Goal: Task Accomplishment & Management: Manage account settings

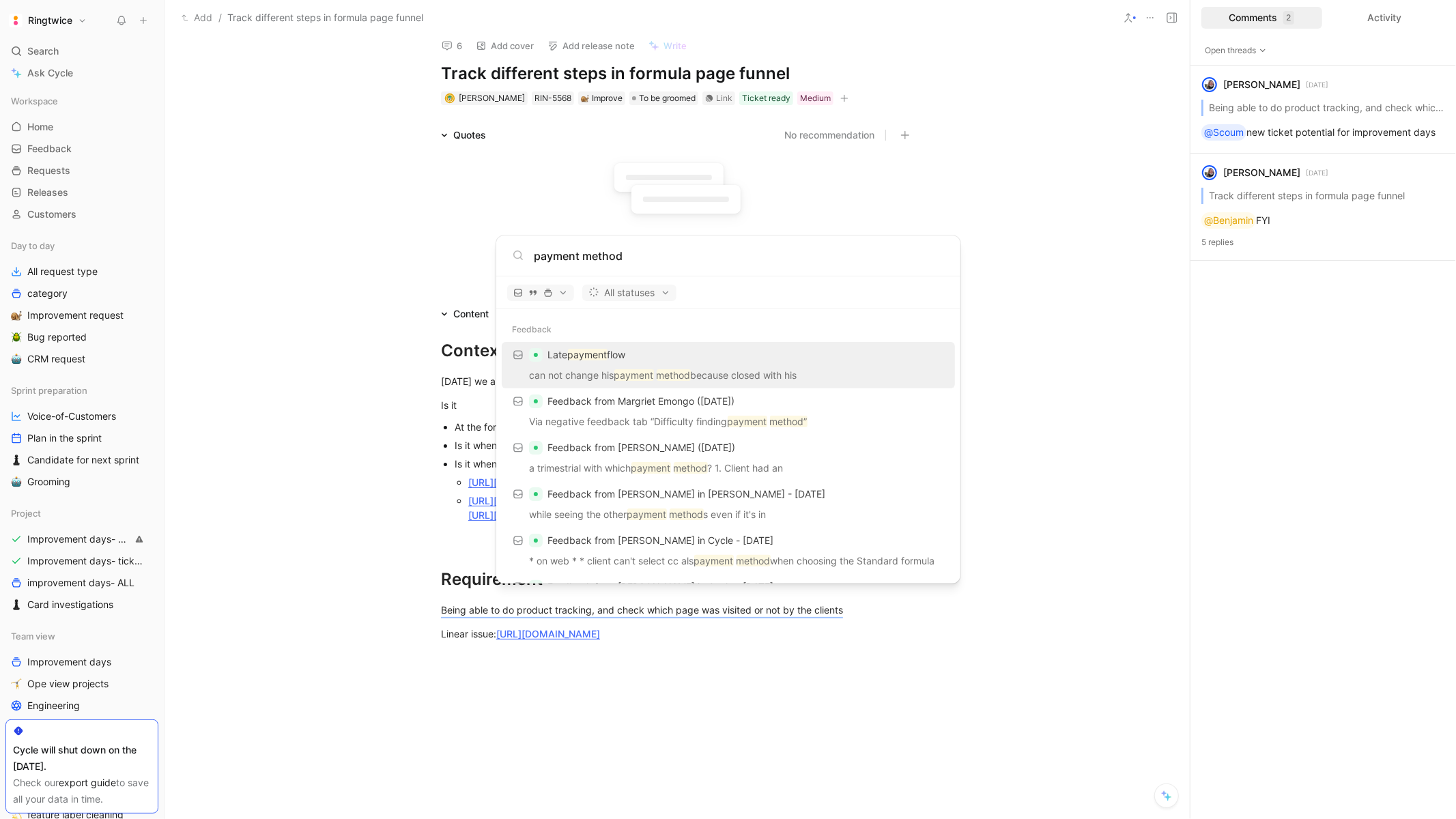
scroll to position [10, 0]
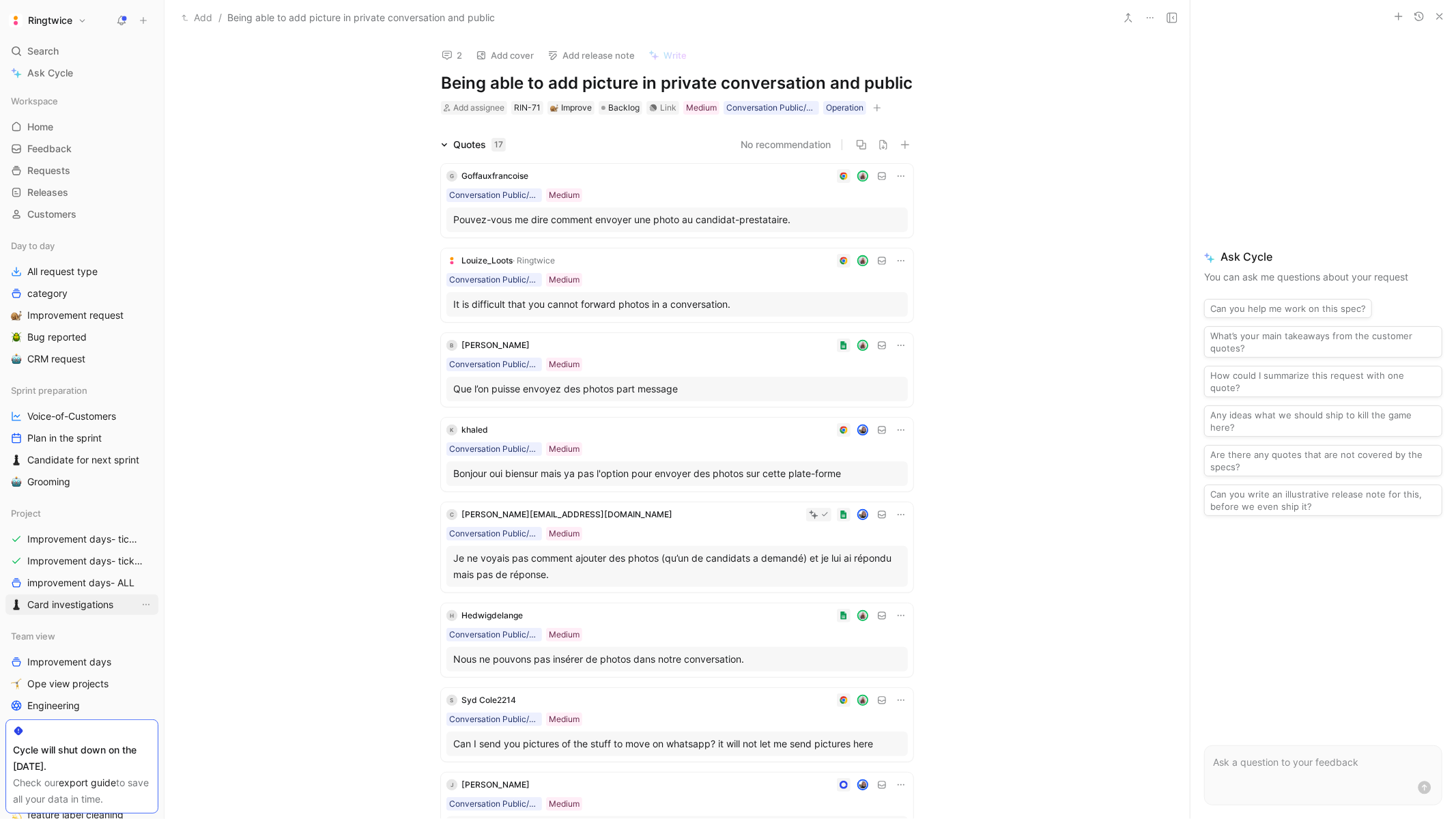
click at [65, 605] on span "Card investigations" at bounding box center [70, 605] width 86 height 14
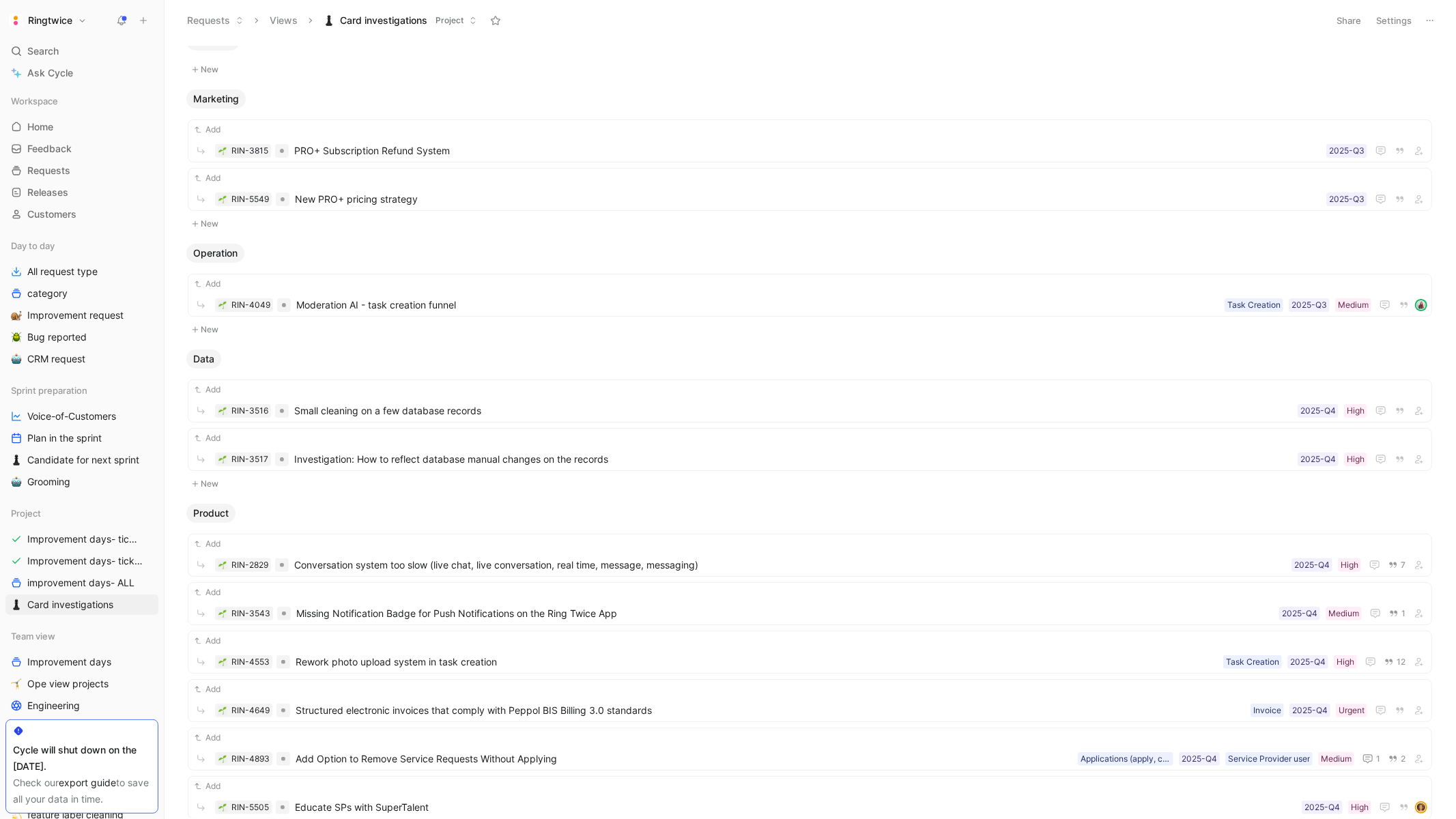
scroll to position [16, 0]
click at [209, 482] on button "New" at bounding box center [810, 484] width 1247 height 17
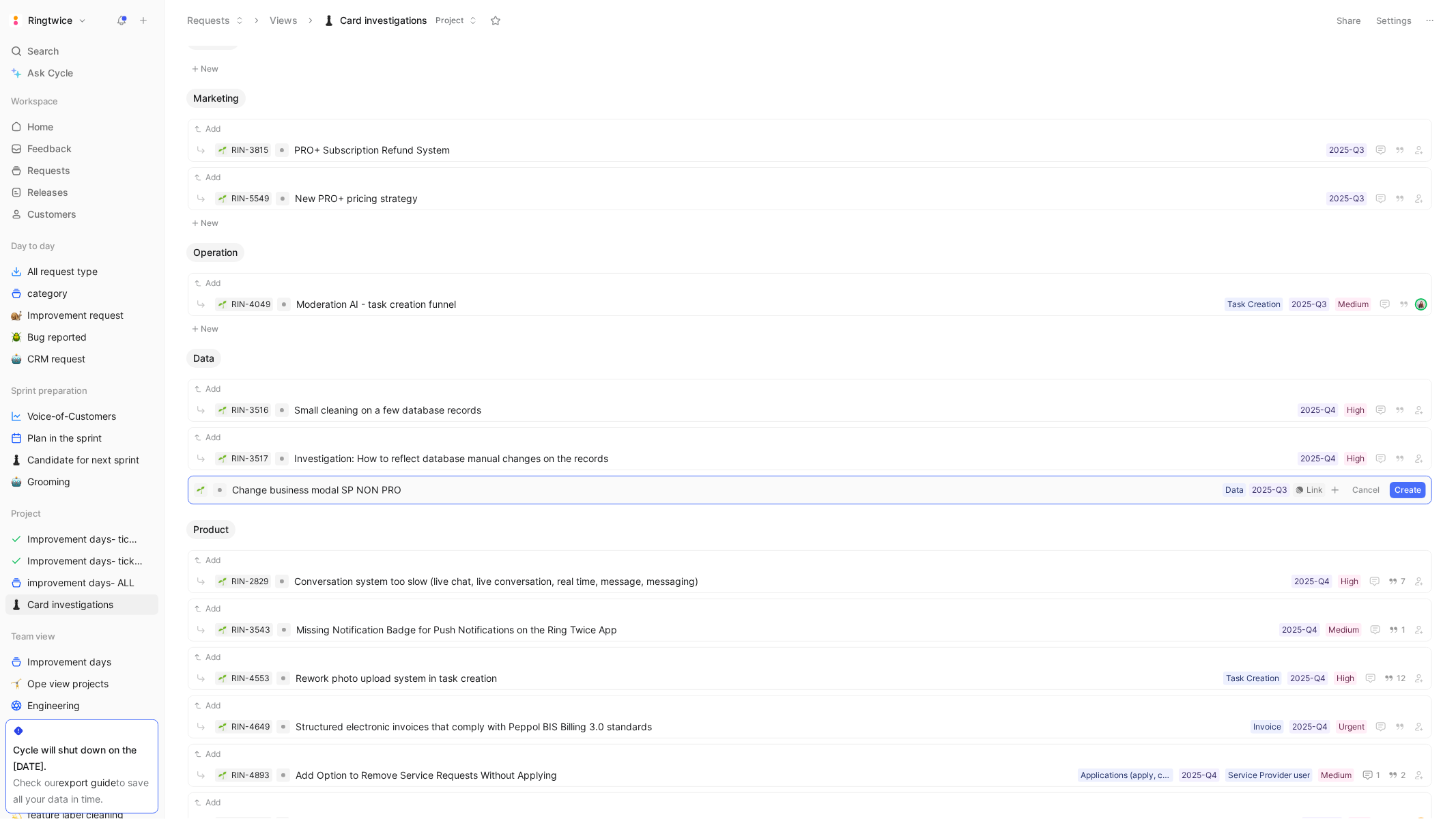
click at [1404, 490] on button "Create" at bounding box center [1408, 491] width 36 height 17
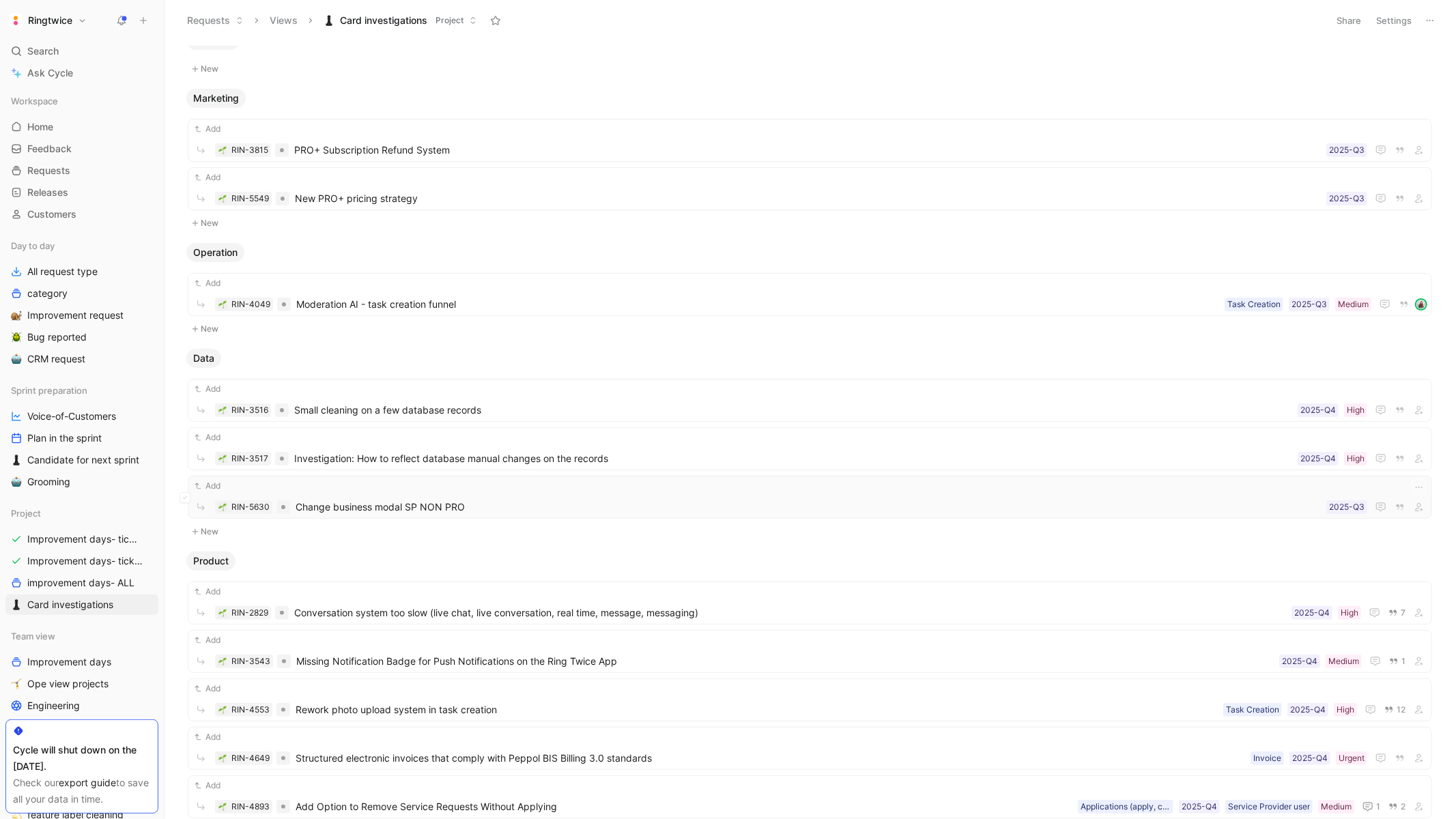
click at [693, 502] on span "Change business modal SP NON PRO" at bounding box center [808, 507] width 1025 height 17
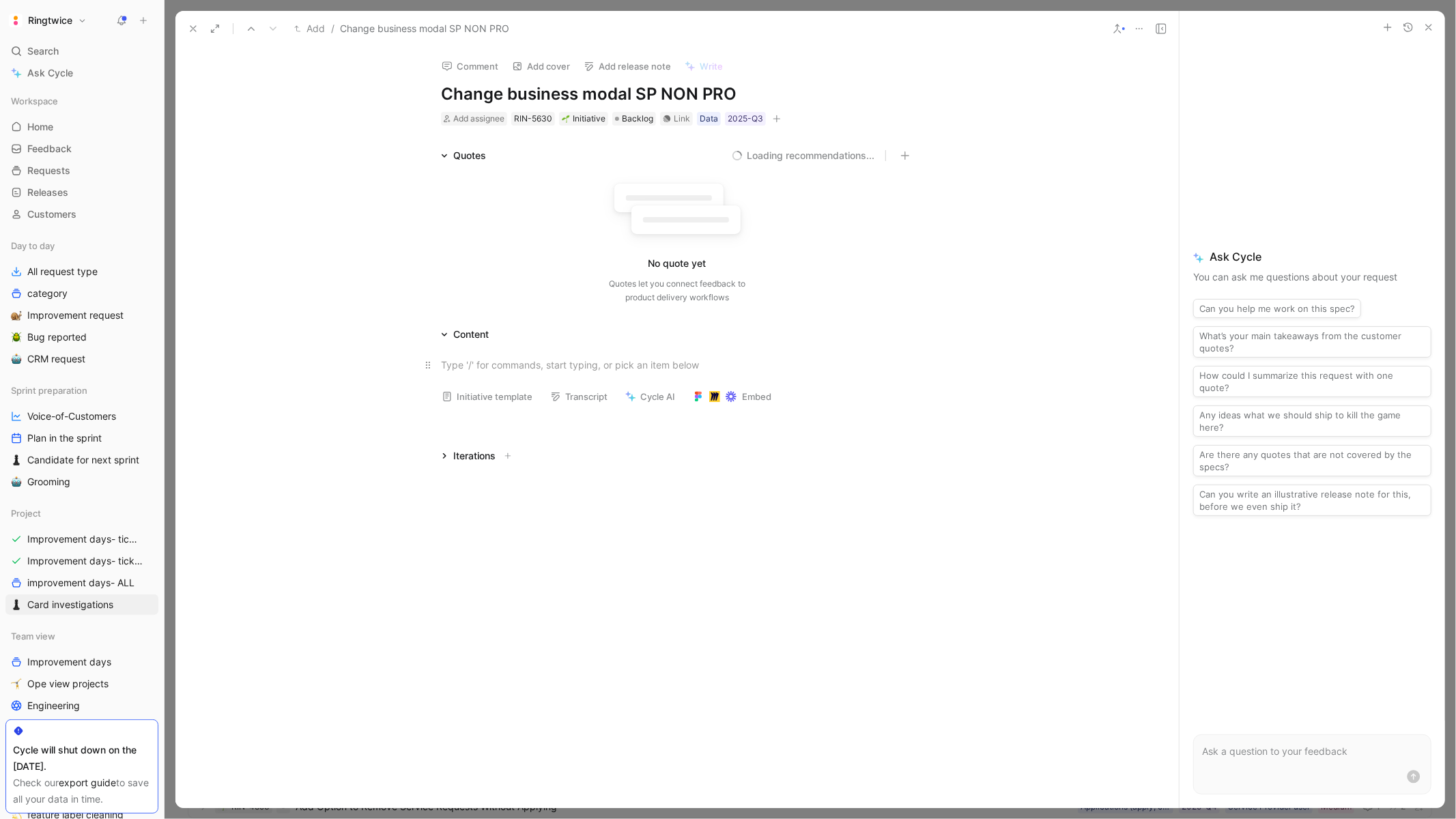
click at [480, 358] on div at bounding box center [677, 365] width 473 height 15
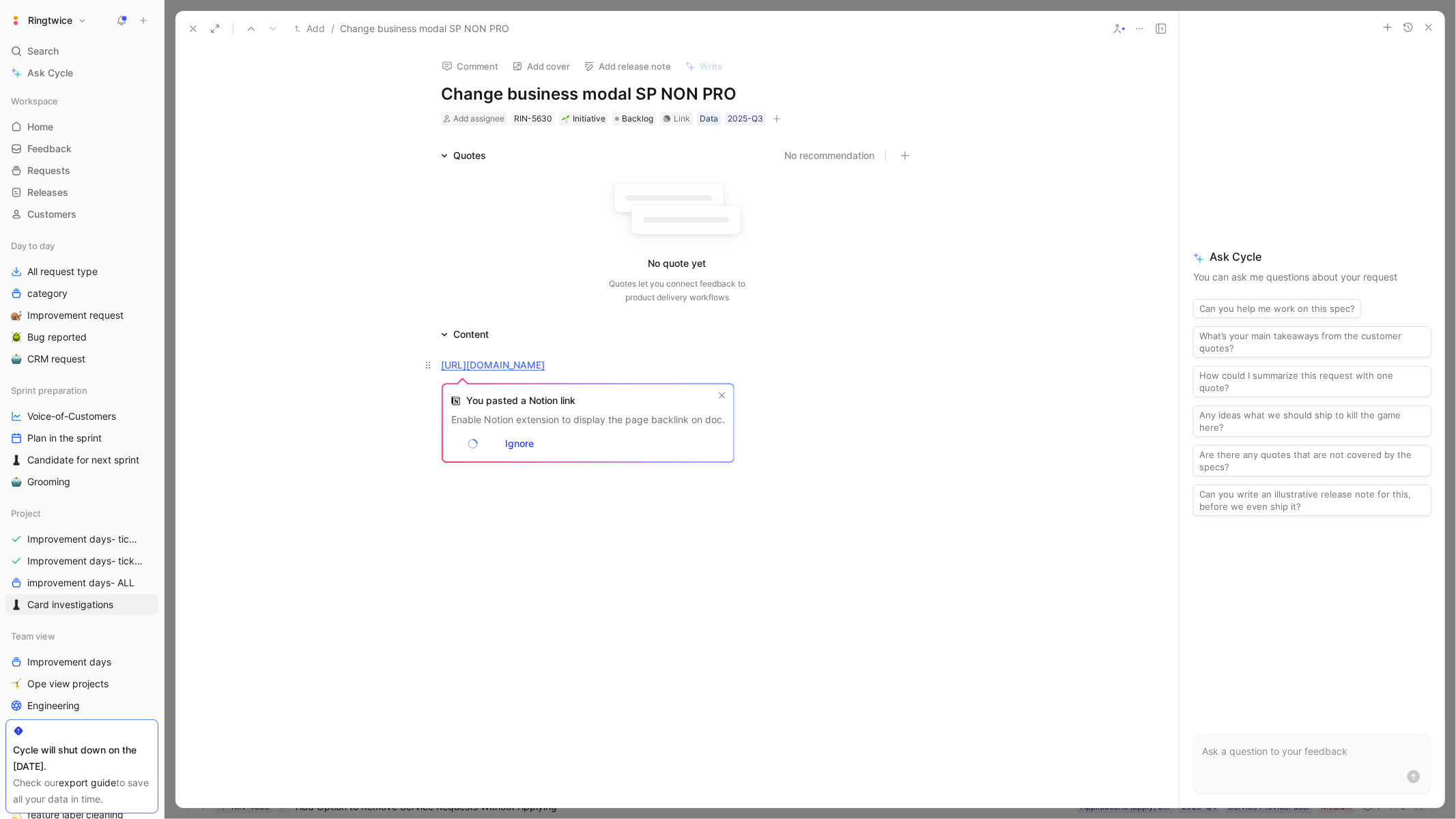
click at [451, 434] on button "Embed" at bounding box center [473, 443] width 44 height 19
click at [809, 423] on div "Iterations" at bounding box center [676, 428] width 524 height 17
click at [747, 403] on div "Quotes No recommendation No quote yet Quotes let you connect feedback to produc…" at bounding box center [677, 292] width 1004 height 289
click at [693, 391] on div at bounding box center [677, 395] width 1004 height 17
click at [611, 393] on div at bounding box center [677, 395] width 1004 height 17
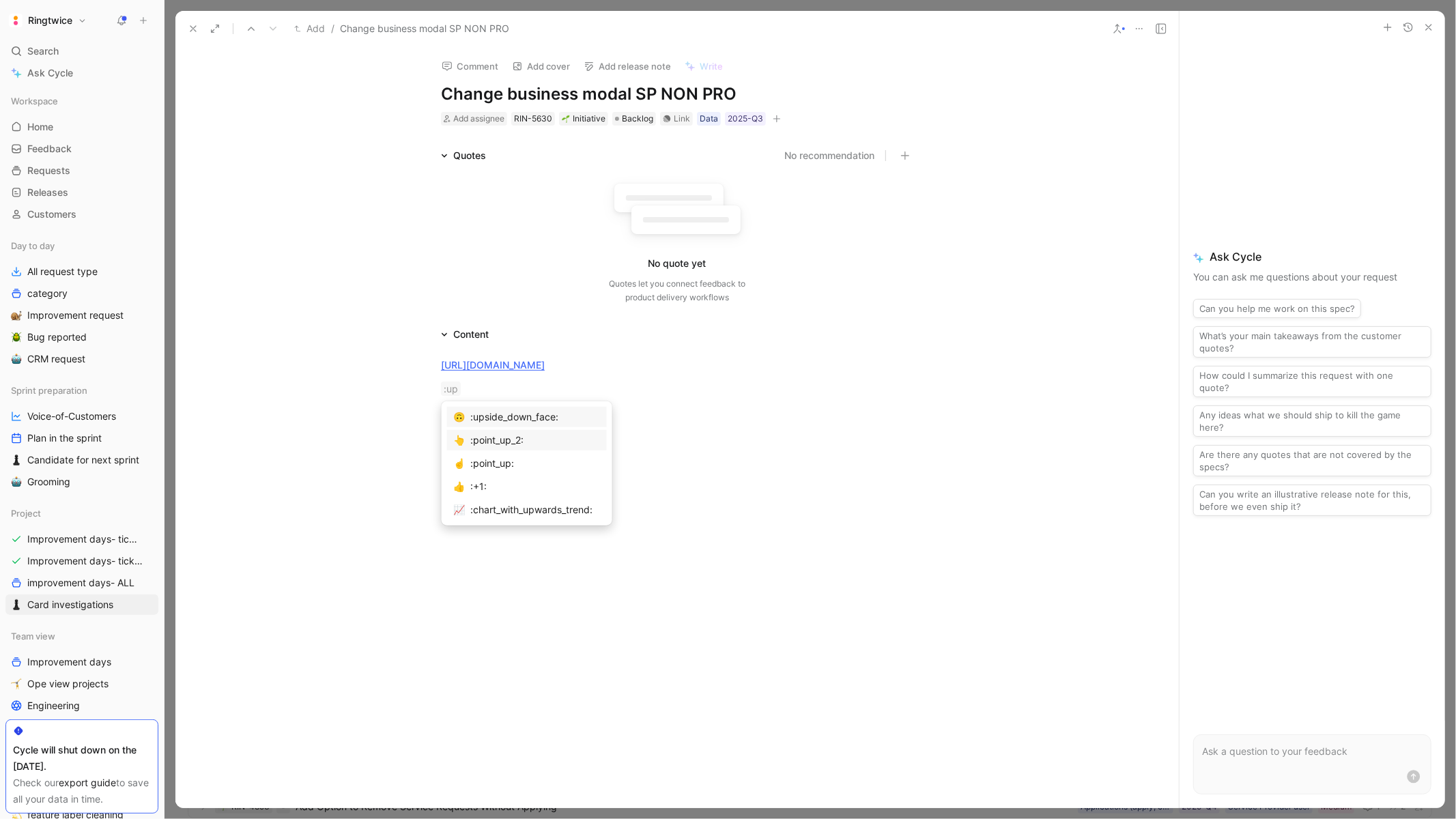
click at [488, 438] on div ":point_up_2:" at bounding box center [535, 440] width 130 height 17
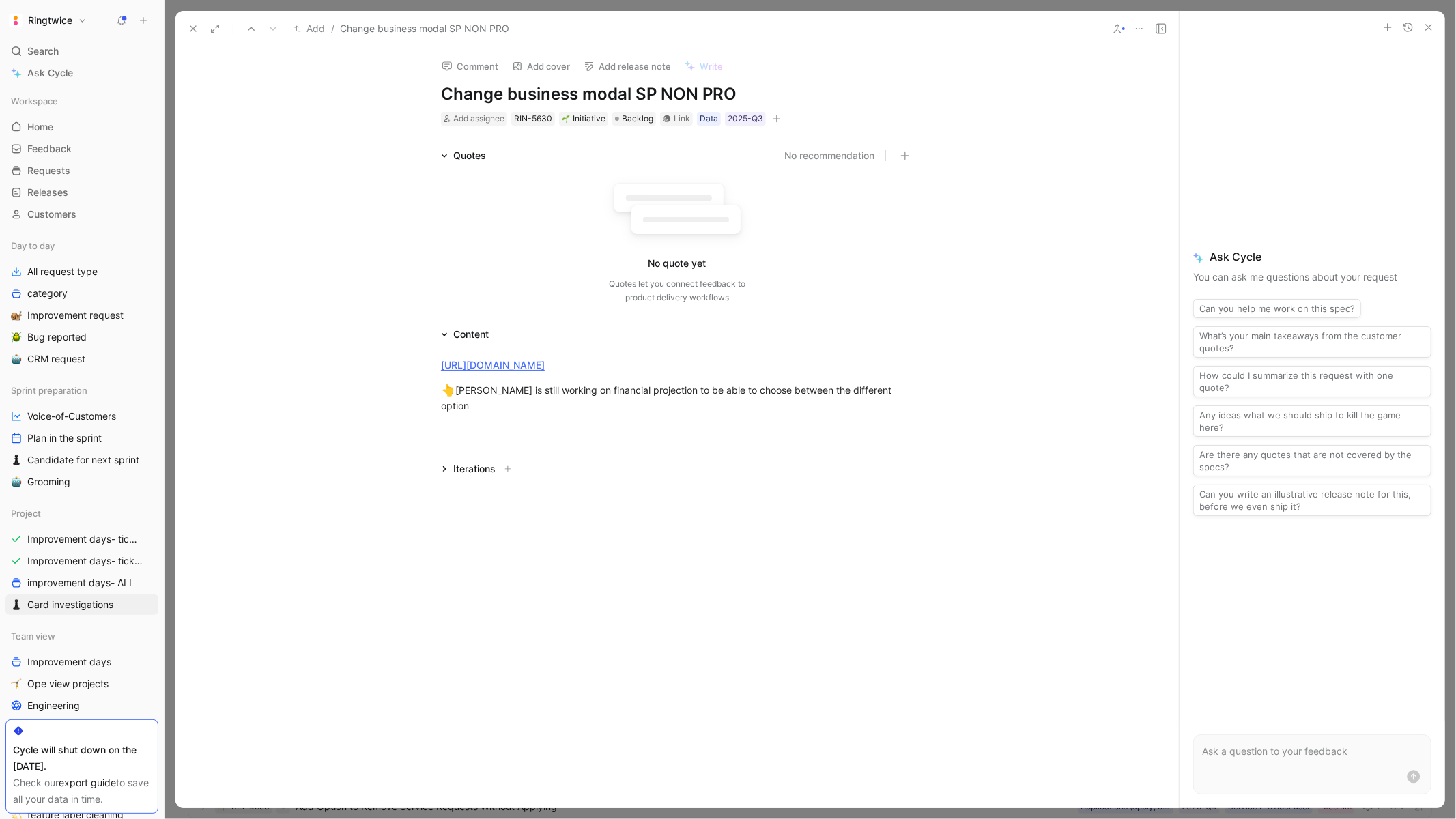
click at [1263, 743] on p at bounding box center [1313, 752] width 221 height 17
click at [1160, 31] on icon at bounding box center [1162, 29] width 11 height 11
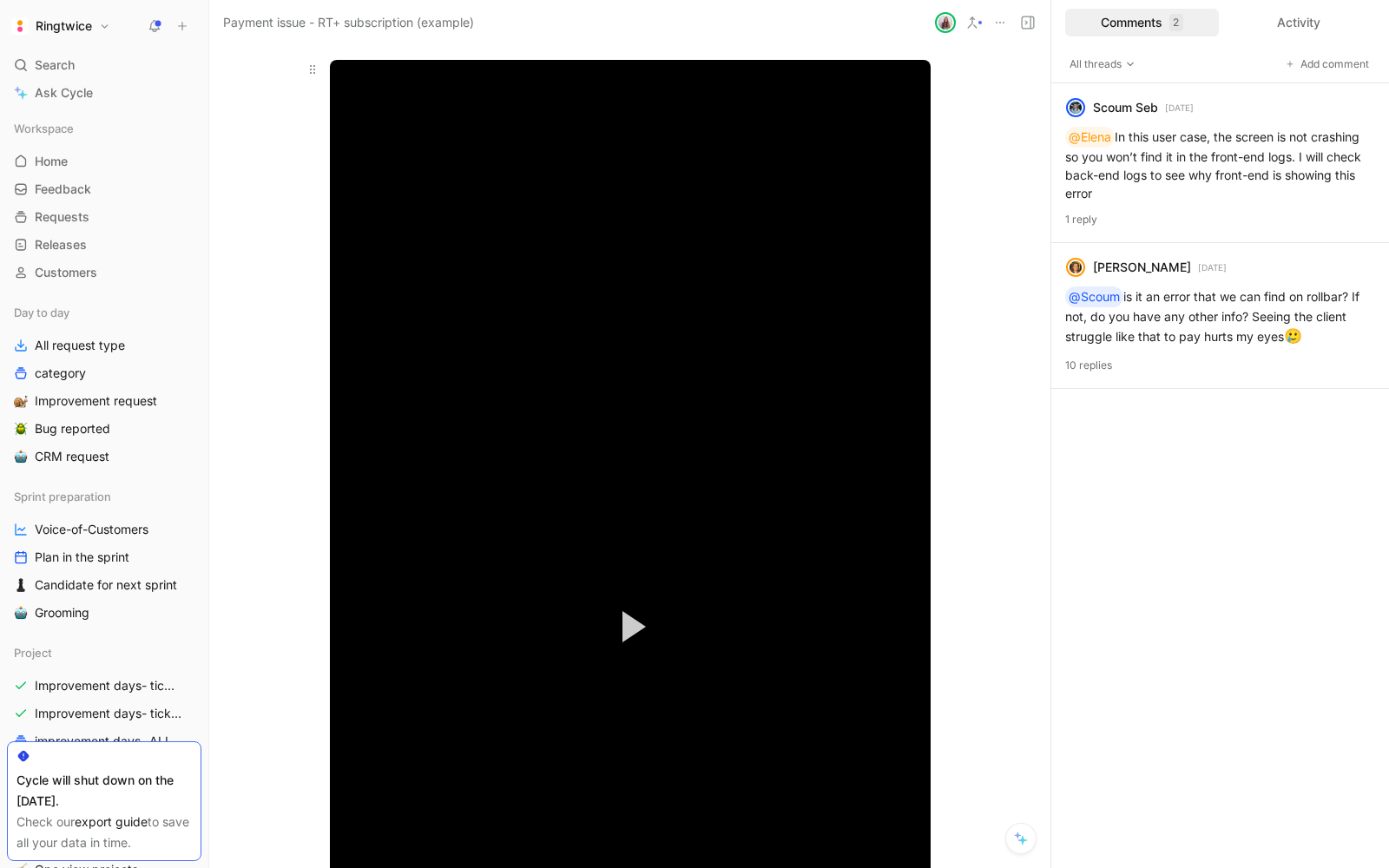
scroll to position [677, 0]
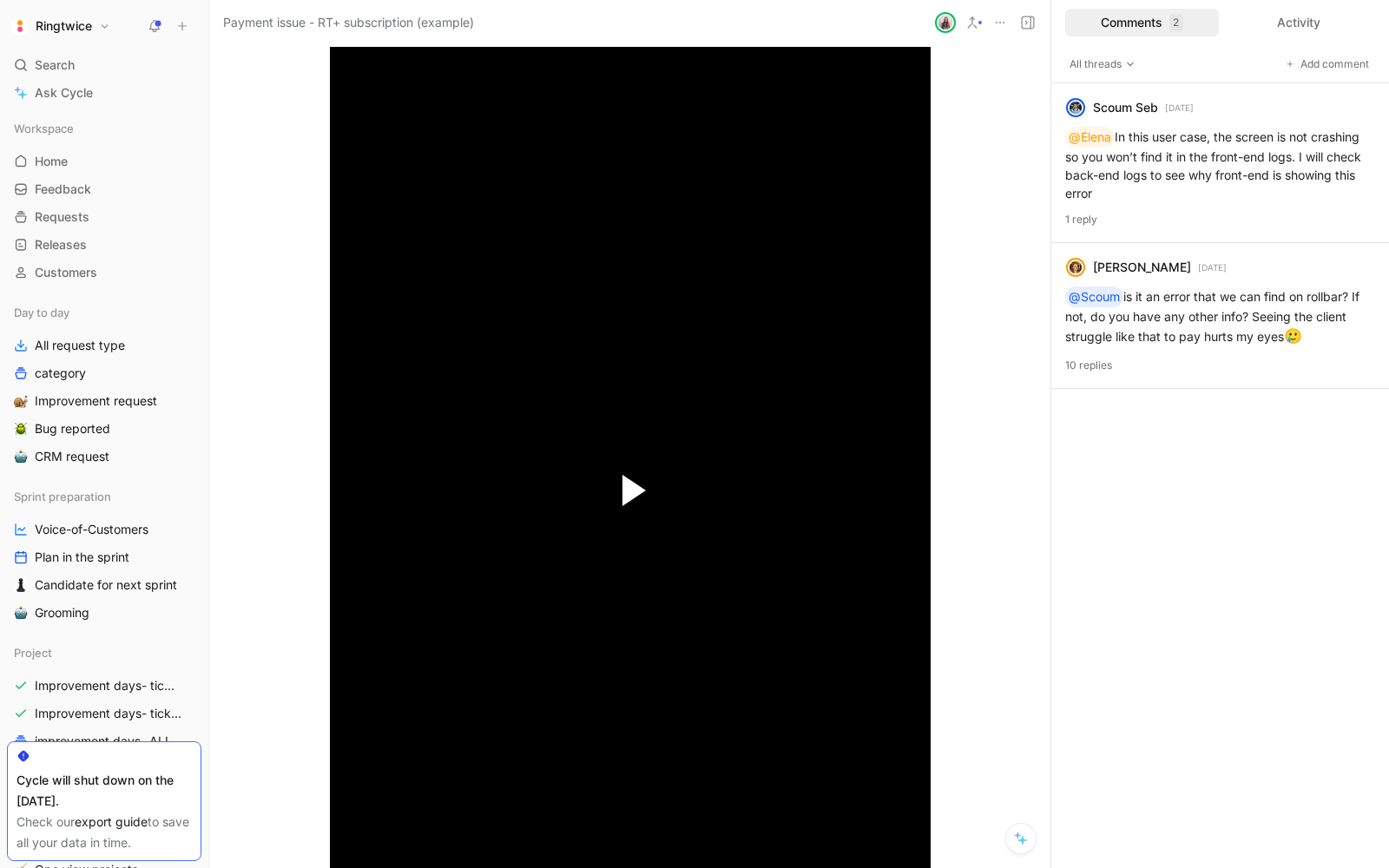
click at [623, 480] on span "Video Player" at bounding box center [633, 490] width 23 height 31
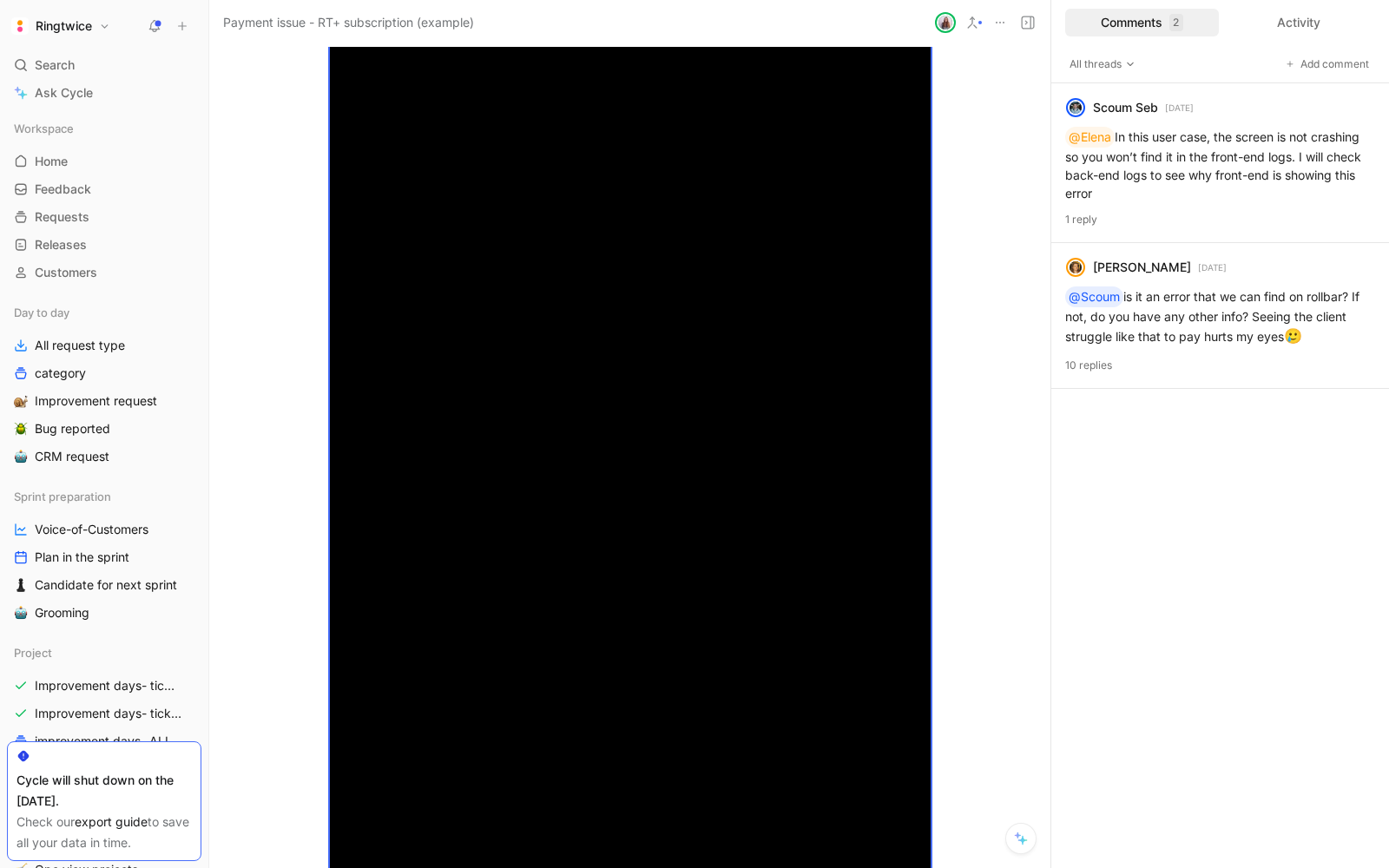
click at [704, 488] on video "Video Player" at bounding box center [630, 490] width 601 height 1133
click at [611, 429] on video "Video Player" at bounding box center [630, 490] width 601 height 1133
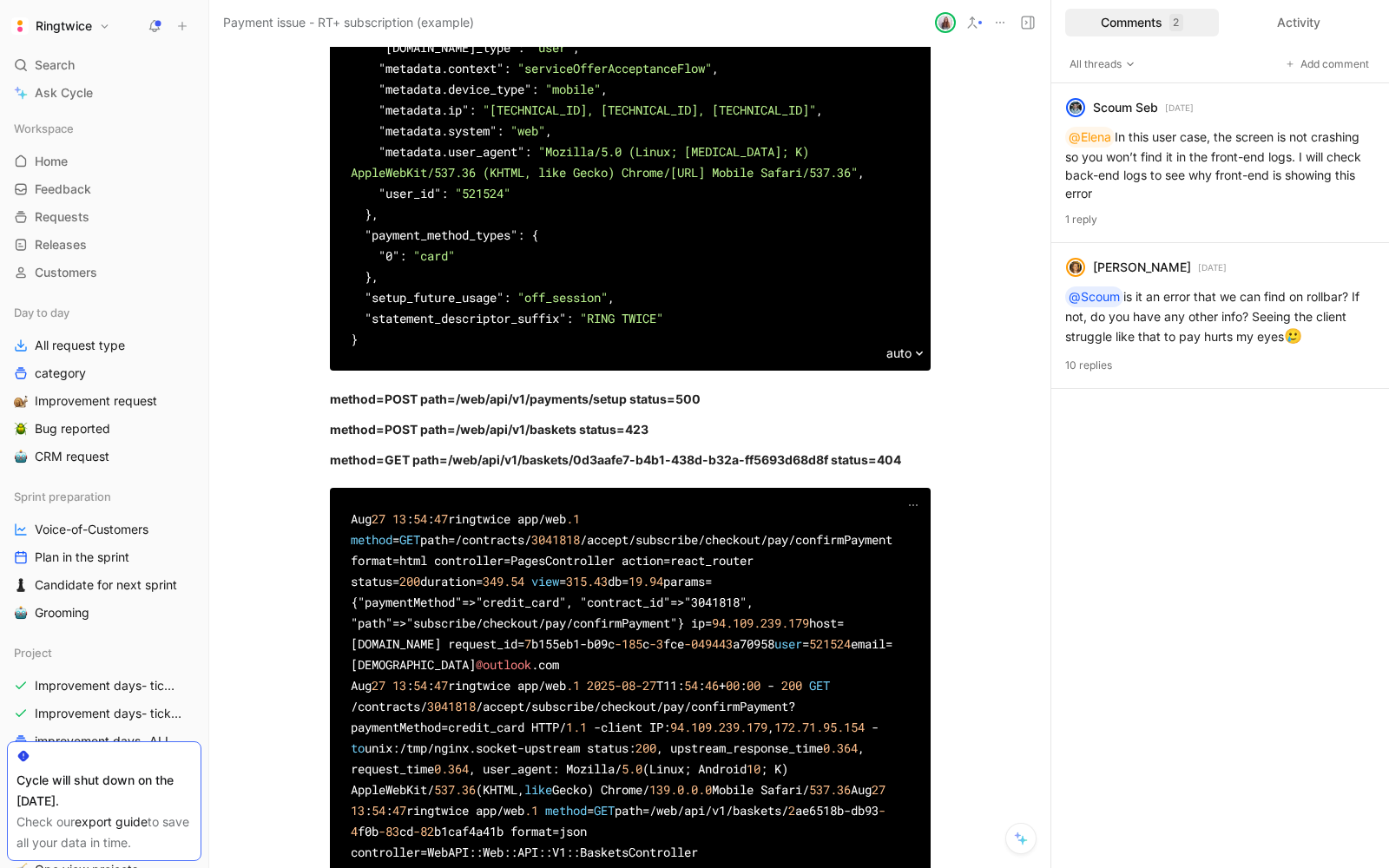
scroll to position [2287, 0]
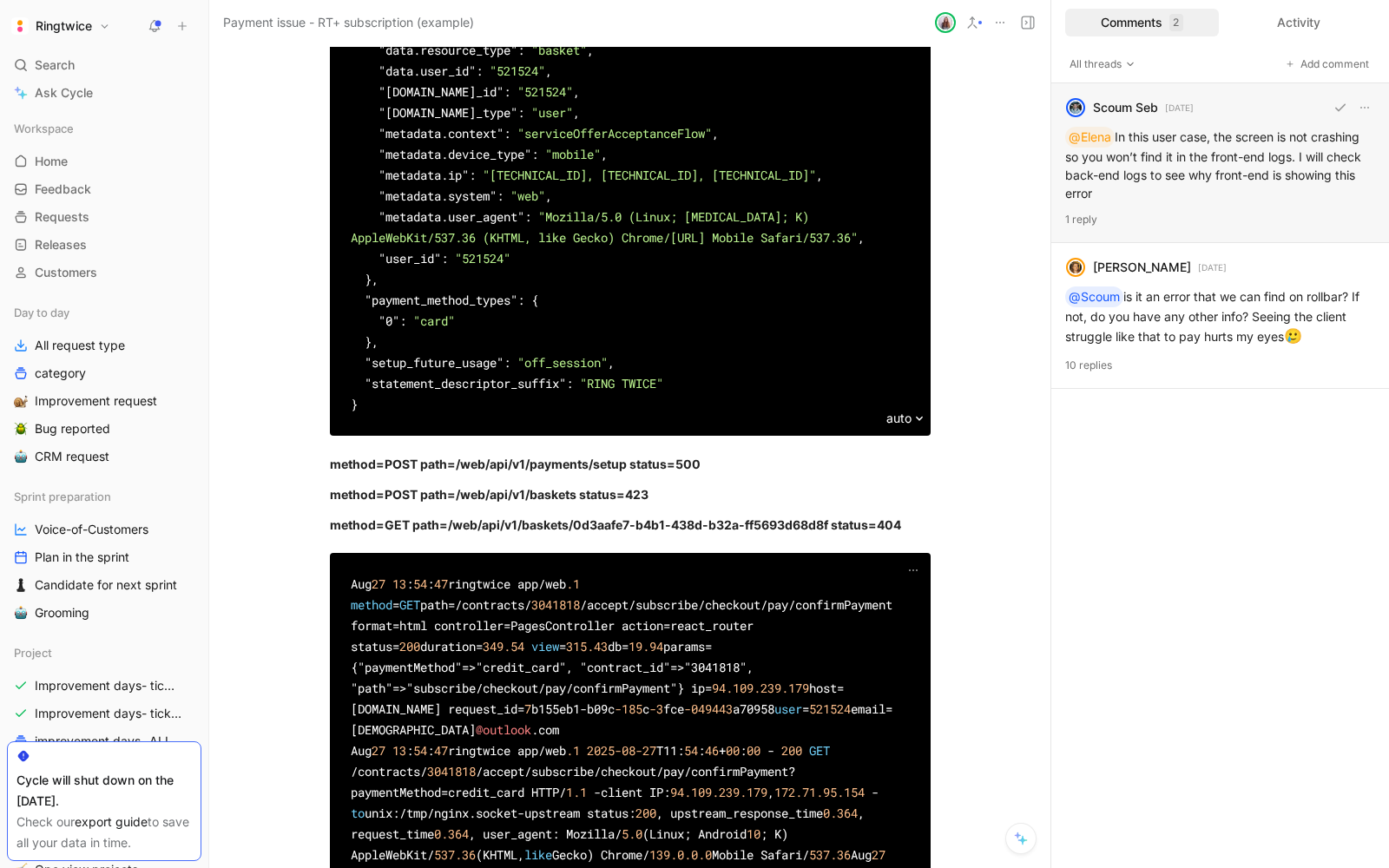
click at [1138, 140] on div "Scoum Seb 17 days ago @Elena In this user case, the screen is not crashing so y…" at bounding box center [1220, 163] width 338 height 160
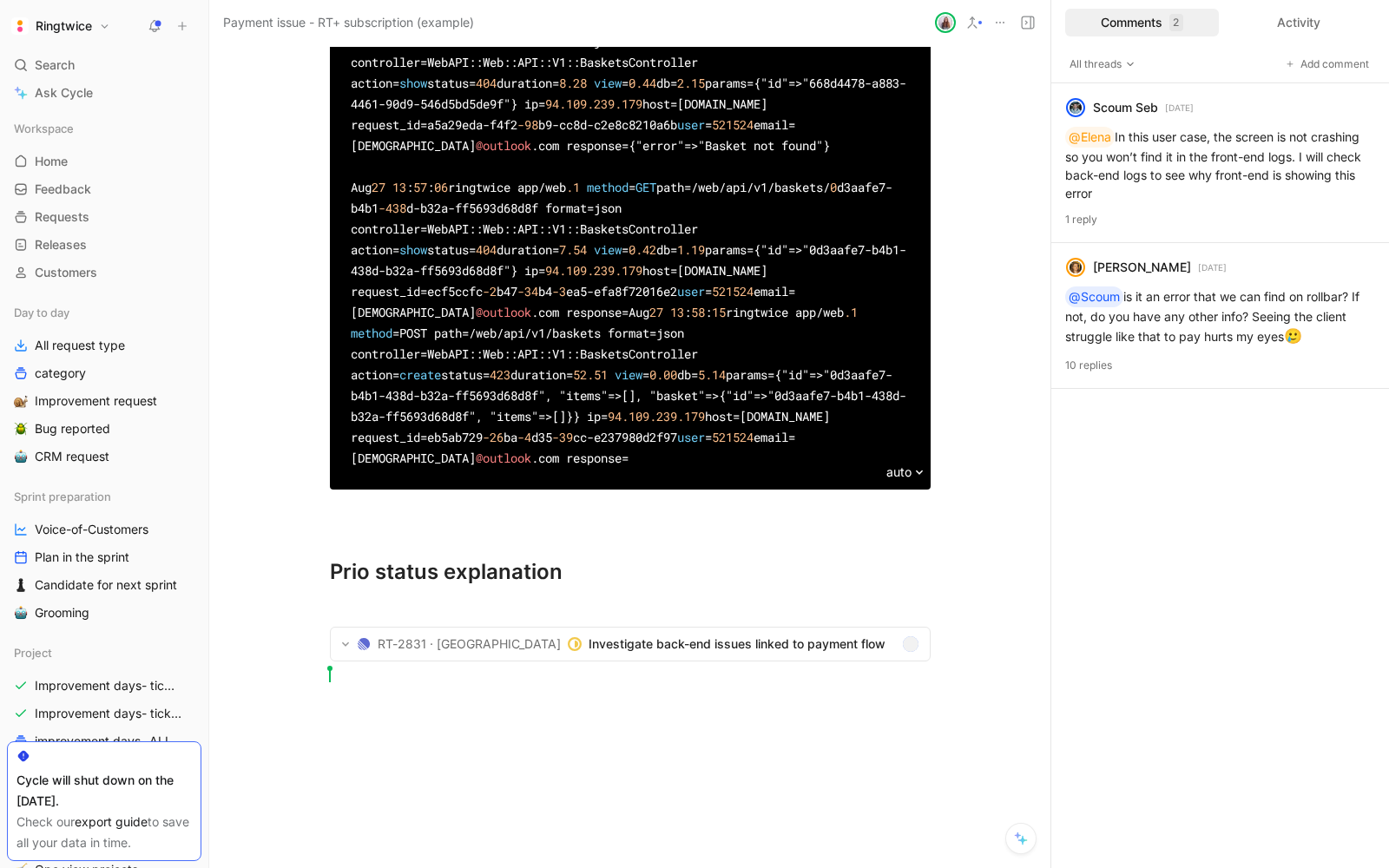
scroll to position [3726, 0]
click at [600, 654] on span "Investigate back-end issues linked to payment flow" at bounding box center [741, 643] width 306 height 21
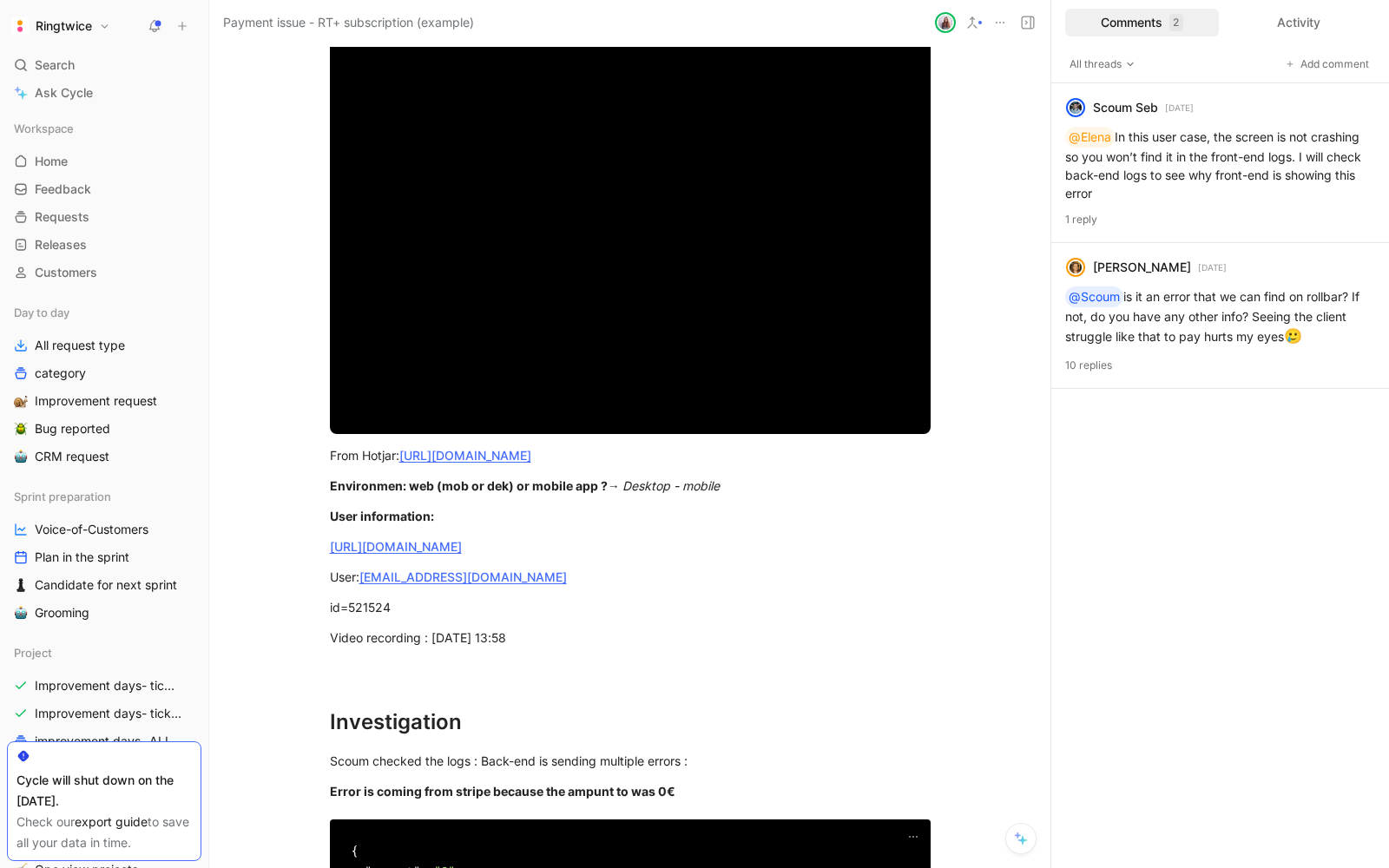
scroll to position [39, 0]
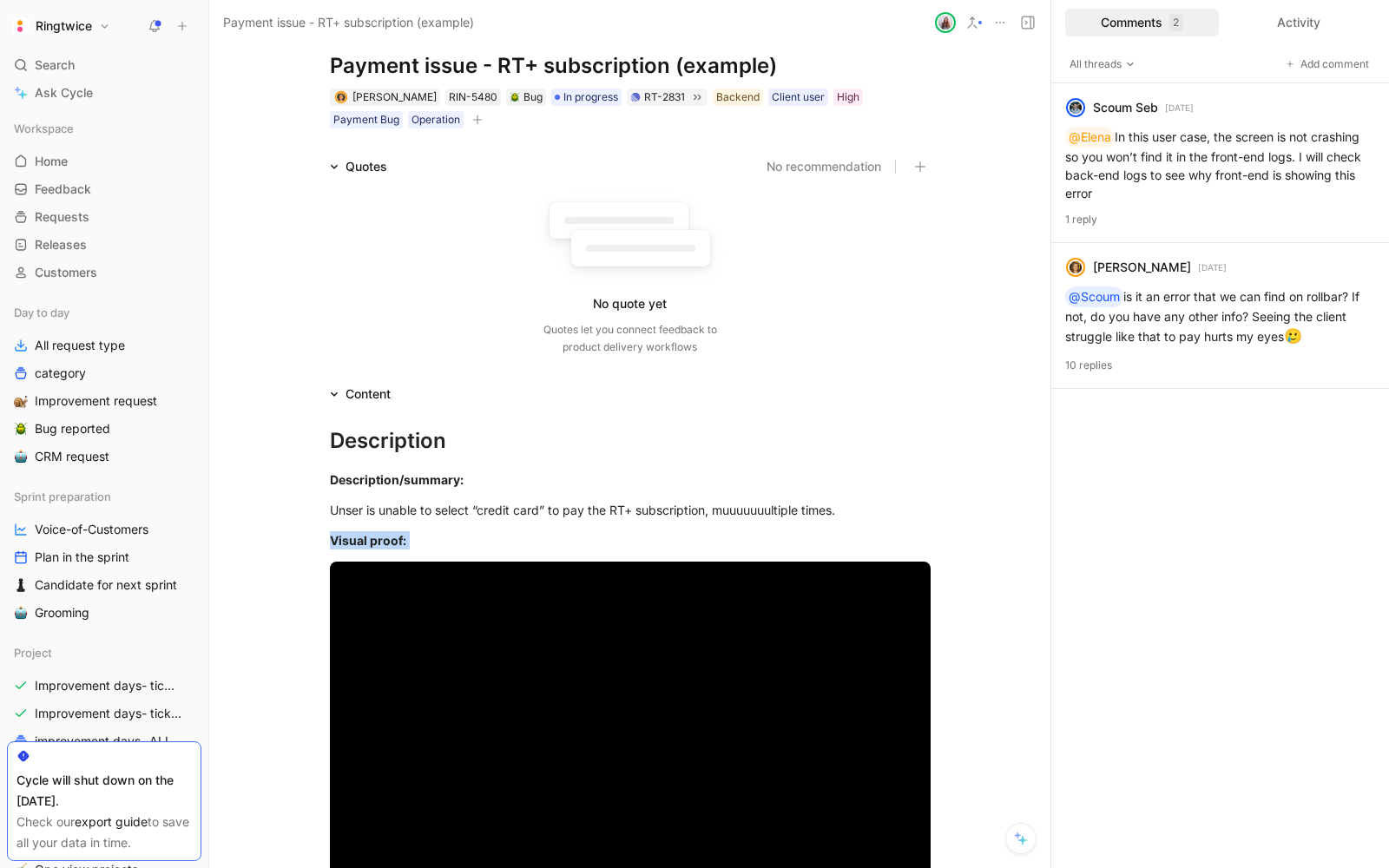
click at [152, 18] on button at bounding box center [154, 26] width 24 height 24
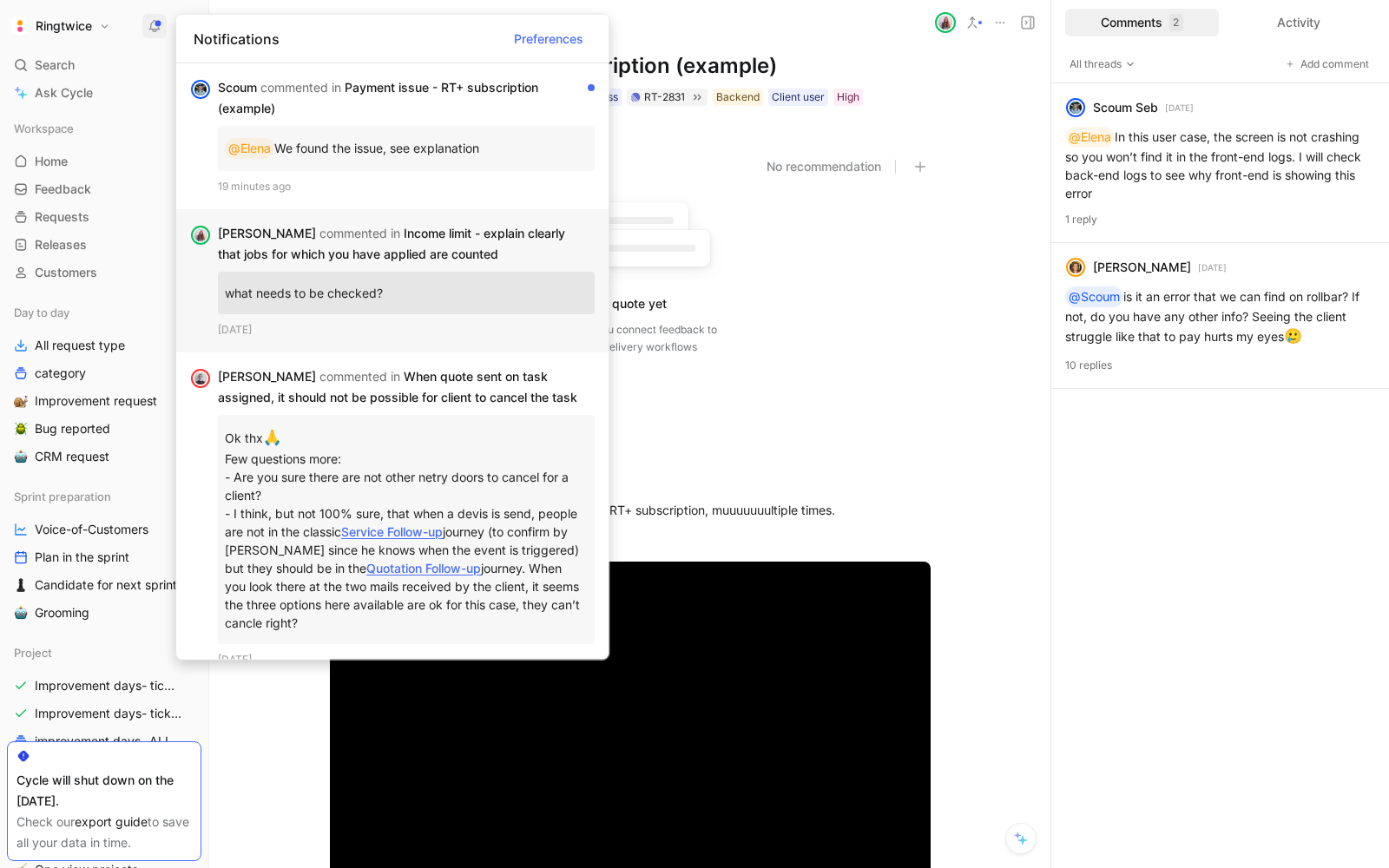
click at [383, 281] on p "what needs to be checked?" at bounding box center [406, 293] width 363 height 28
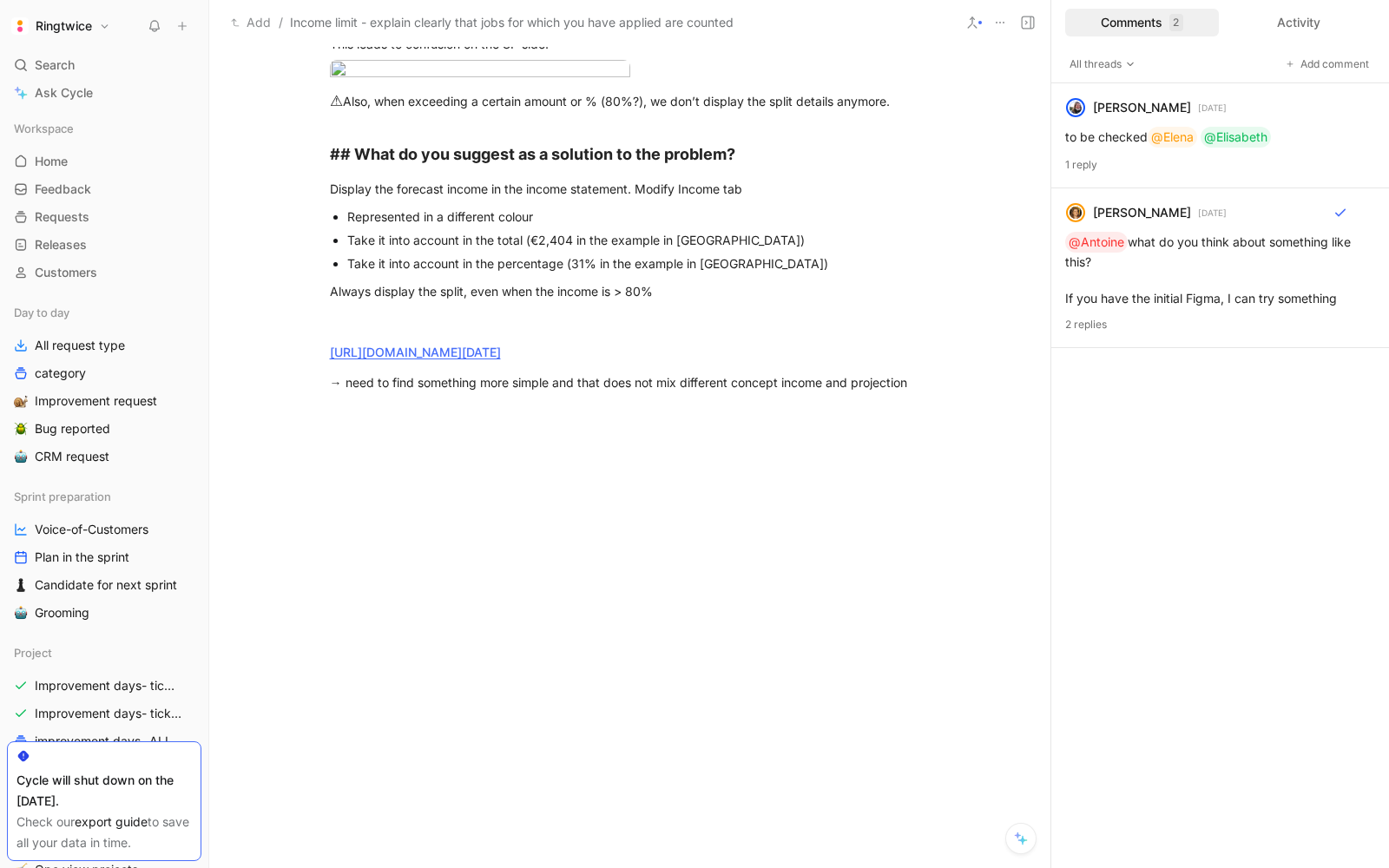
scroll to position [2305, 0]
click at [491, 391] on div "→ need to find something more simple and that does not mix different concept in…" at bounding box center [630, 382] width 601 height 19
click at [417, 367] on button "button" at bounding box center [425, 353] width 26 height 27
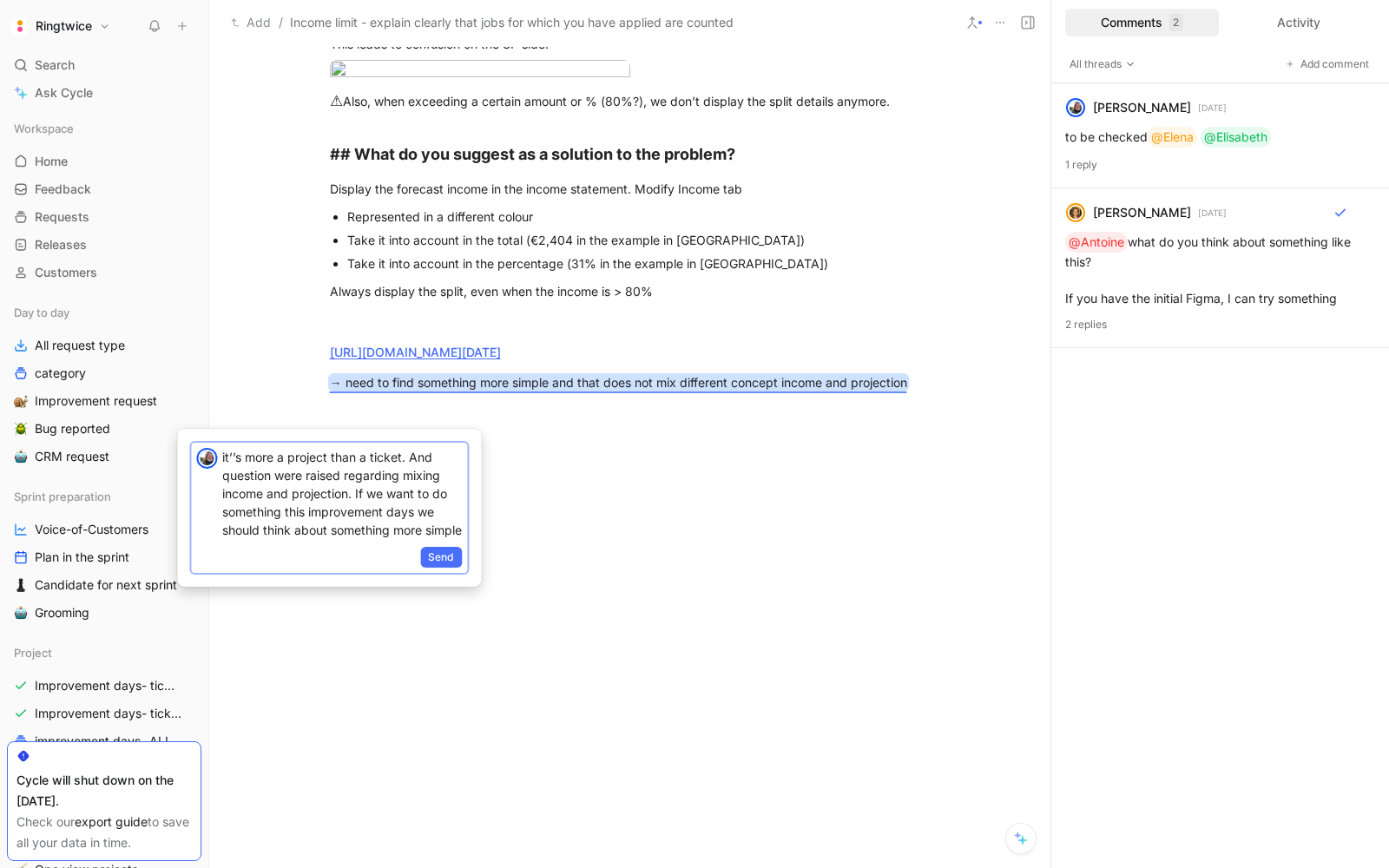
scroll to position [5, 0]
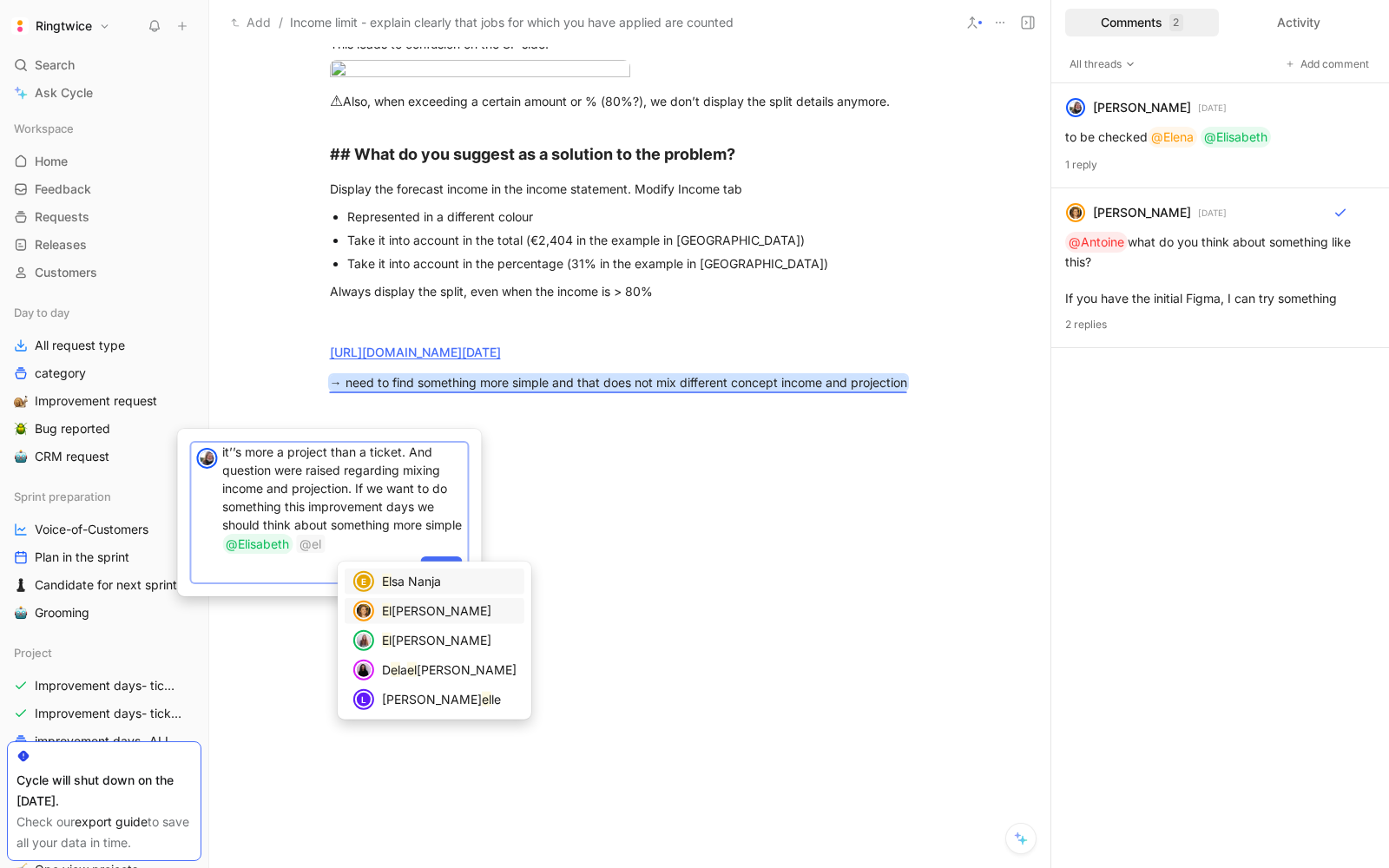
click at [424, 617] on div "El ena Lietard" at bounding box center [449, 611] width 134 height 21
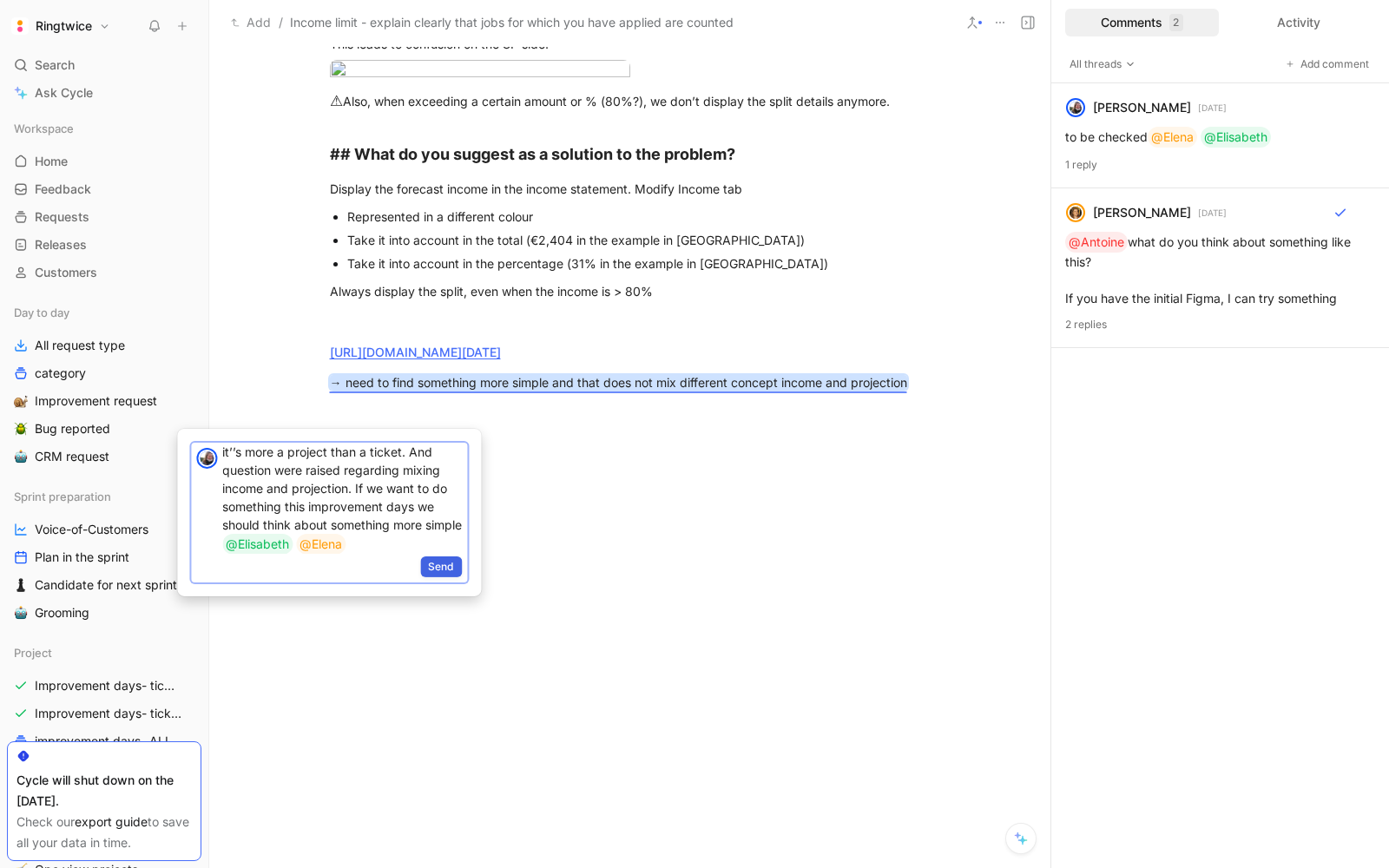
click at [453, 565] on span "Send" at bounding box center [441, 567] width 26 height 18
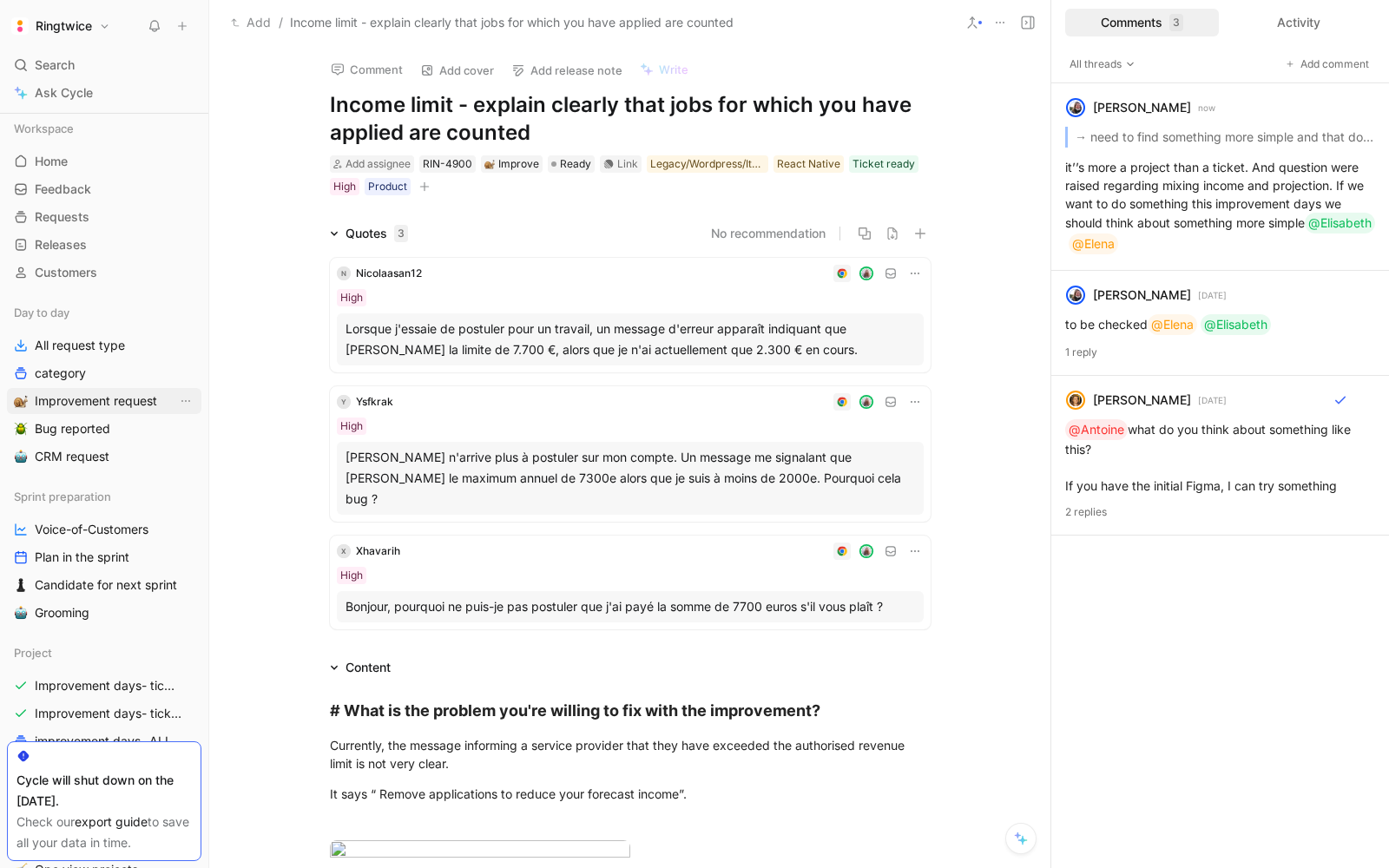
scroll to position [66, 0]
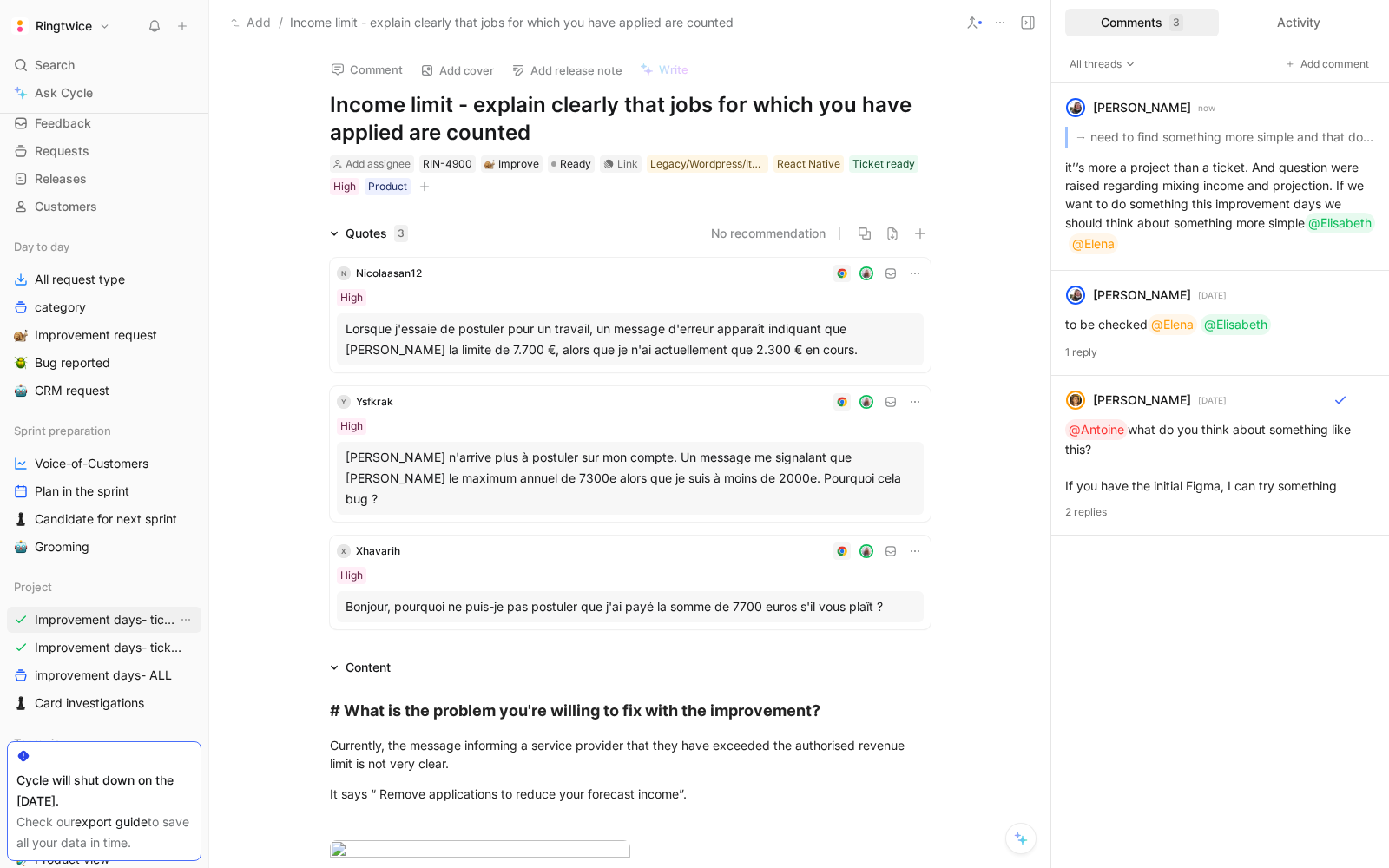
click at [88, 628] on link "Improvement days- tickets ready" at bounding box center [104, 619] width 195 height 26
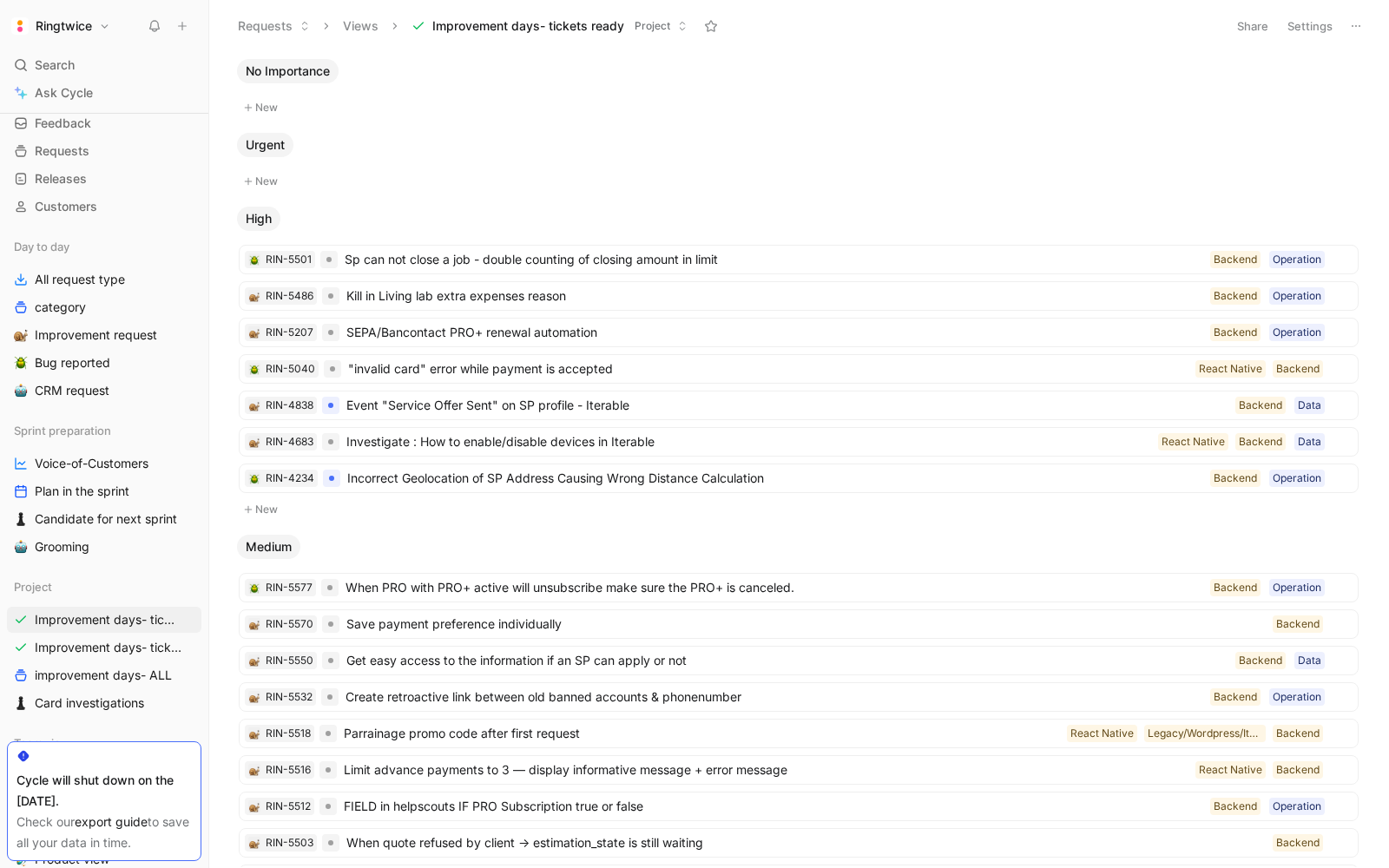
click at [588, 25] on span "Improvement days- tickets ready" at bounding box center [528, 27] width 192 height 18
click at [183, 615] on icon "View actions" at bounding box center [186, 620] width 14 height 14
click at [99, 624] on span "Improvement days- tickets ready" at bounding box center [108, 620] width 147 height 18
click at [181, 620] on icon "View actions" at bounding box center [186, 620] width 14 height 14
click at [1304, 24] on button "Settings" at bounding box center [1309, 26] width 61 height 24
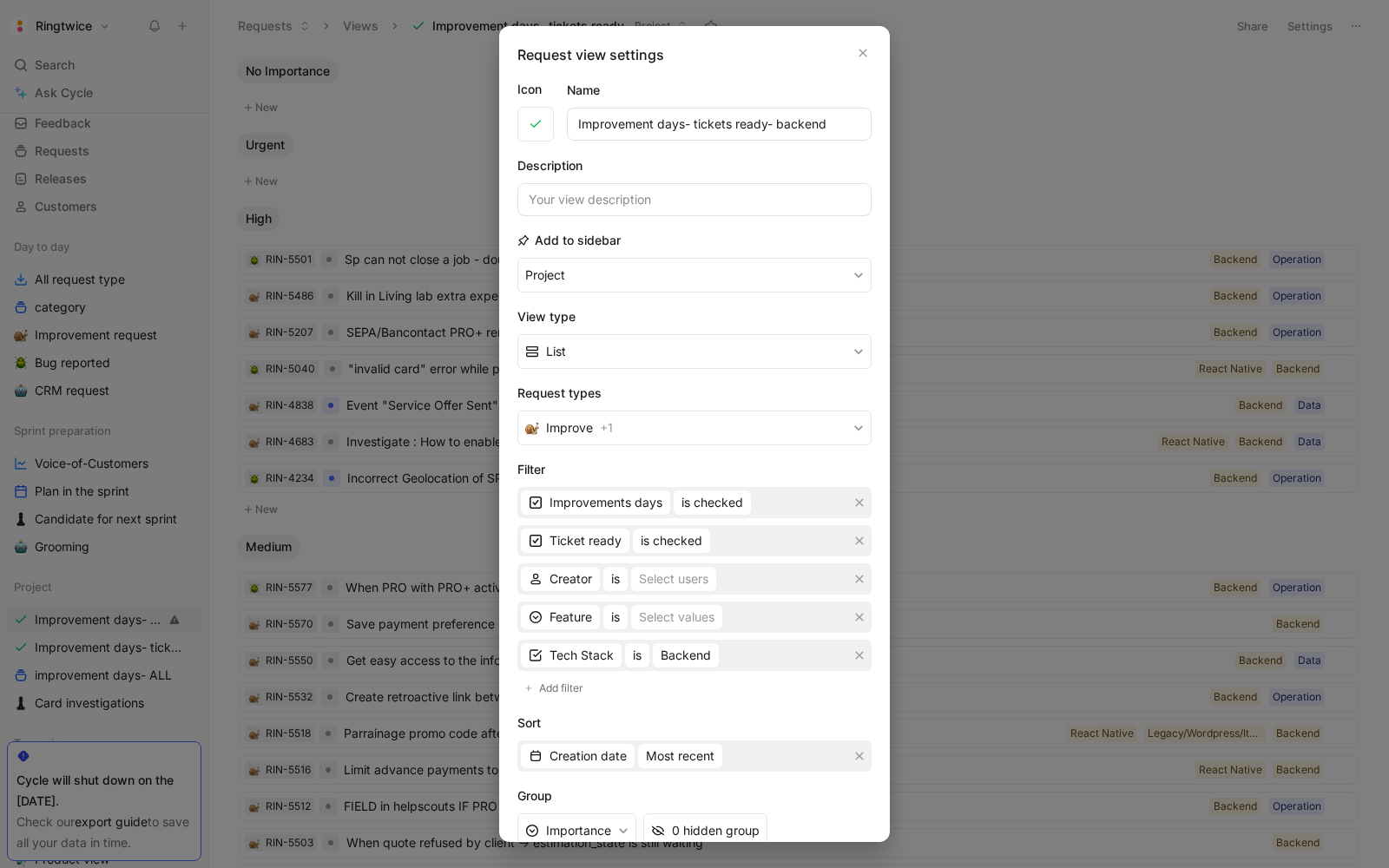
type input "Improvement days- tickets ready- backend"
click at [518, 257] on button "Project" at bounding box center [694, 274] width 354 height 35
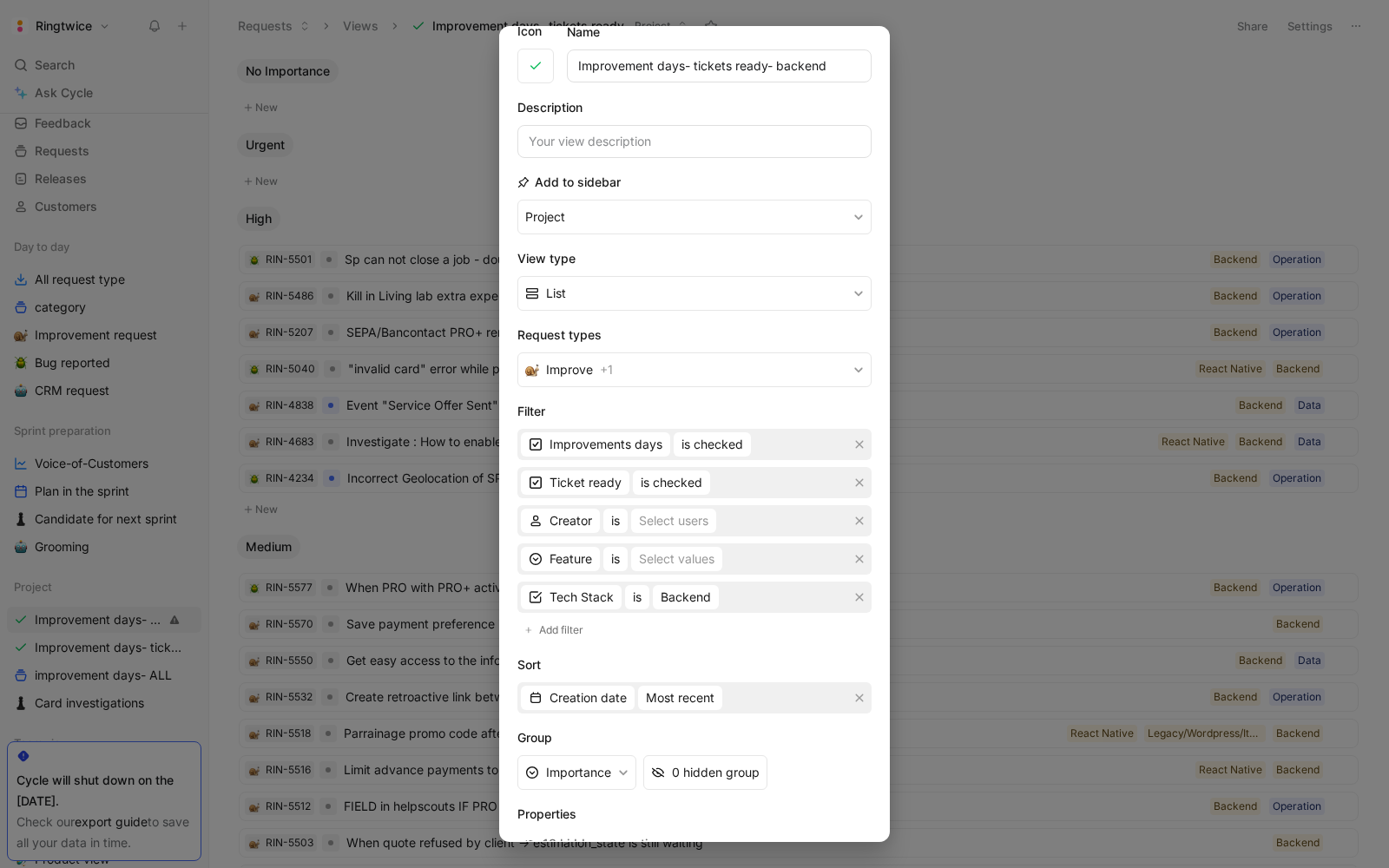
scroll to position [157, 0]
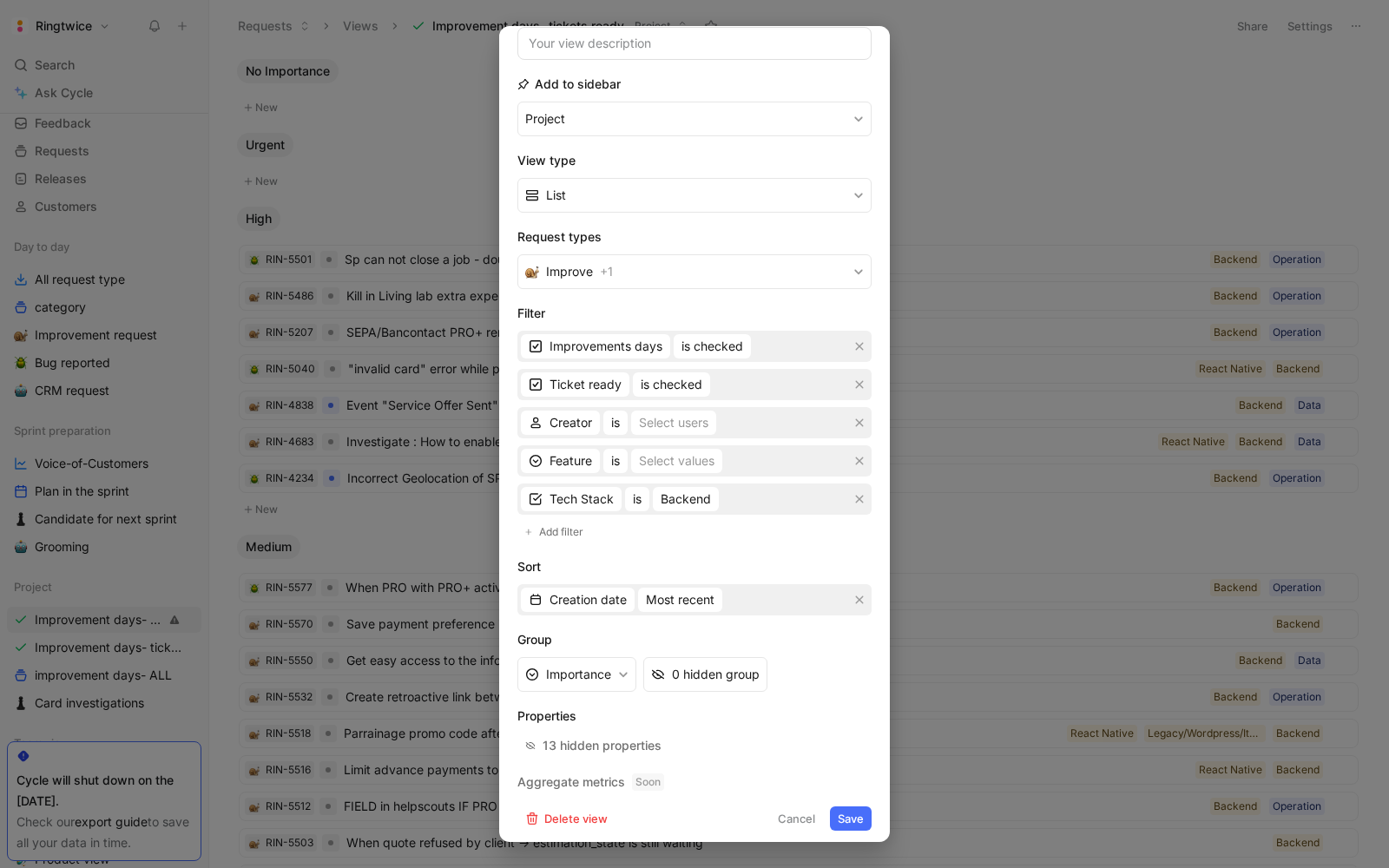
click at [854, 813] on button "Save" at bounding box center [850, 818] width 42 height 24
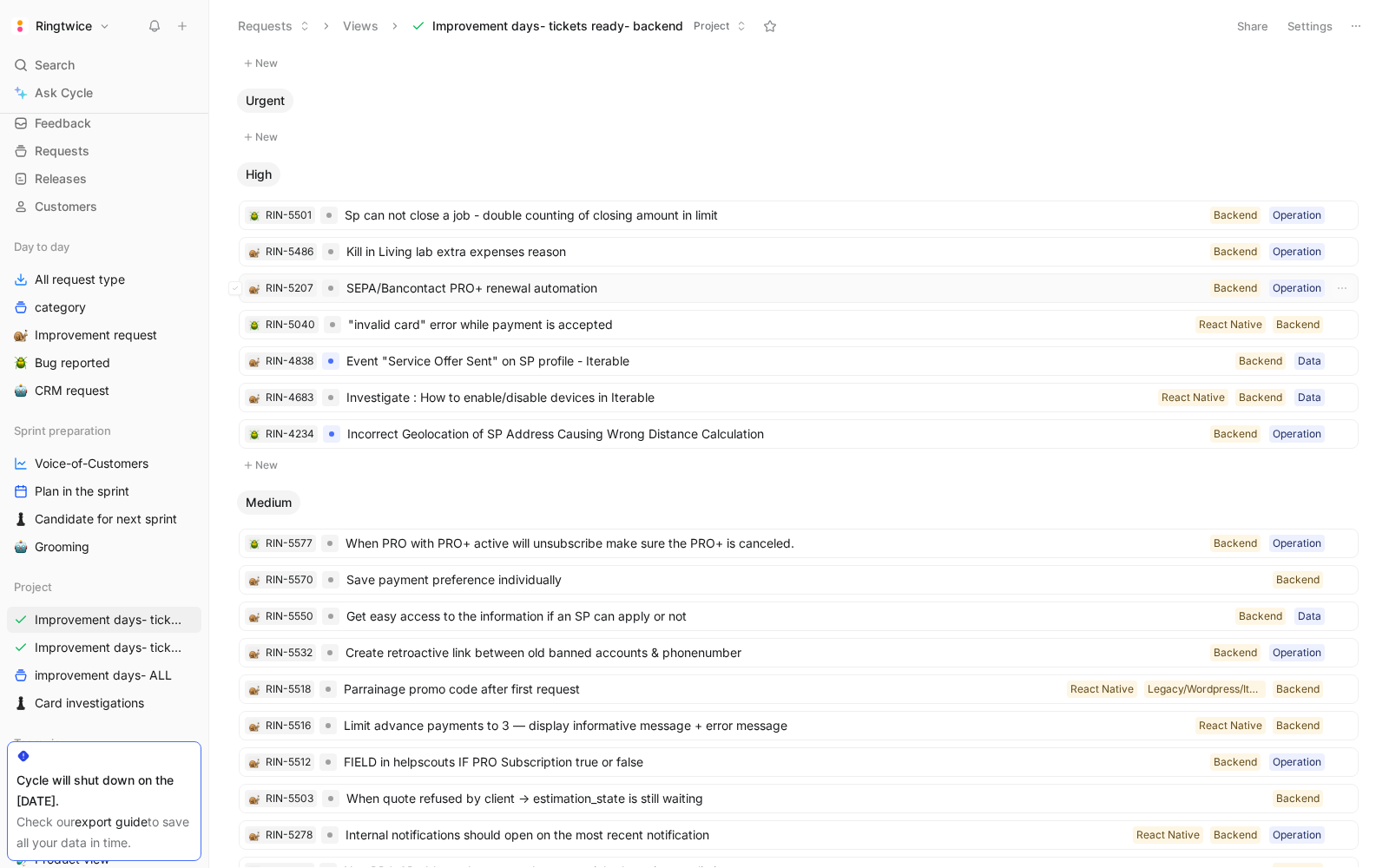
scroll to position [32, 0]
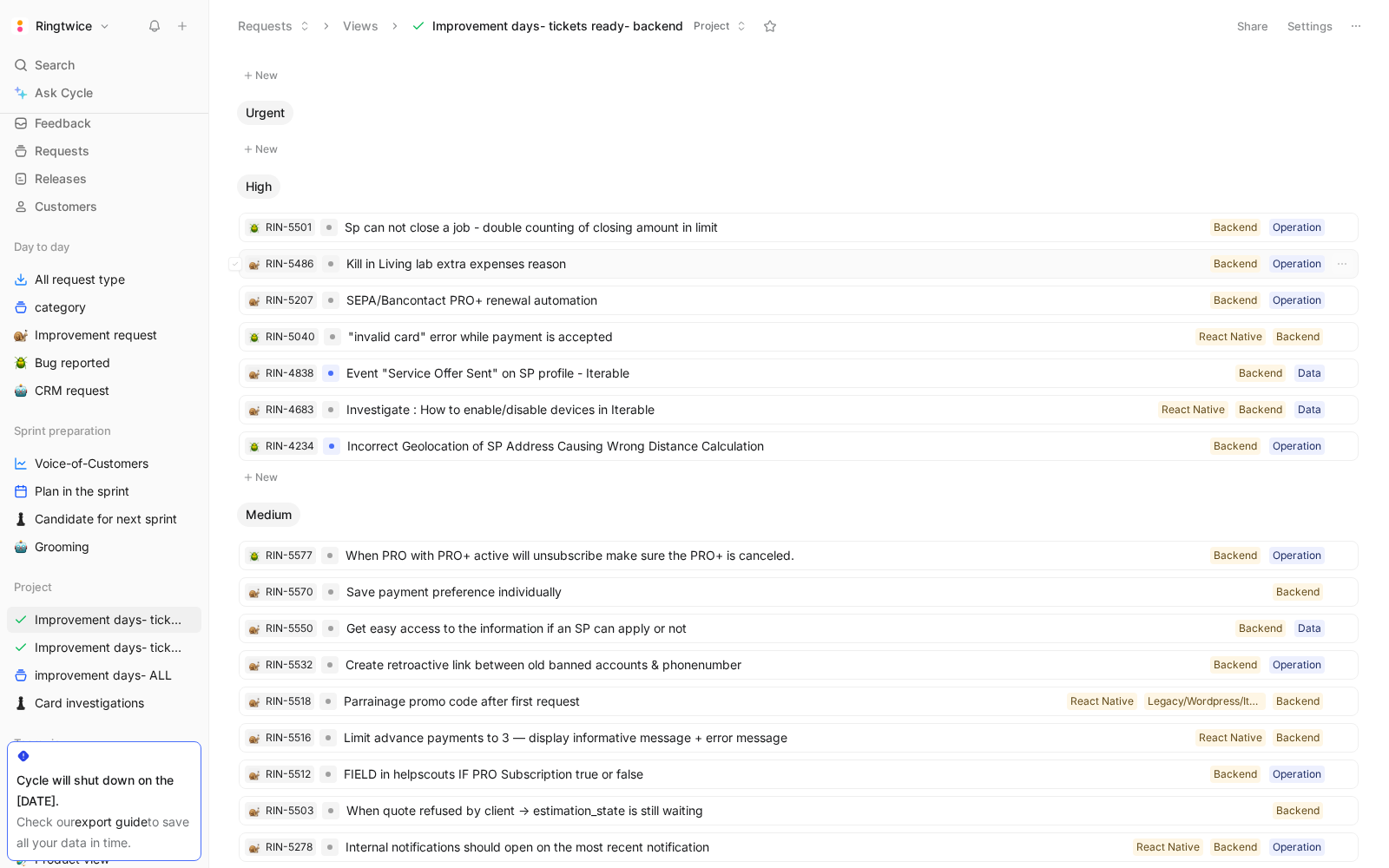
click at [482, 257] on span "Kill in Living lab extra expenses reason" at bounding box center [774, 264] width 856 height 21
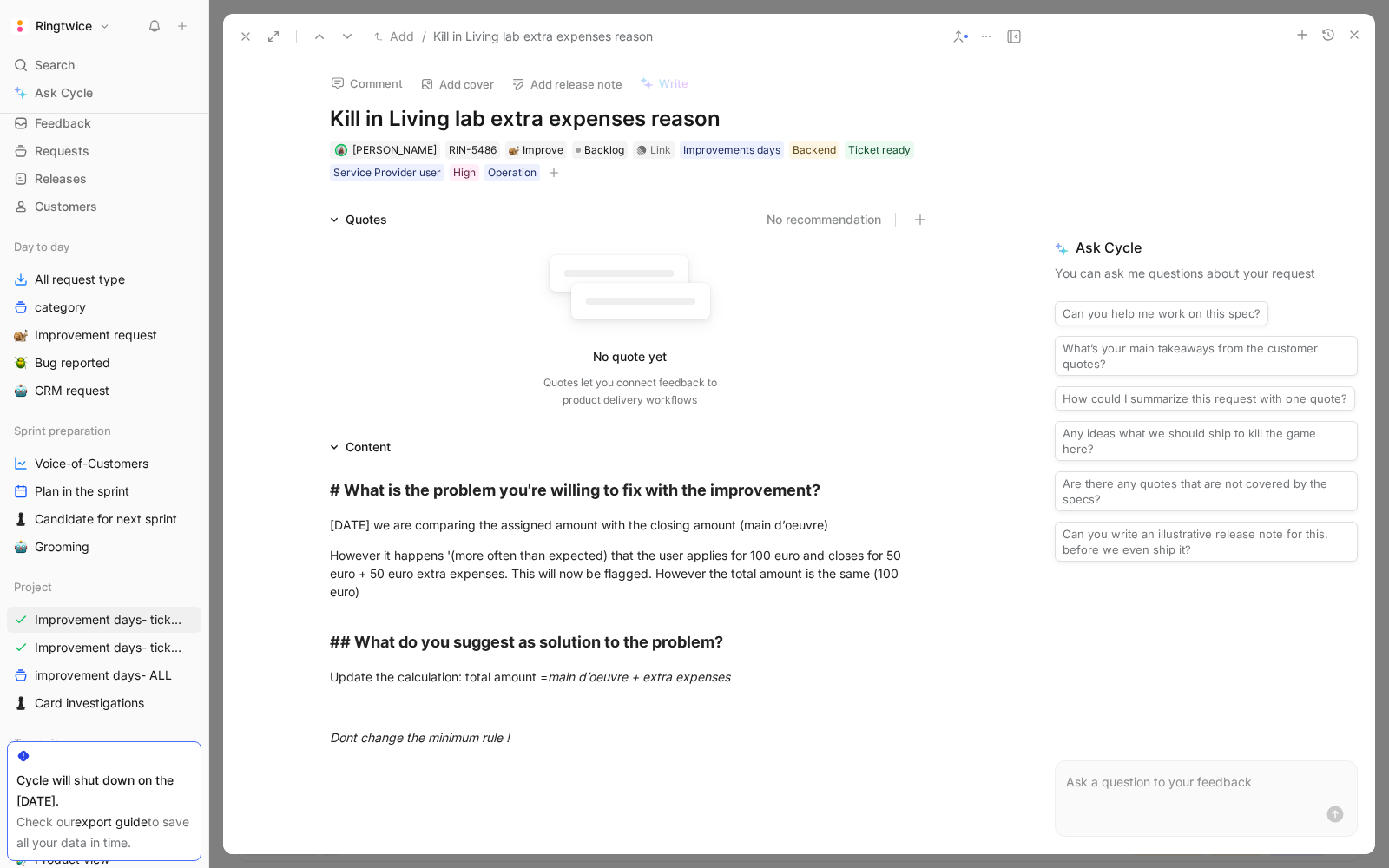
click at [242, 35] on icon at bounding box center [246, 36] width 14 height 14
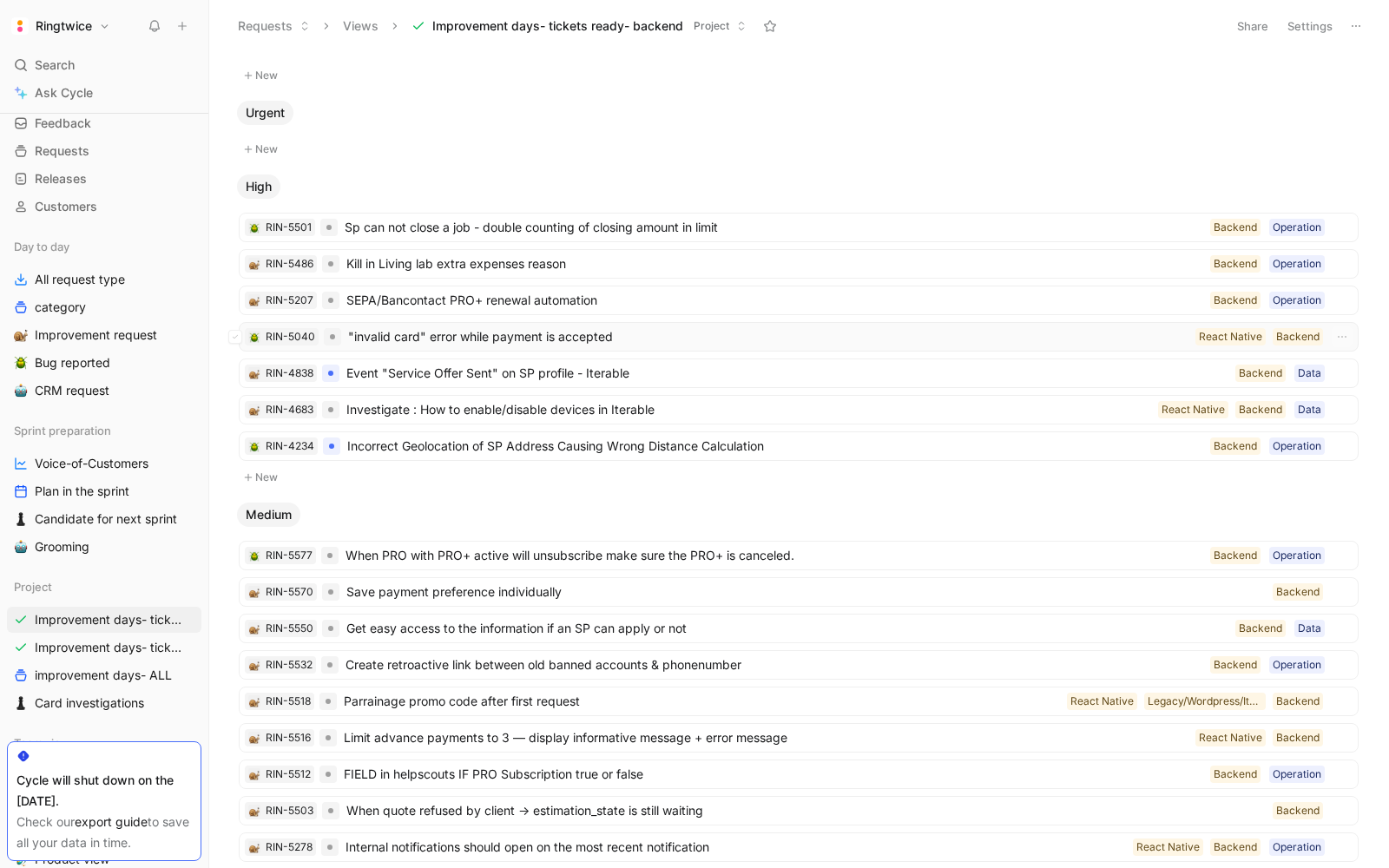
scroll to position [33, 0]
click at [524, 334] on span ""invalid card" error while payment is accepted" at bounding box center [768, 336] width 840 height 21
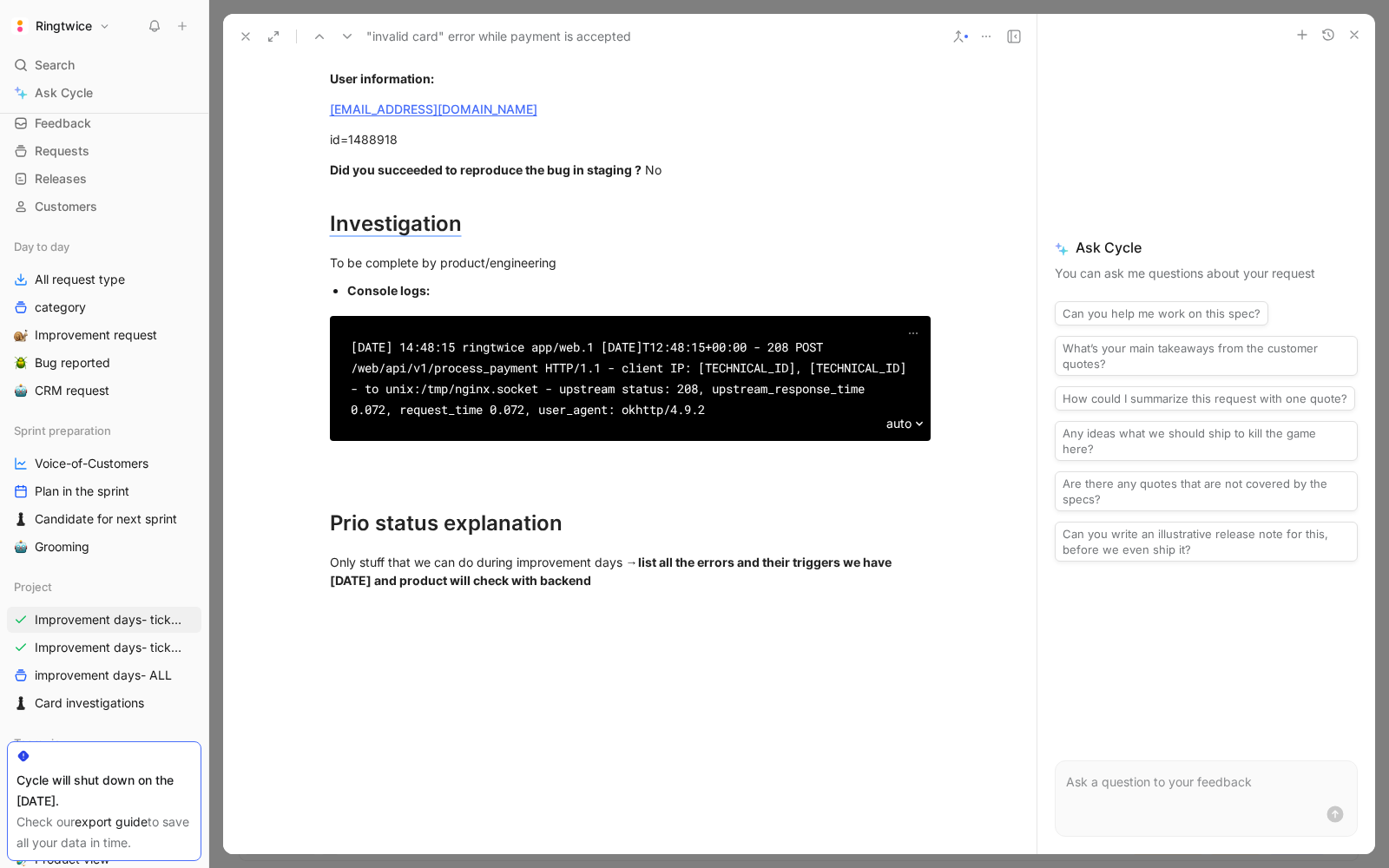
scroll to position [952, 0]
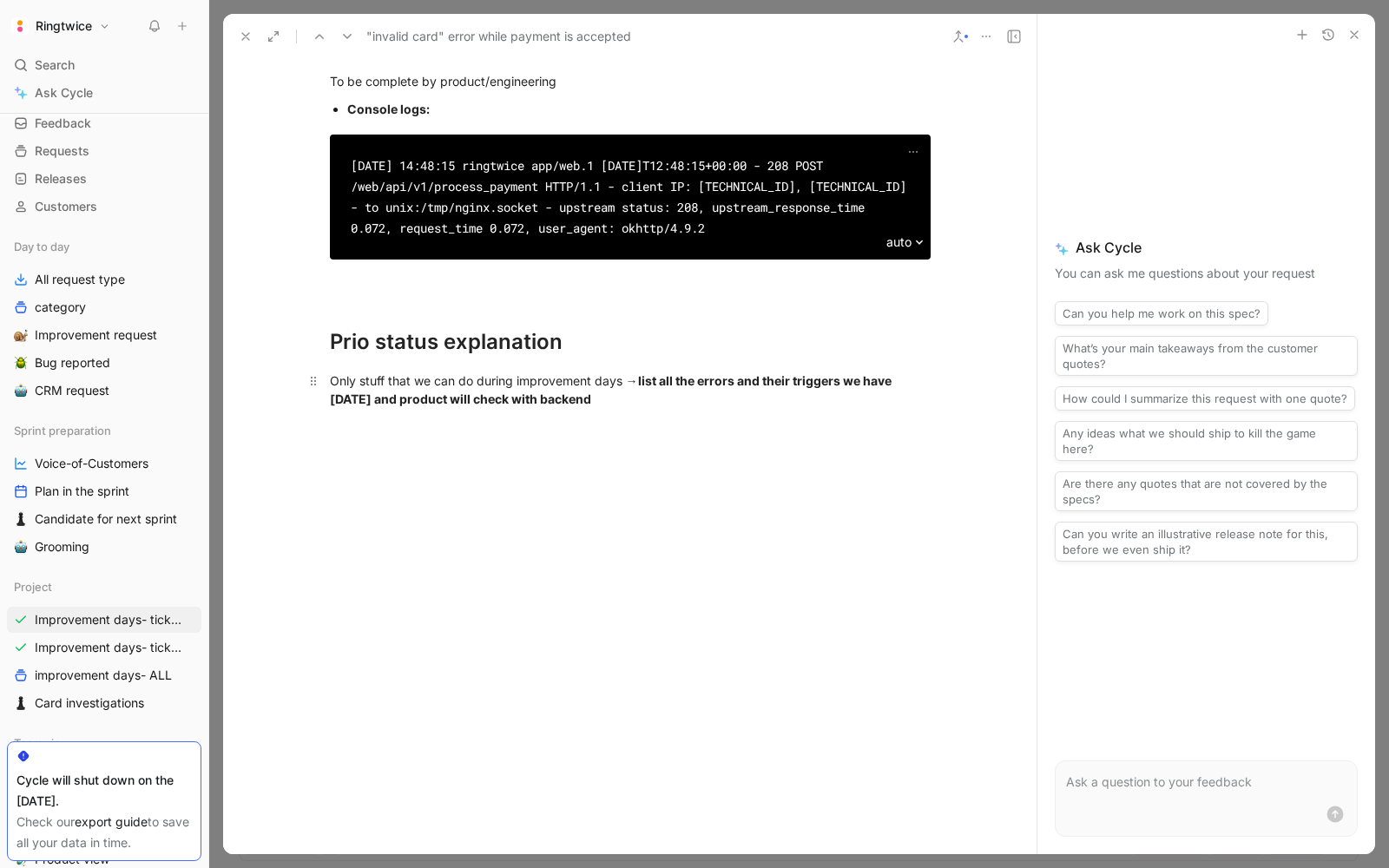
click at [433, 408] on div "Only stuff that we can do during improvement days → list all the errors and the…" at bounding box center [630, 389] width 601 height 36
click at [597, 357] on div "Prio status explanation" at bounding box center [630, 342] width 601 height 31
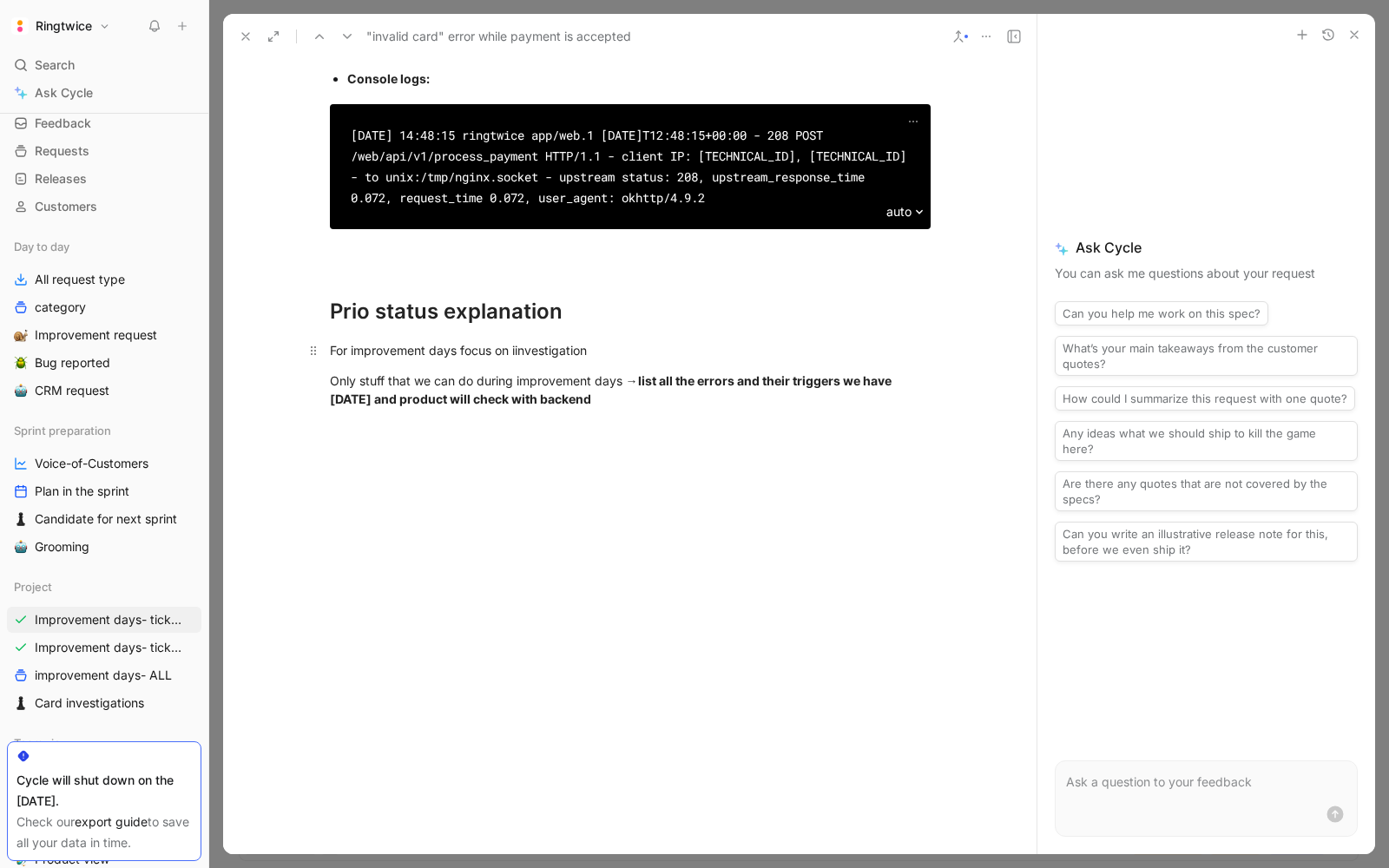
click at [436, 359] on div "For improvement days focus on iinvestigation" at bounding box center [630, 350] width 601 height 19
click at [520, 359] on div "For improvement days focus on iinvestigation" at bounding box center [630, 350] width 601 height 19
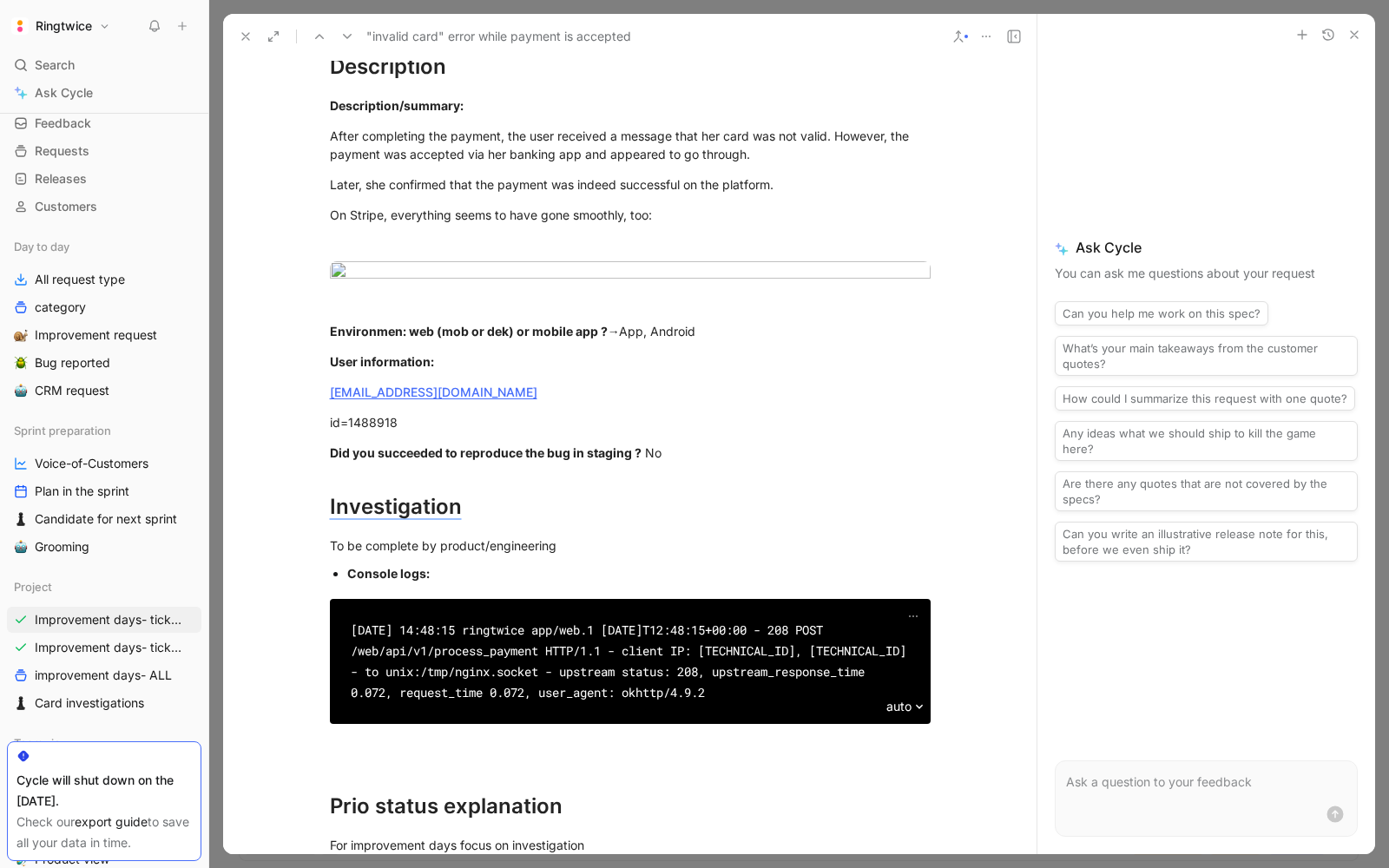
scroll to position [378, 0]
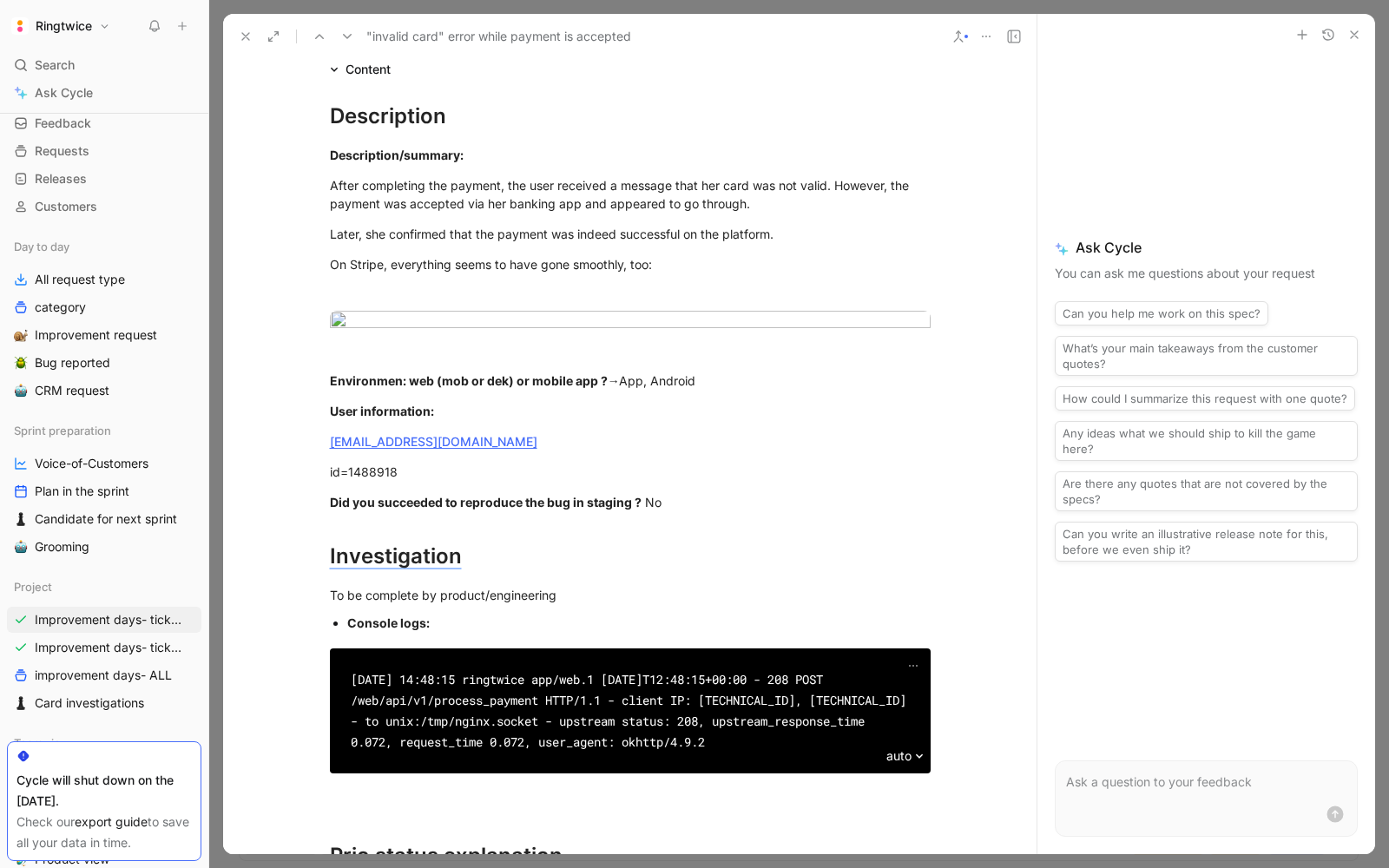
click at [247, 35] on icon at bounding box center [246, 36] width 14 height 14
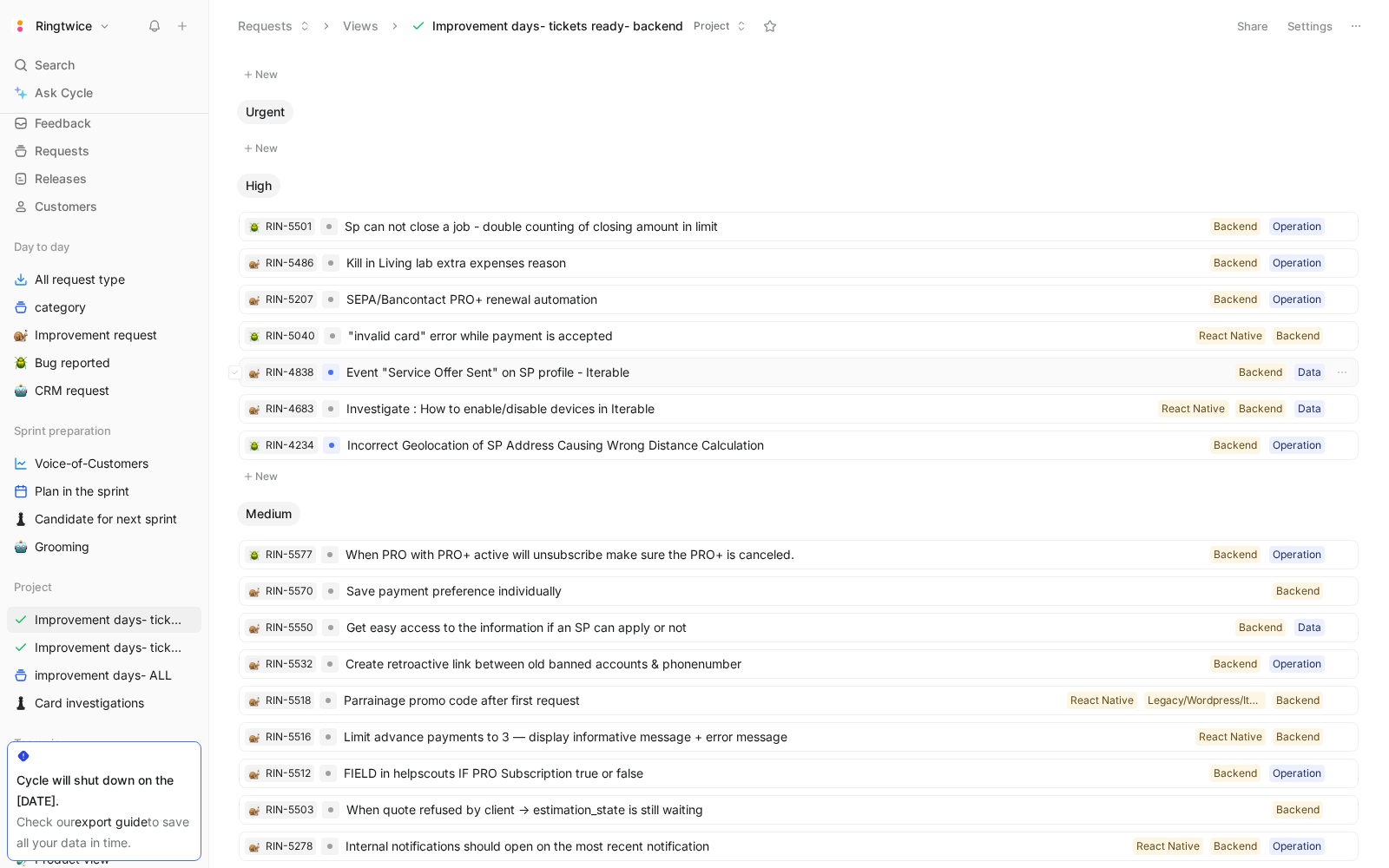
scroll to position [12, 0]
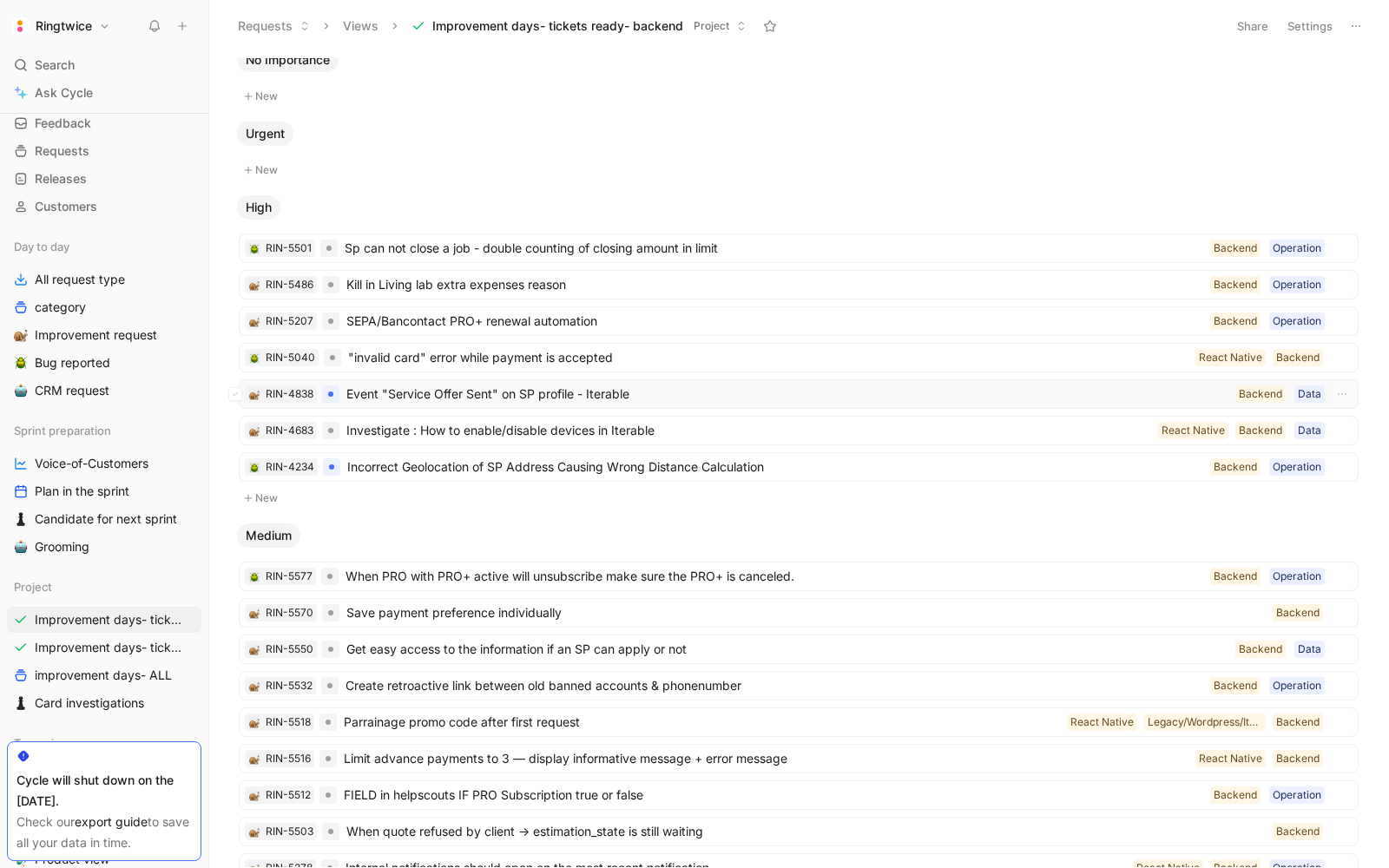
click at [445, 394] on span "Event "Service Offer Sent" on SP profile - Iterable" at bounding box center [787, 395] width 882 height 21
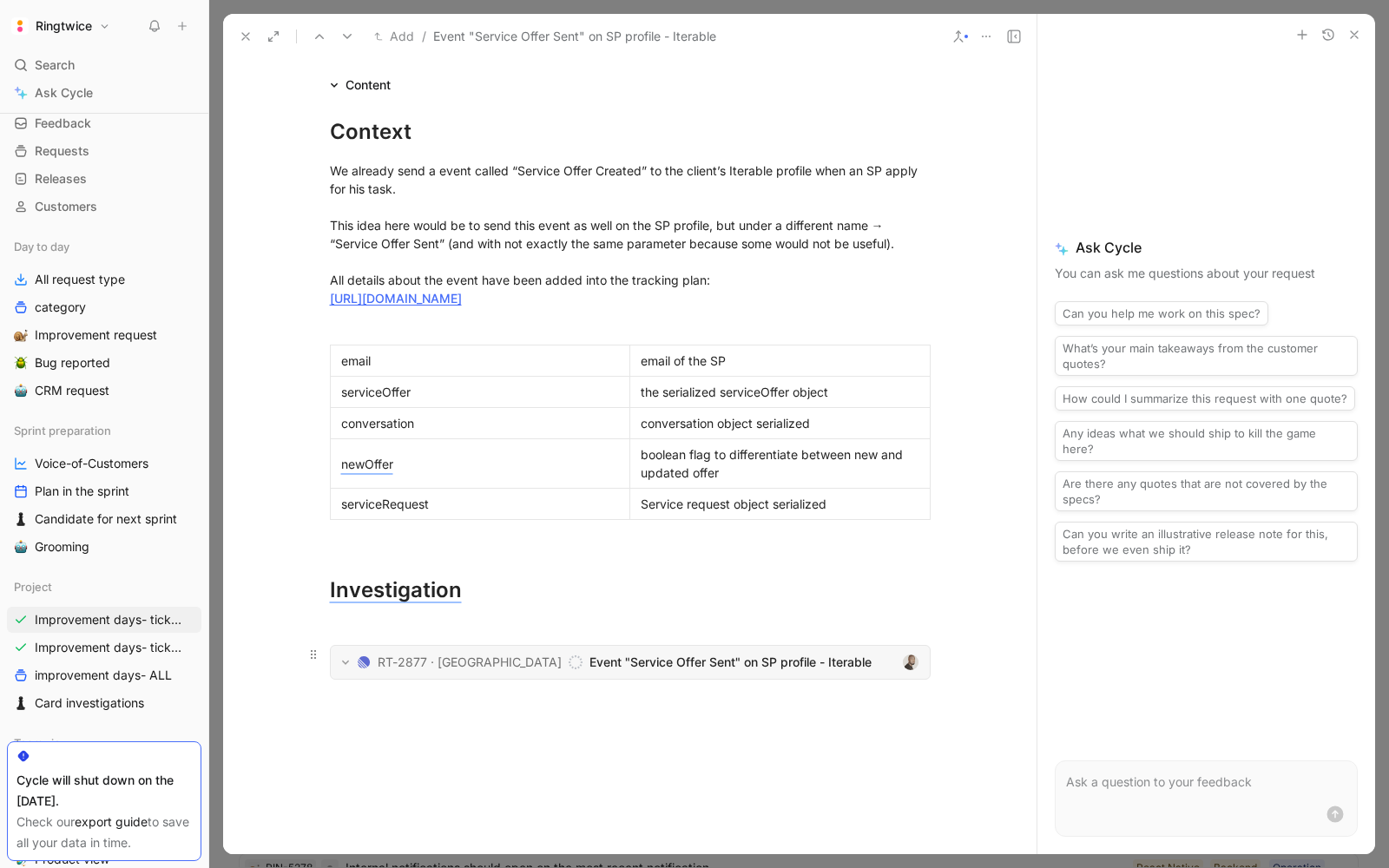
scroll to position [322, 0]
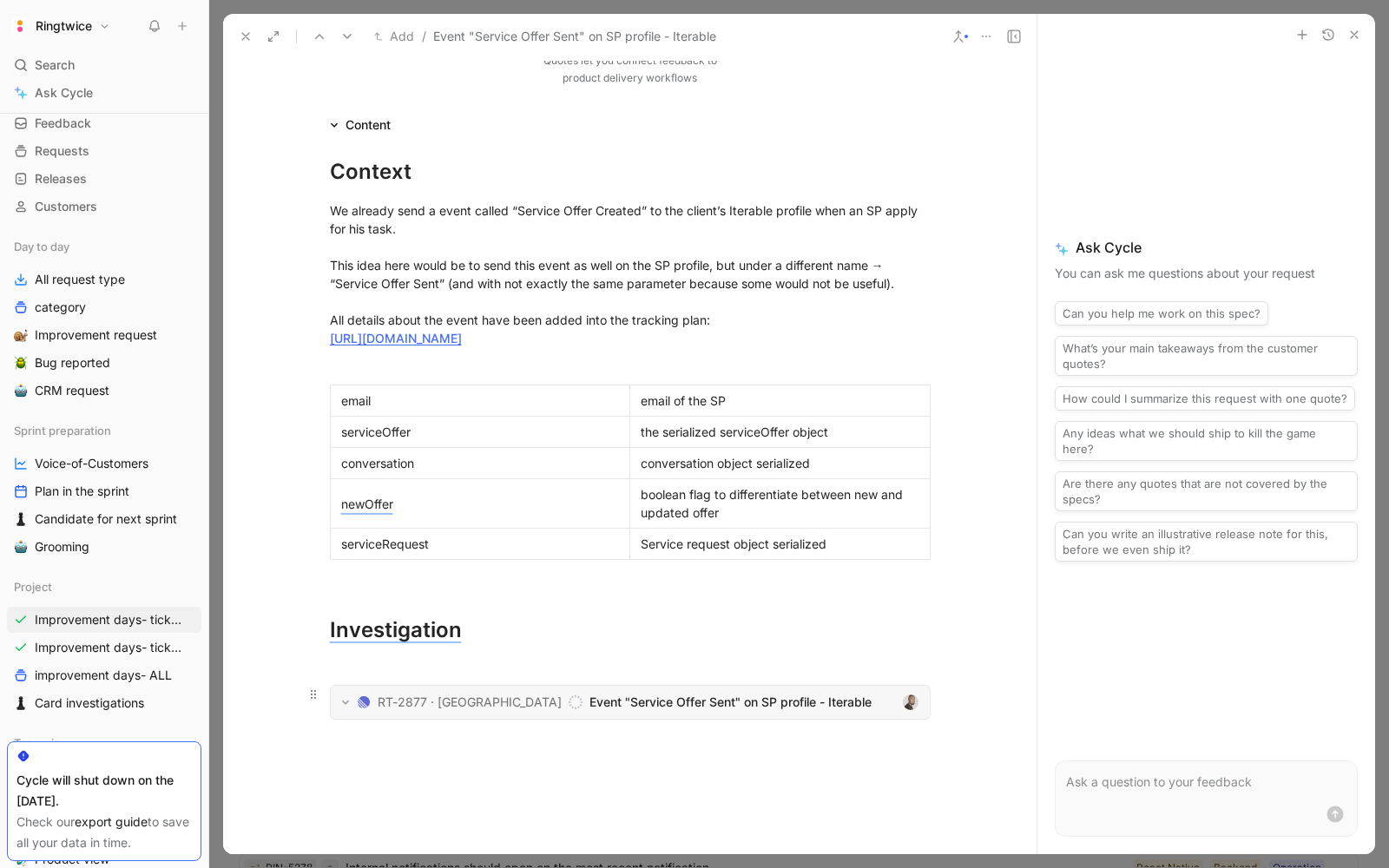
click at [617, 712] on span "Event "Service Offer Sent" on SP profile - Iterable" at bounding box center [741, 703] width 305 height 21
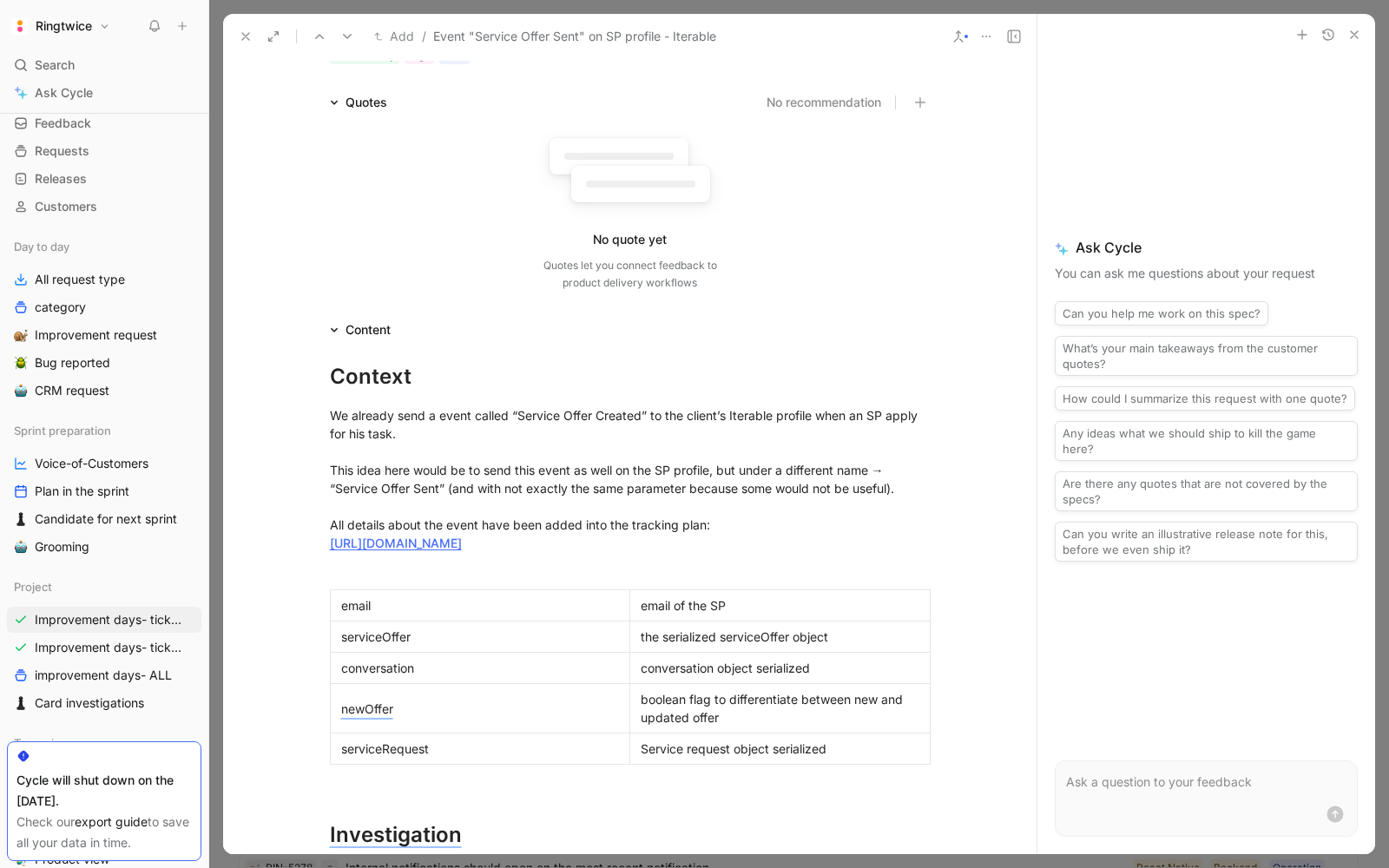
scroll to position [0, 0]
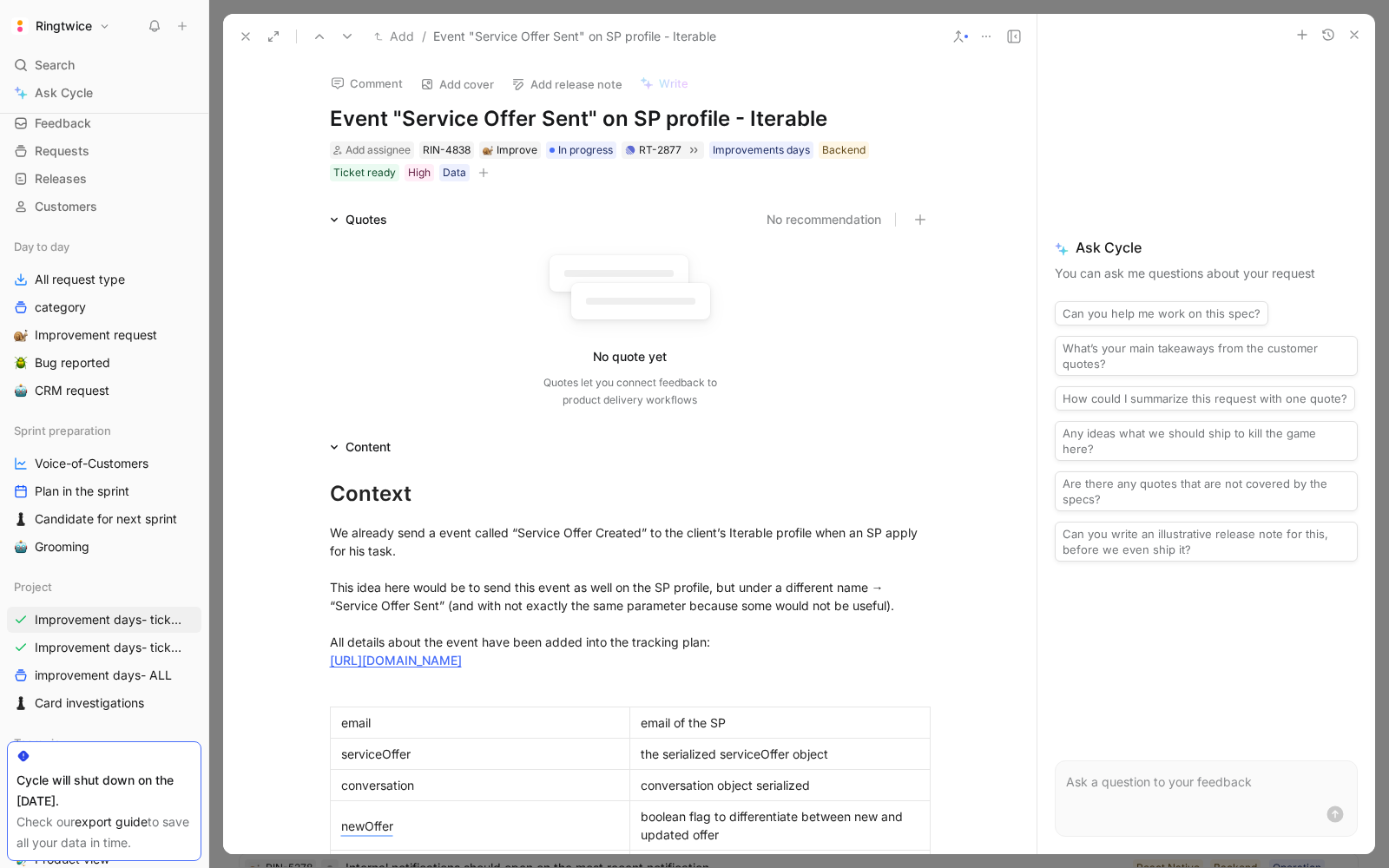
click at [1155, 788] on p at bounding box center [1206, 782] width 280 height 21
click at [1354, 37] on icon "button" at bounding box center [1354, 35] width 14 height 14
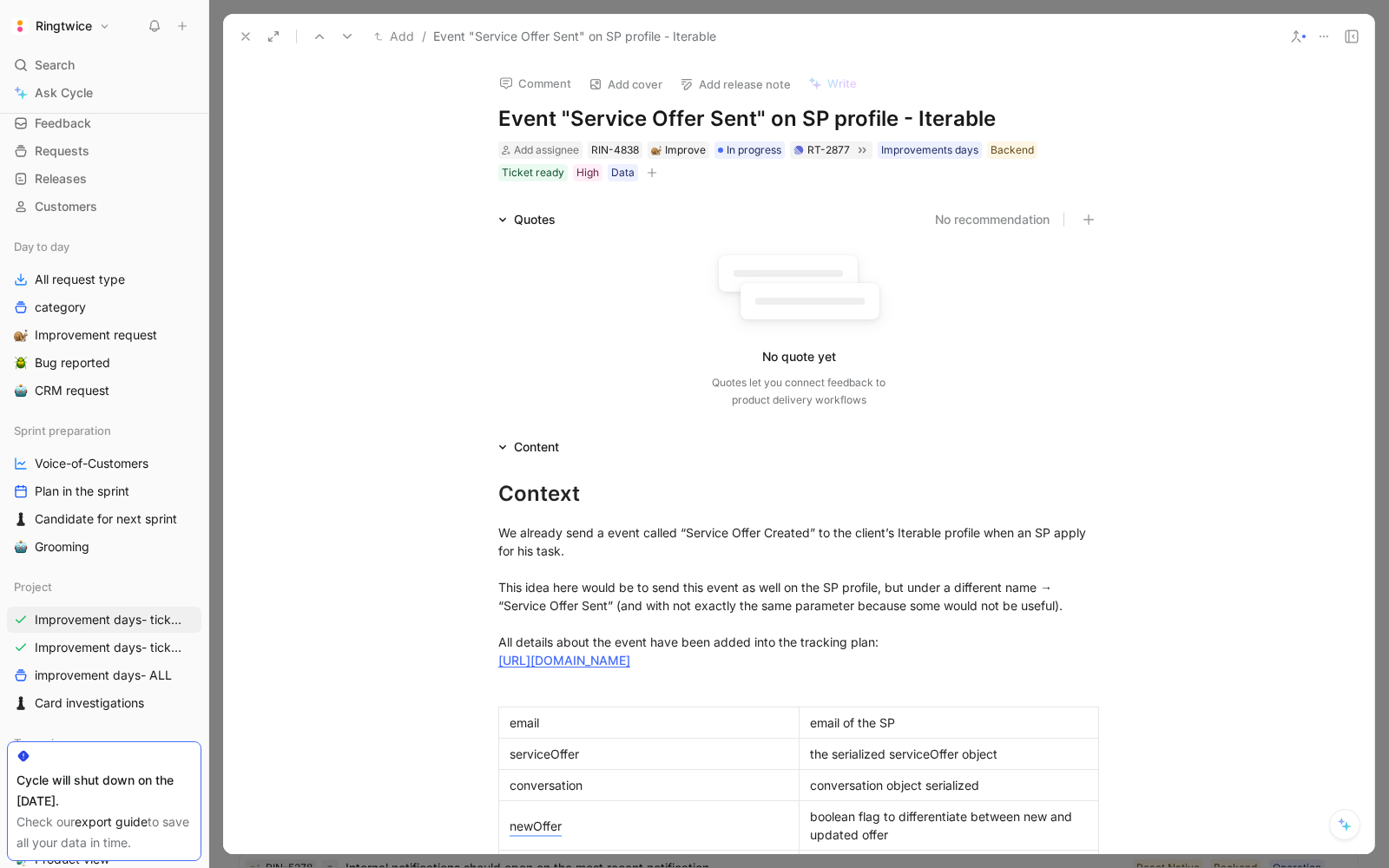
click at [1345, 35] on icon at bounding box center [1352, 36] width 14 height 14
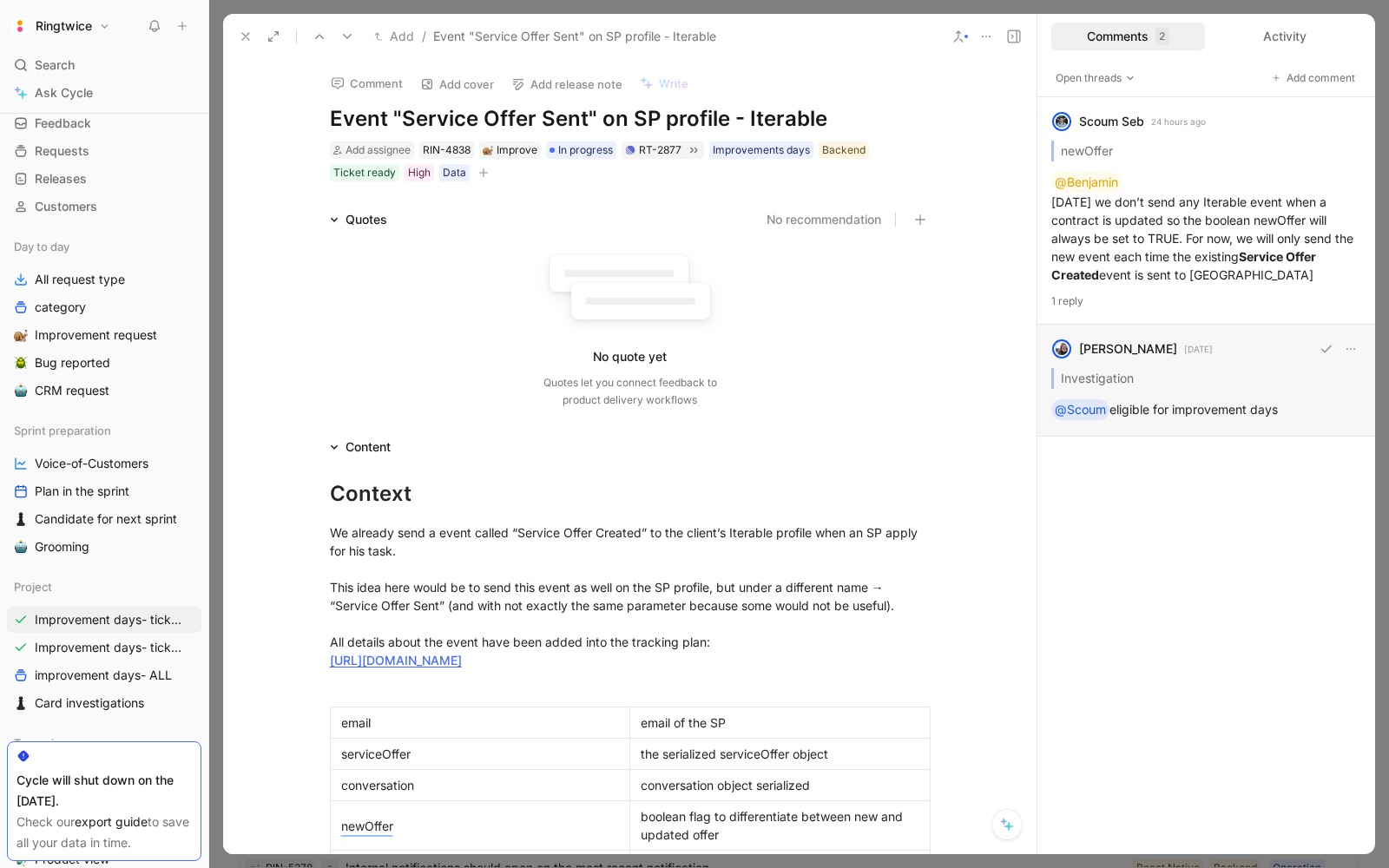
click at [1155, 397] on div "blanche havenne 4 days ago Investigation @Scoum eligible for improvement days" at bounding box center [1206, 380] width 338 height 112
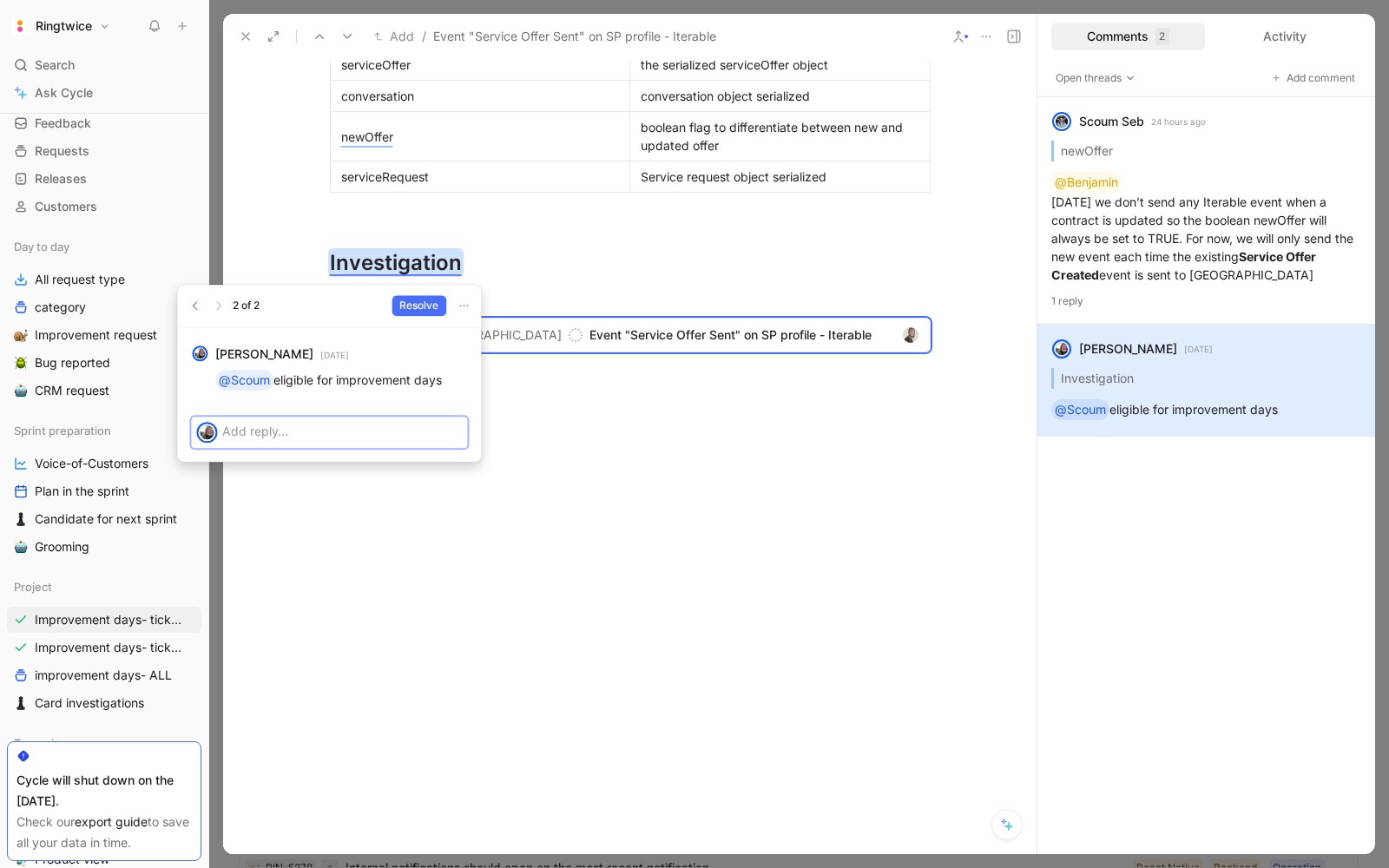
click at [371, 420] on div at bounding box center [344, 431] width 245 height 28
click at [359, 434] on p at bounding box center [341, 431] width 240 height 19
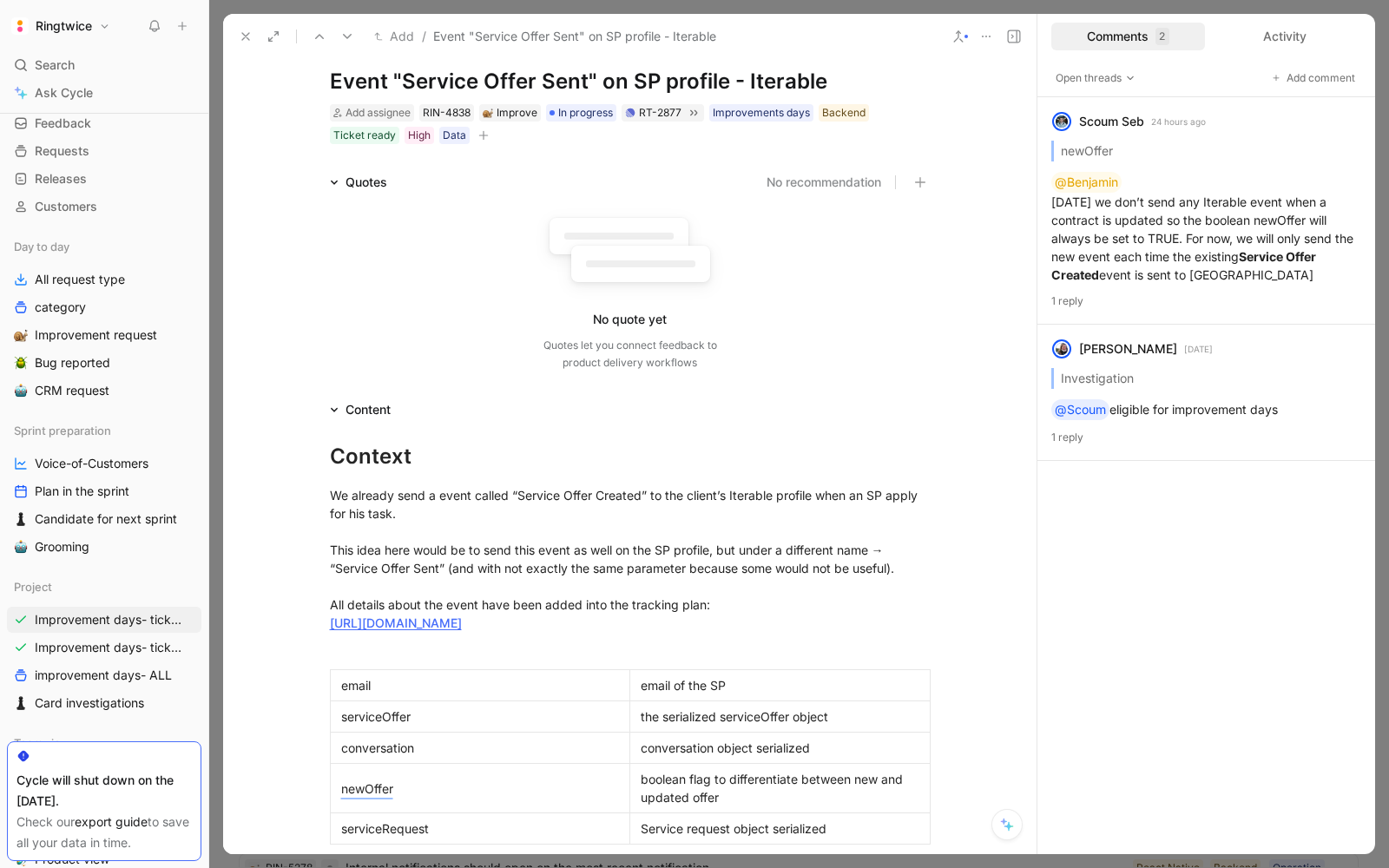
scroll to position [38, 0]
click at [251, 41] on icon at bounding box center [246, 36] width 14 height 14
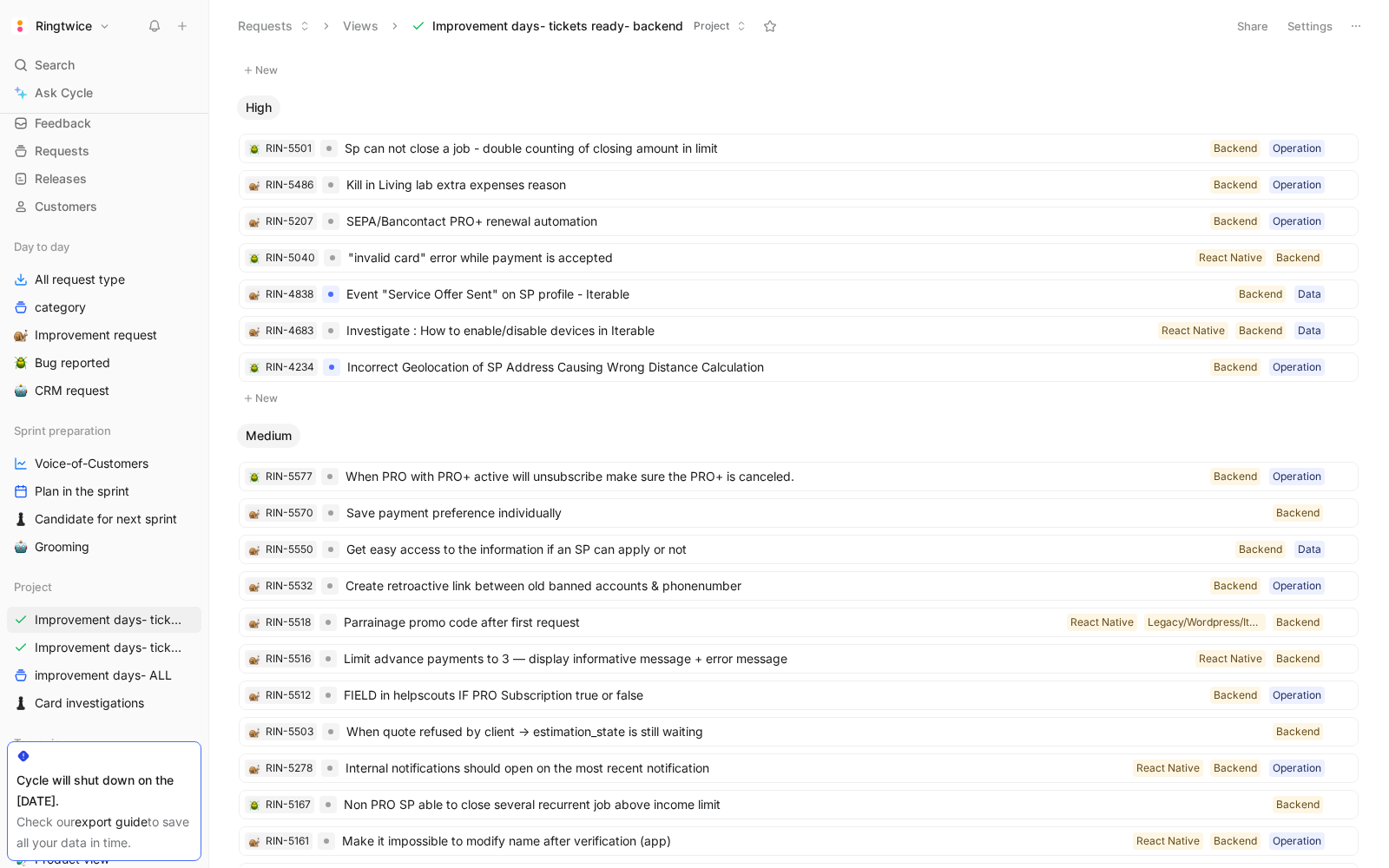
scroll to position [110, 0]
click at [568, 331] on span "Investigate : How to enable/disable devices in Iterable" at bounding box center [748, 333] width 804 height 21
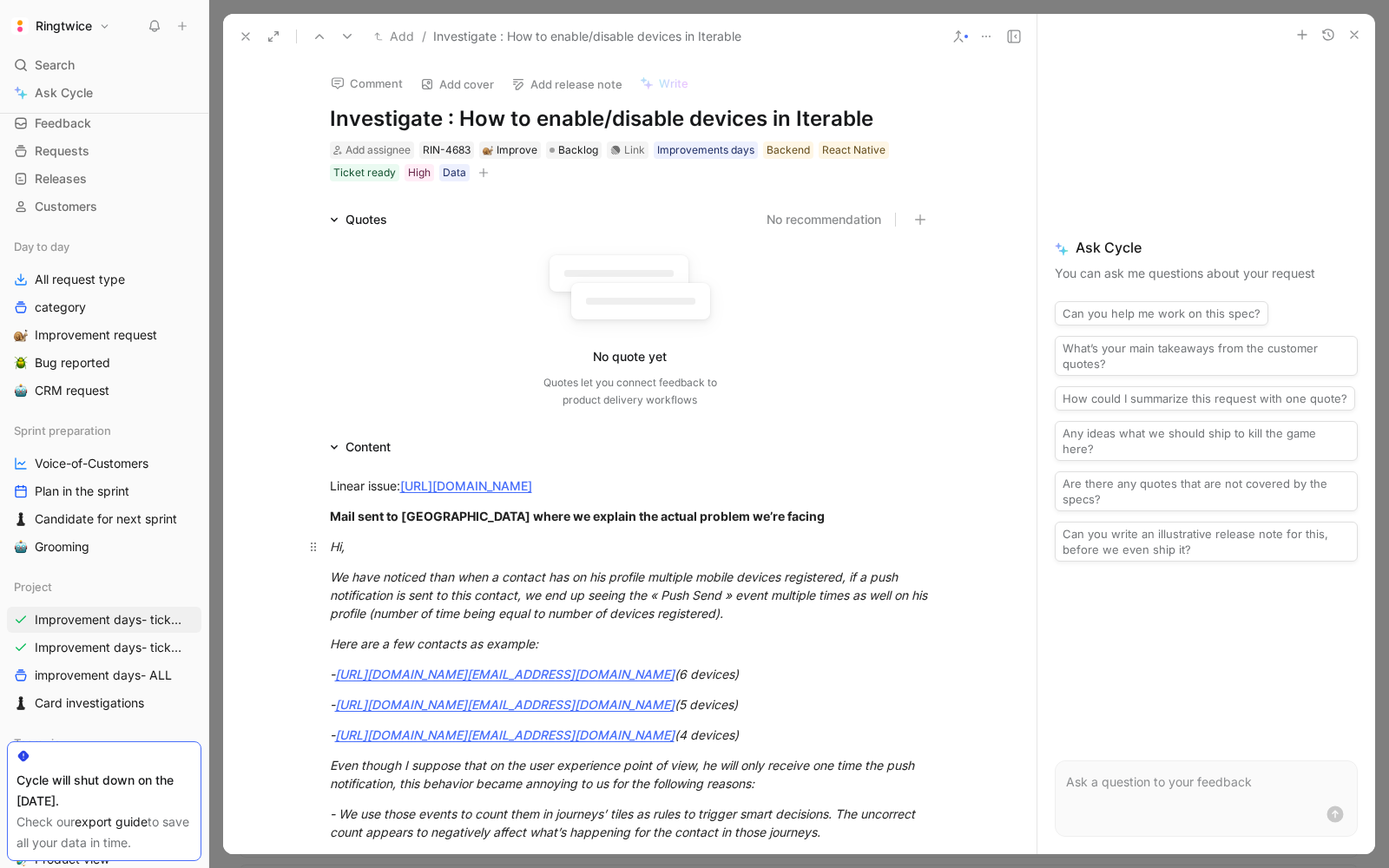
click at [456, 556] on div "Hi," at bounding box center [630, 546] width 601 height 19
click at [78, 364] on span "Bug reported" at bounding box center [72, 363] width 75 height 18
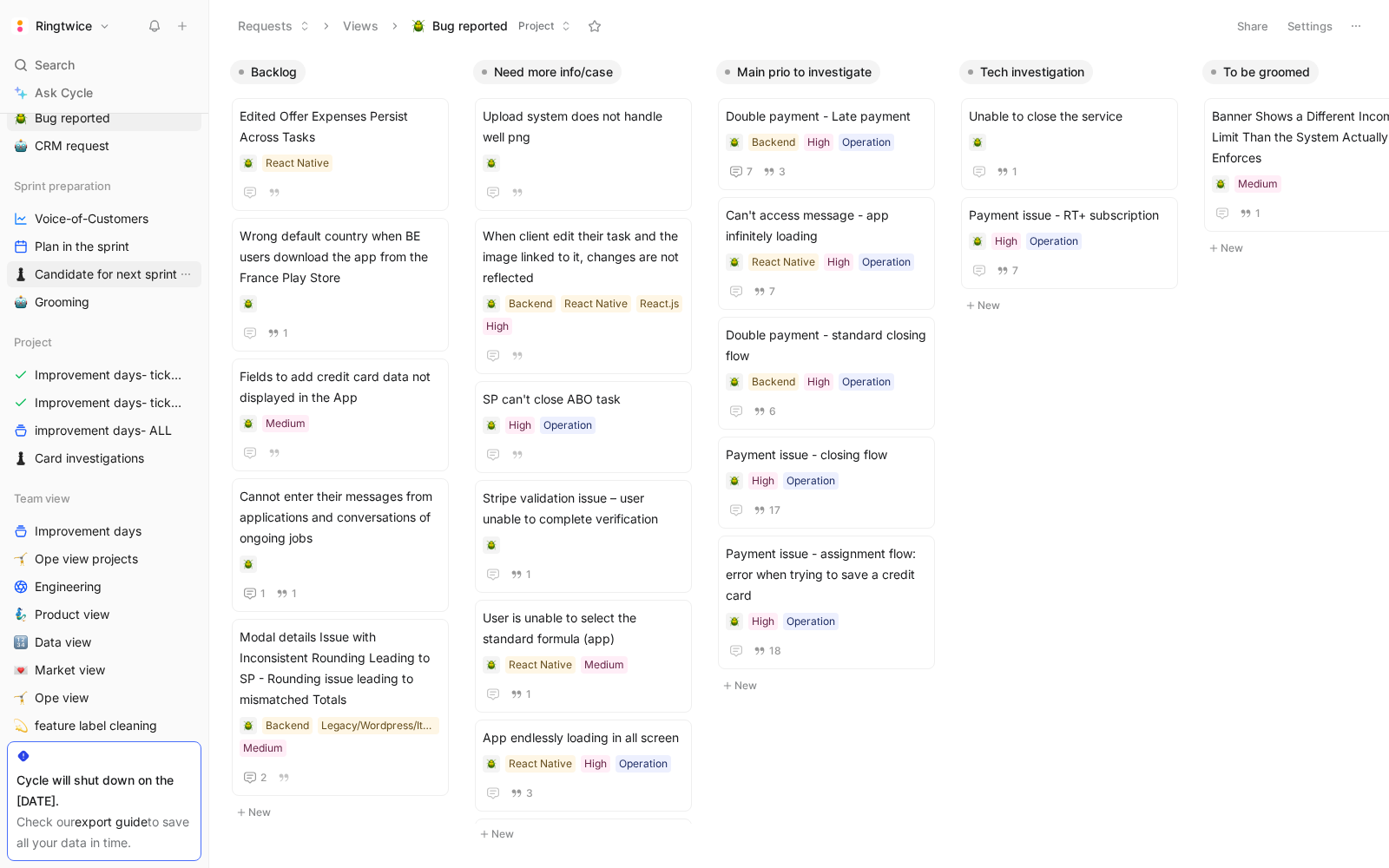
scroll to position [335, 0]
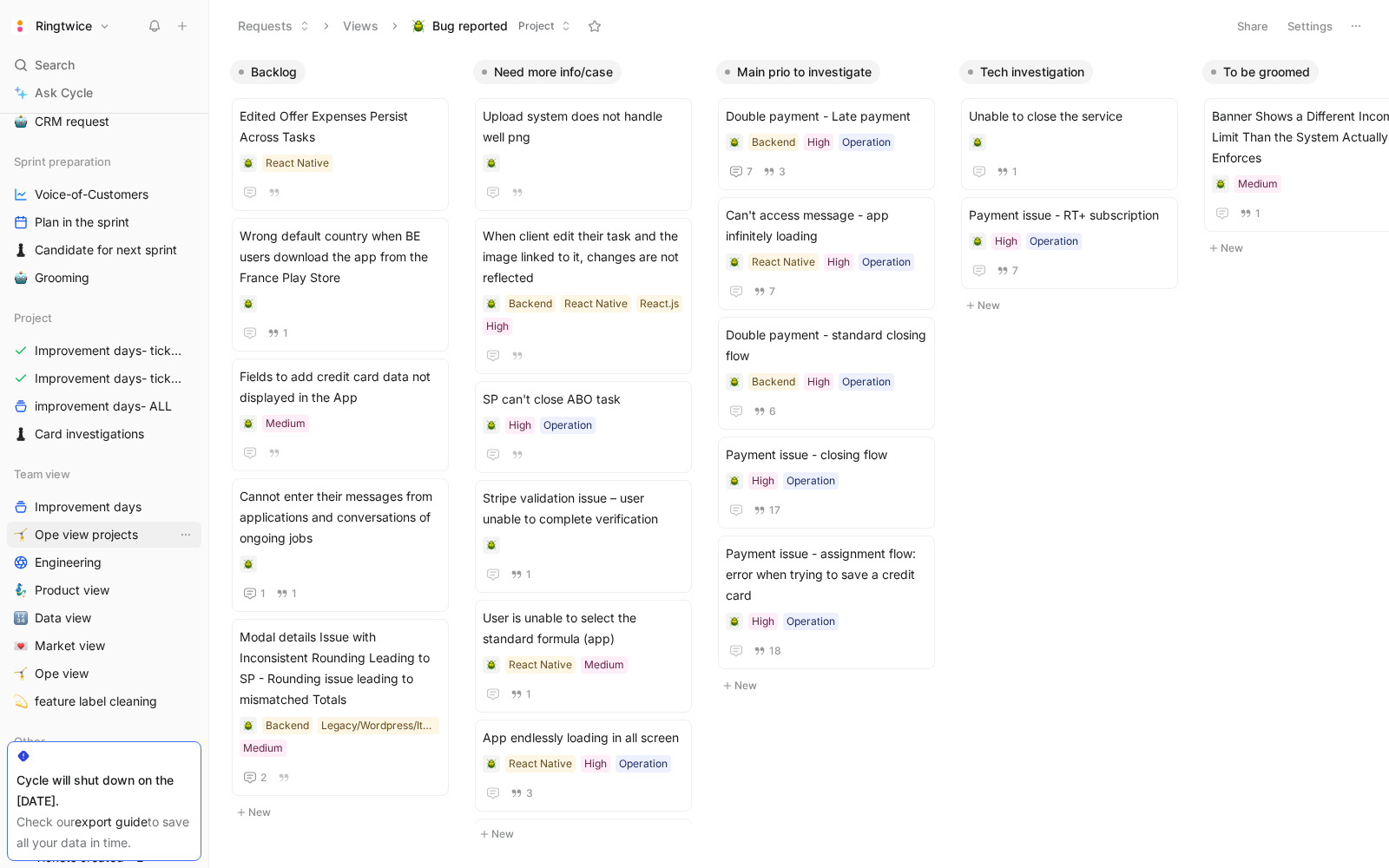
click at [77, 530] on span "Ope view projects" at bounding box center [86, 534] width 104 height 18
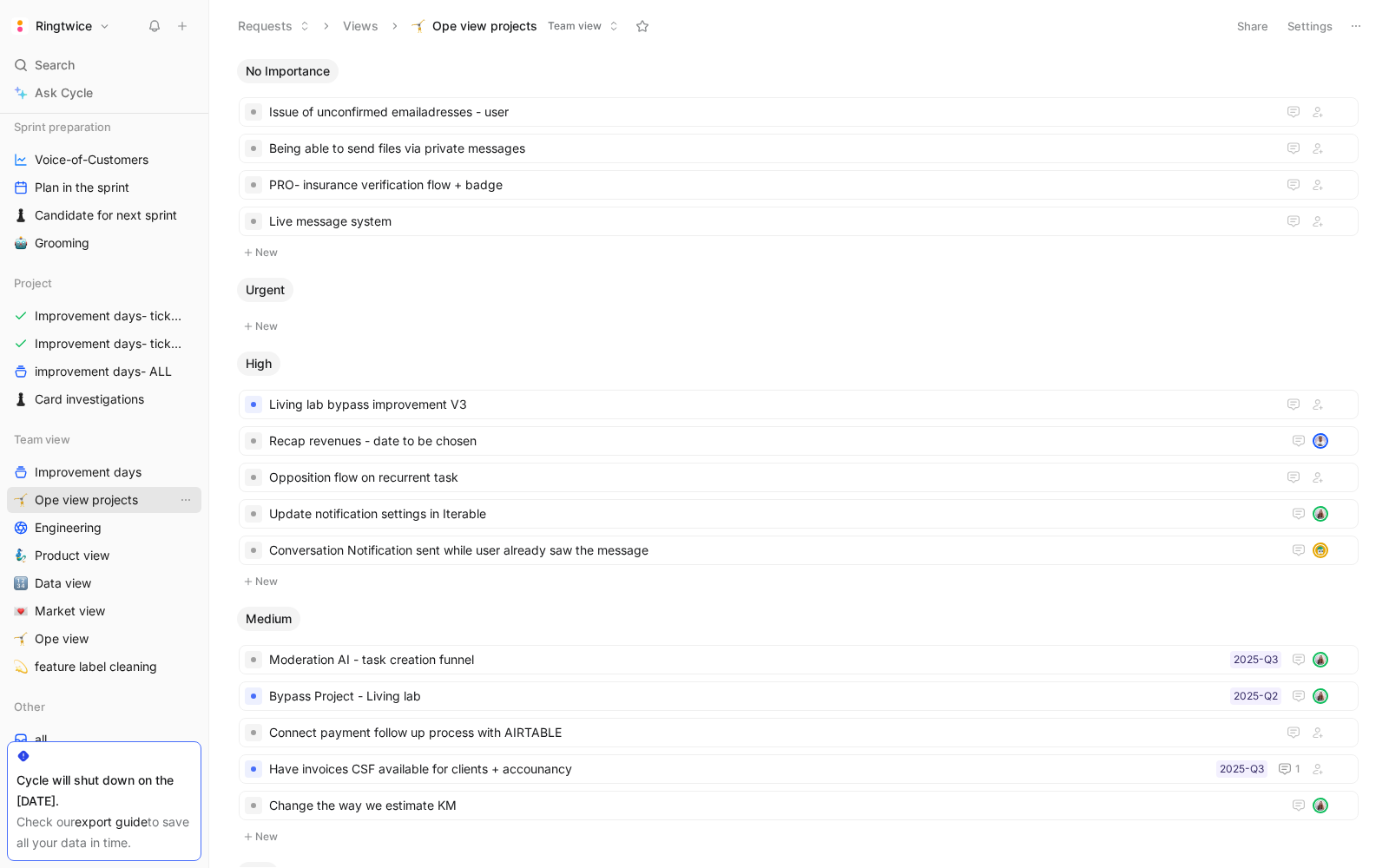
scroll to position [371, 0]
click at [73, 634] on span "Ope view" at bounding box center [61, 638] width 54 height 18
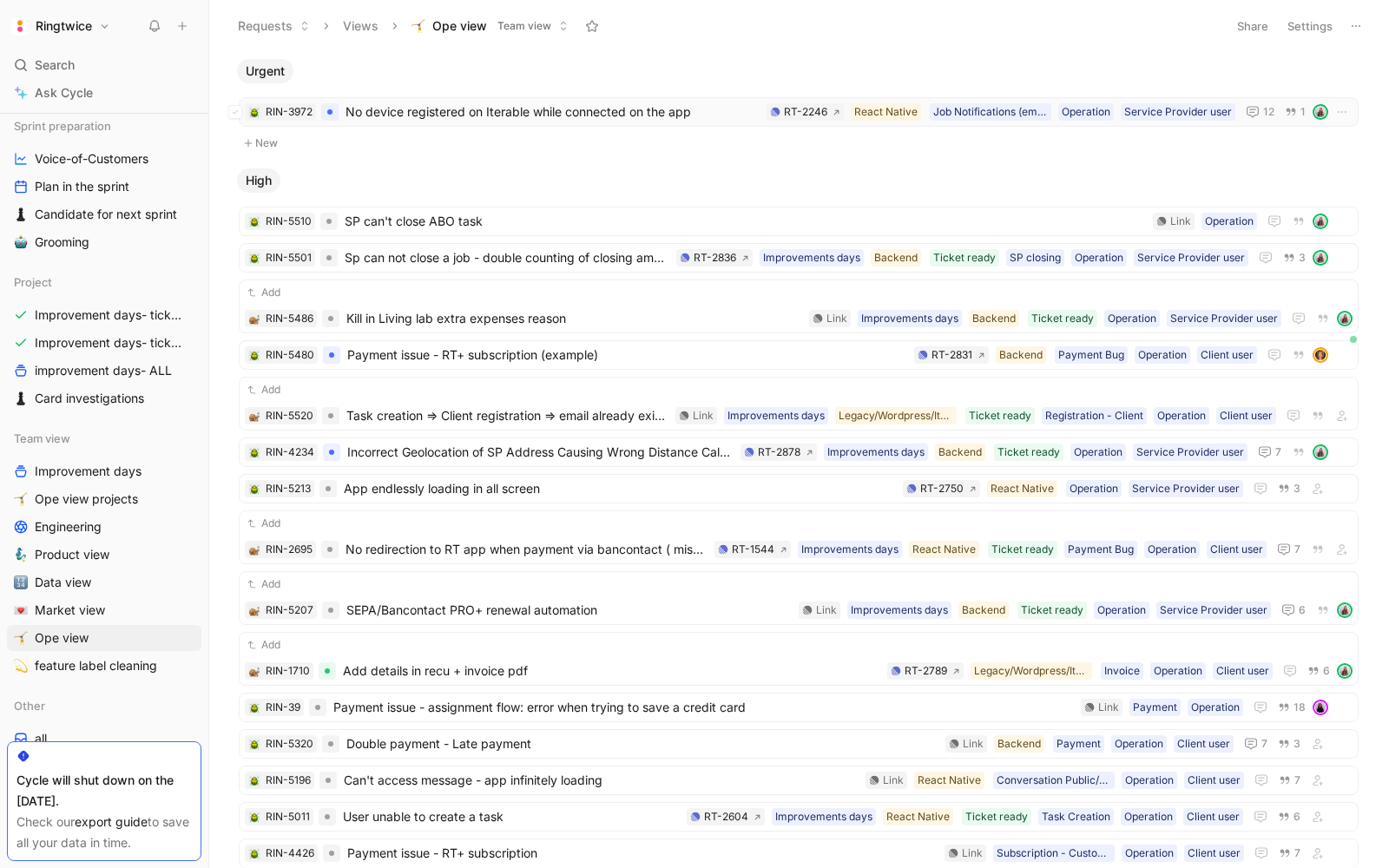
click at [540, 106] on span "No device registered on Iterable while connected on the app" at bounding box center [552, 112] width 414 height 21
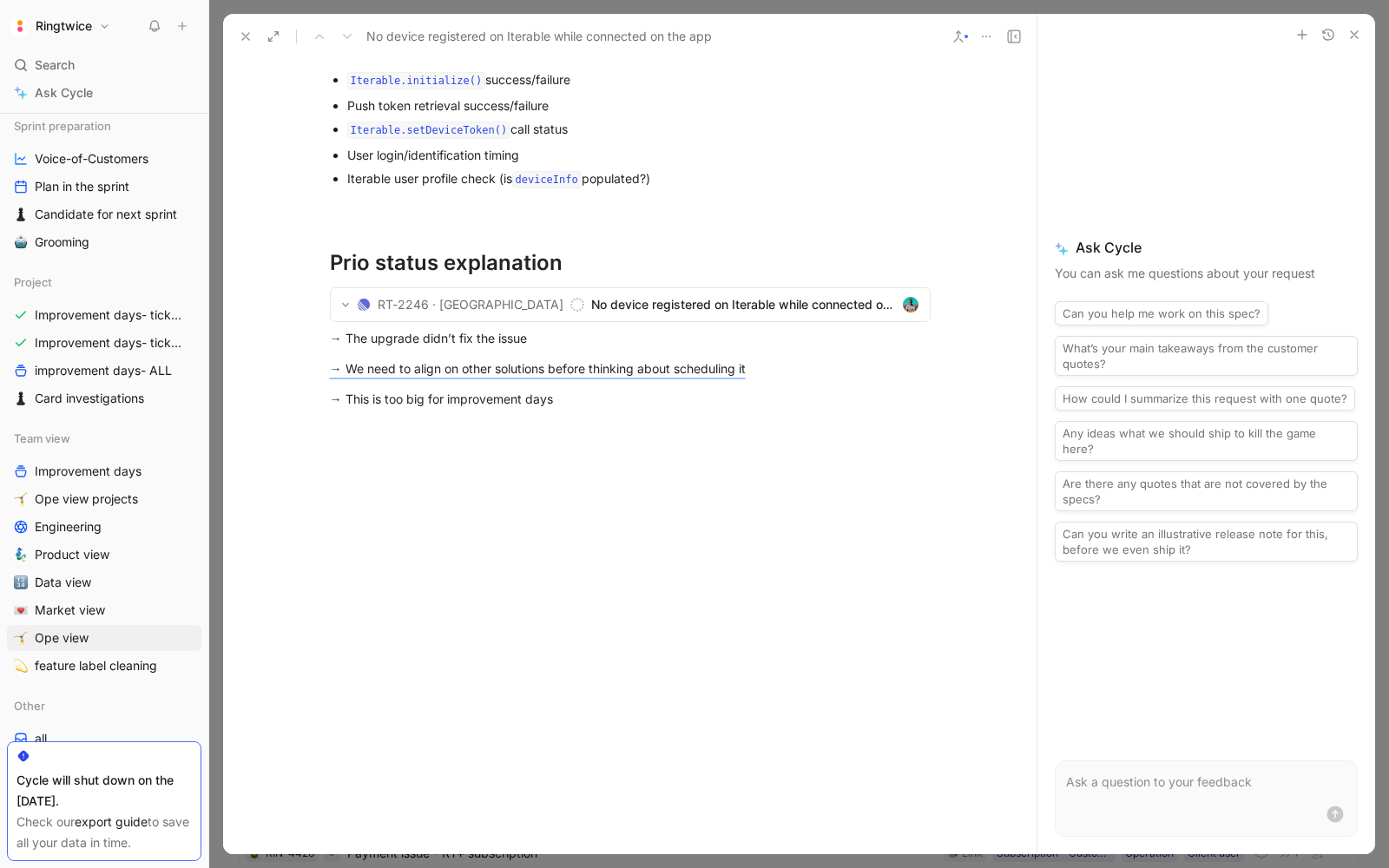
scroll to position [2354, 0]
click at [542, 376] on mark "→ We need to align on other solutions before thinking about scheduling it" at bounding box center [538, 368] width 416 height 15
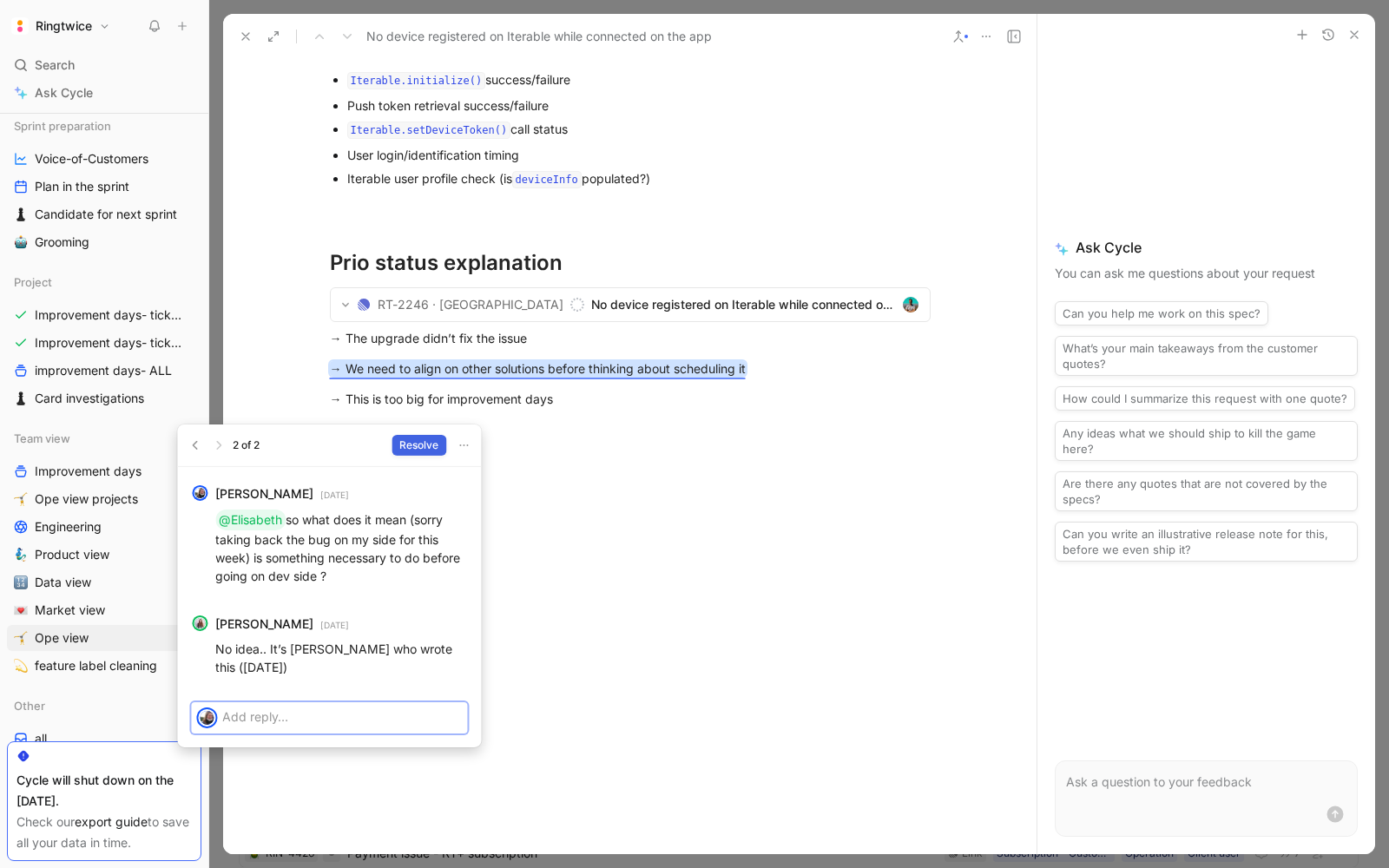
click at [415, 448] on span "Resolve" at bounding box center [418, 445] width 39 height 18
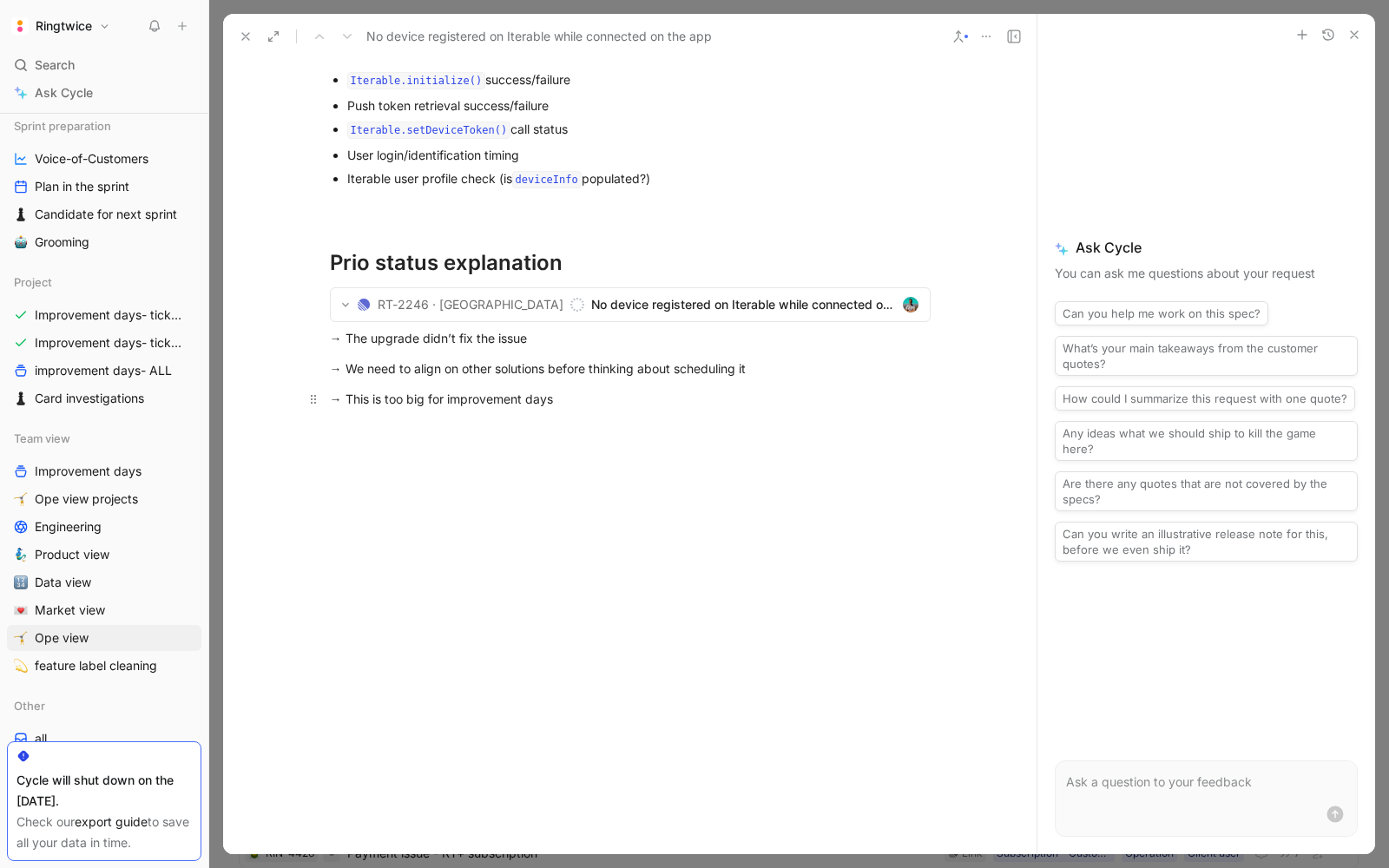
click at [579, 413] on p "→ This is too big for improvement days" at bounding box center [629, 399] width 666 height 28
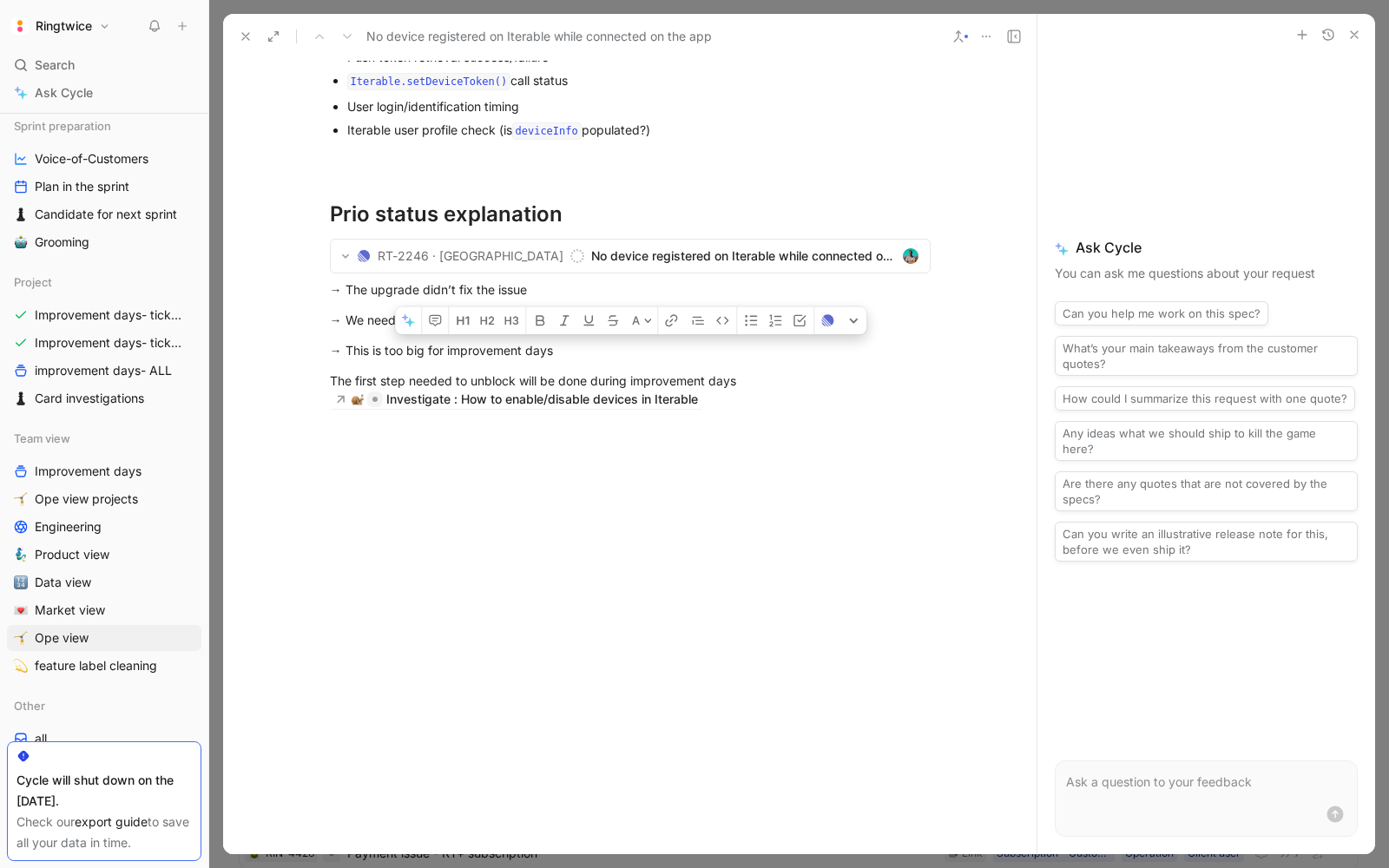
drag, startPoint x: 725, startPoint y: 522, endPoint x: 388, endPoint y: 480, distance: 339.6
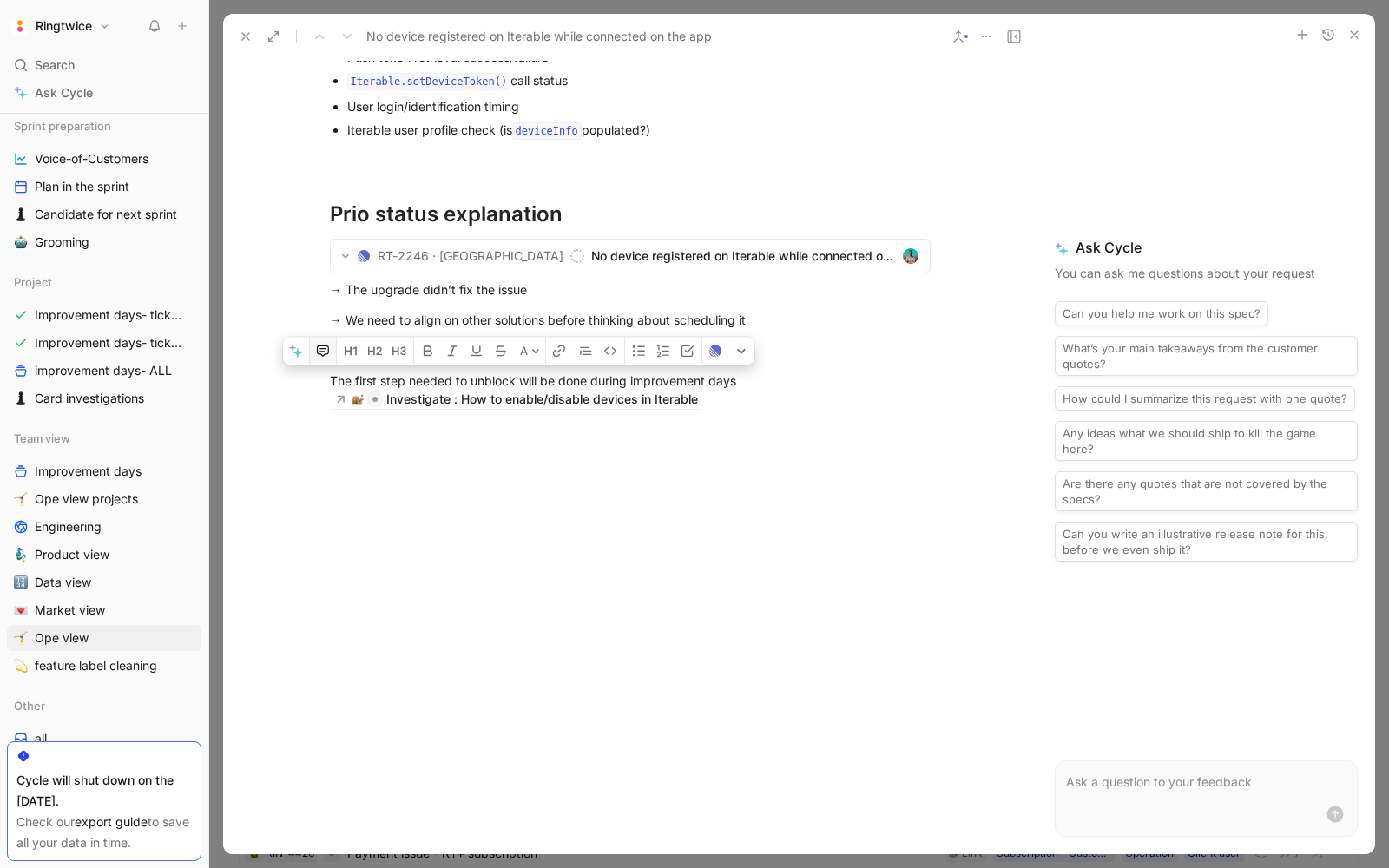
click at [322, 358] on icon "button" at bounding box center [323, 351] width 14 height 14
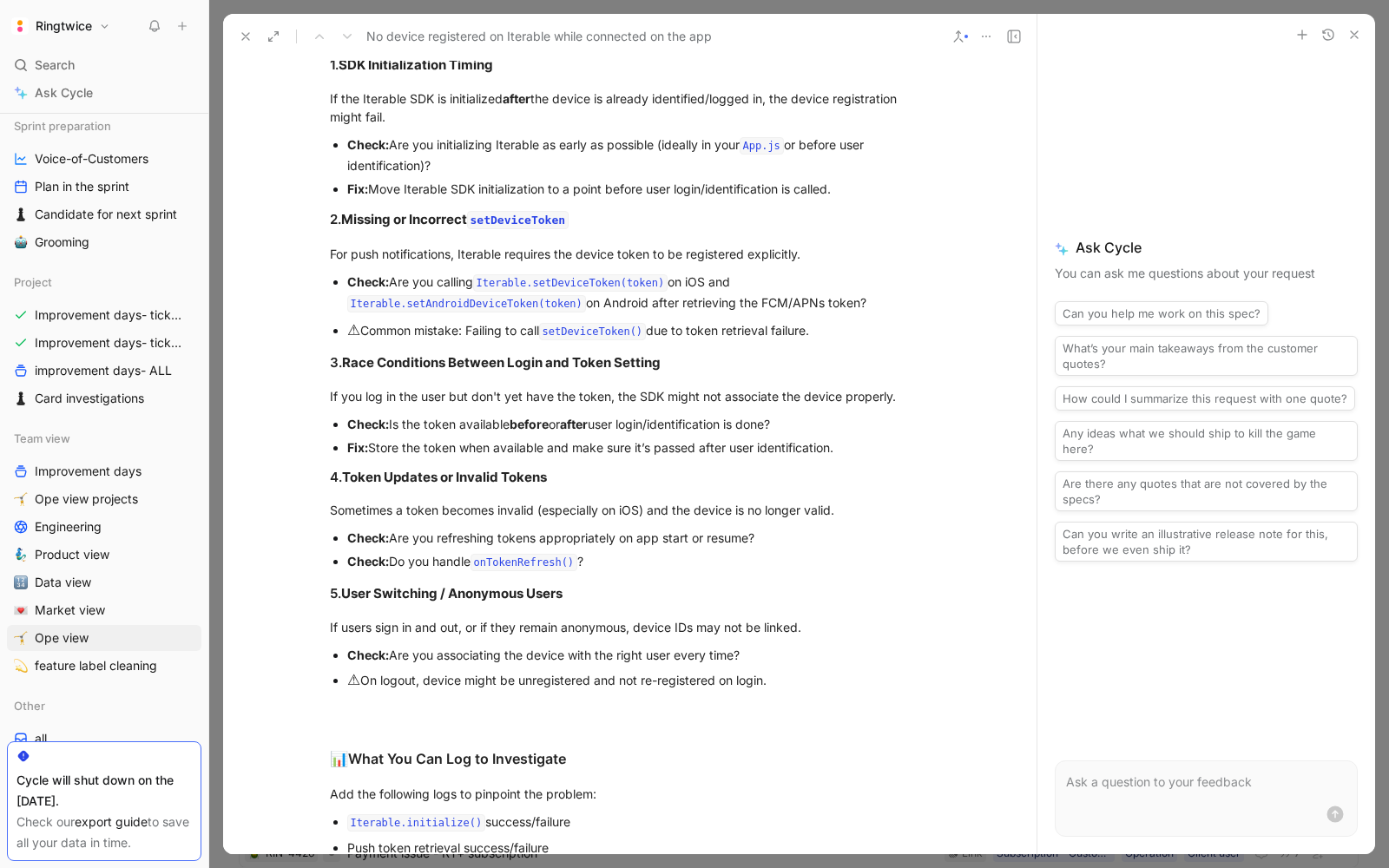
scroll to position [936, 0]
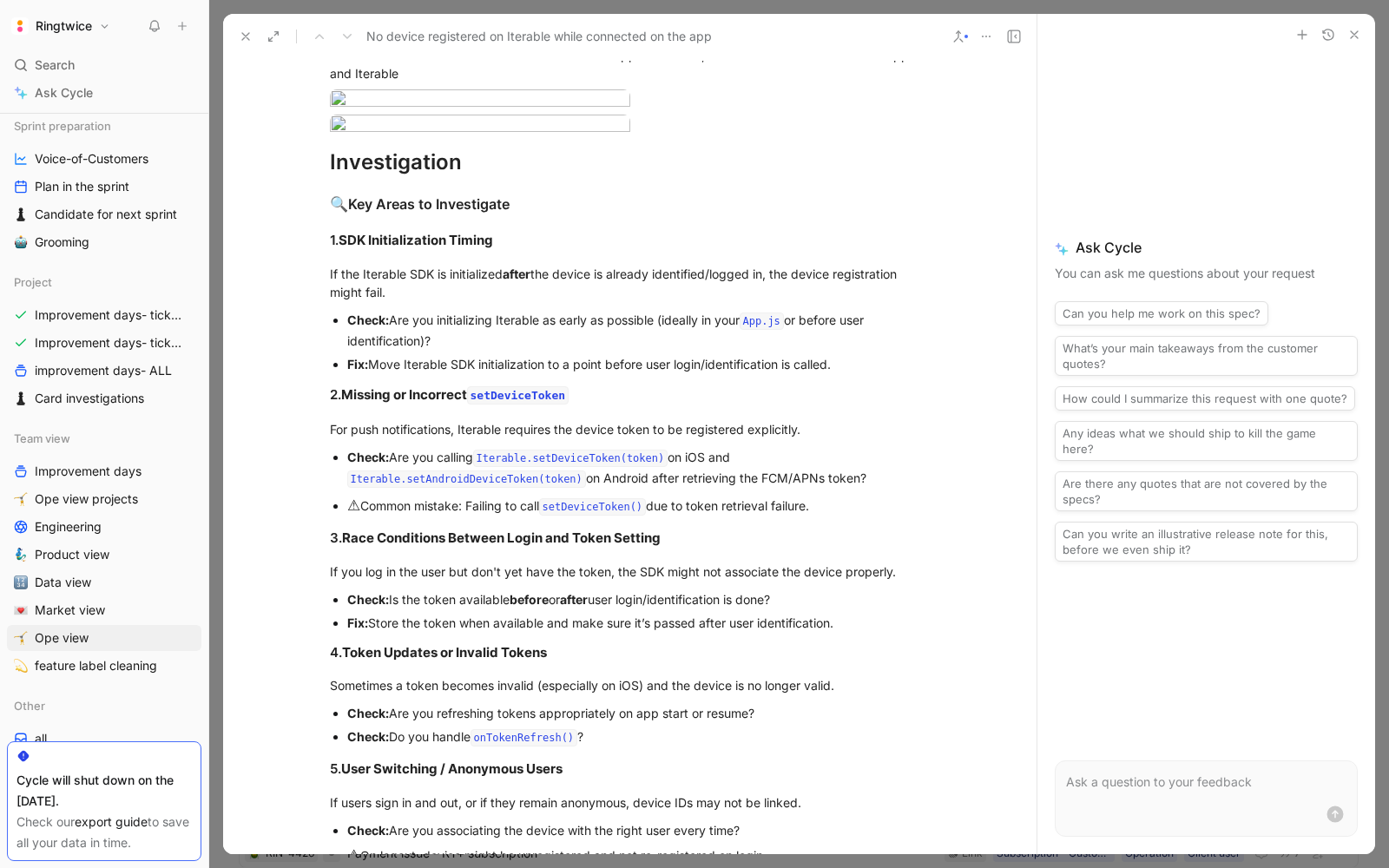
click at [247, 40] on icon at bounding box center [246, 36] width 14 height 14
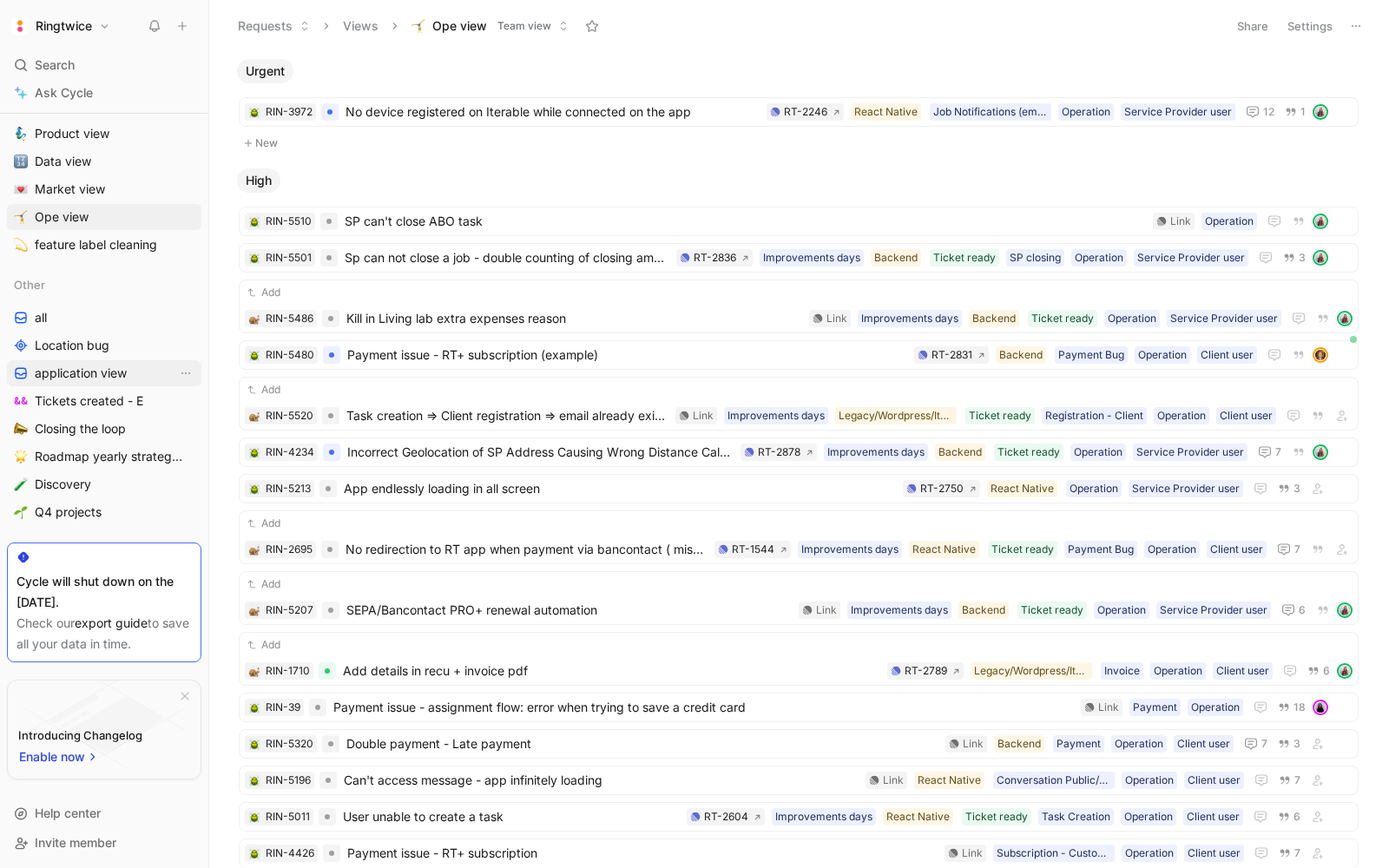
scroll to position [311, 0]
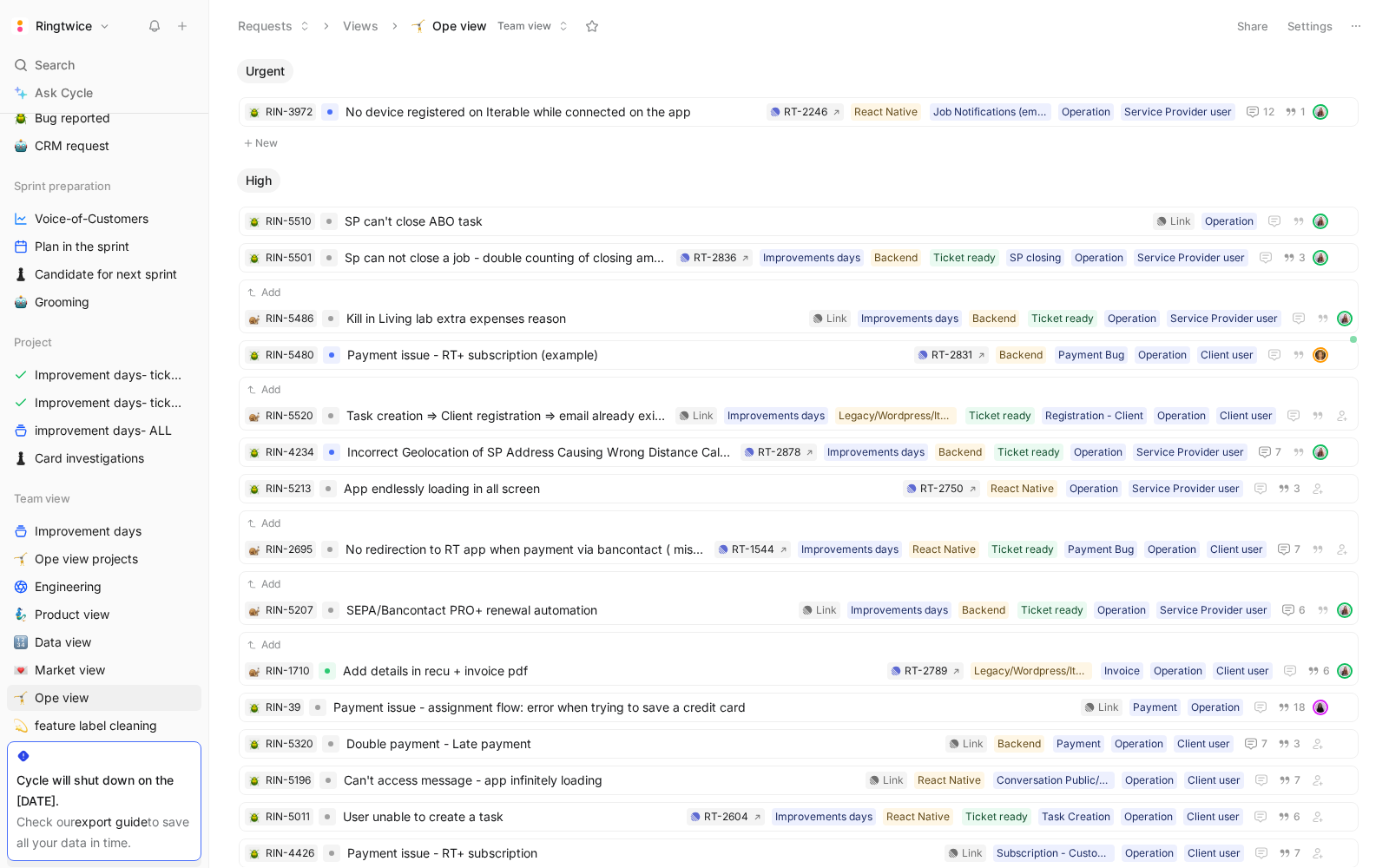
click at [129, 362] on link "Improvement days- tickets ready- backend" at bounding box center [104, 374] width 195 height 26
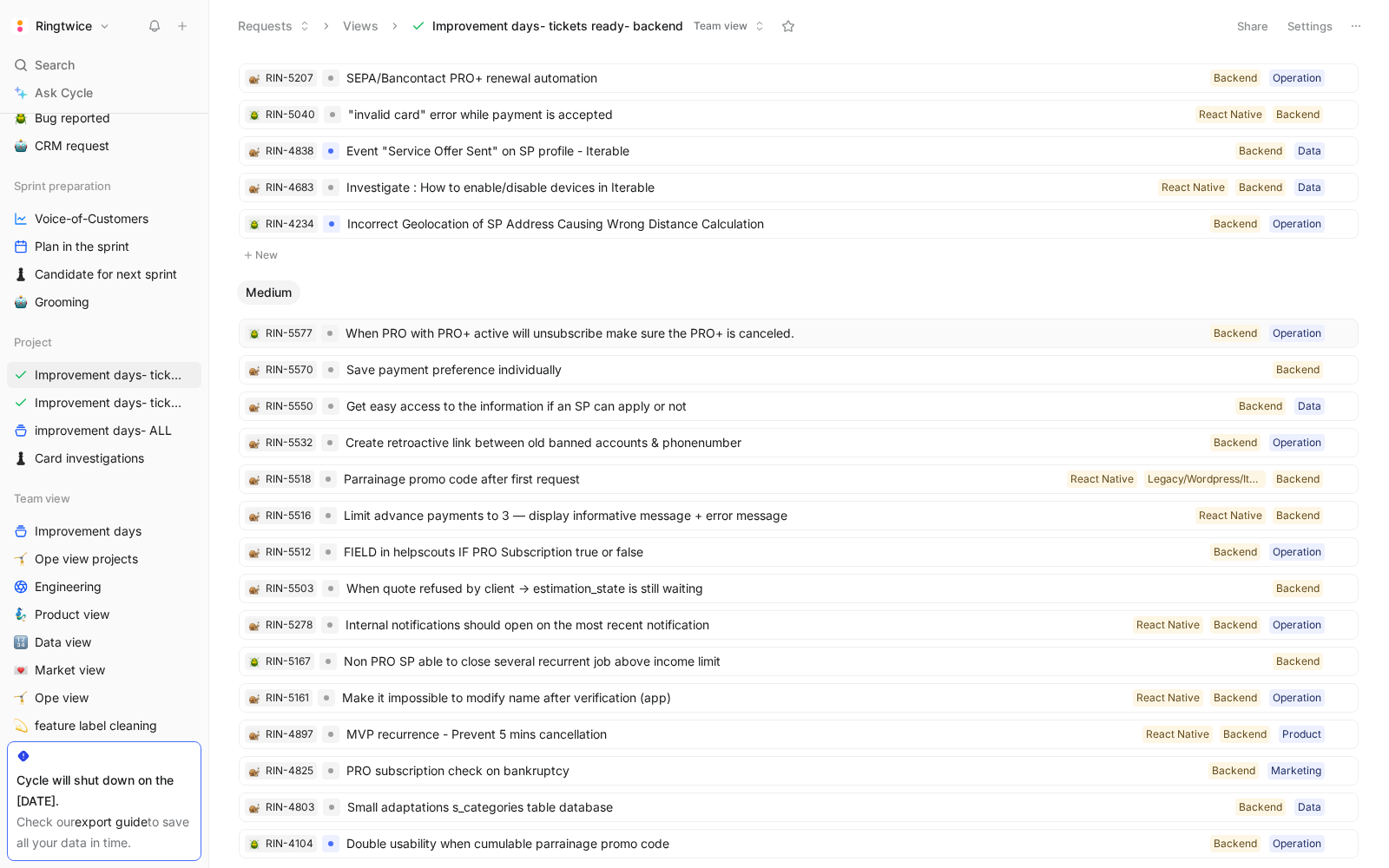
scroll to position [255, 0]
click at [1316, 285] on button "button" at bounding box center [1324, 292] width 18 height 18
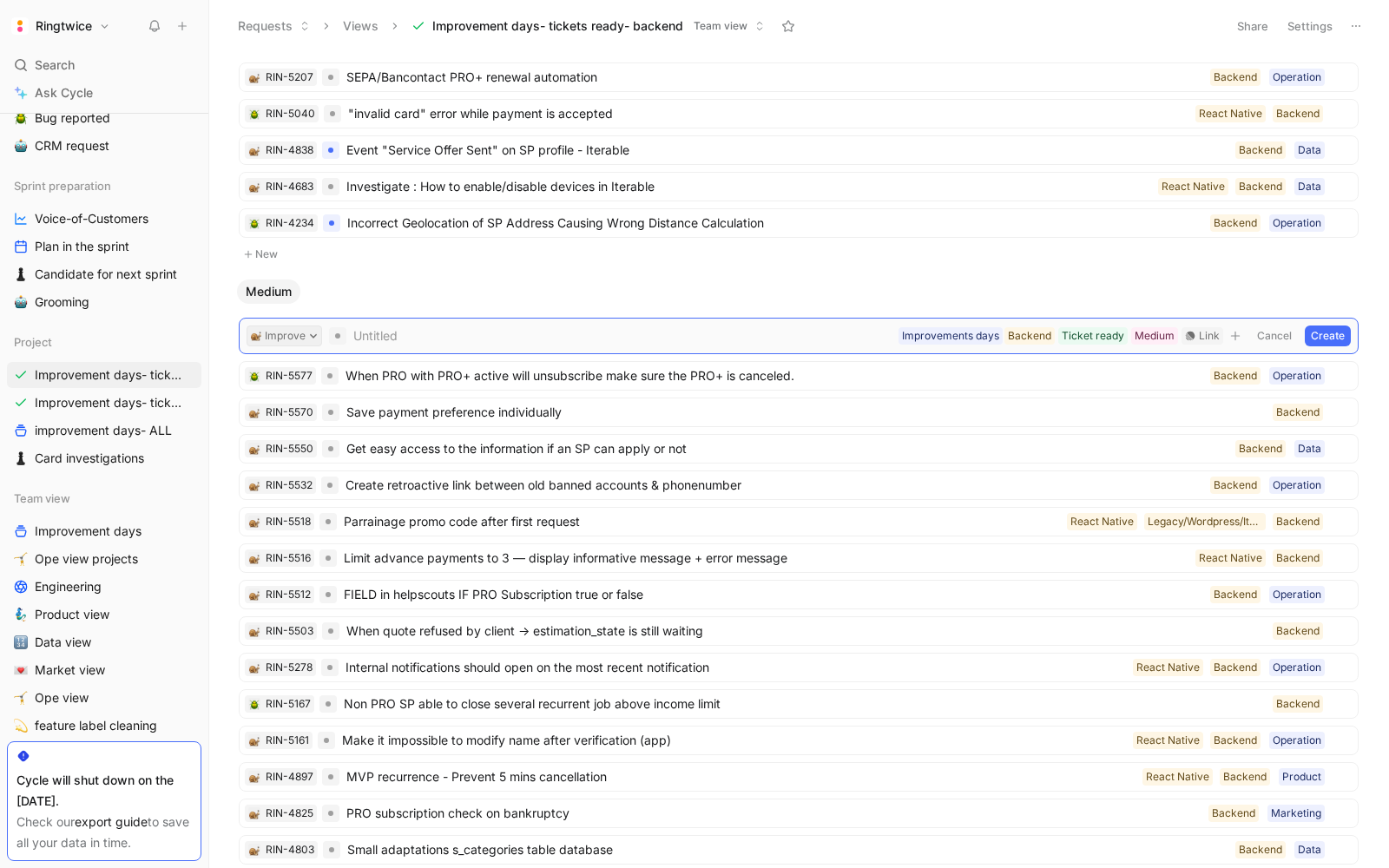
click at [285, 334] on button "Improve" at bounding box center [284, 336] width 75 height 21
click at [268, 303] on div "Bug" at bounding box center [315, 296] width 196 height 21
click at [343, 326] on span at bounding box center [611, 336] width 560 height 21
click at [1337, 326] on button "Create" at bounding box center [1327, 336] width 46 height 21
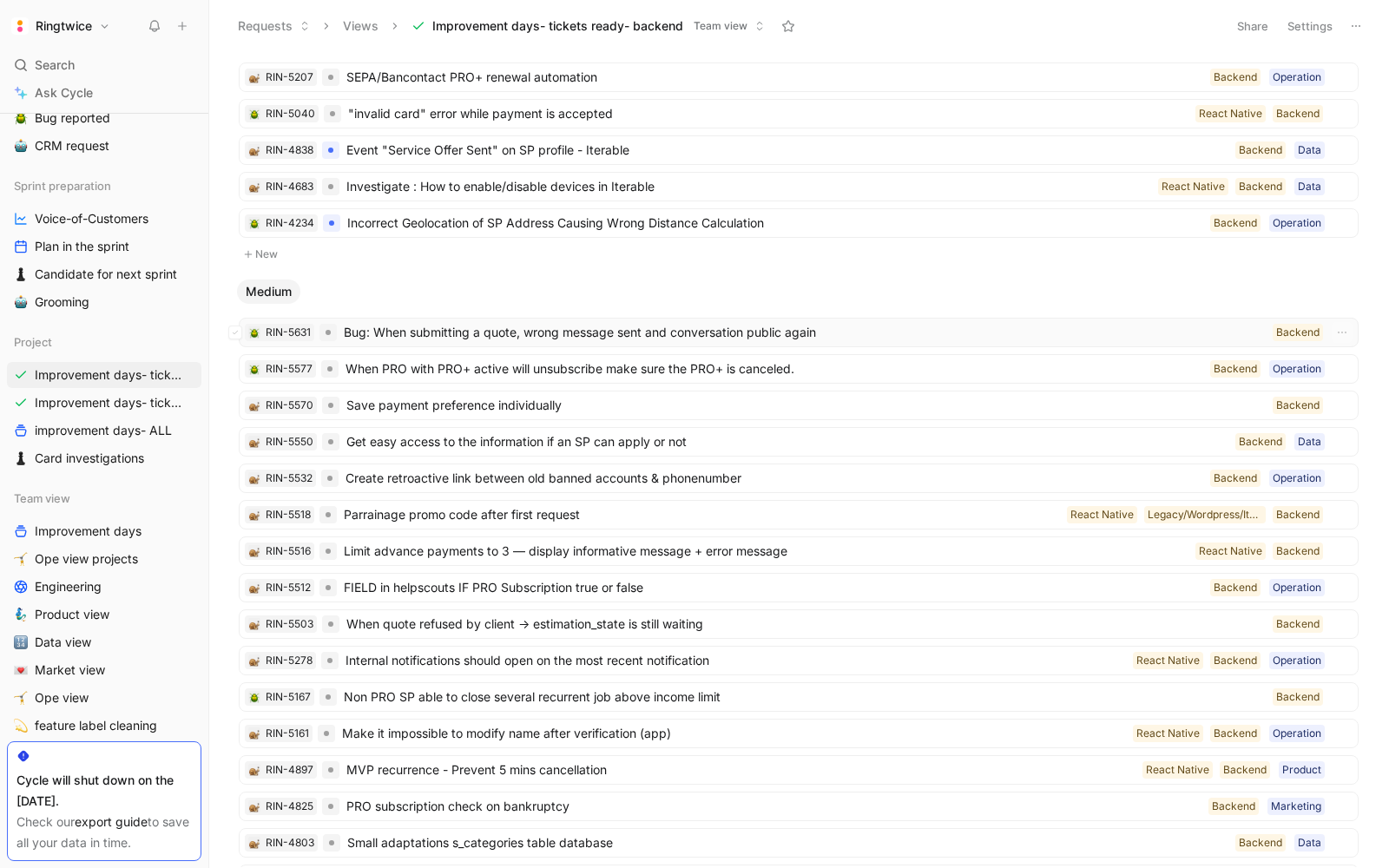
click at [742, 324] on span "Bug: When submitting a quote, wrong message sent and conversation public again" at bounding box center [804, 333] width 922 height 21
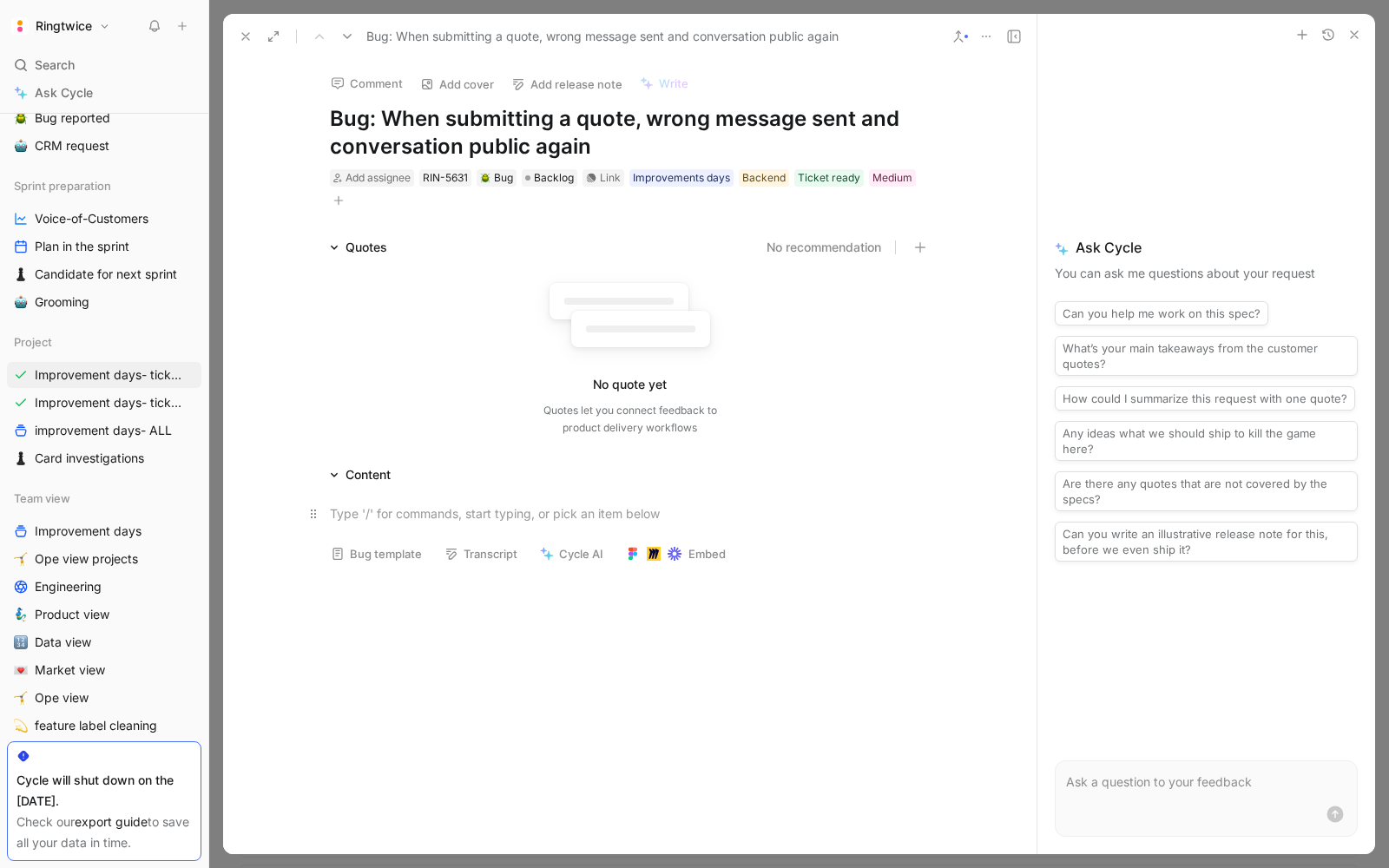
click at [417, 509] on div at bounding box center [630, 513] width 601 height 19
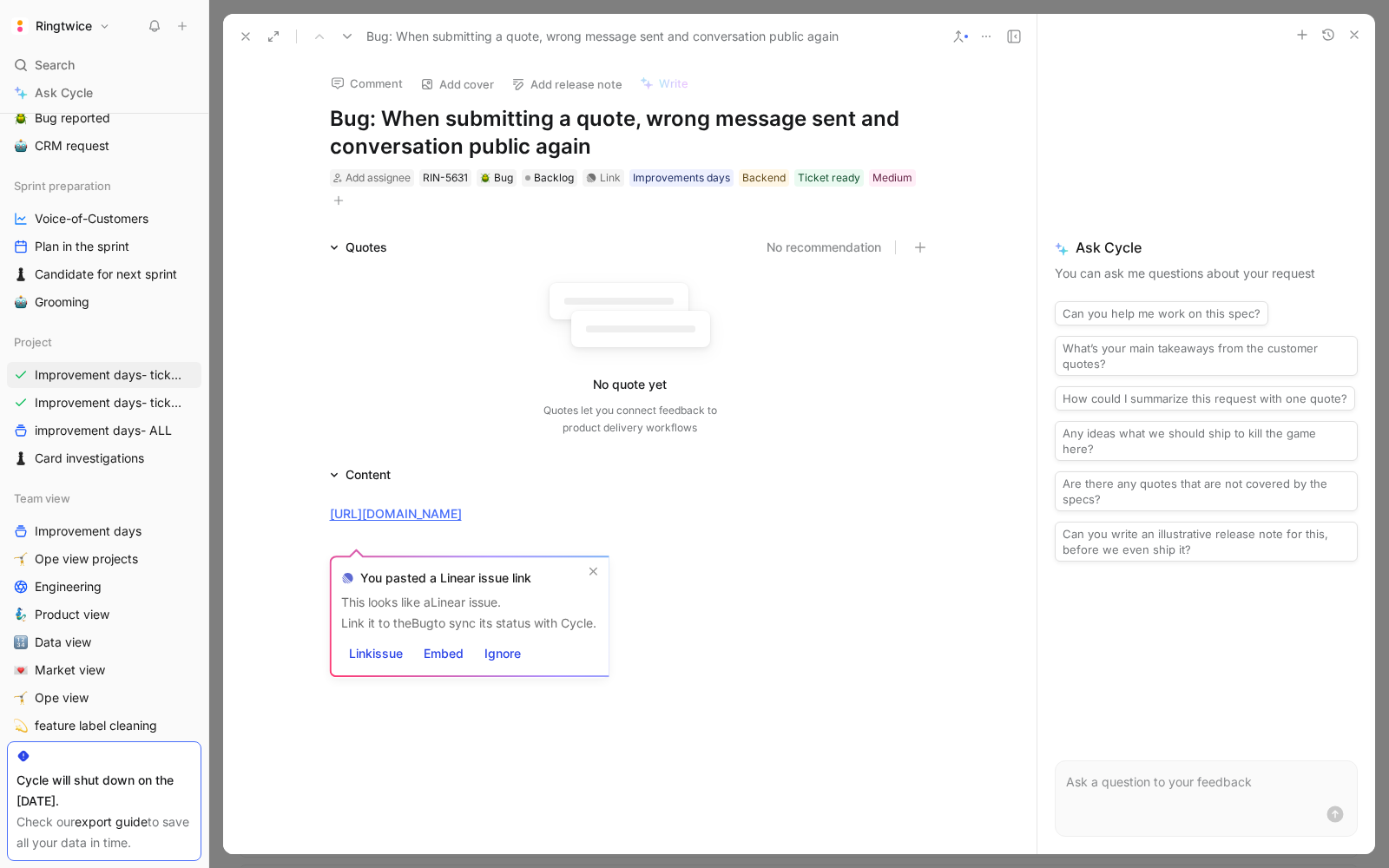
click at [280, 97] on div "Comment Add cover Add release note Write Bug: When submitting a quote, wrong me…" at bounding box center [629, 457] width 813 height 795
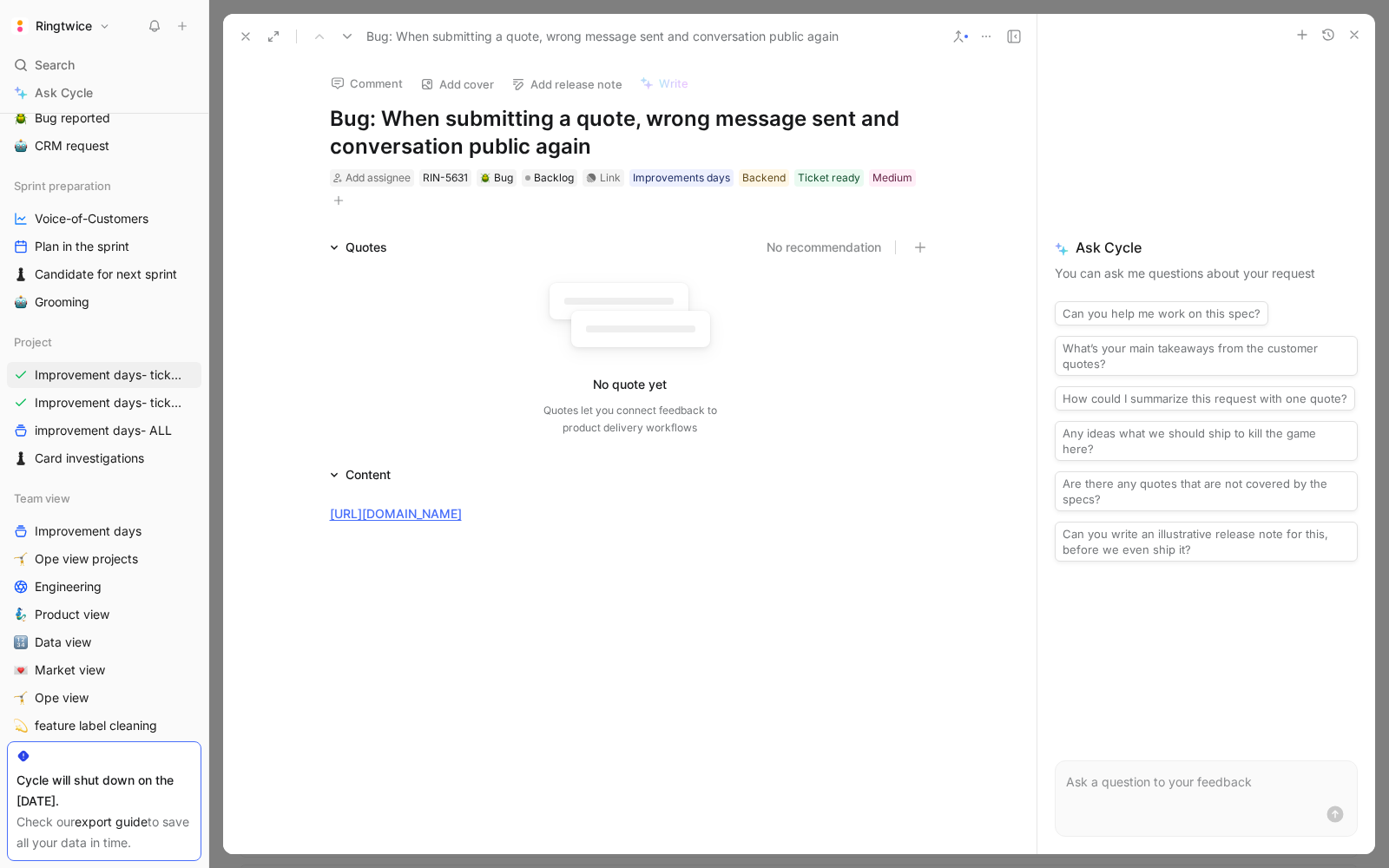
click at [240, 35] on icon at bounding box center [246, 36] width 14 height 14
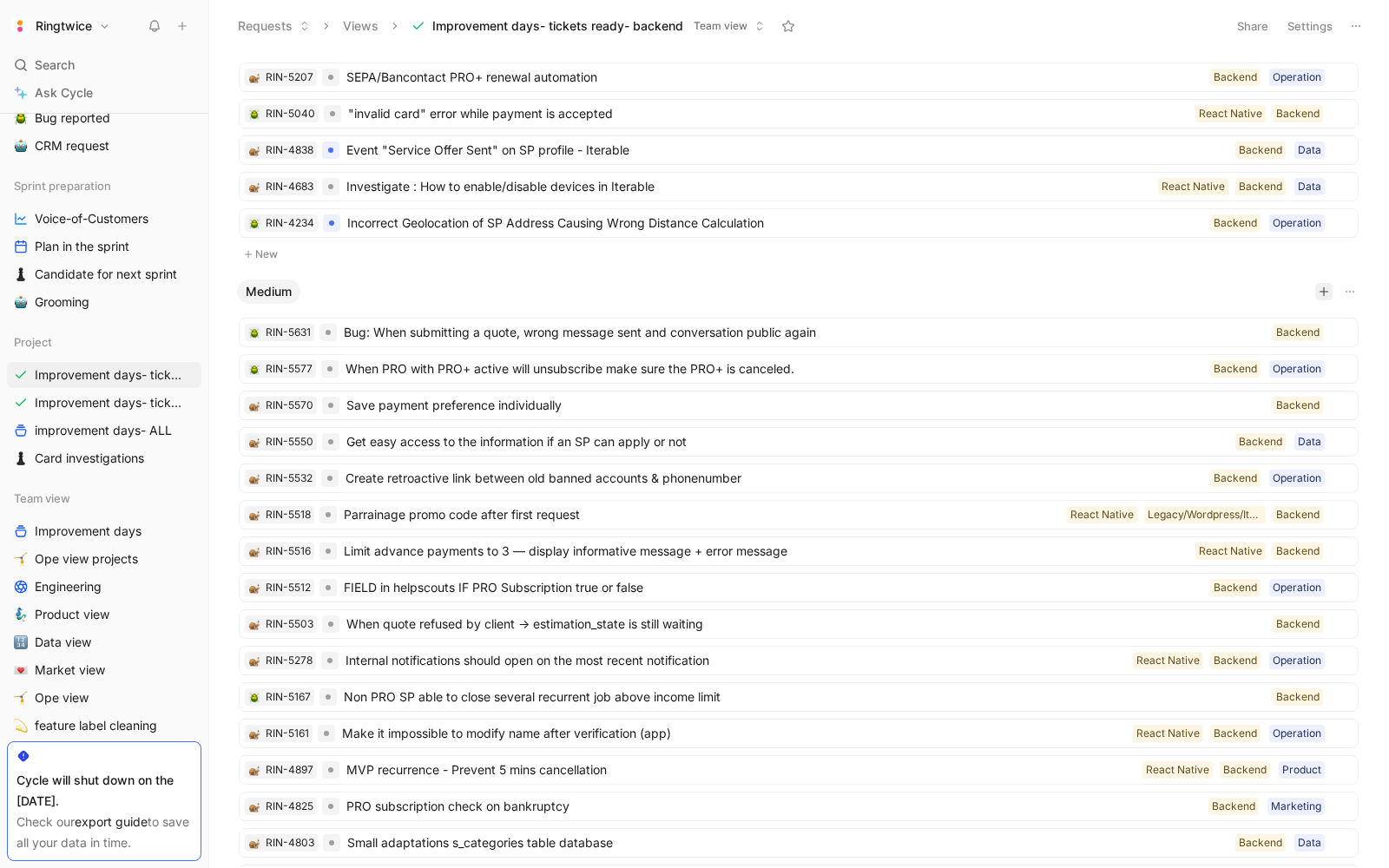
click at [1318, 287] on icon "button" at bounding box center [1324, 292] width 11 height 11
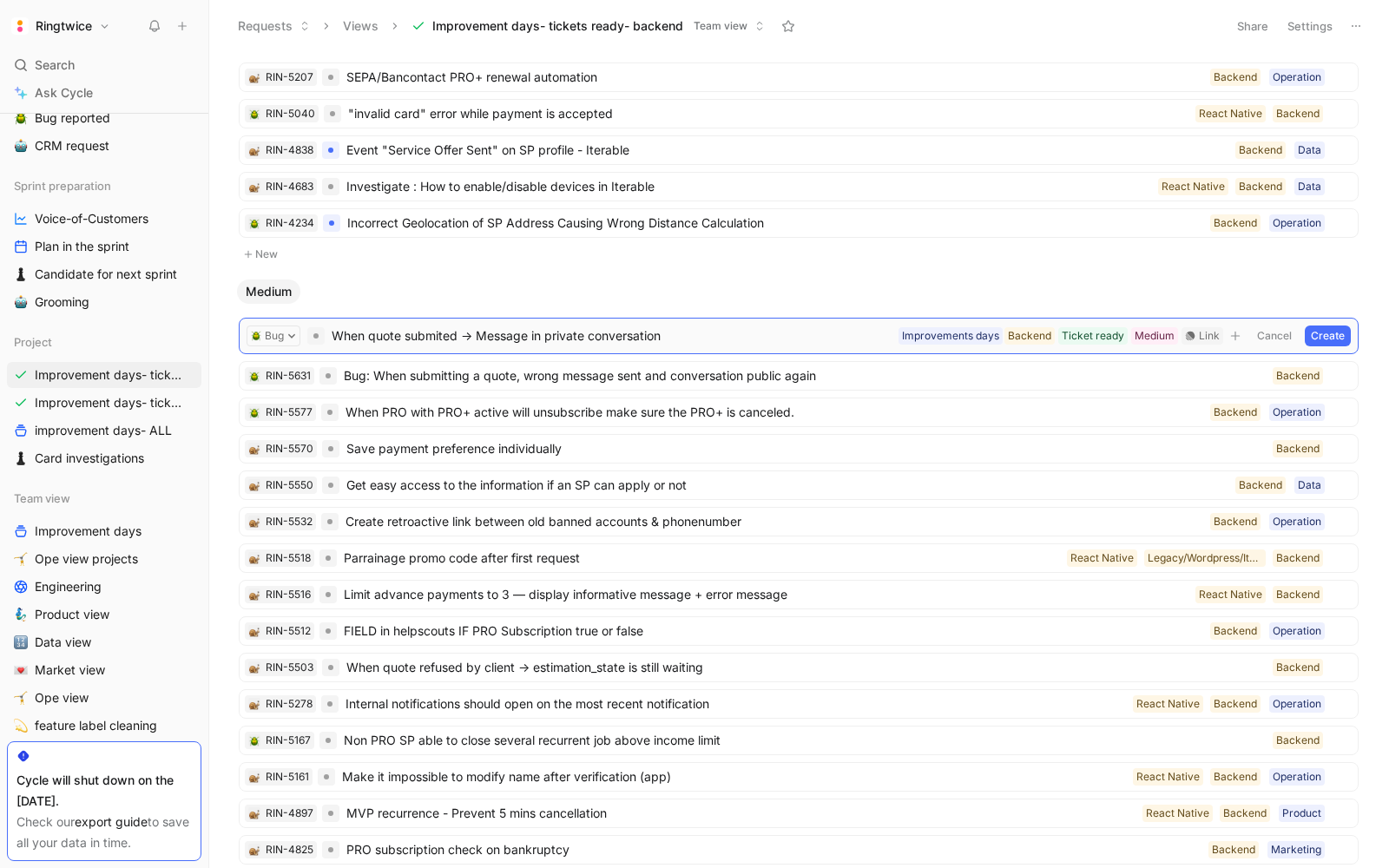
click at [1332, 326] on button "Create" at bounding box center [1327, 336] width 46 height 21
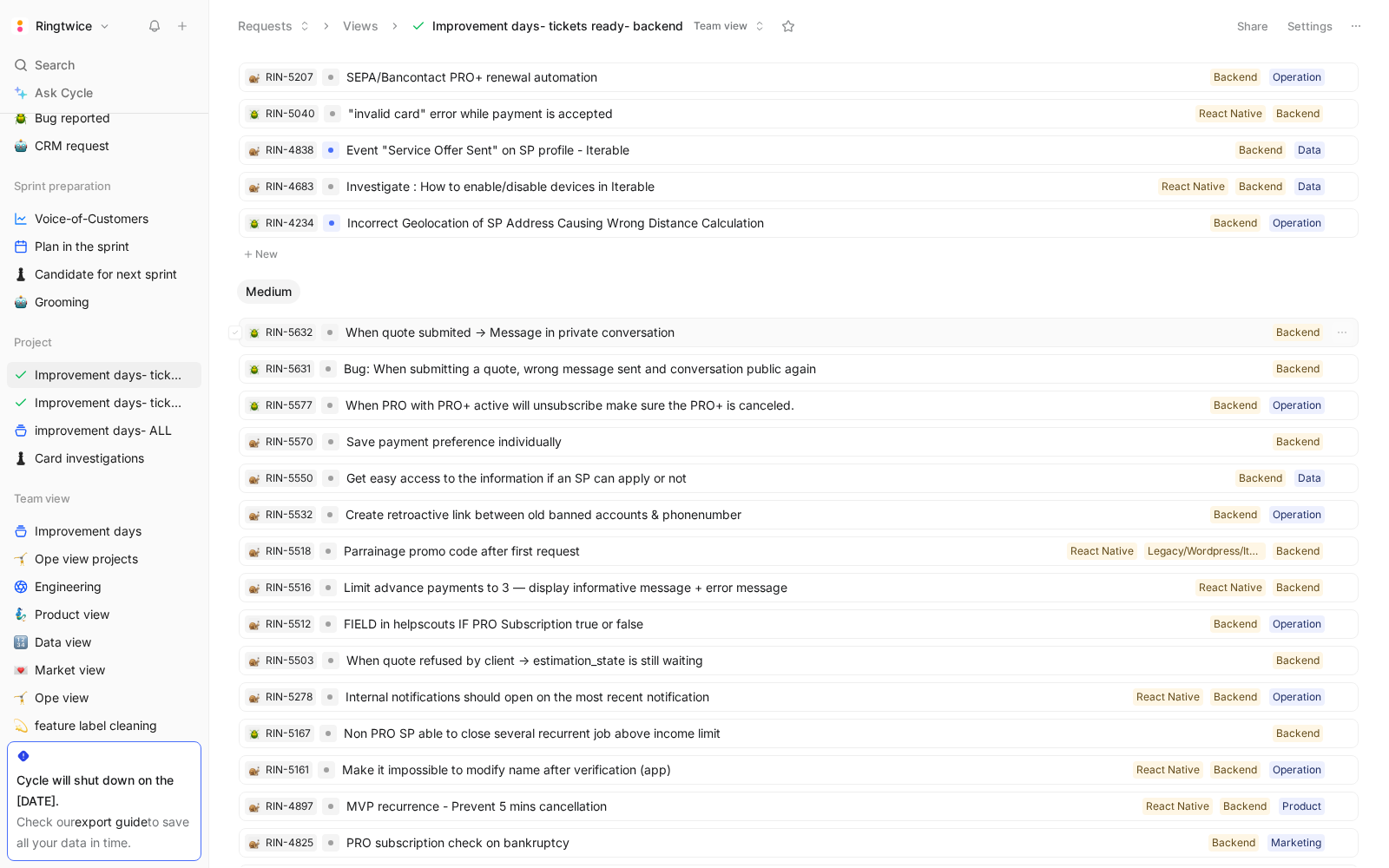
click at [362, 322] on span "When quote submited -> Message in private conversation" at bounding box center [805, 333] width 920 height 21
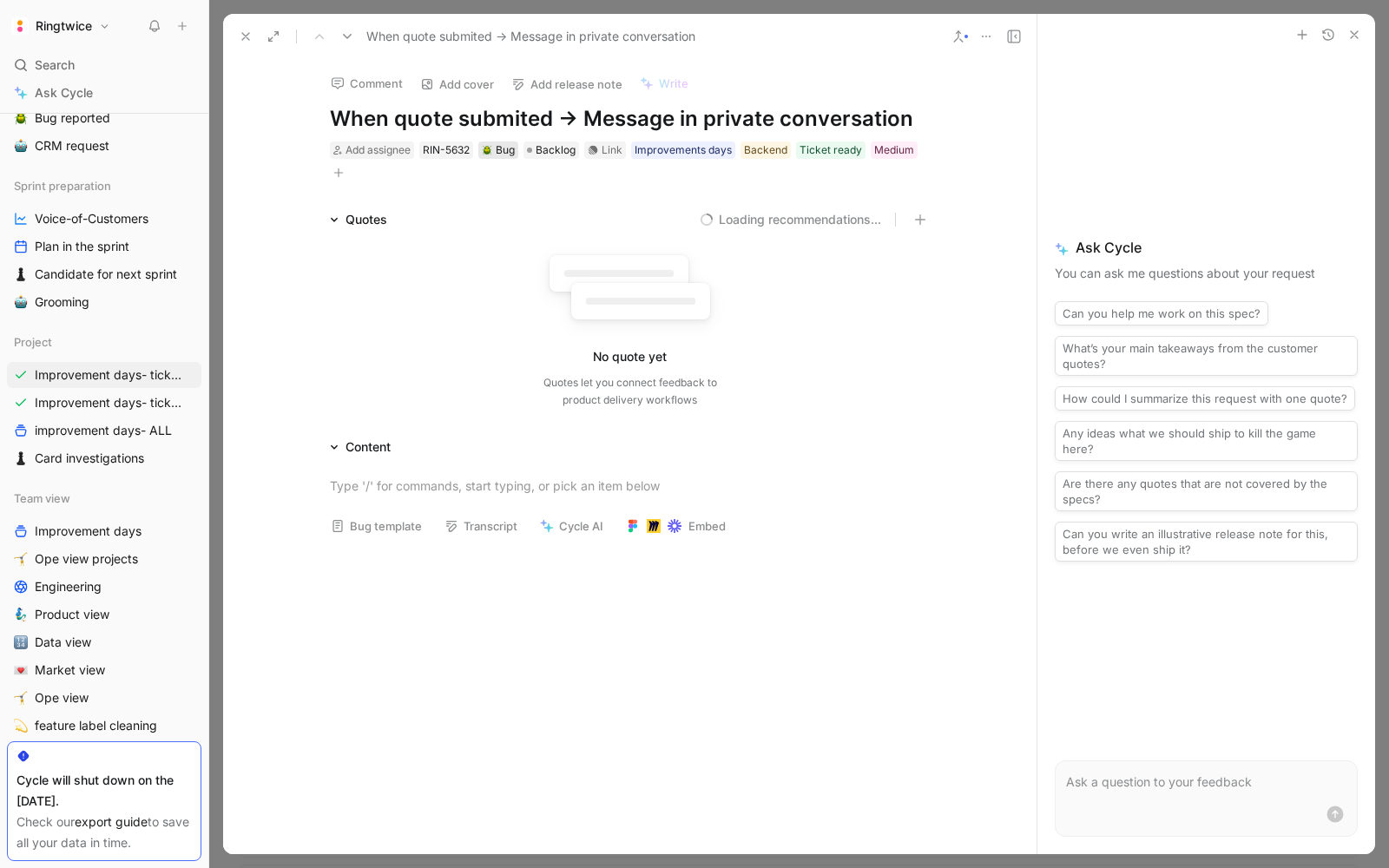
click at [500, 150] on div "Bug" at bounding box center [497, 150] width 33 height 18
click at [495, 151] on div "Bug" at bounding box center [497, 150] width 33 height 18
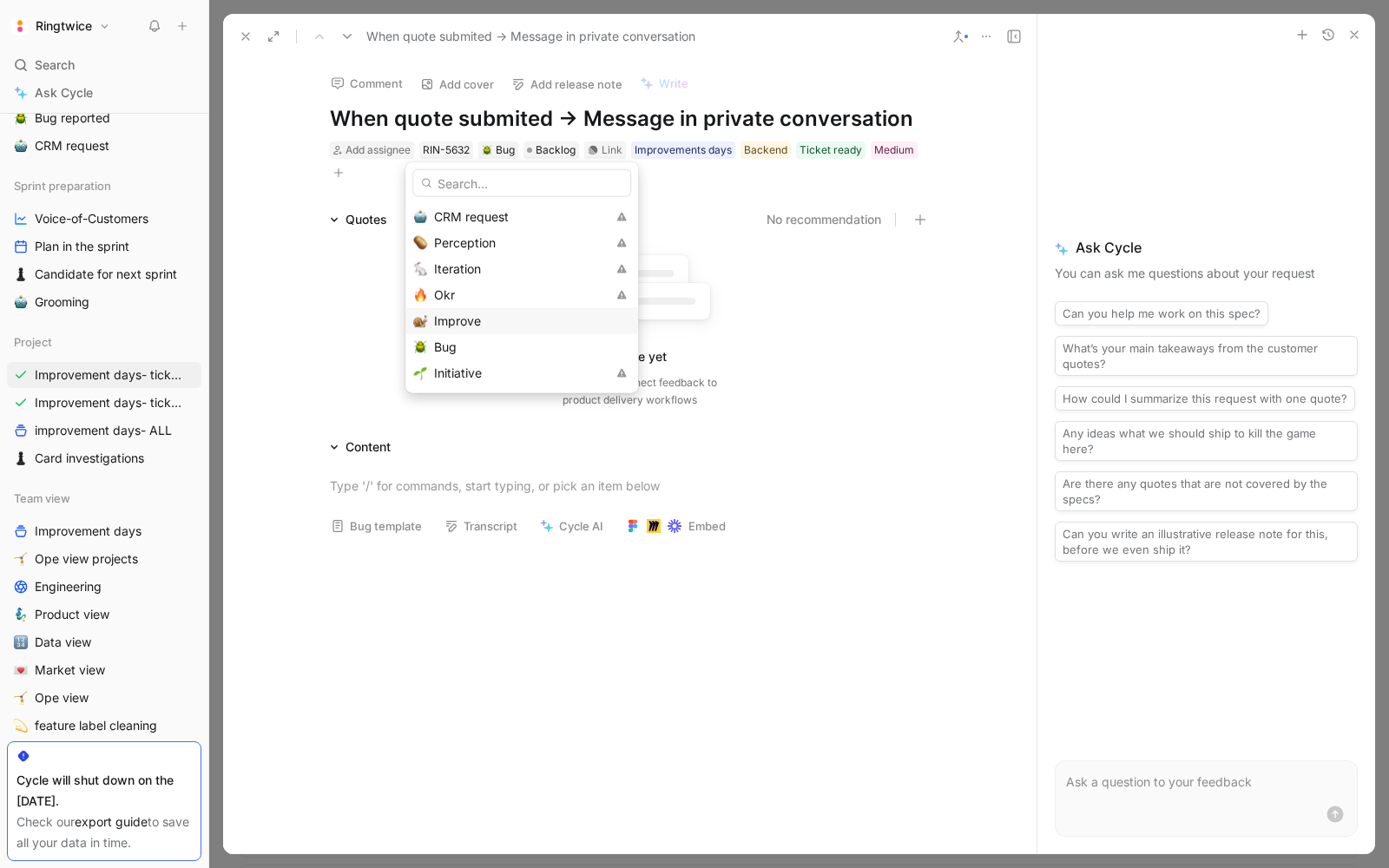
click at [484, 315] on div "Improve" at bounding box center [532, 321] width 196 height 21
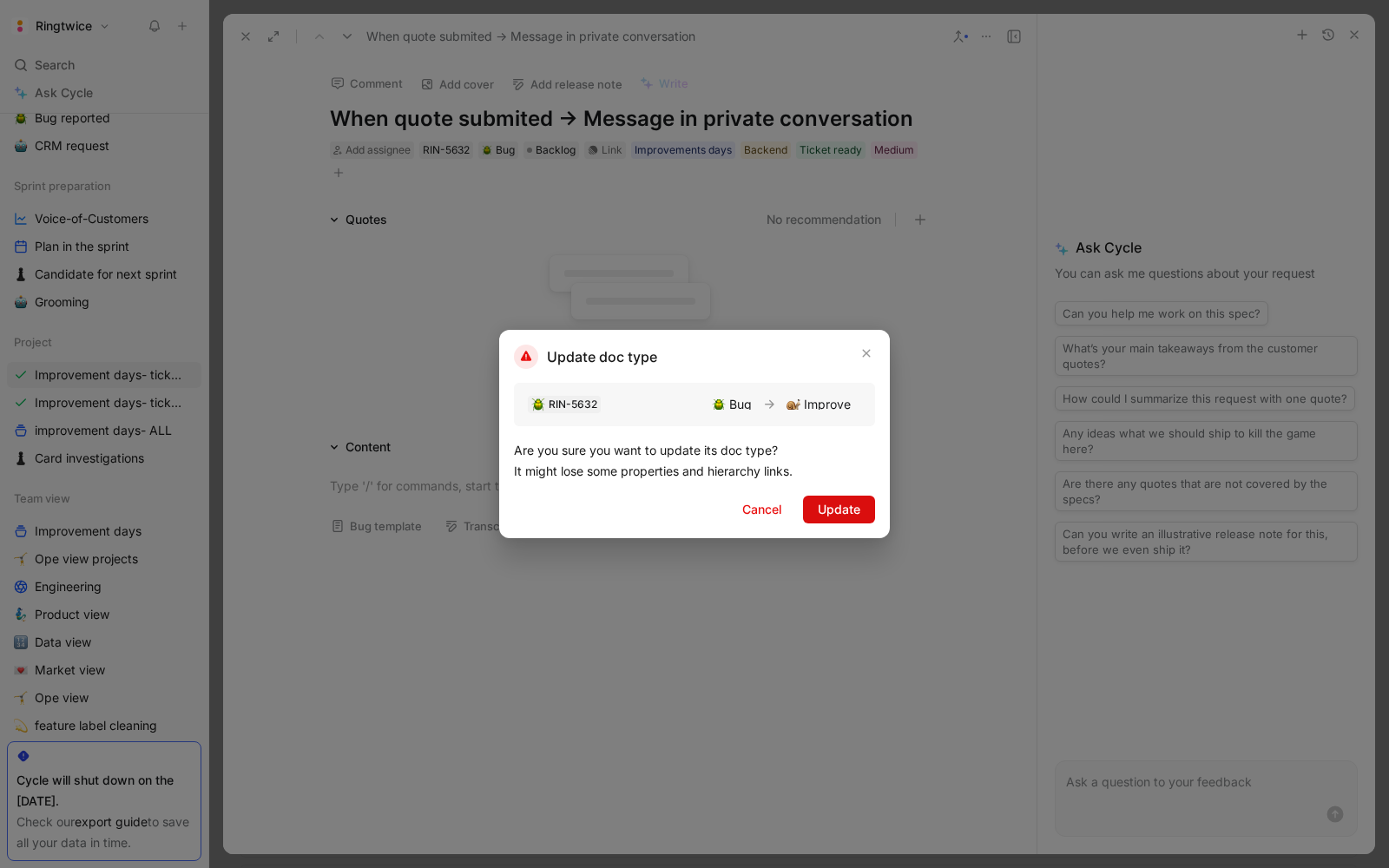
click at [847, 518] on span "Update" at bounding box center [839, 510] width 42 height 21
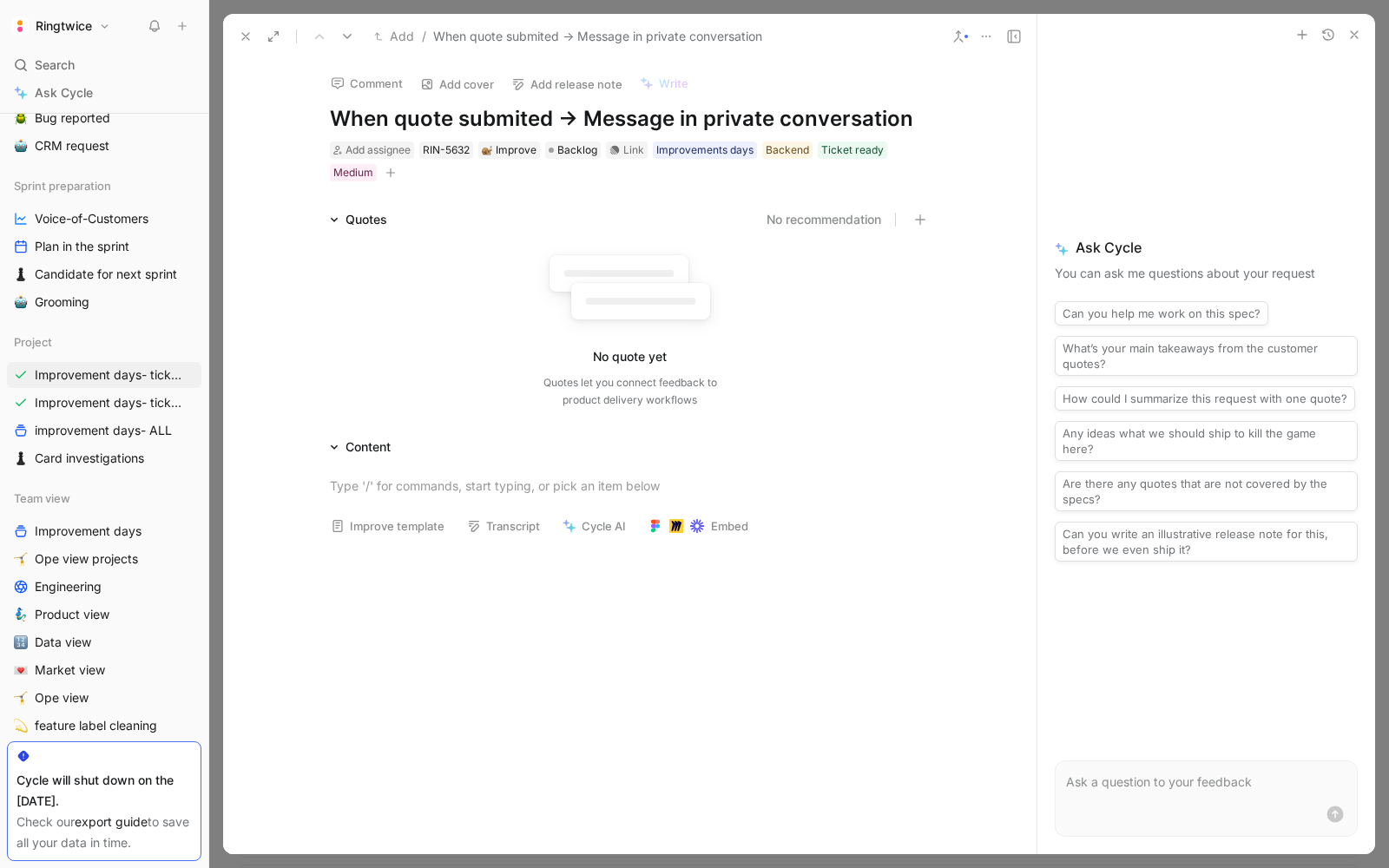
click at [524, 127] on h1 "When quote submited -> Message in private conversation" at bounding box center [630, 119] width 601 height 27
click at [385, 474] on p at bounding box center [629, 486] width 666 height 28
click at [690, 121] on h1 "When quote submitted -> Message in private conversation" at bounding box center [630, 119] width 601 height 27
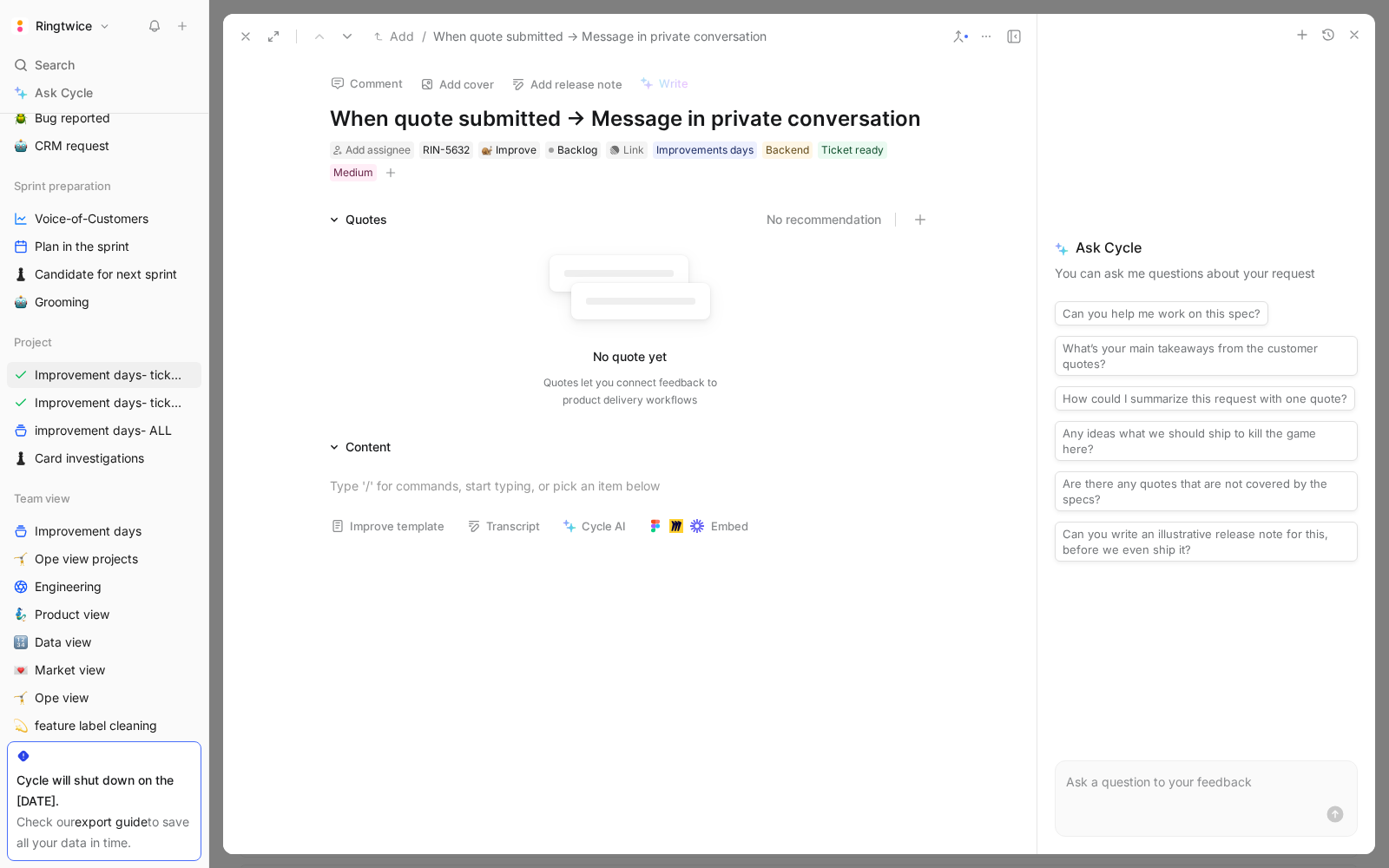
copy h1 "When quote submitted -> Message in private conversation"
click at [708, 152] on div "Improvements days" at bounding box center [705, 150] width 97 height 18
click at [649, 181] on div at bounding box center [644, 183] width 14 height 14
click at [637, 173] on input "Improvements days" at bounding box center [637, 173] width 0 height 0
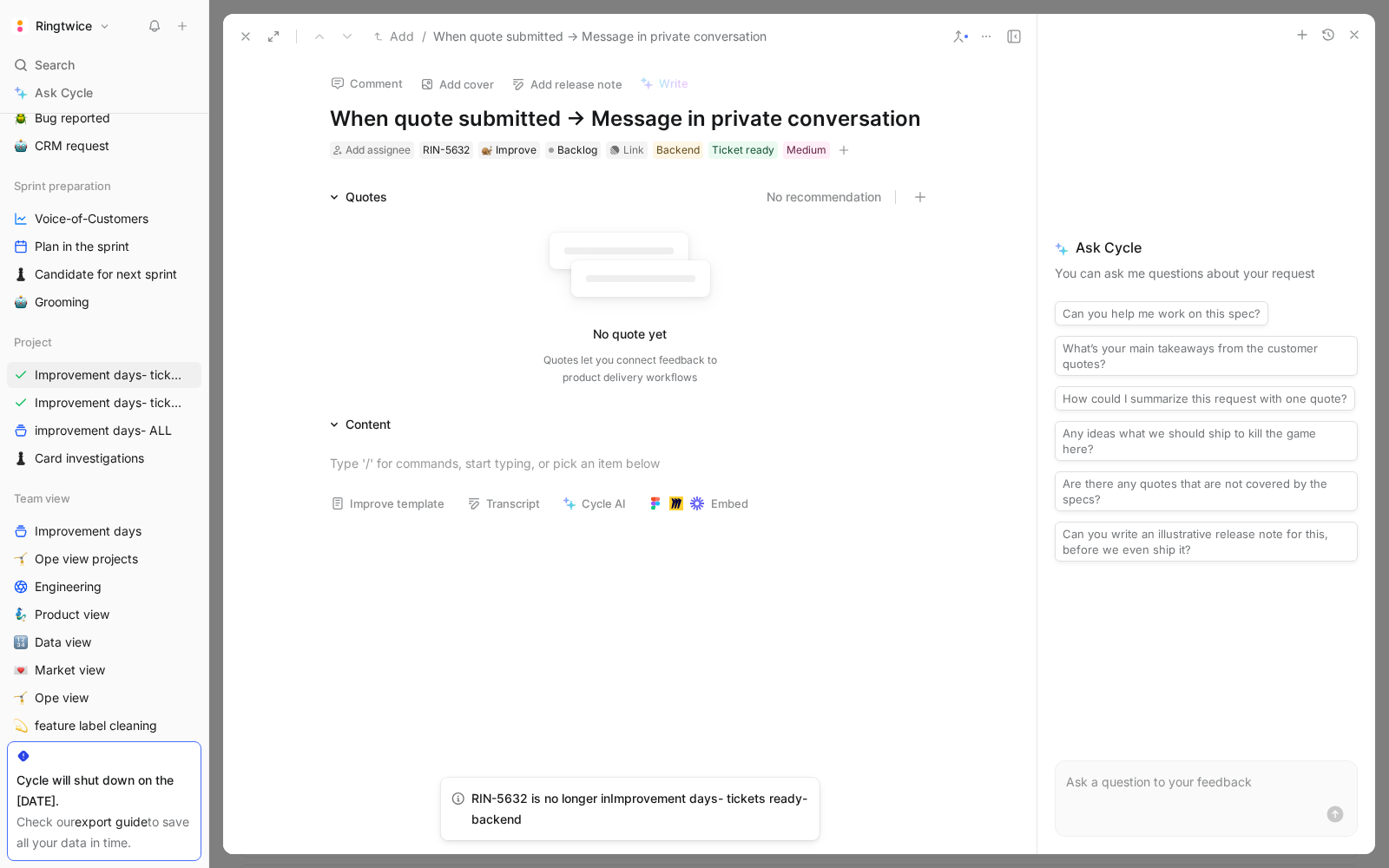
click at [242, 30] on icon at bounding box center [246, 36] width 14 height 14
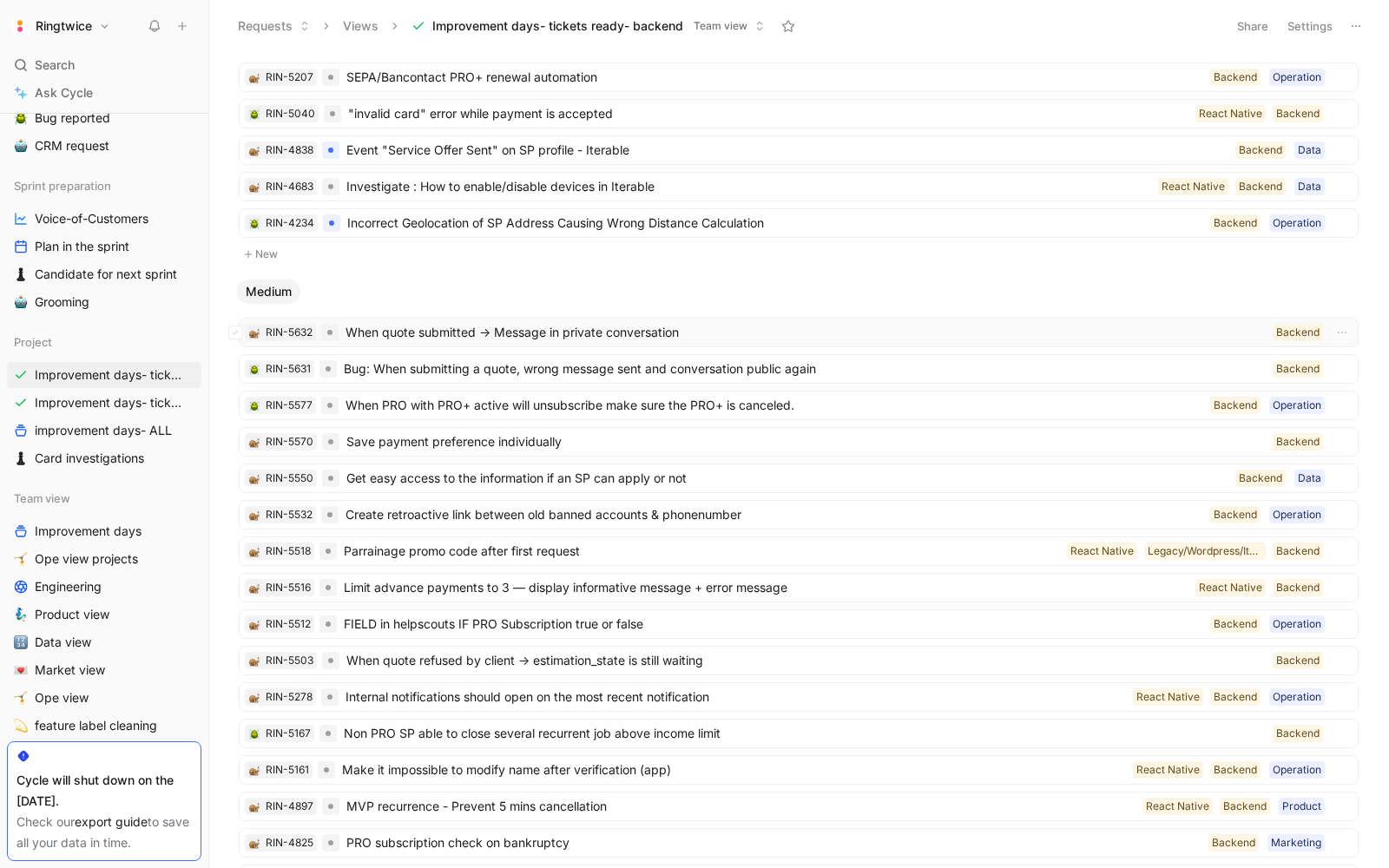
click at [422, 322] on span "When quote submitted -> Message in private conversation" at bounding box center [805, 333] width 920 height 21
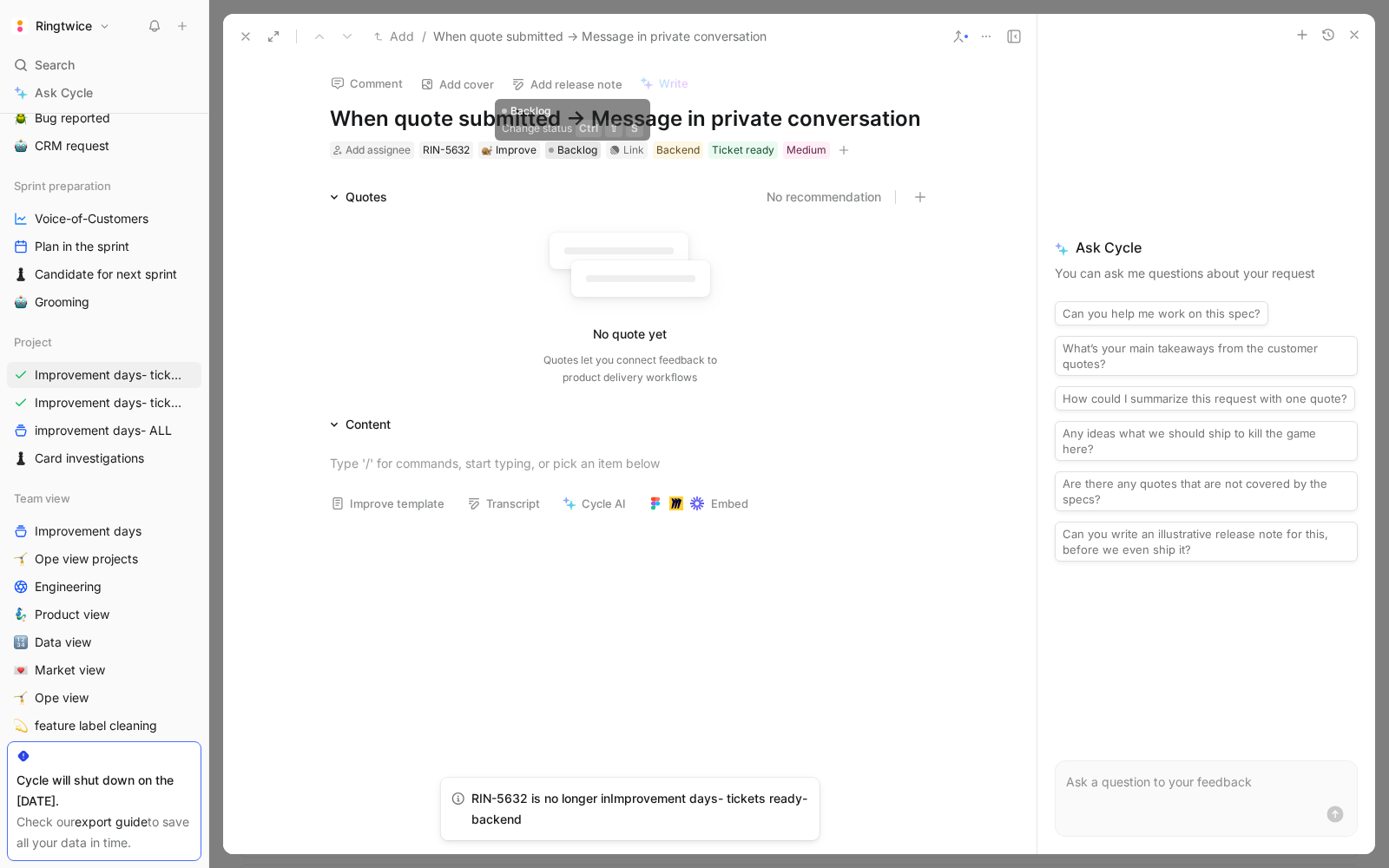
click at [574, 151] on span "Backlog" at bounding box center [577, 150] width 40 height 18
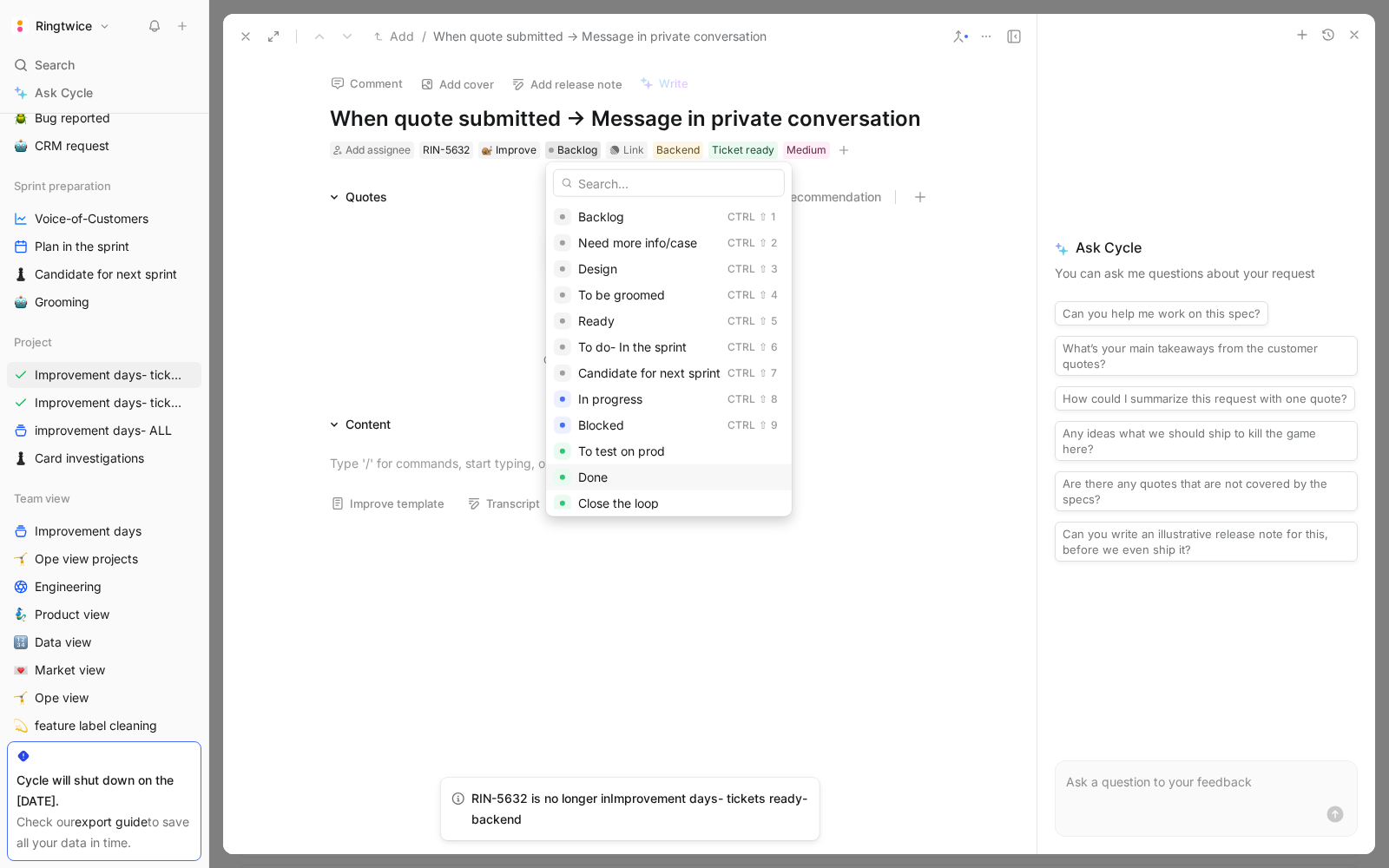
scroll to position [32, 0]
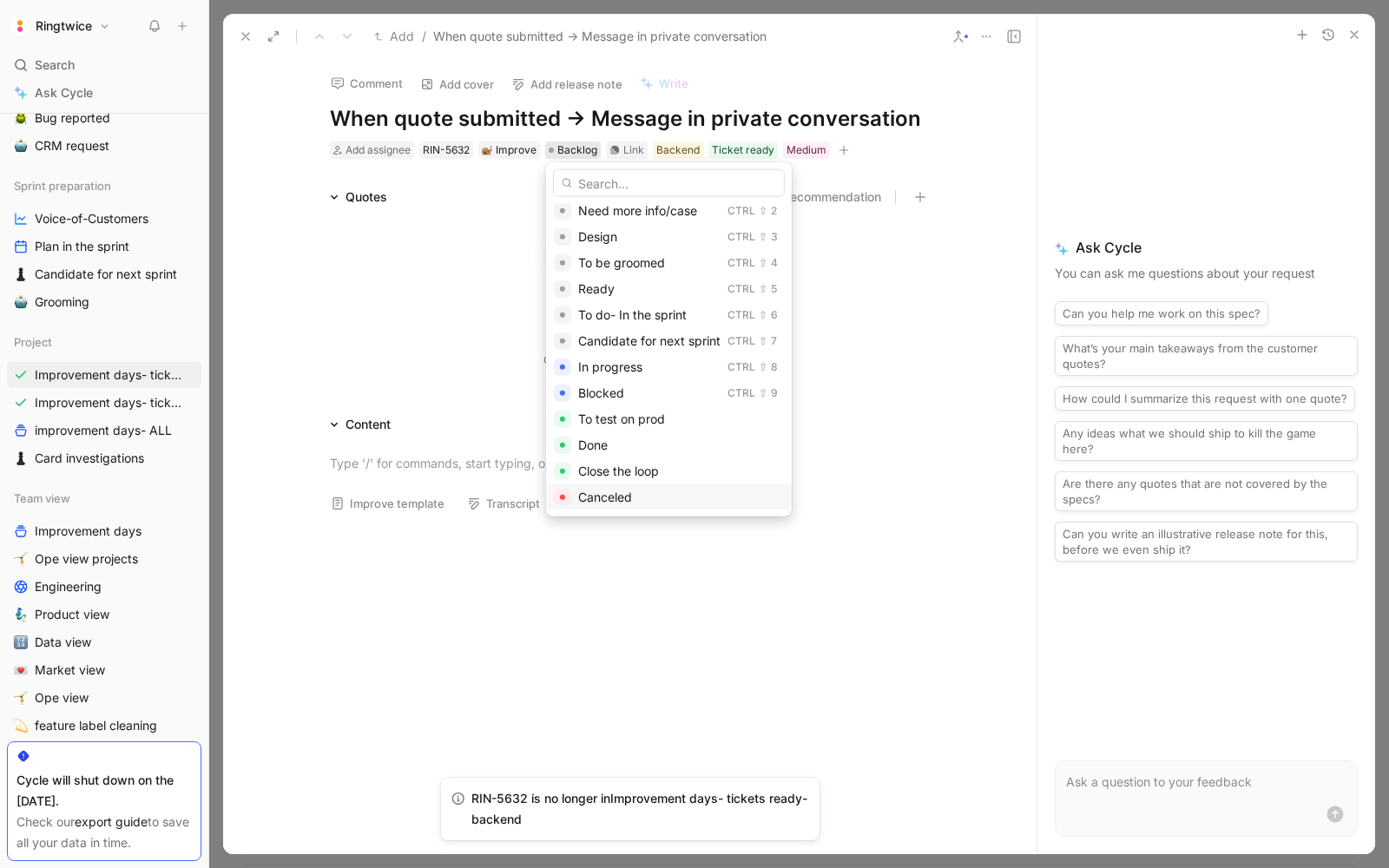
click at [606, 501] on span "Canceled" at bounding box center [604, 496] width 54 height 15
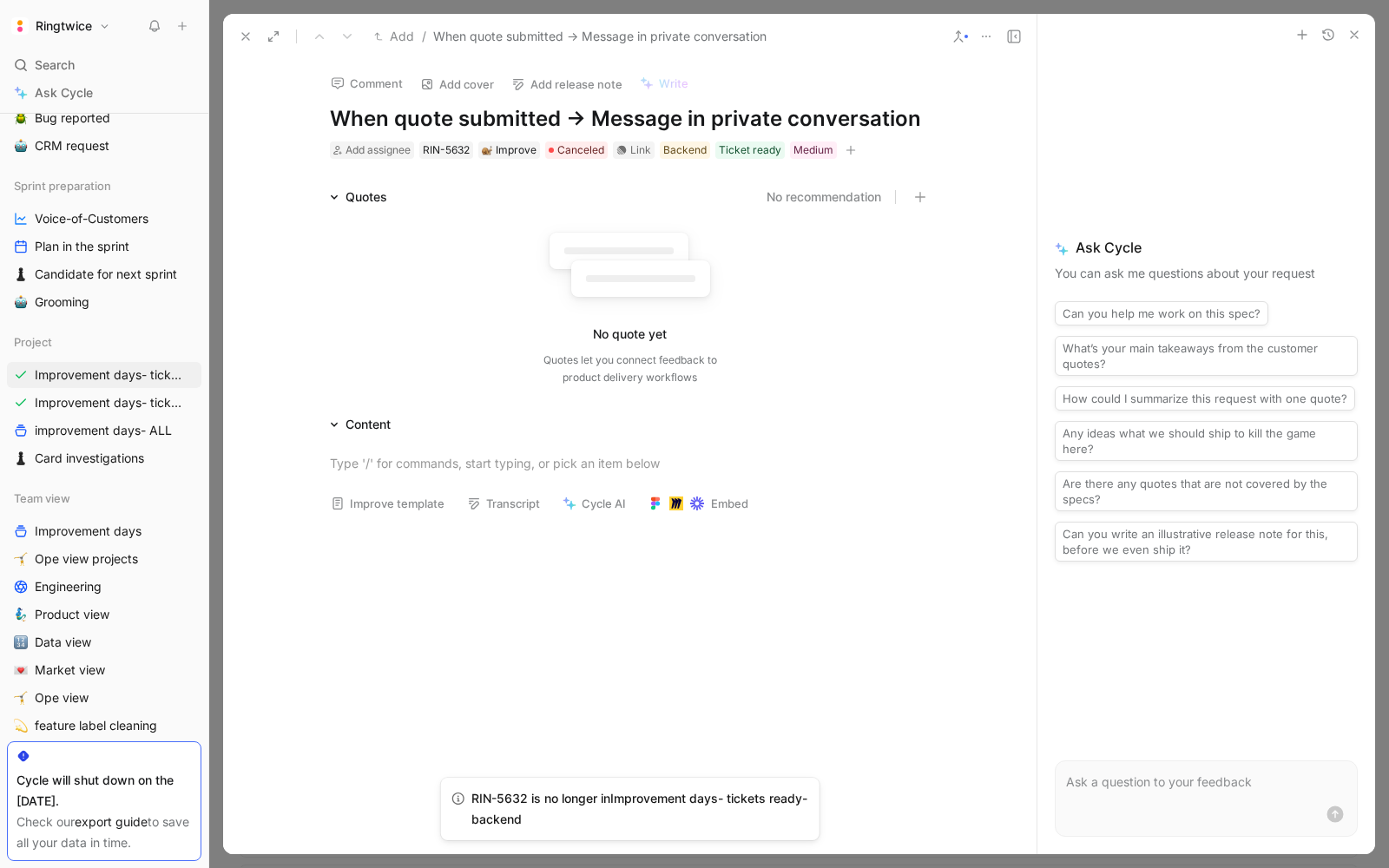
click at [242, 23] on div "Add / When quote submitted -> Message in private conversation" at bounding box center [586, 36] width 708 height 27
click at [242, 29] on icon at bounding box center [246, 36] width 14 height 14
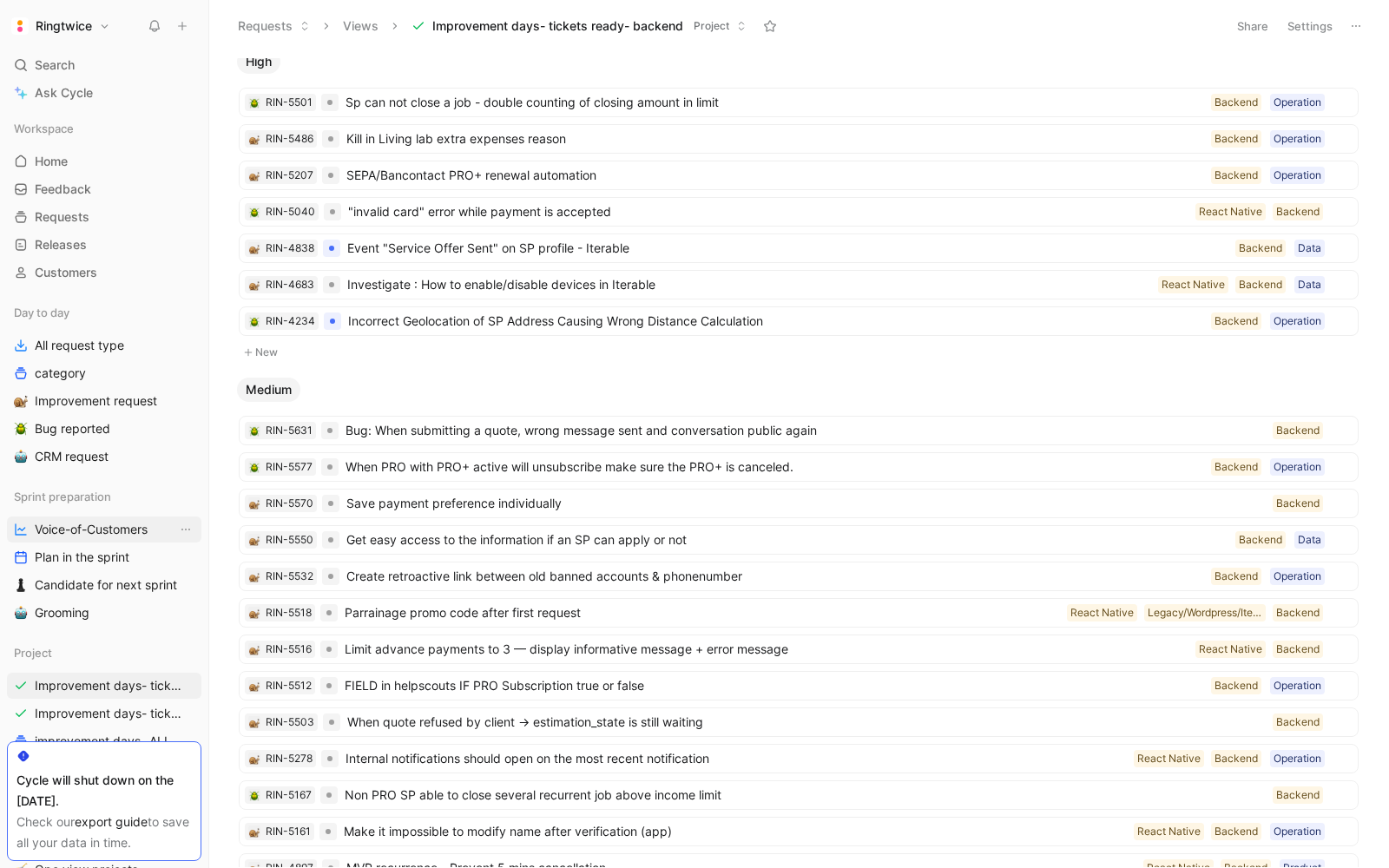
scroll to position [161, 0]
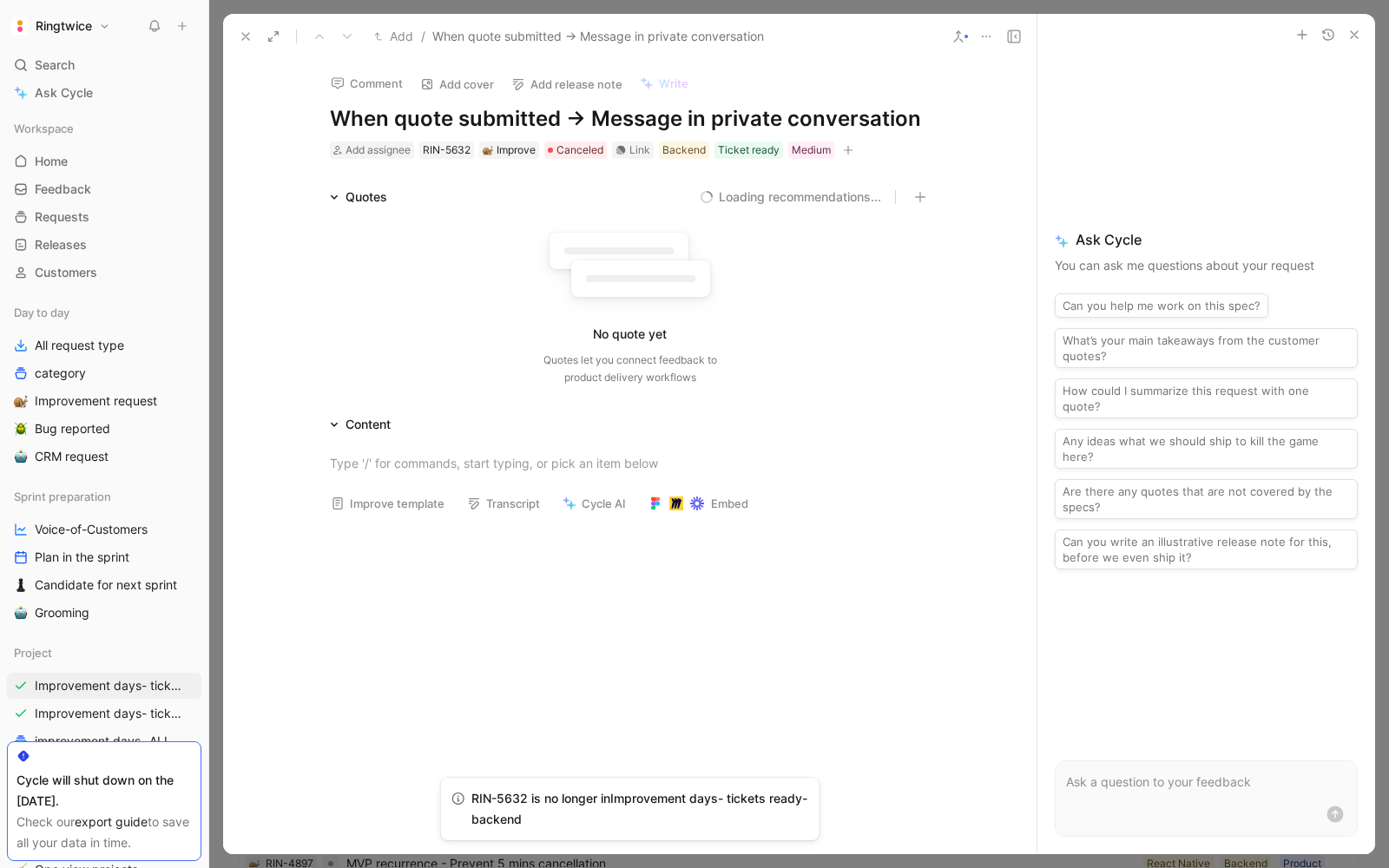
click at [243, 405] on div "Quotes Loading recommendations... No quote yet Quotes let you connect feedback …" at bounding box center [629, 487] width 813 height 601
click at [245, 35] on use at bounding box center [246, 36] width 7 height 7
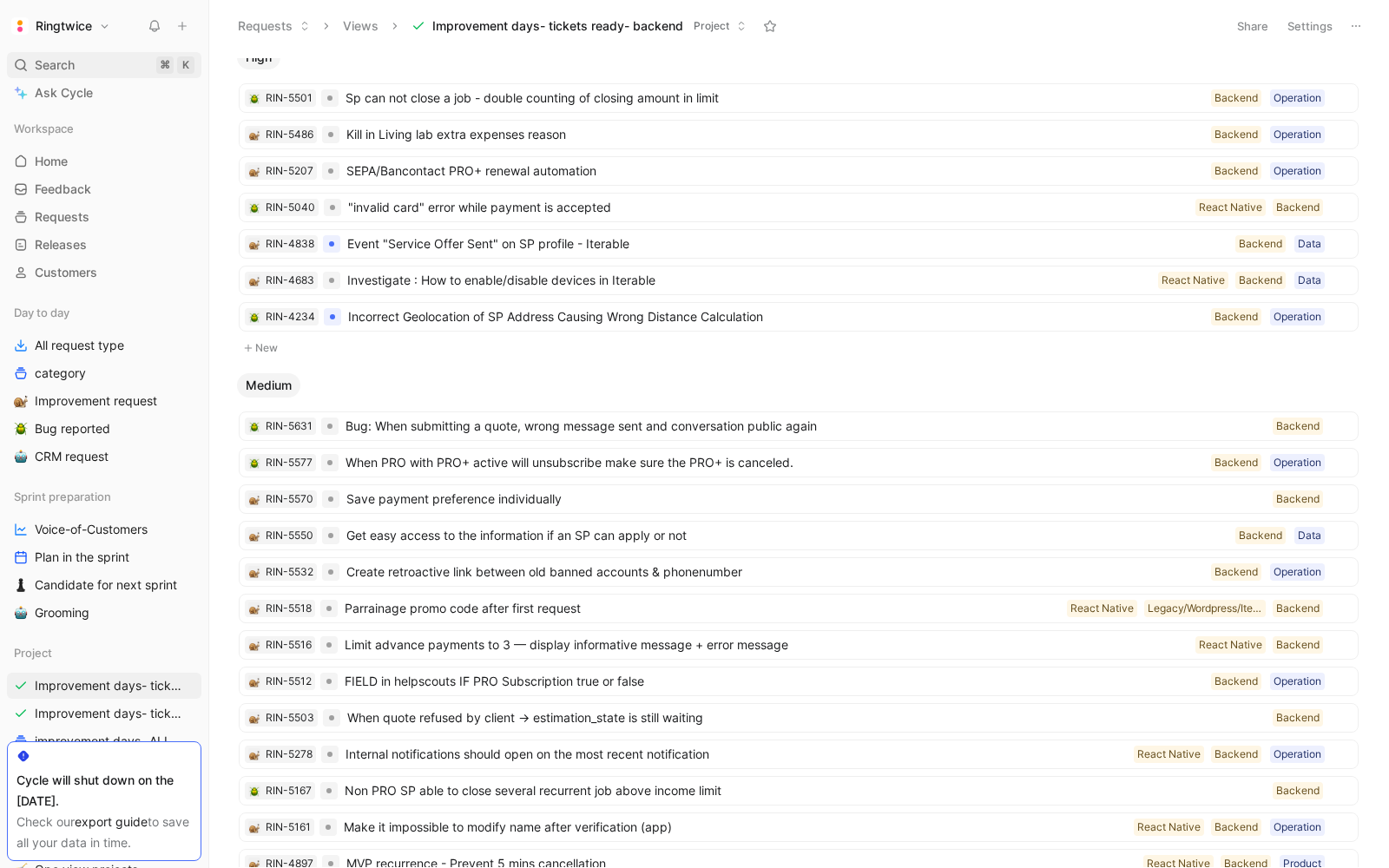
click at [70, 65] on span "Search" at bounding box center [54, 65] width 40 height 21
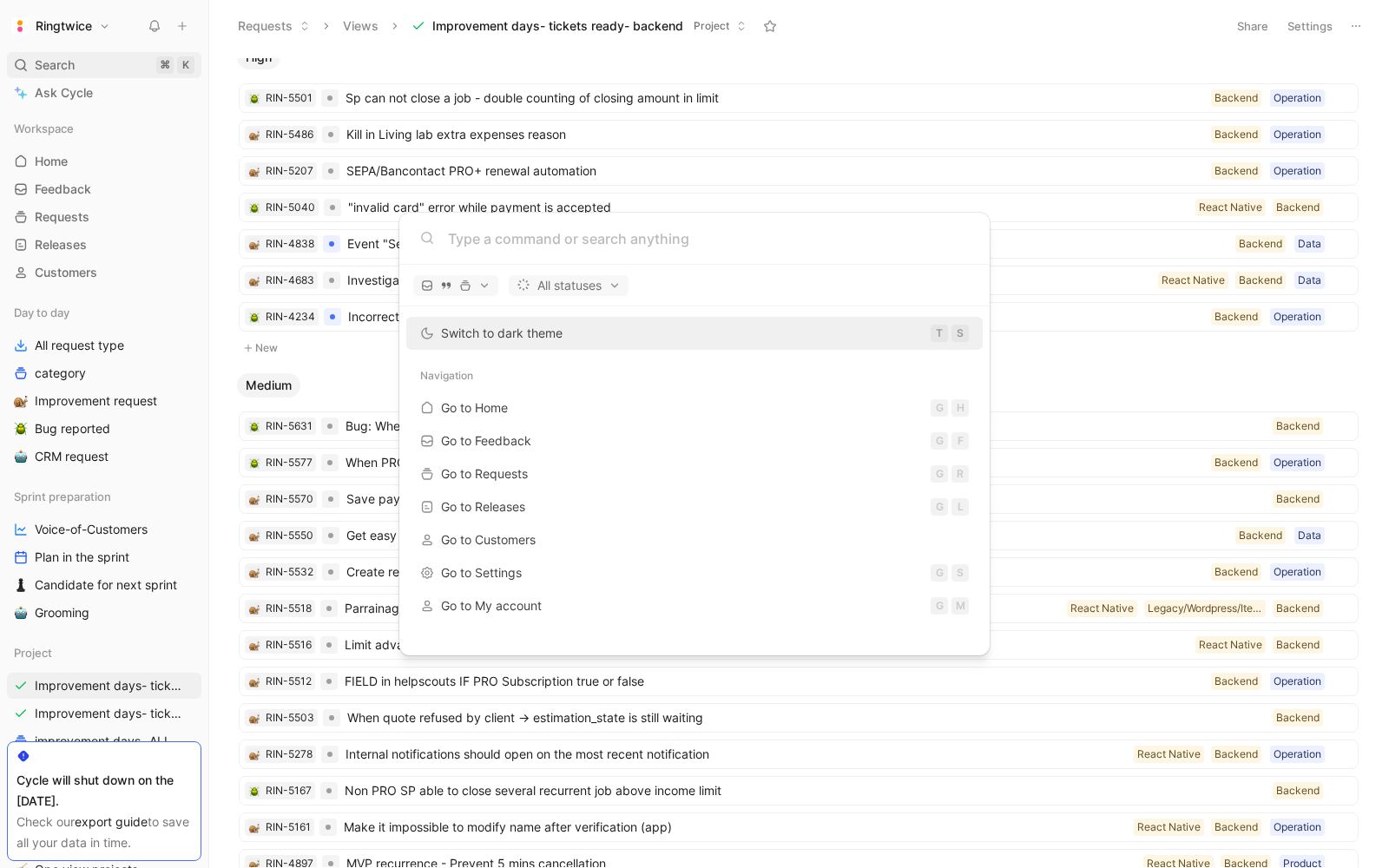
click at [70, 65] on body "Ringtwice Search ⌘ K Ask Cycle Workspace Home G then H Feedback G then F Reques…" at bounding box center [694, 434] width 1389 height 868
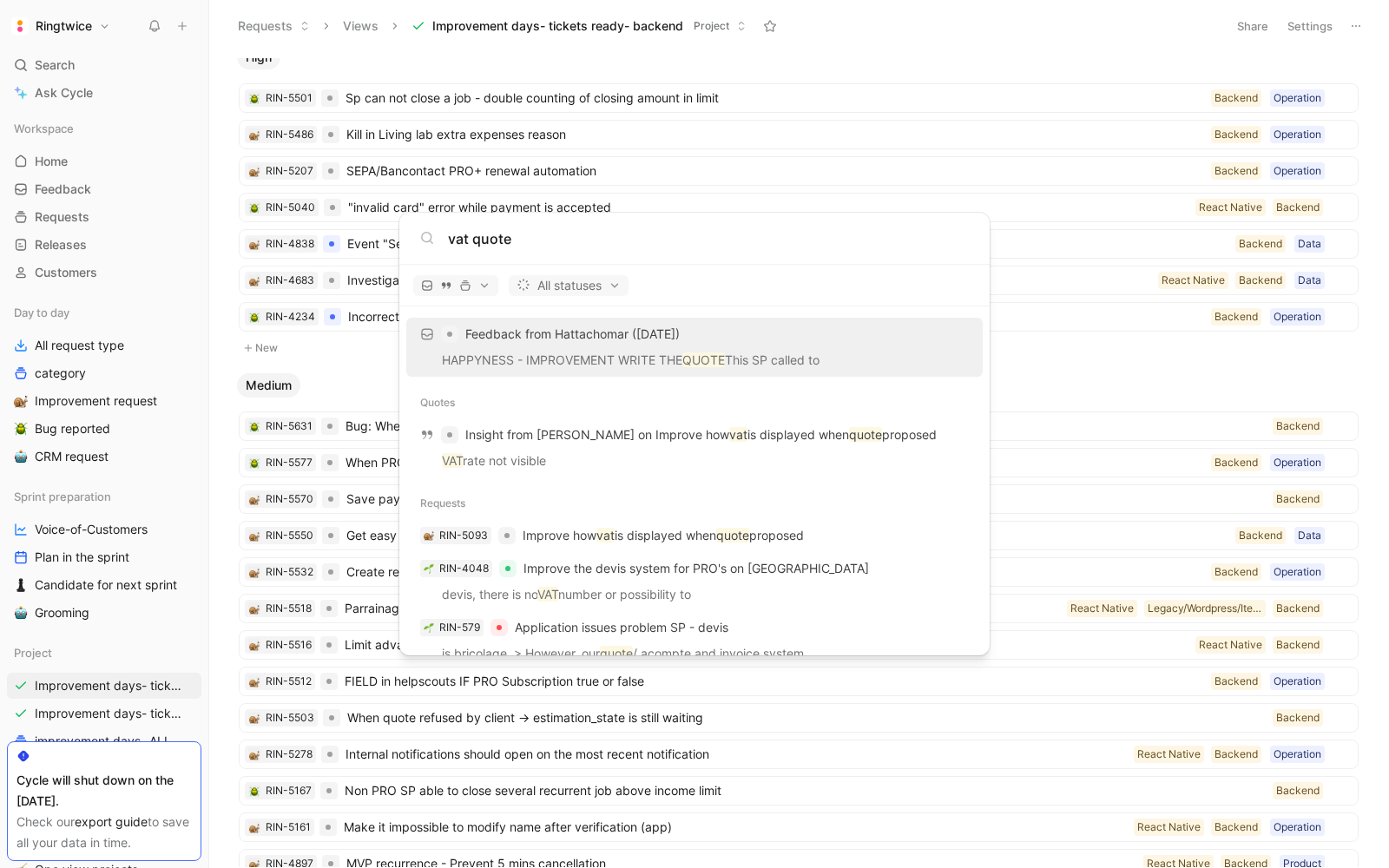
scroll to position [58, 0]
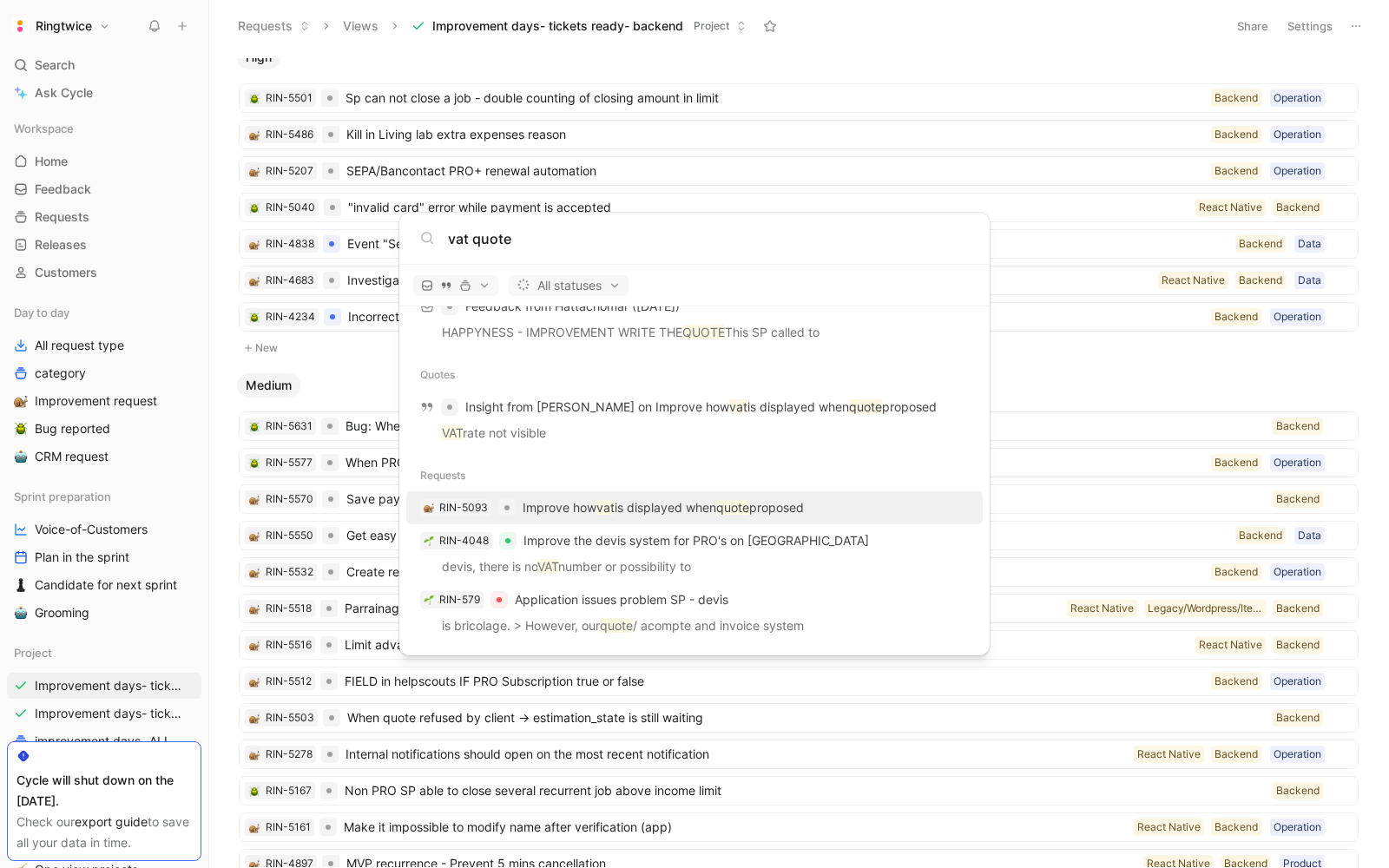
type input "vat quote"
click at [663, 505] on p "Improve how vat is displayed when quote proposed" at bounding box center [664, 508] width 281 height 21
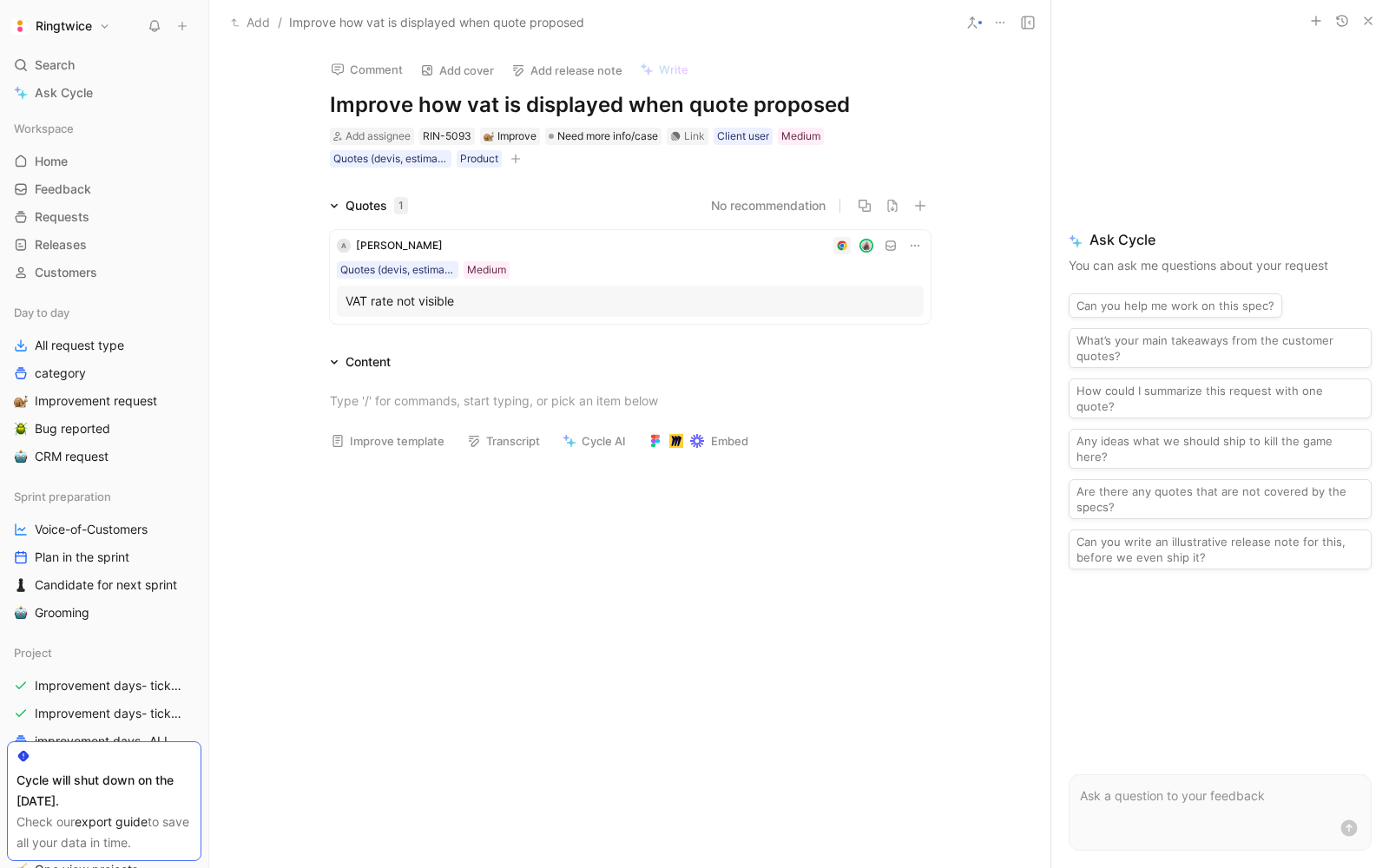
click at [218, 377] on div at bounding box center [629, 401] width 841 height 57
click at [68, 57] on span "Search" at bounding box center [54, 65] width 40 height 21
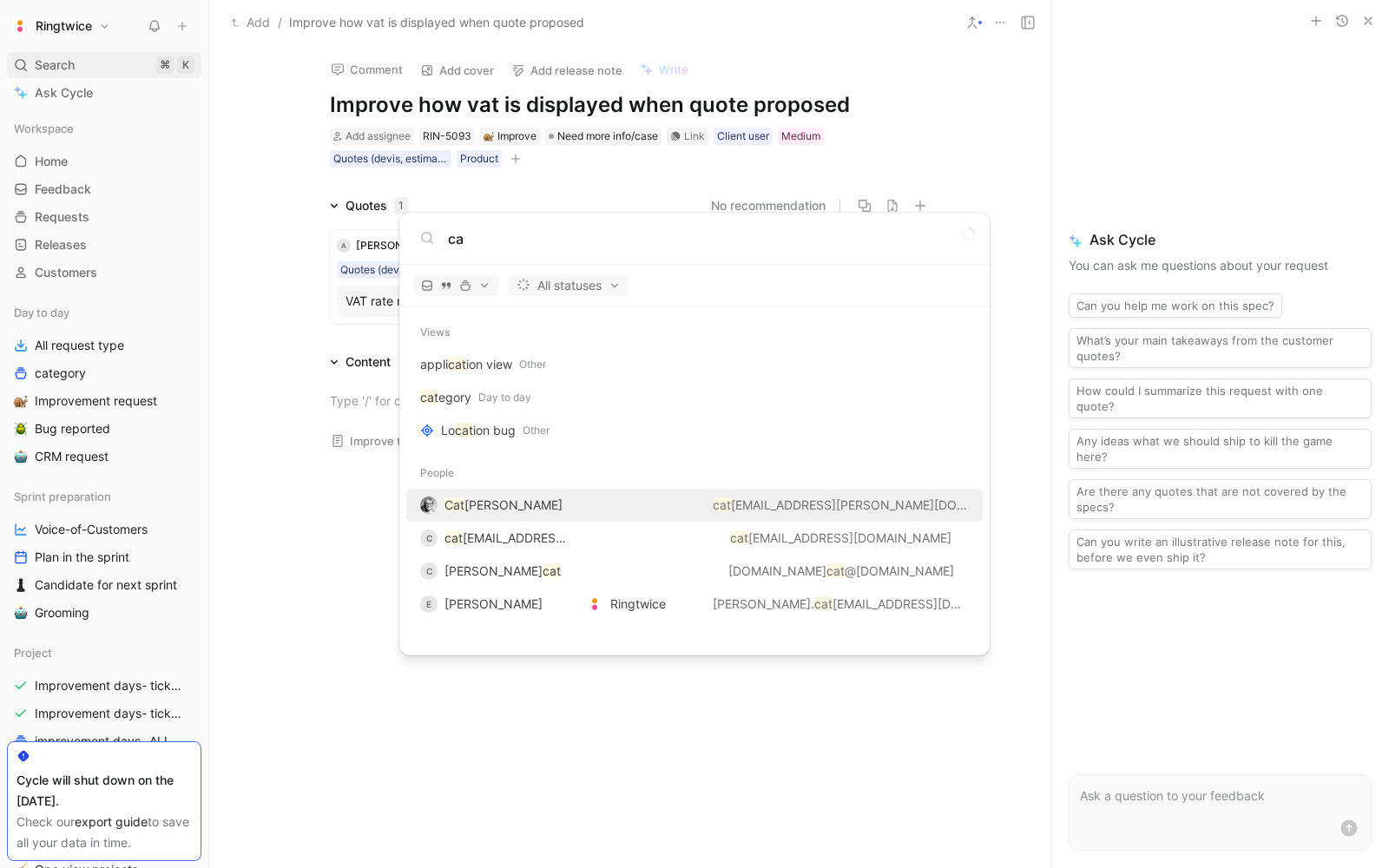
type input "c"
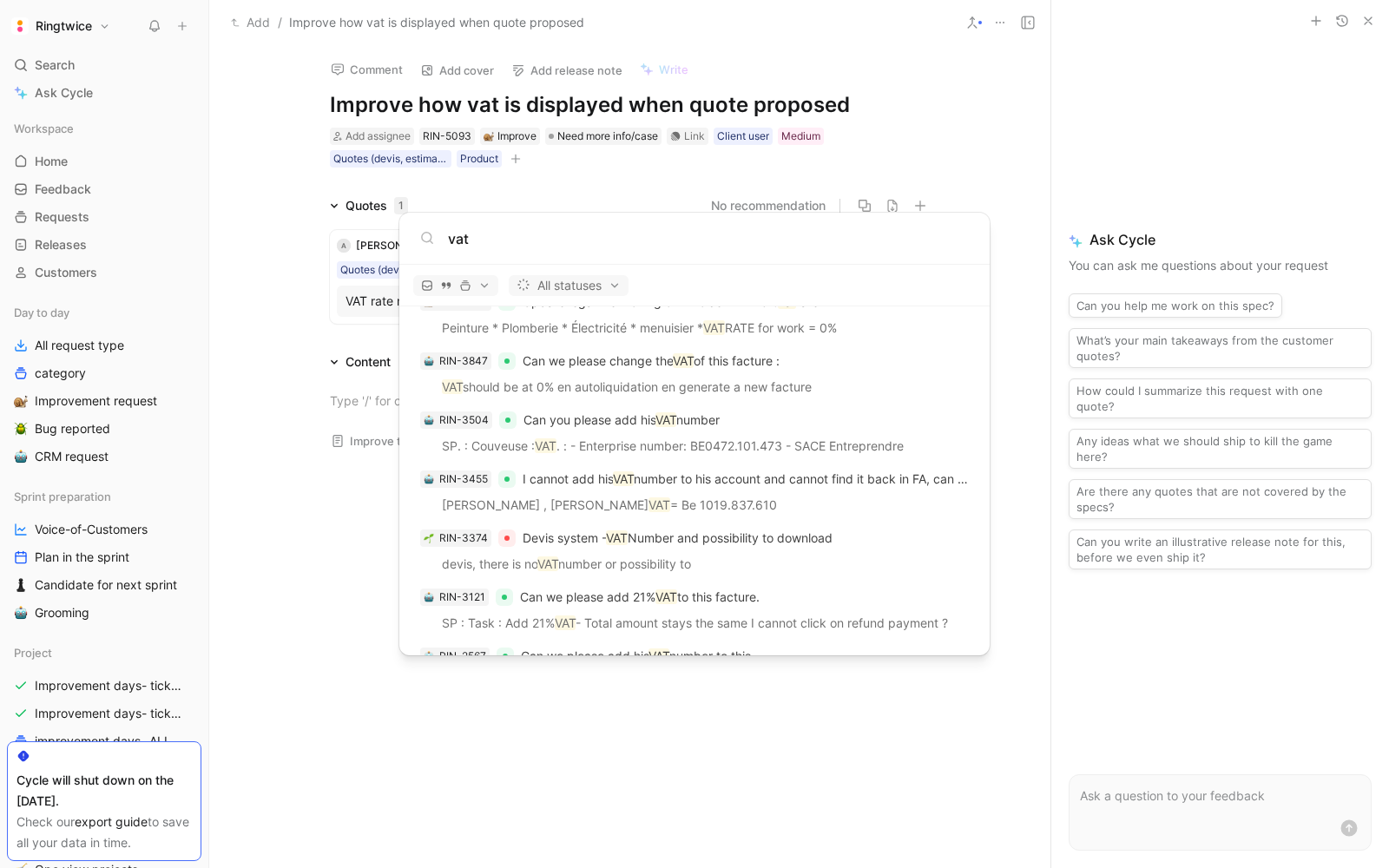
scroll to position [634, 0]
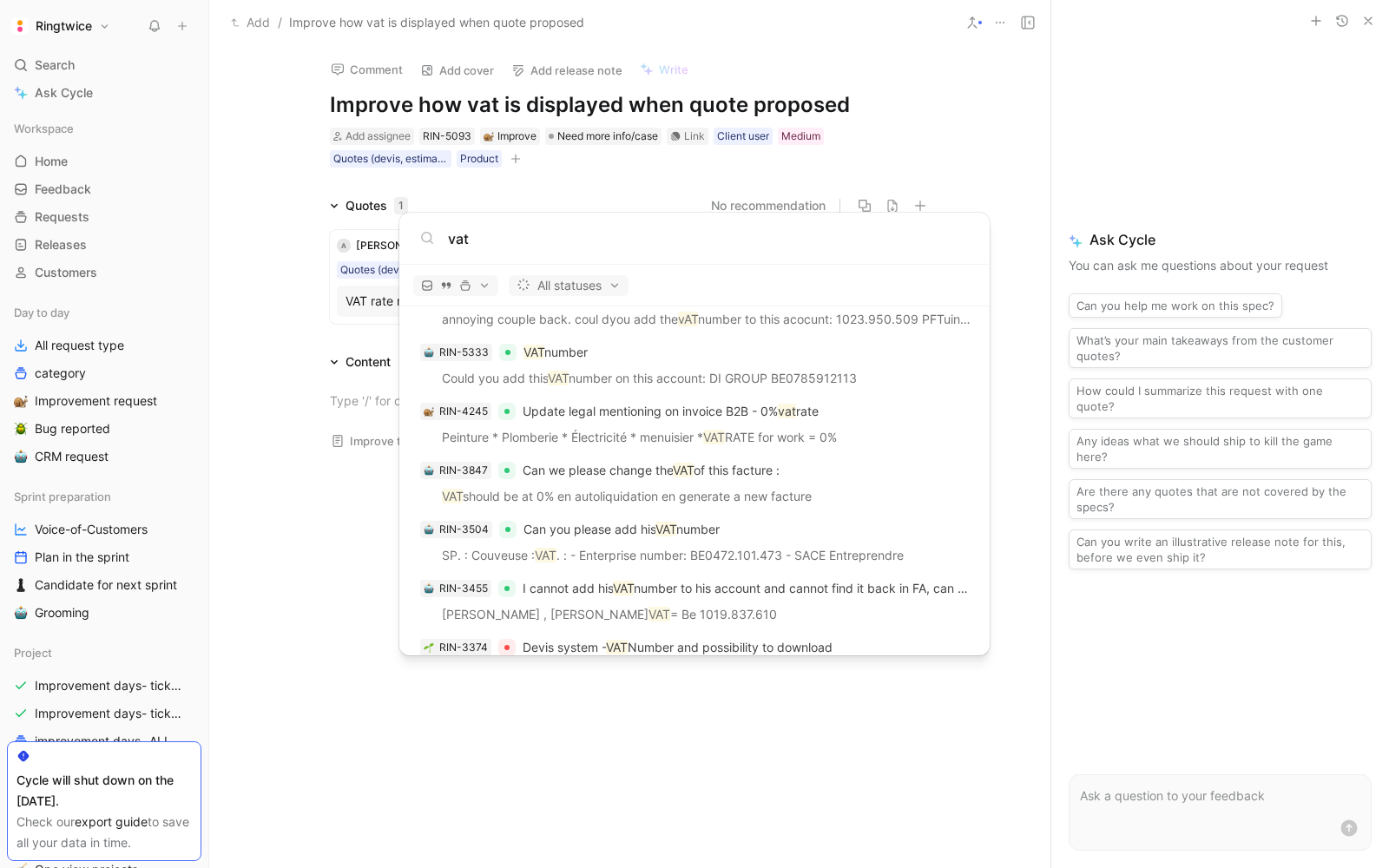
type input "vat"
click at [97, 686] on body "Ringtwice Search ⌘ K Ask Cycle Workspace Home G then H Feedback G then F Reques…" at bounding box center [694, 434] width 1389 height 868
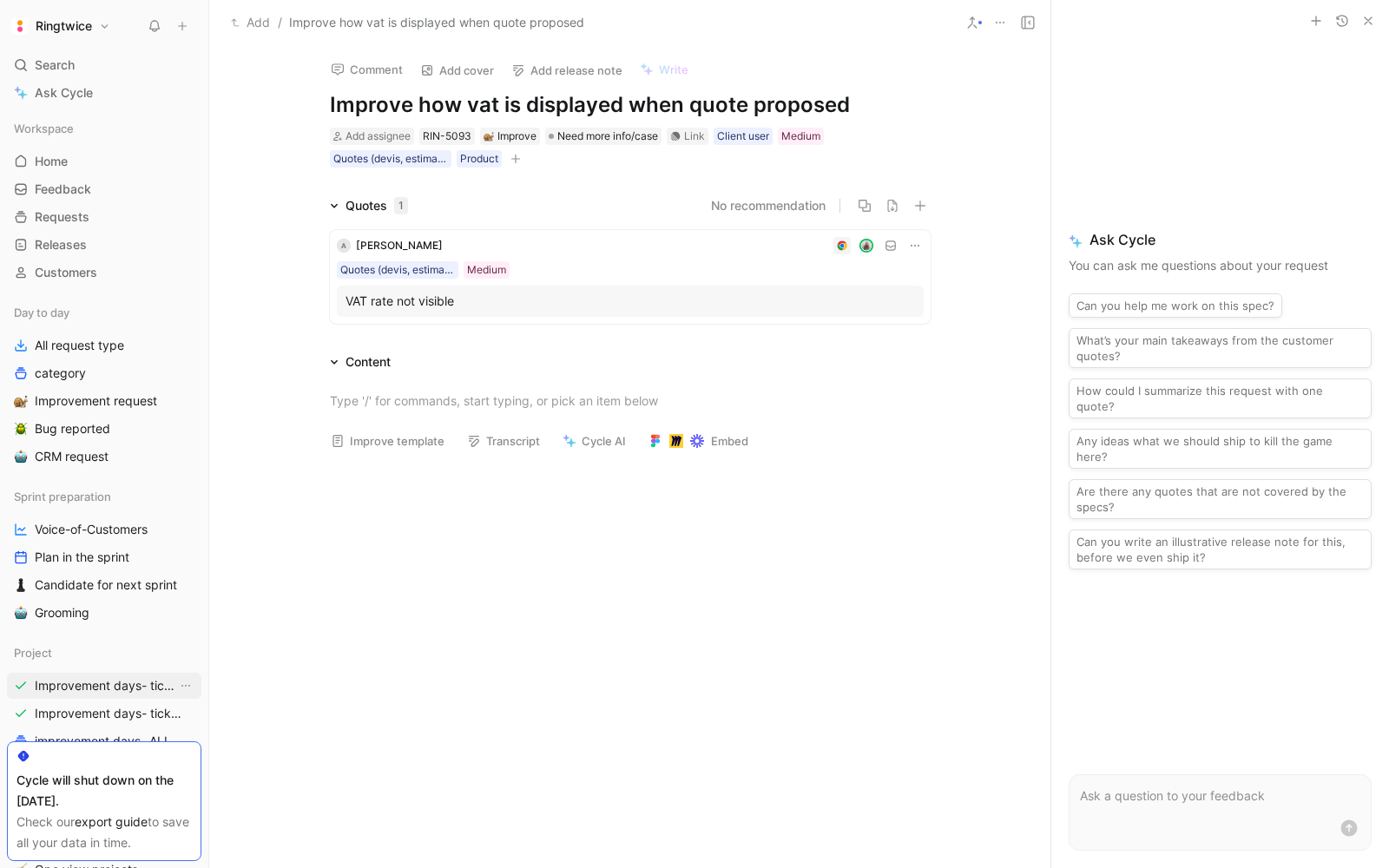
click at [104, 683] on span "Improvement days- tickets ready- backend" at bounding box center [105, 686] width 142 height 18
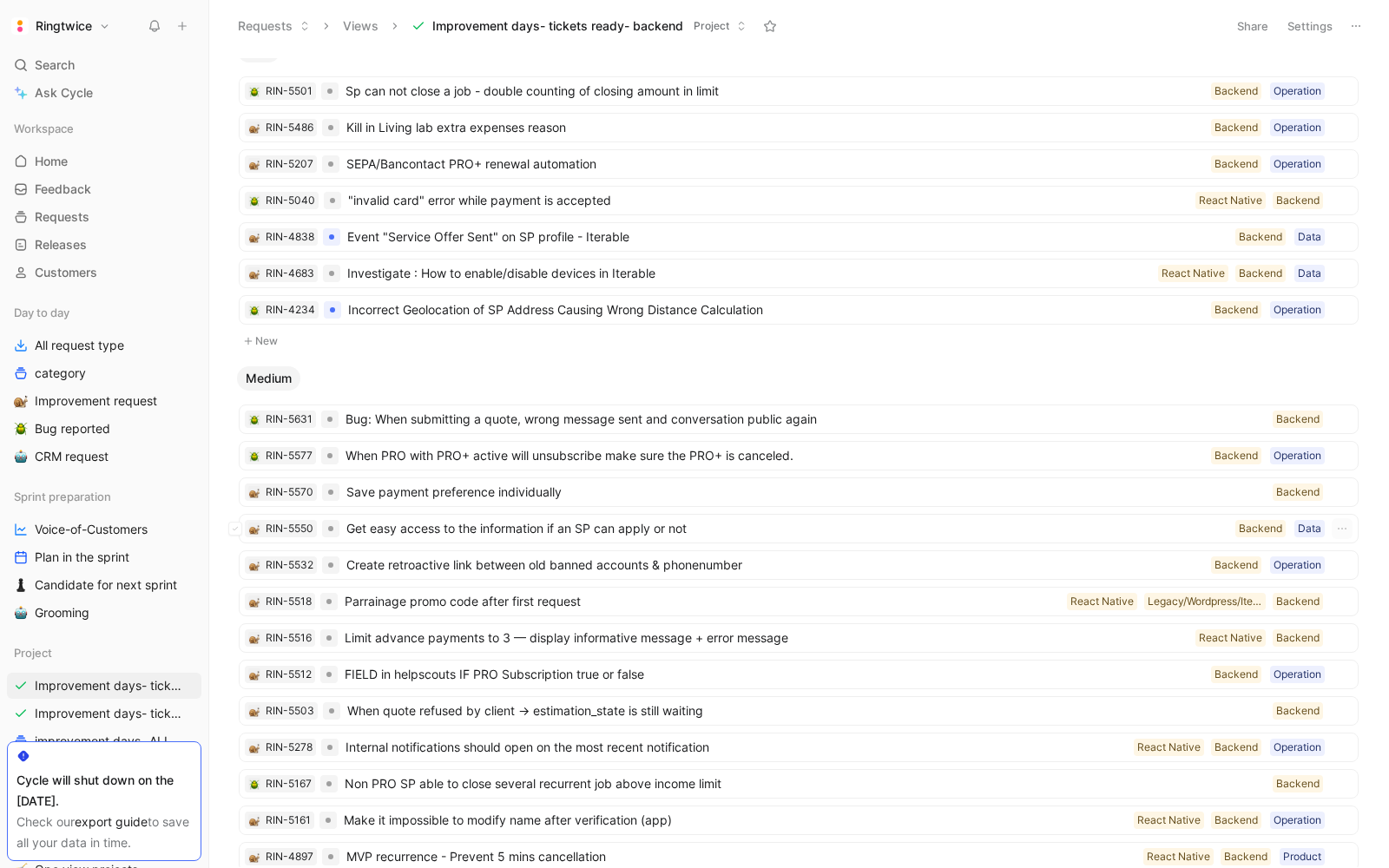
scroll to position [194, 0]
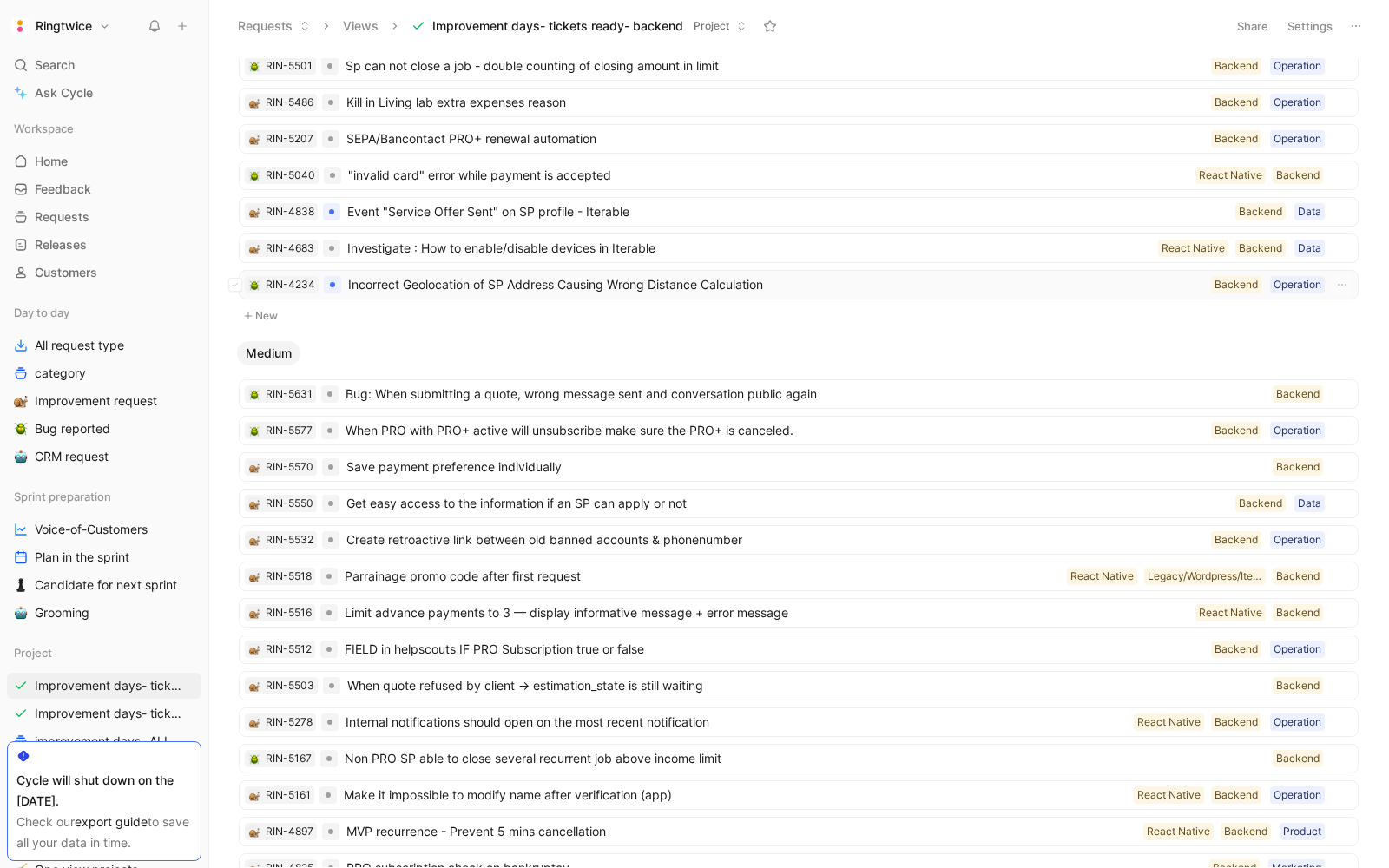
click at [586, 280] on span "Incorrect Geolocation of SP Address Causing Wrong Distance Calculation" at bounding box center [775, 285] width 856 height 21
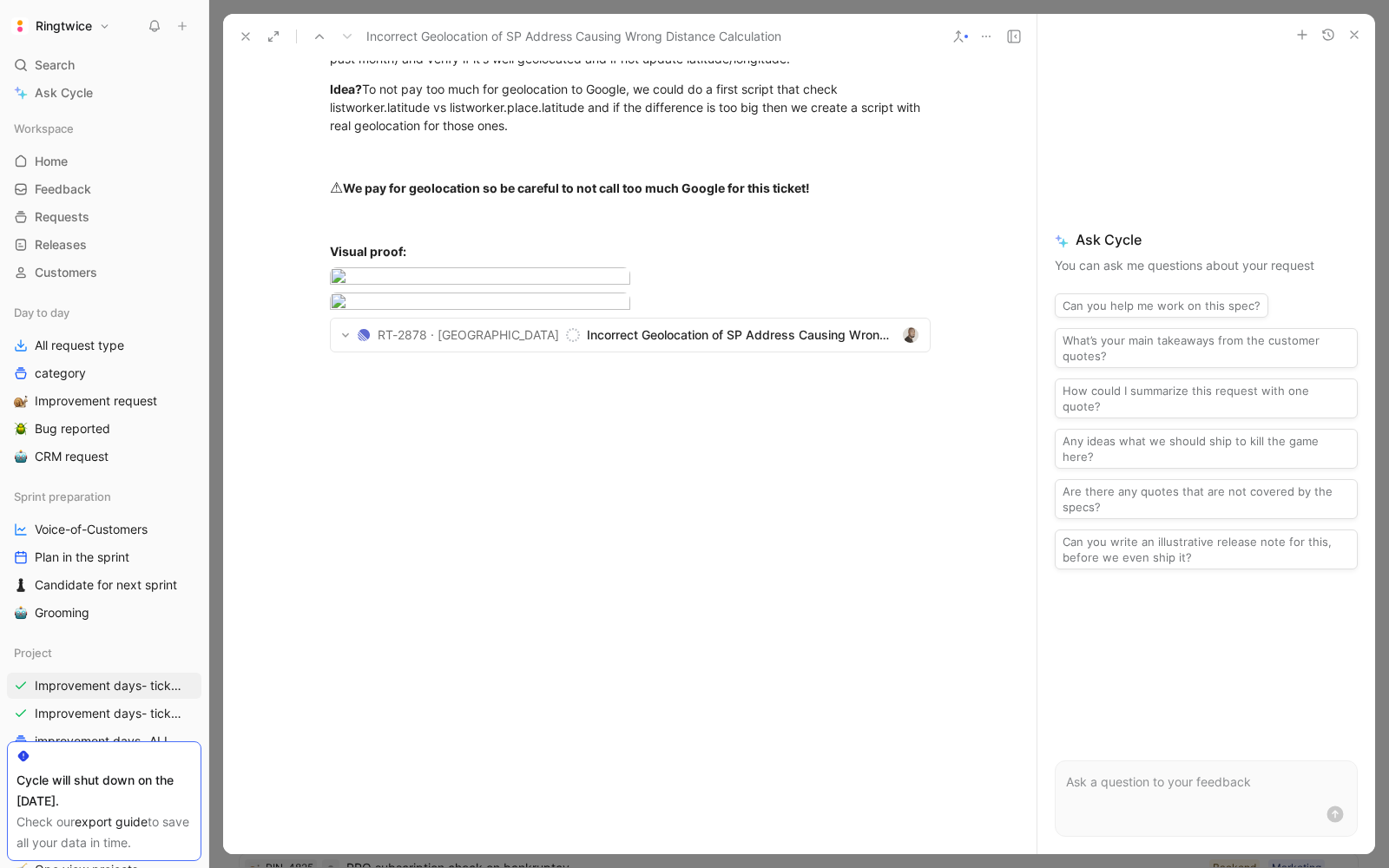
scroll to position [579, 0]
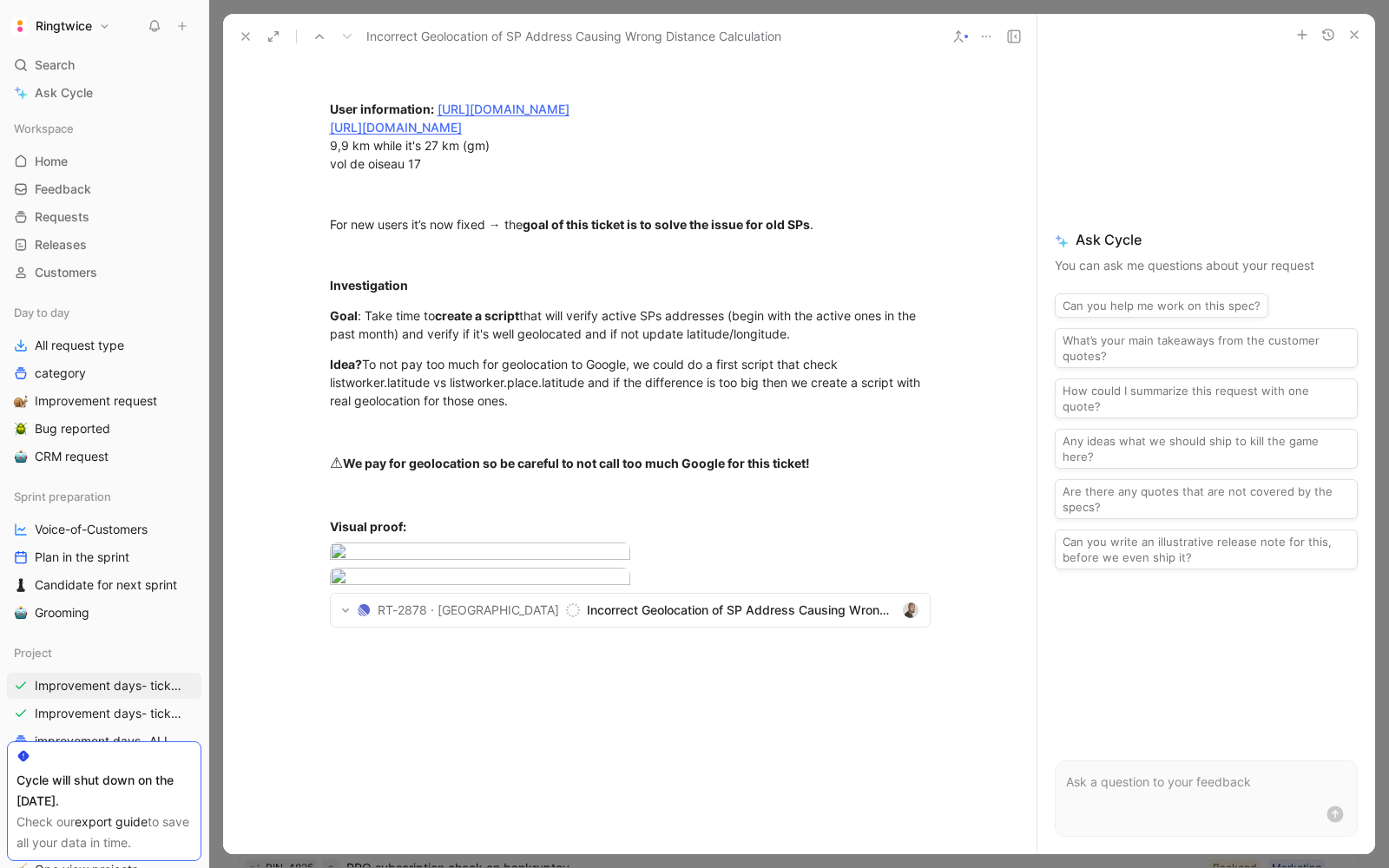
click at [1014, 42] on use at bounding box center [1014, 36] width 12 height 12
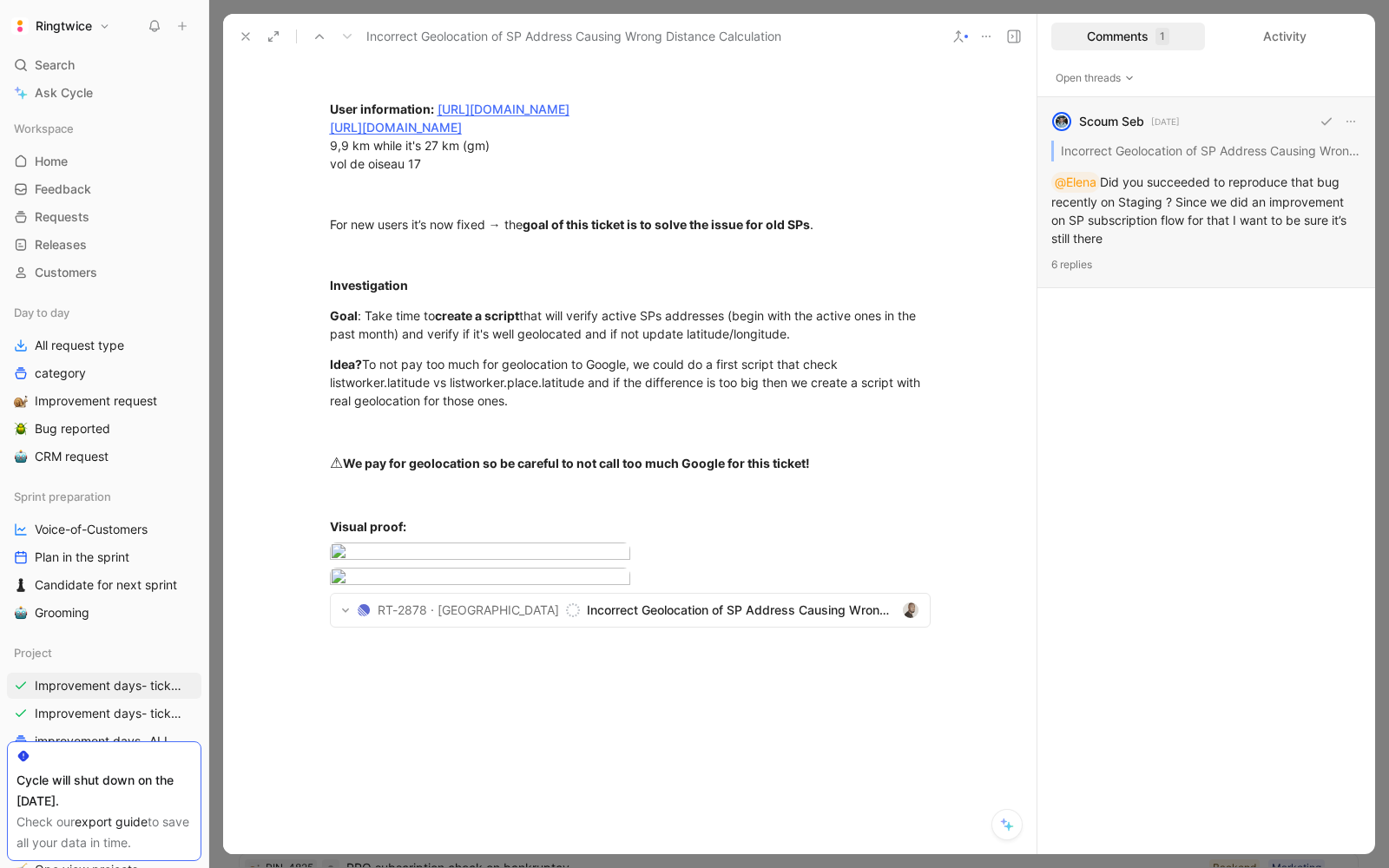
click at [1189, 253] on div "Scoum Seb 16 days ago Incorrect Geolocation of SP Address Causing Wrong Distanc…" at bounding box center [1206, 193] width 338 height 191
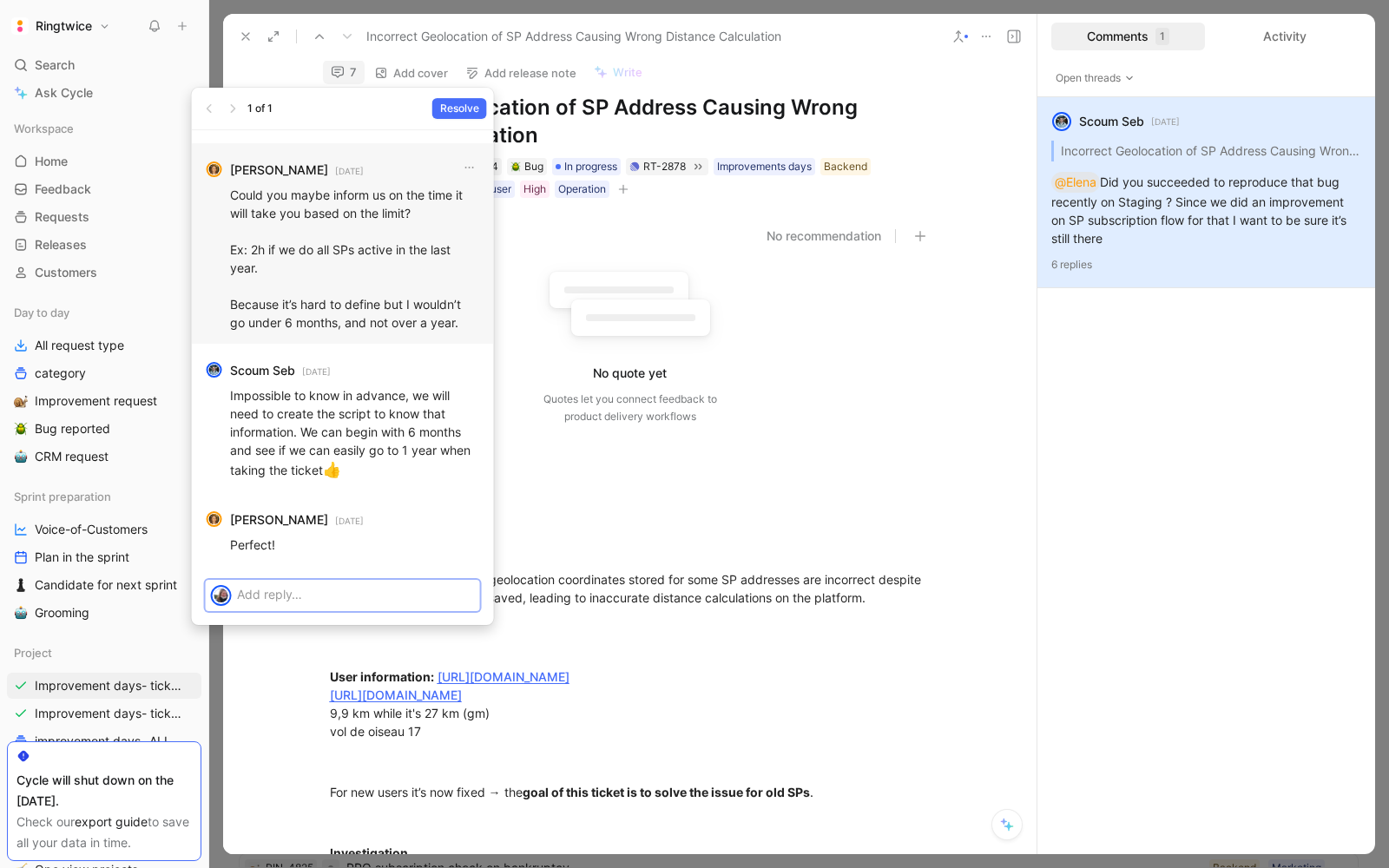
click at [326, 334] on div "Could you maybe inform us on the time it will take you based on the limit? Ex: …" at bounding box center [355, 258] width 250 height 157
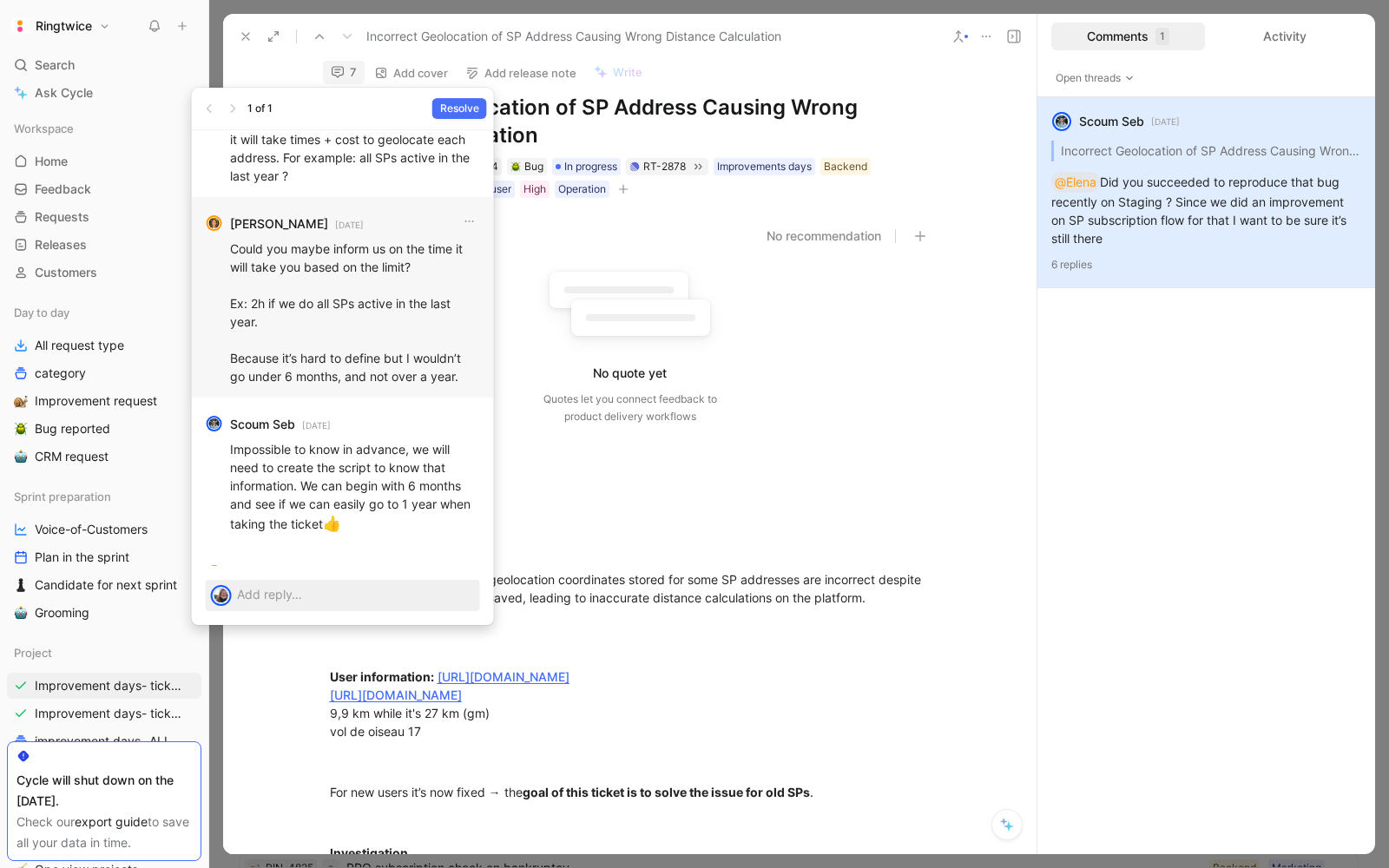
scroll to position [0, 0]
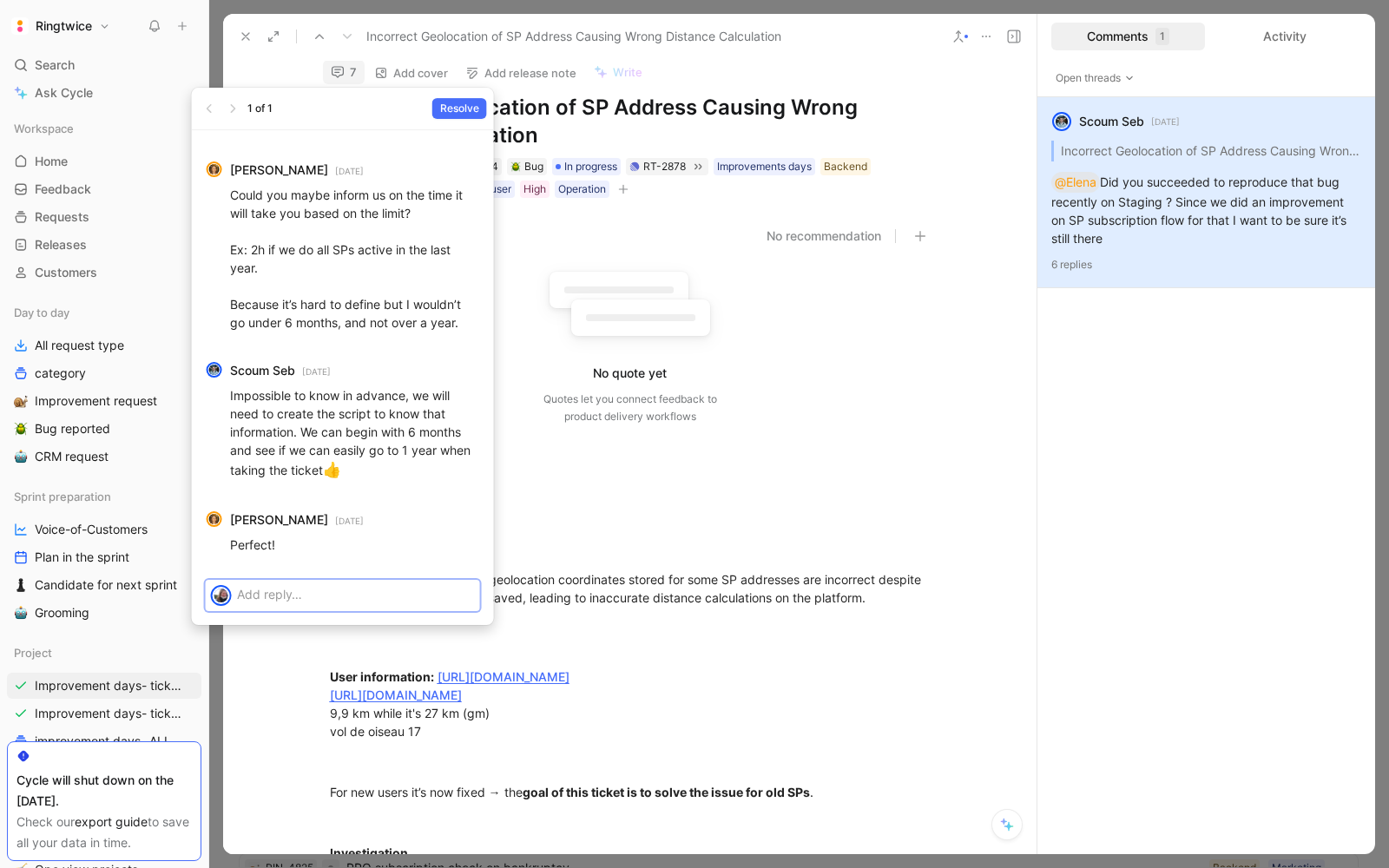
click at [271, 603] on p at bounding box center [356, 594] width 238 height 19
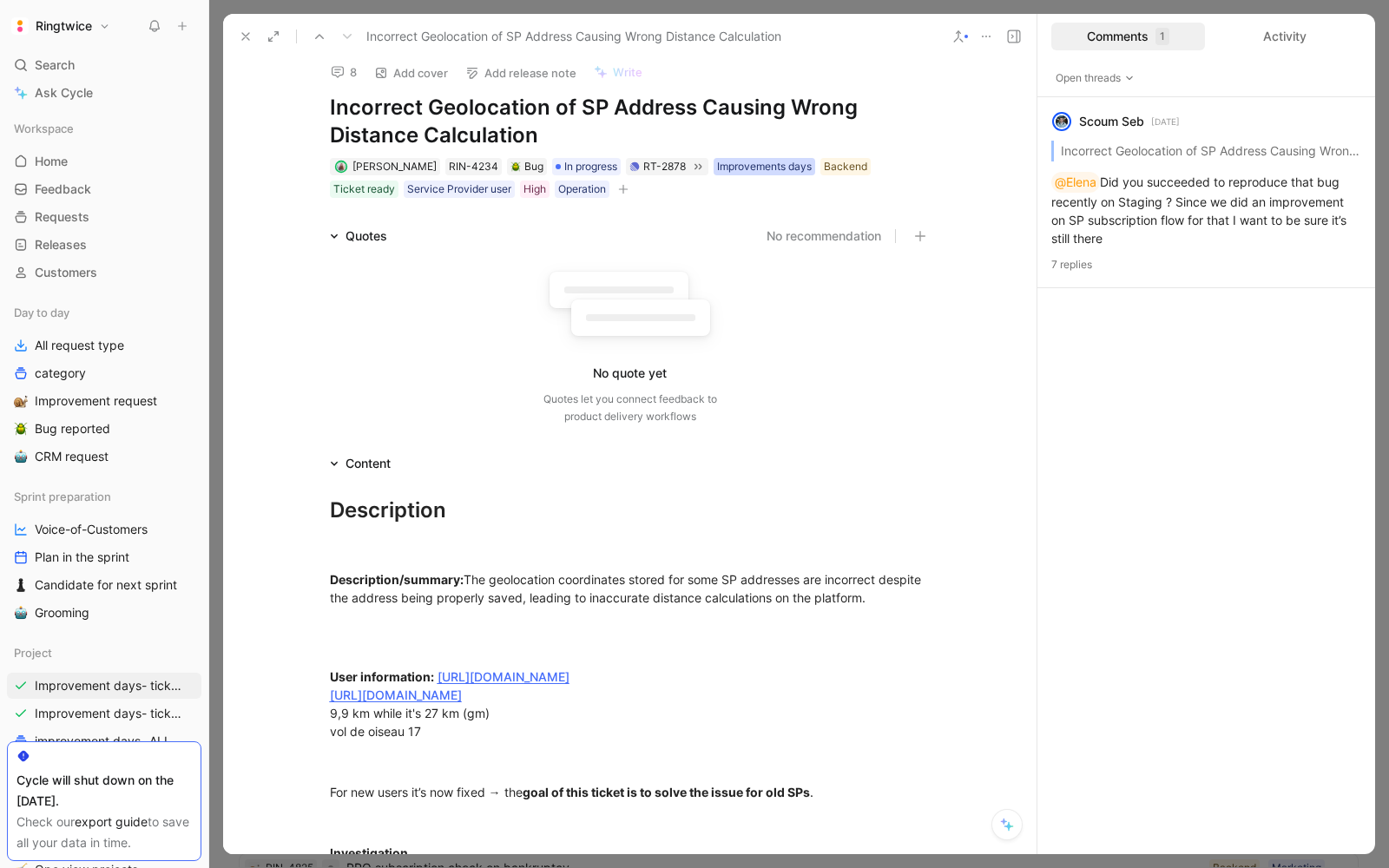
click at [763, 162] on div "Improvements days" at bounding box center [764, 167] width 95 height 18
click at [703, 194] on icon at bounding box center [700, 199] width 11 height 11
click at [693, 188] on input "Improvements days" at bounding box center [693, 188] width 0 height 0
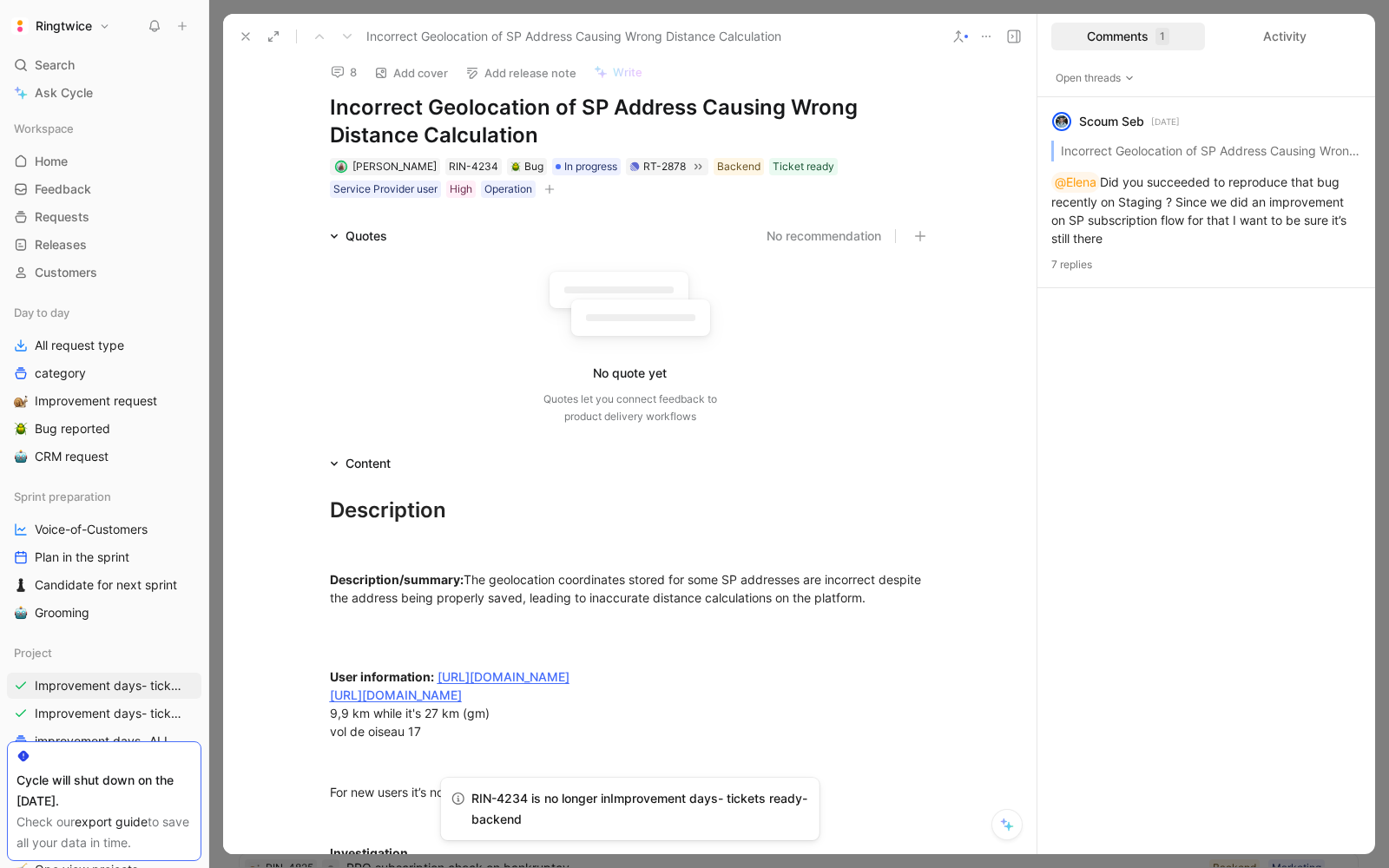
click at [832, 416] on div "No quote yet Quotes let you connect feedback to product delivery workflows" at bounding box center [630, 342] width 601 height 165
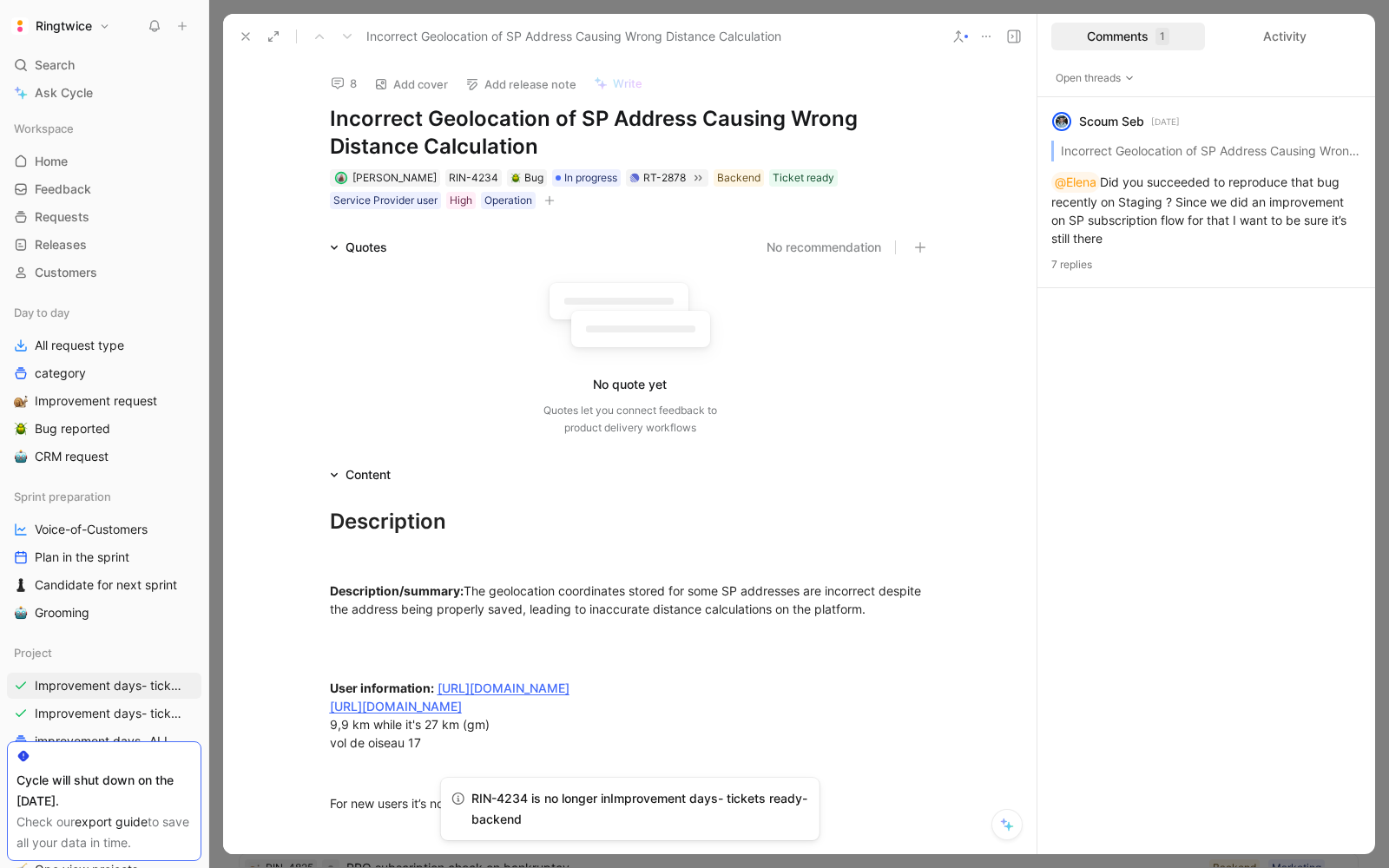
click at [239, 38] on icon at bounding box center [246, 36] width 14 height 14
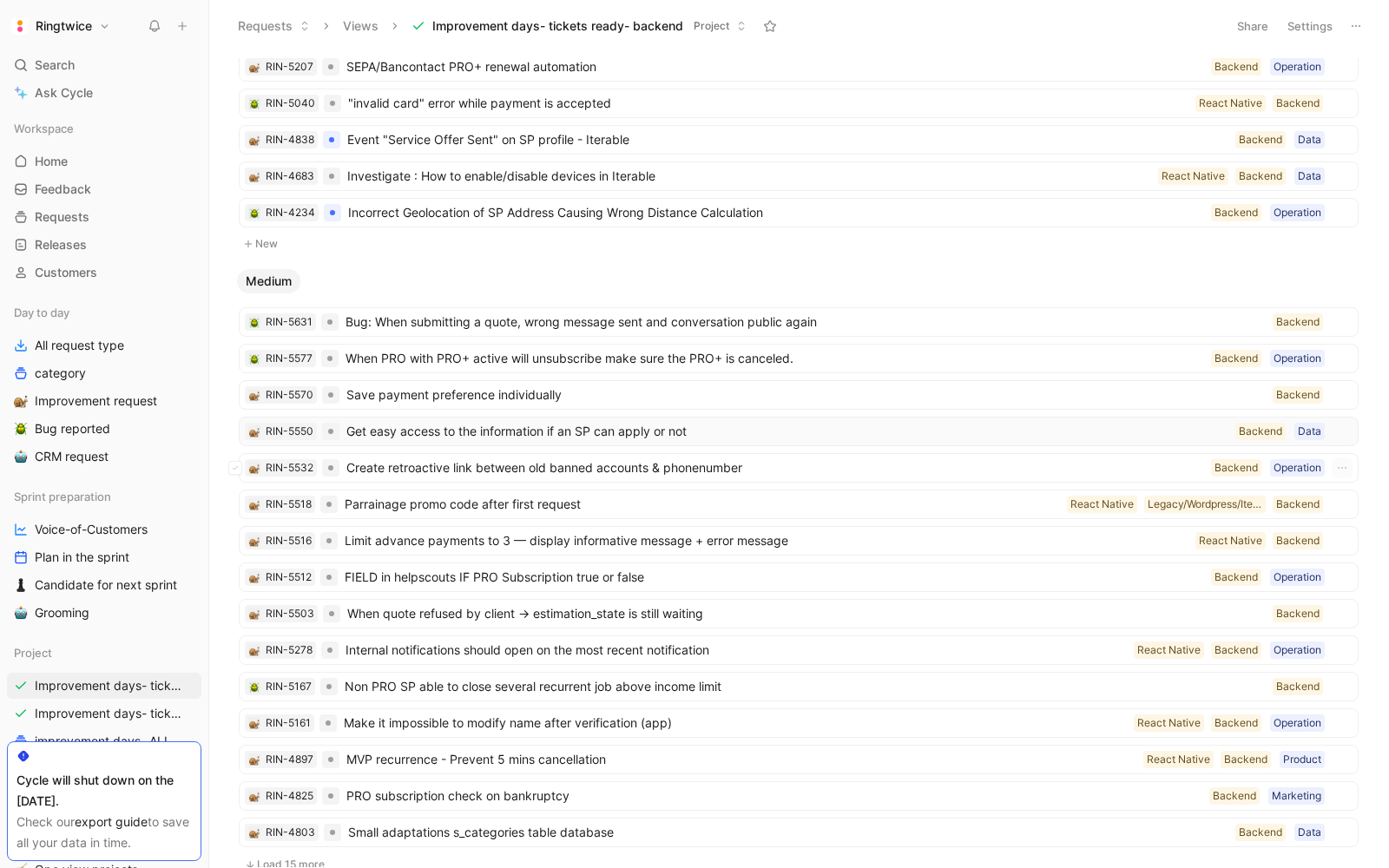
scroll to position [285, 0]
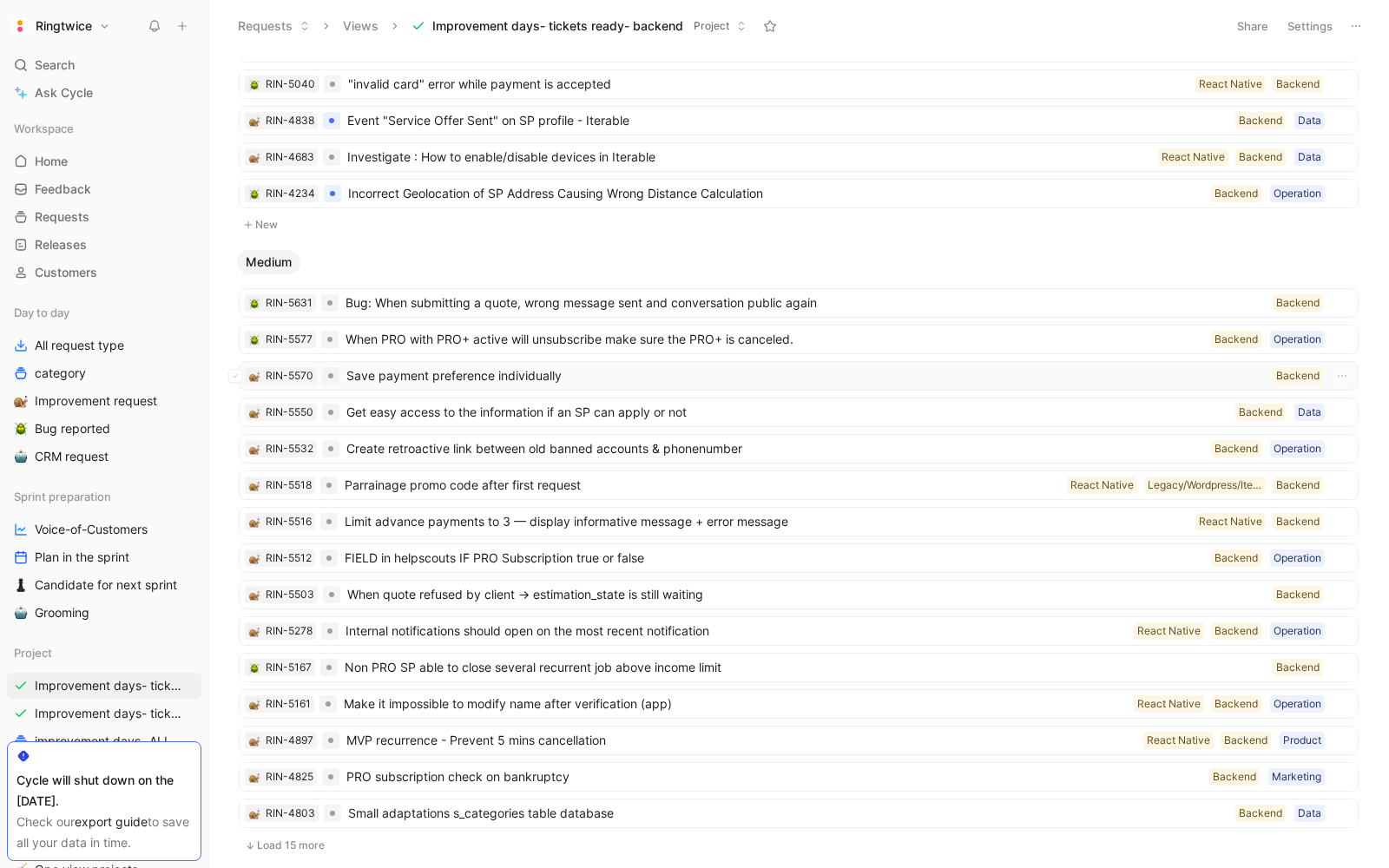
click at [482, 375] on span "Save payment preference individually" at bounding box center [805, 376] width 919 height 21
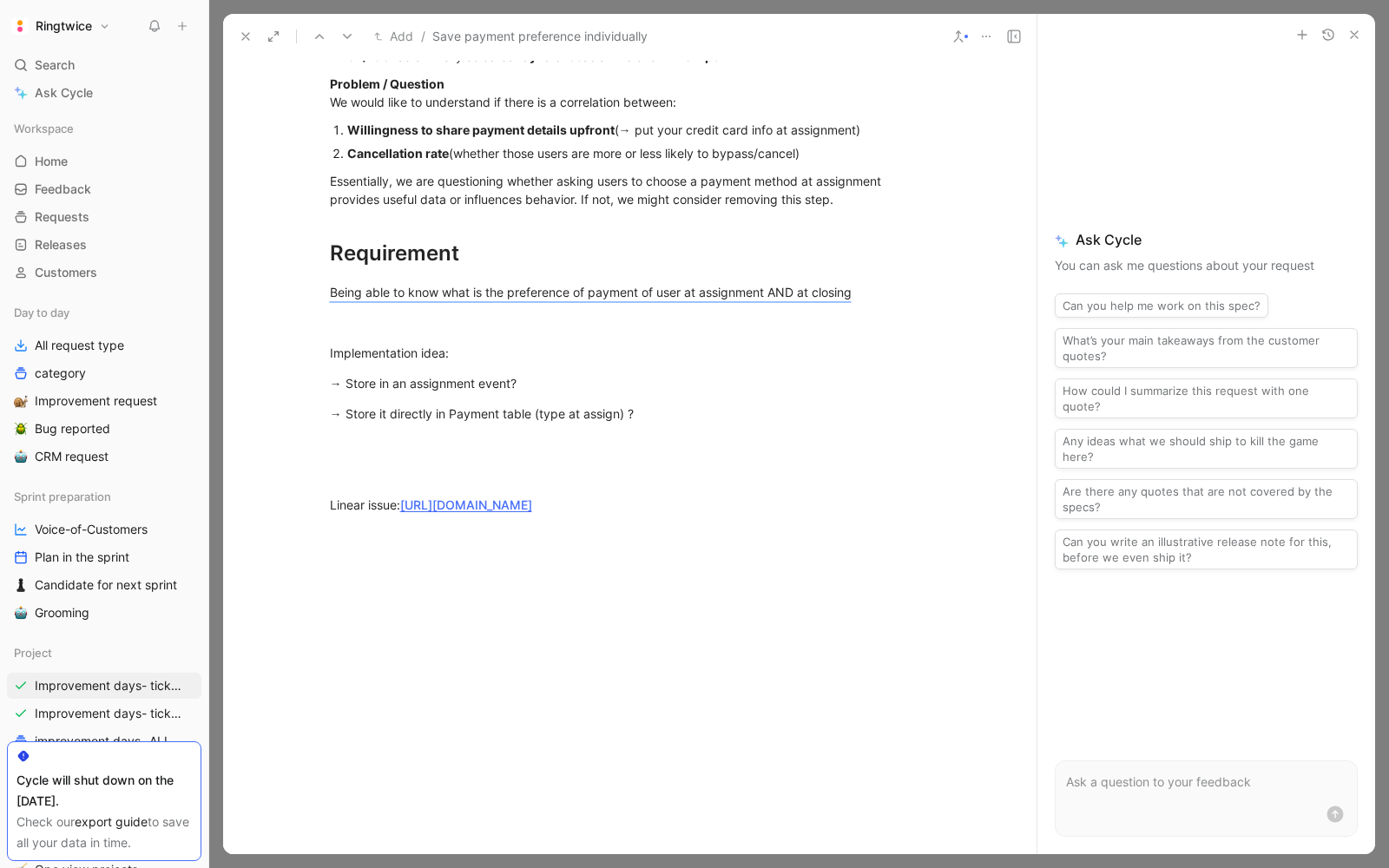
scroll to position [718, 0]
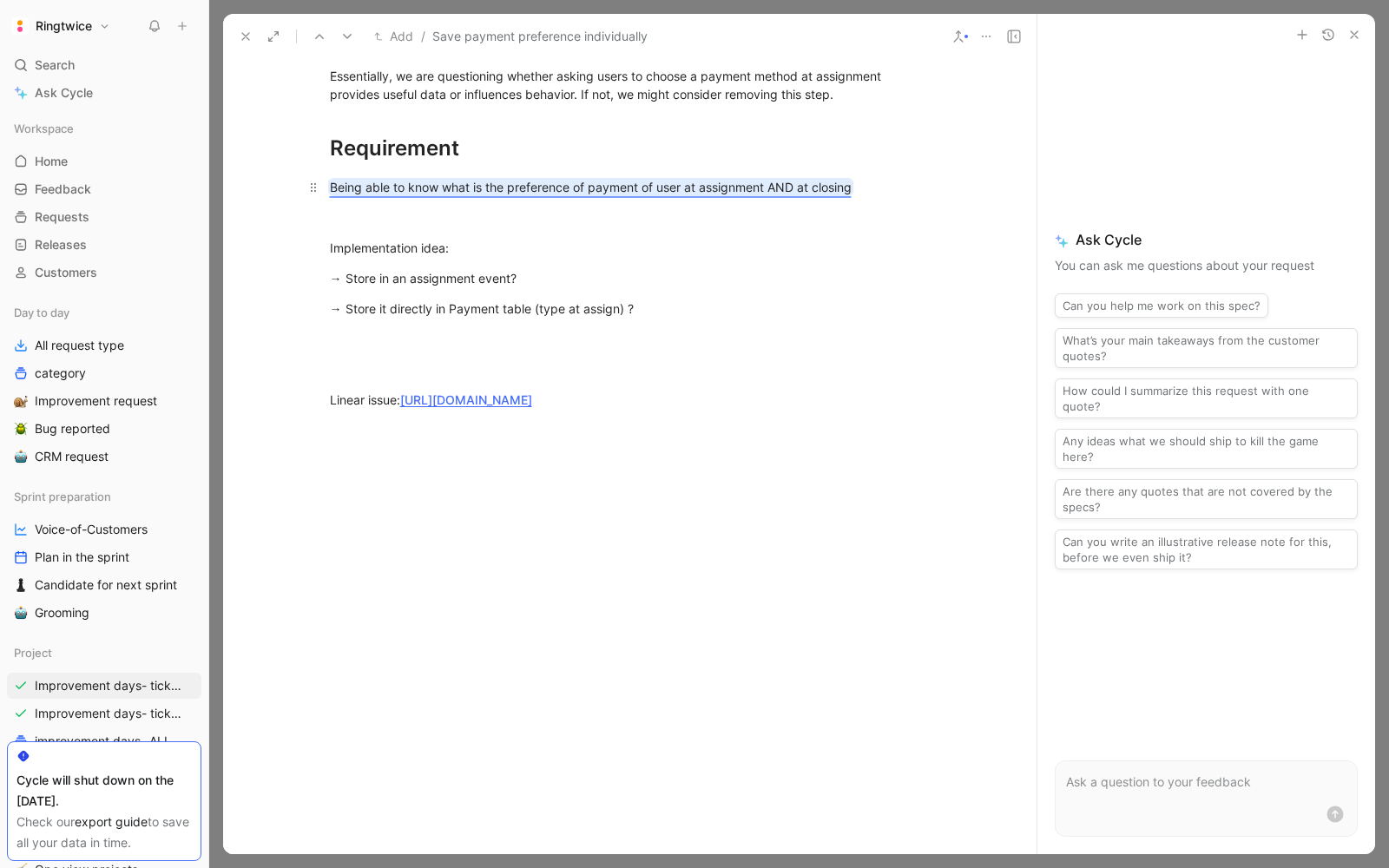
click at [430, 188] on mark "Being able to know what is the preference of payment of user at assignment AND …" at bounding box center [591, 187] width 522 height 15
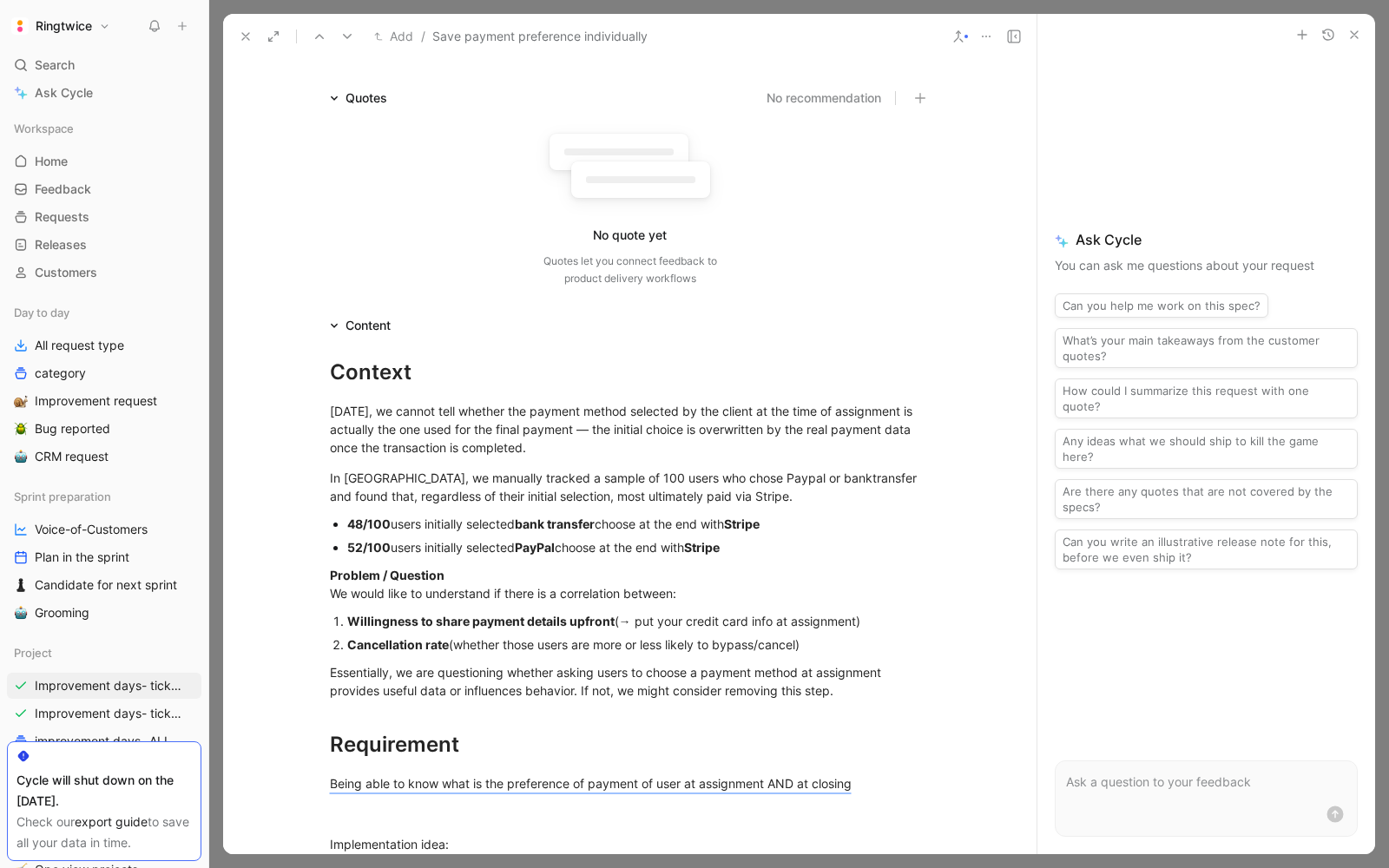
scroll to position [72, 0]
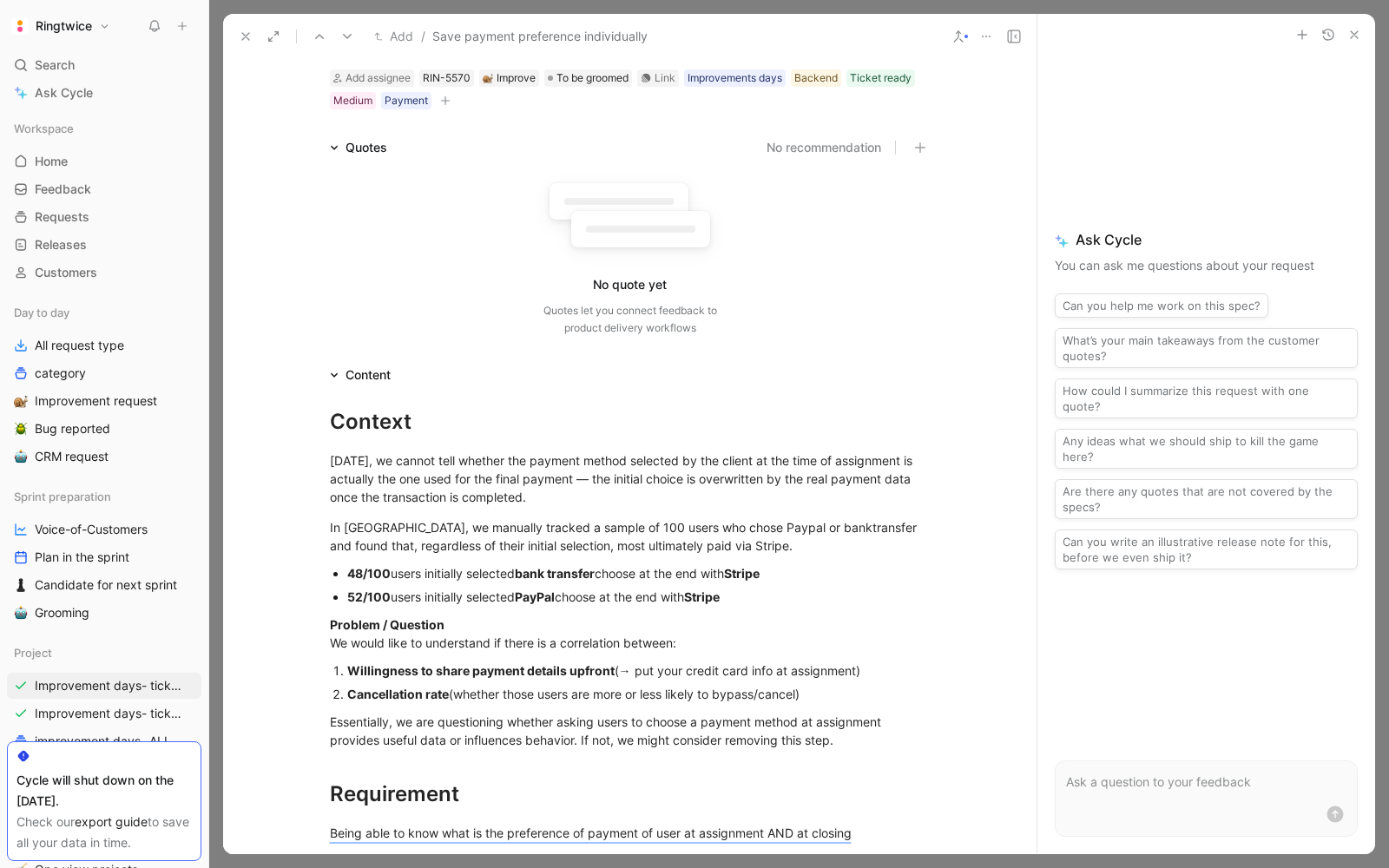
click at [237, 39] on button at bounding box center [245, 35] width 24 height 24
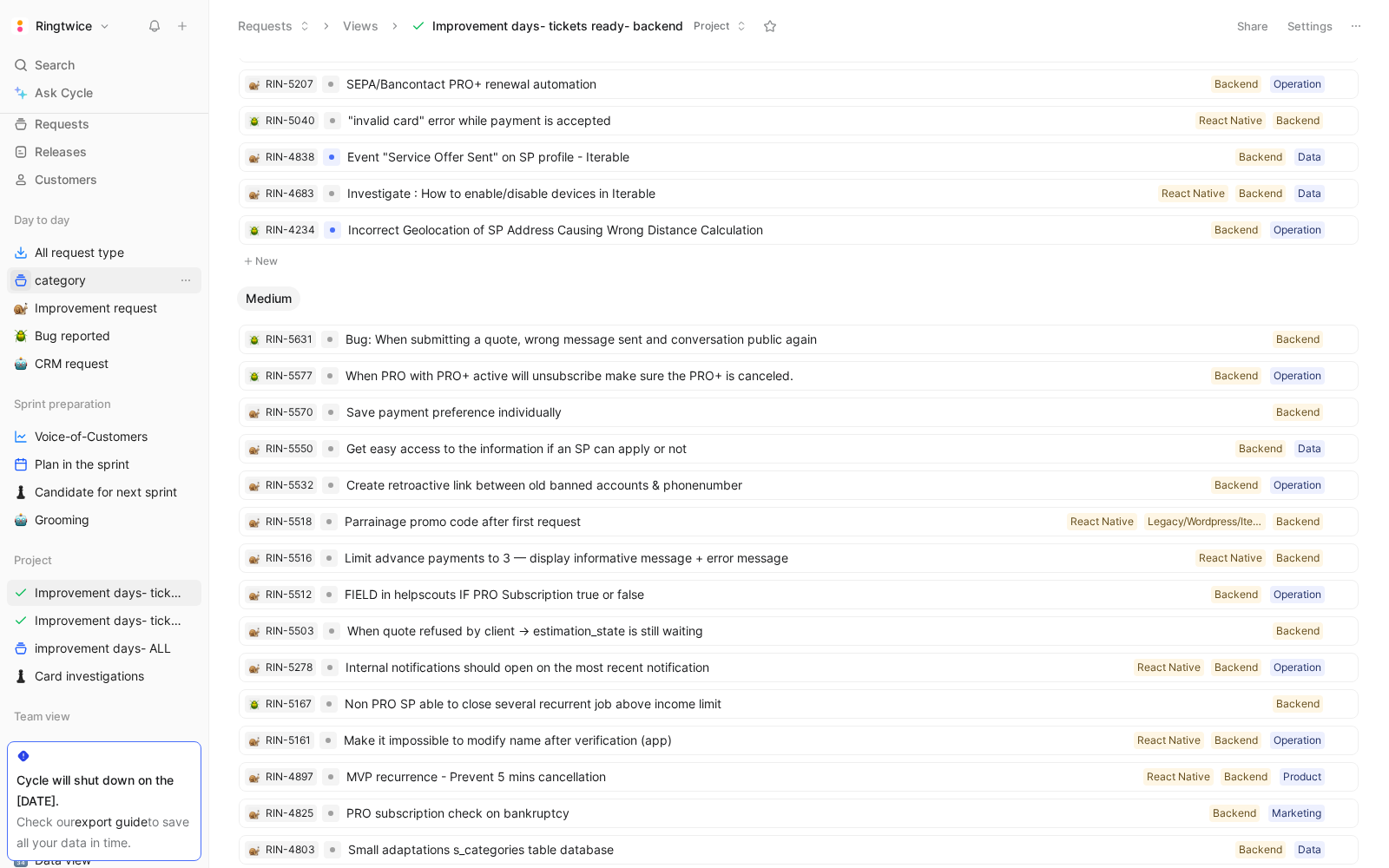
scroll to position [106, 0]
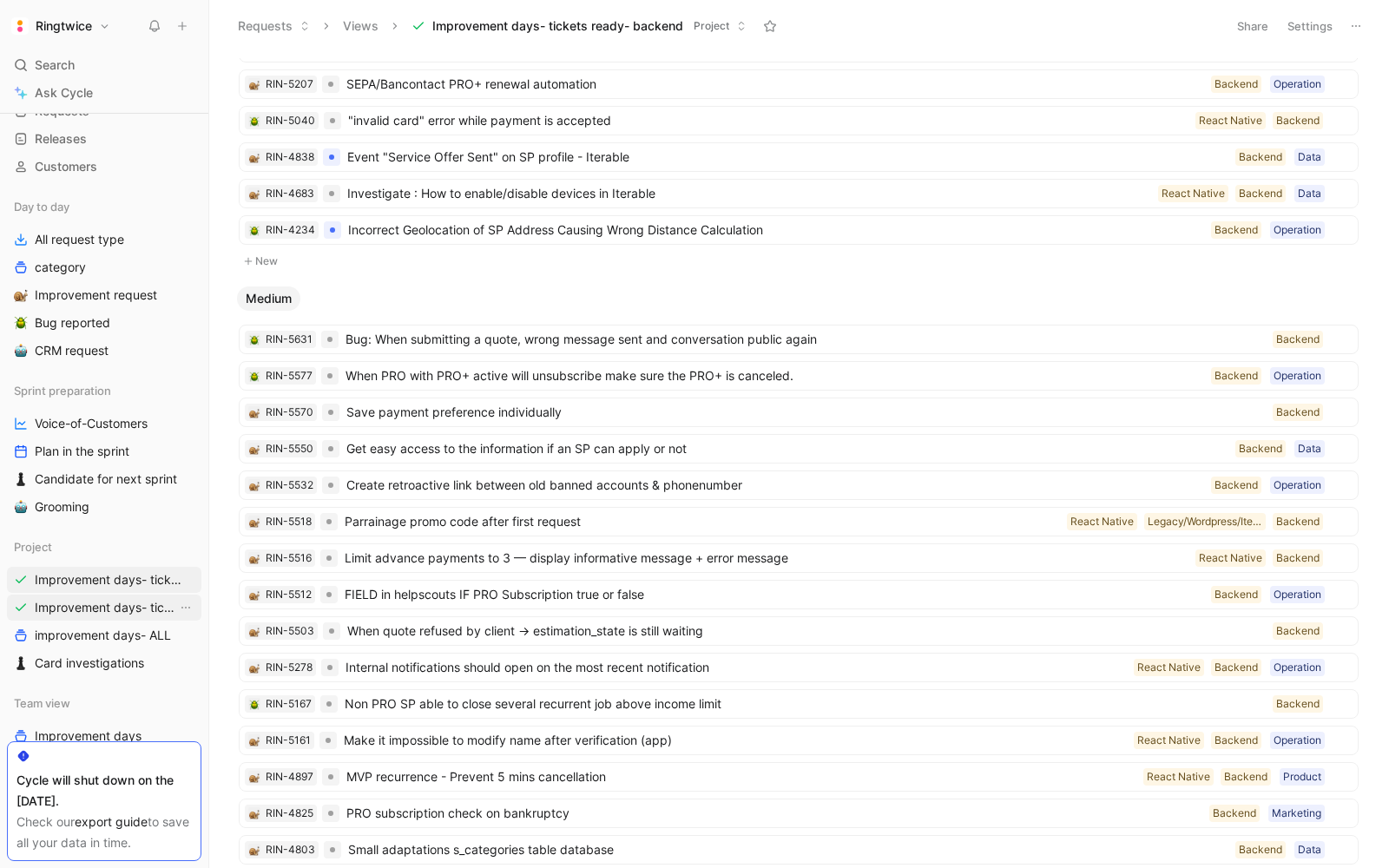
click at [100, 606] on span "Improvement days- tickets ready-legacy" at bounding box center [105, 608] width 142 height 18
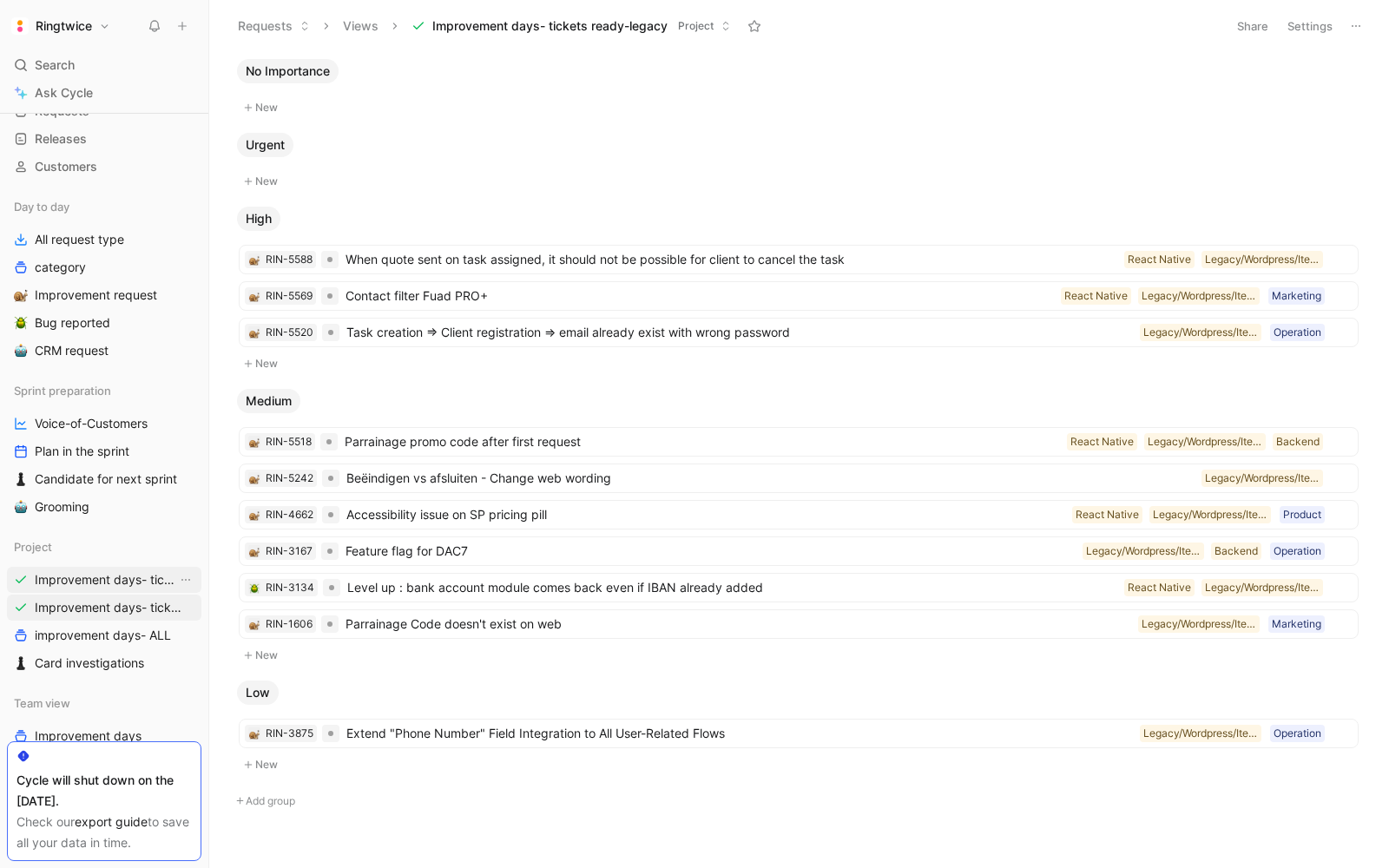
click at [150, 571] on span "Improvement days- tickets ready- backend" at bounding box center [105, 580] width 142 height 18
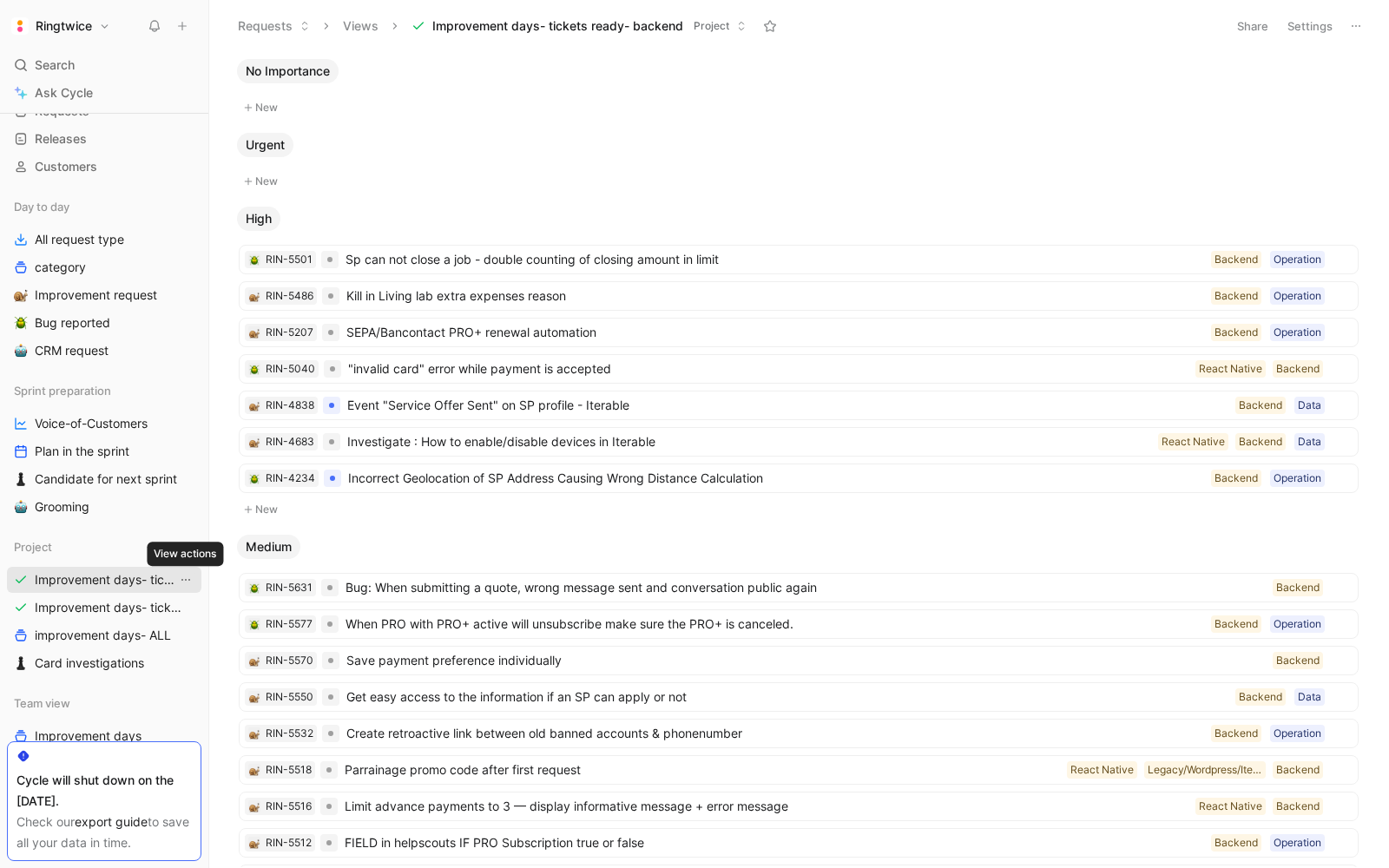
click at [189, 575] on icon "View actions" at bounding box center [186, 580] width 14 height 14
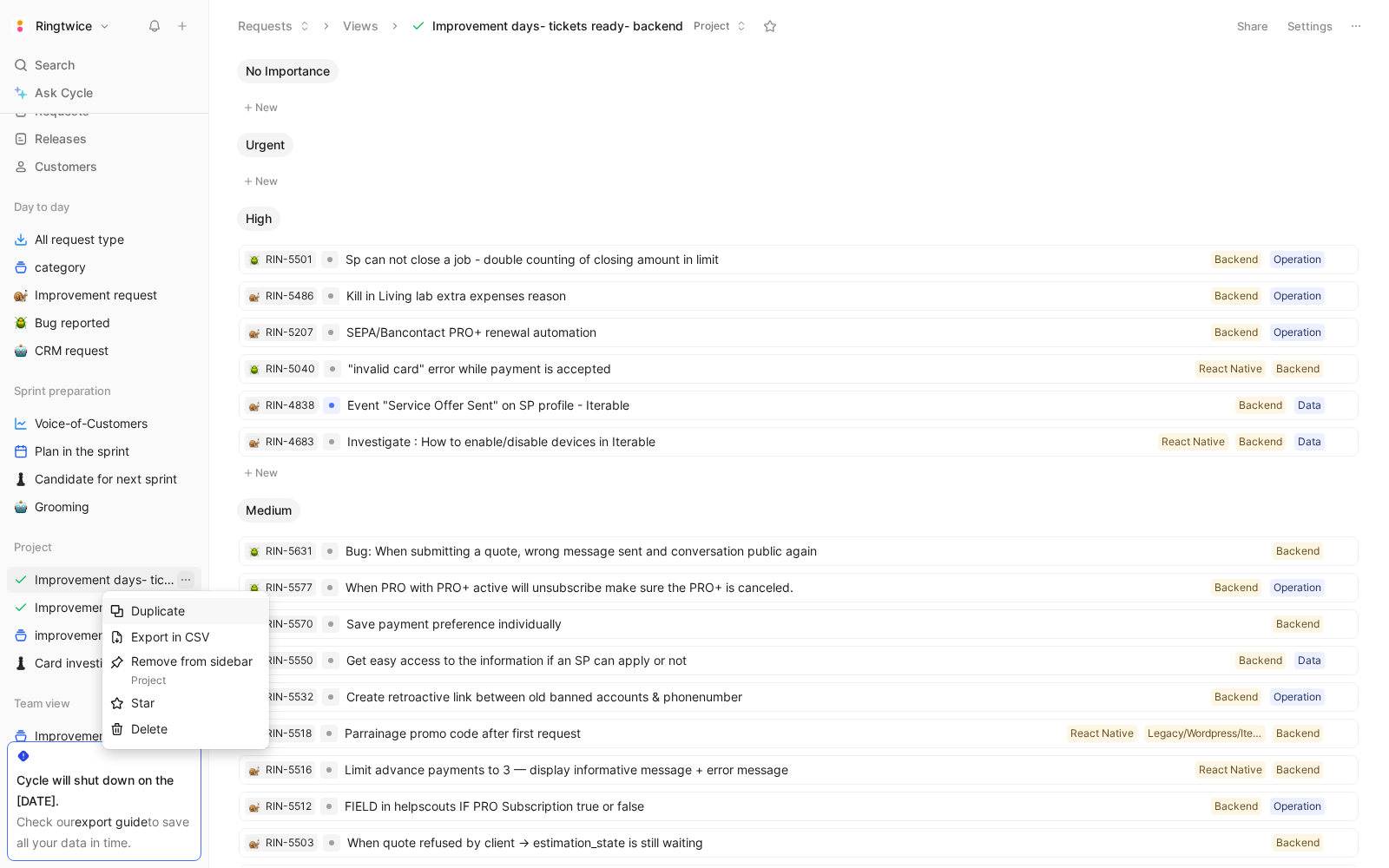
click at [188, 604] on div "Duplicate" at bounding box center [196, 611] width 130 height 21
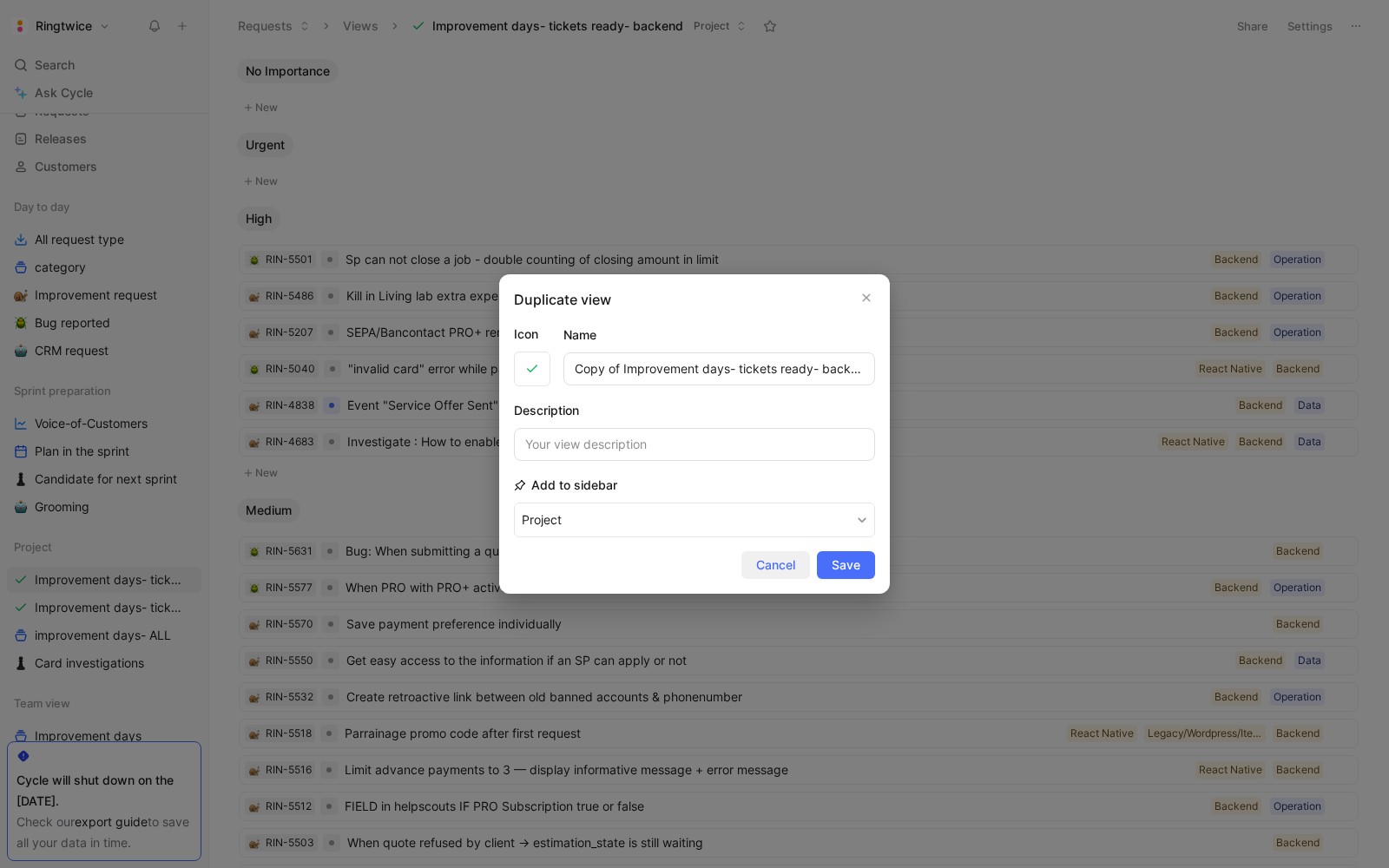
click at [780, 567] on span "Cancel" at bounding box center [775, 565] width 39 height 21
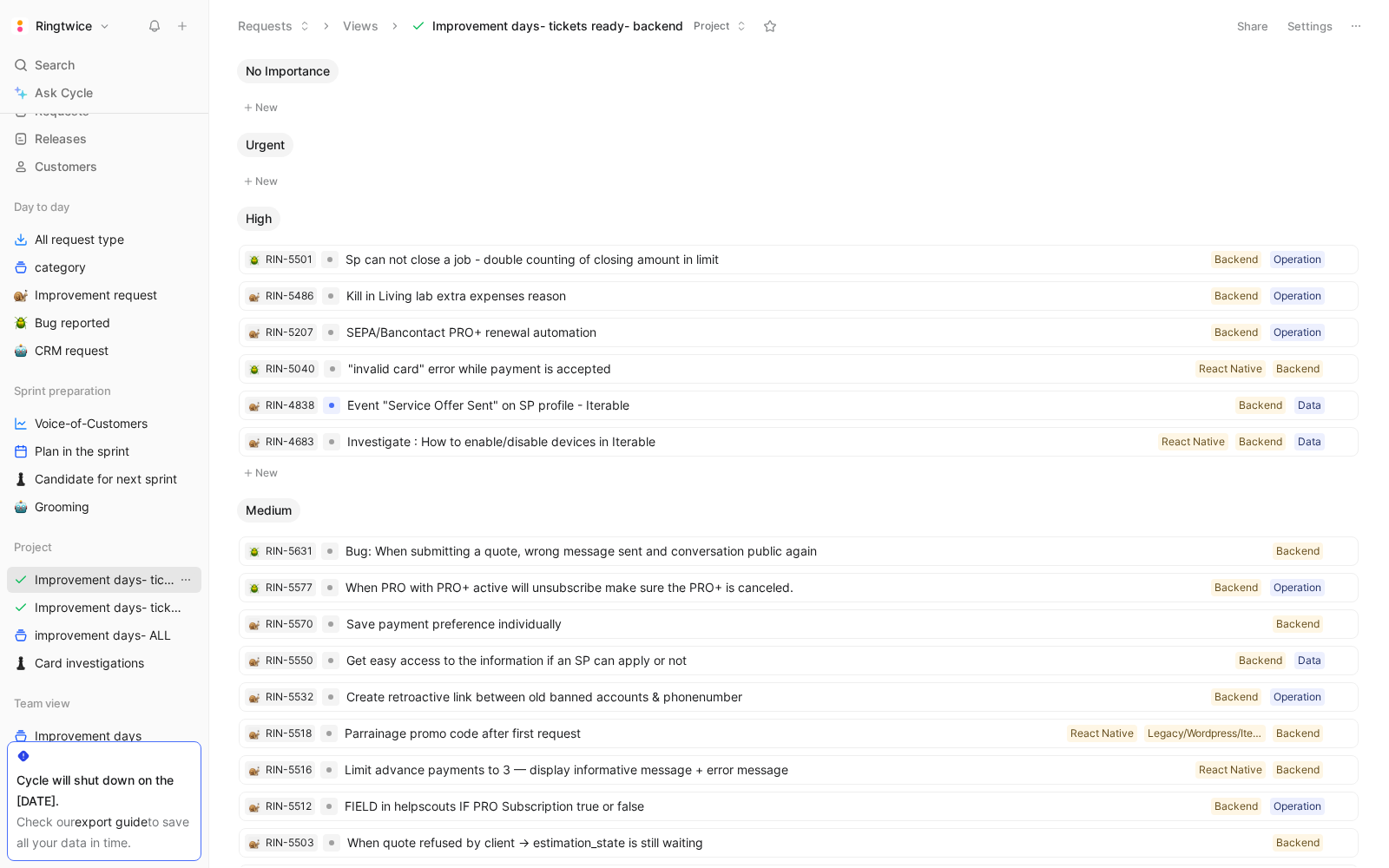
click at [189, 579] on icon "View actions" at bounding box center [186, 580] width 9 height 2
click at [222, 612] on div "Duplicate" at bounding box center [196, 611] width 130 height 21
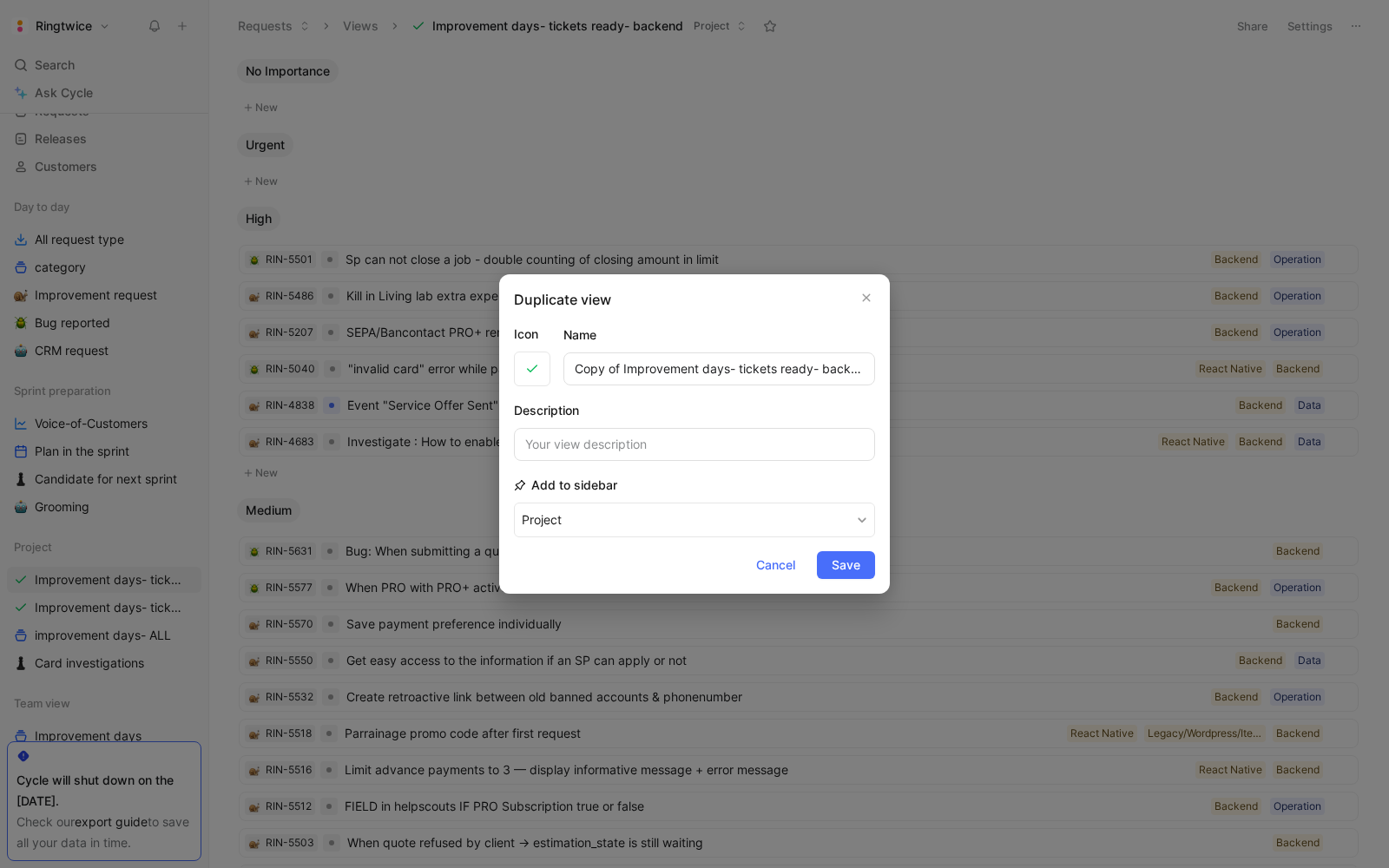
drag, startPoint x: 622, startPoint y: 365, endPoint x: 491, endPoint y: 363, distance: 131.0
click at [496, 364] on div "Duplicate view Icon Name Copy of Improvement days- tickets ready- backend Descr…" at bounding box center [694, 434] width 1389 height 868
drag, startPoint x: 831, startPoint y: 369, endPoint x: 770, endPoint y: 365, distance: 61.1
click at [770, 365] on input "Improvement days- tickets ready- backend" at bounding box center [719, 368] width 311 height 33
type input "Improvement days- tickets ready- React"
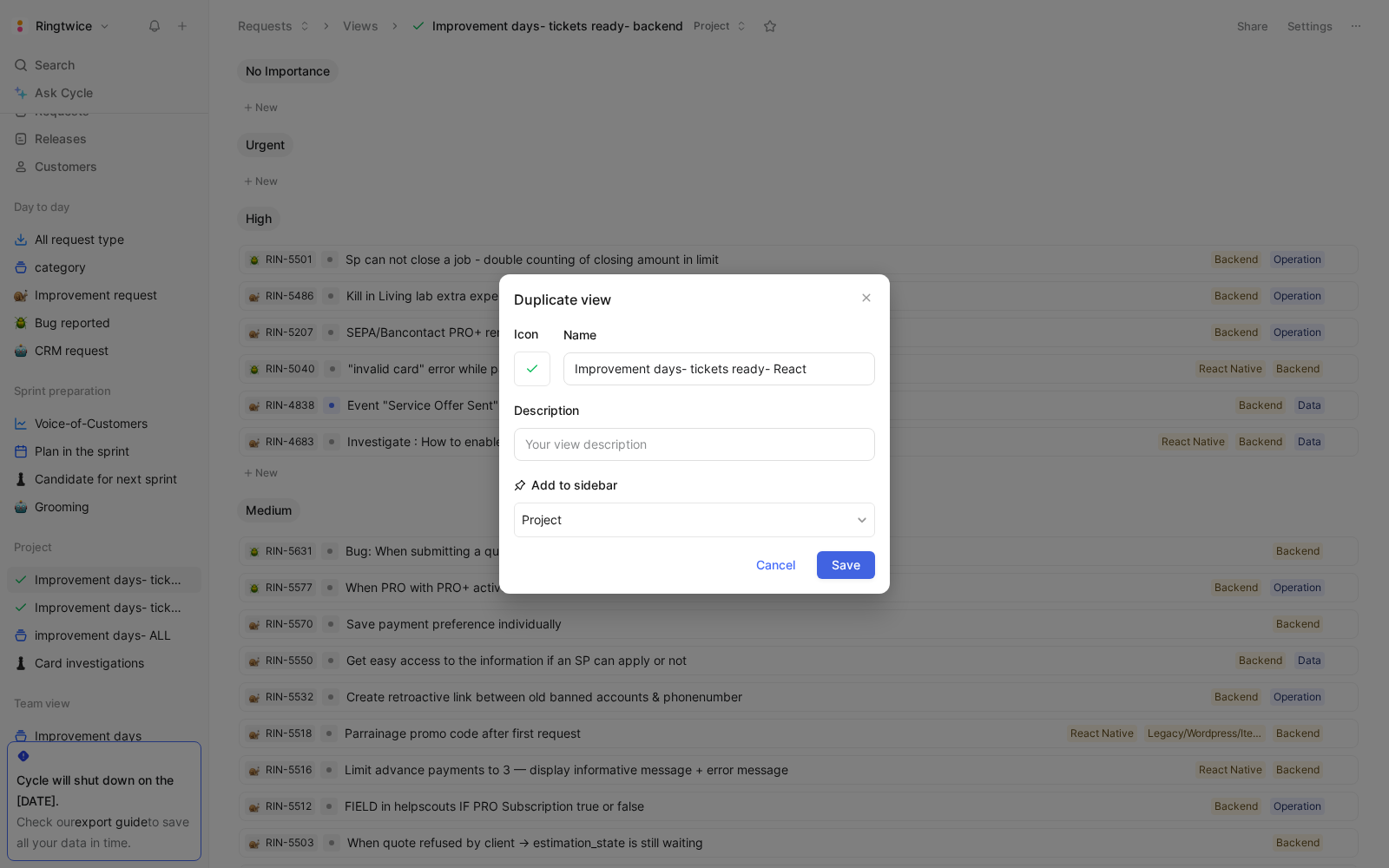
click at [836, 564] on span "Save" at bounding box center [846, 565] width 28 height 21
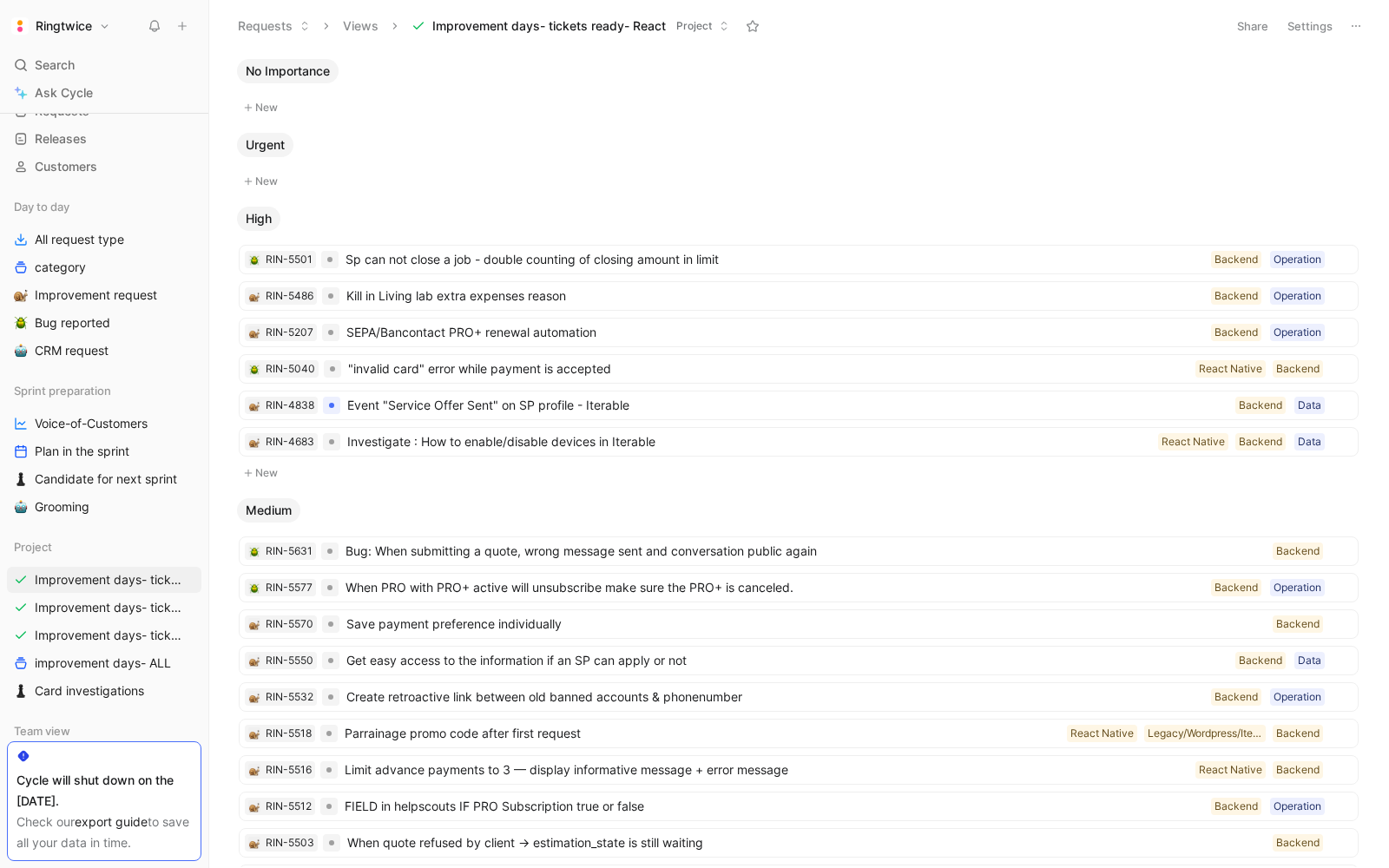
click at [1314, 24] on button "Settings" at bounding box center [1309, 26] width 61 height 24
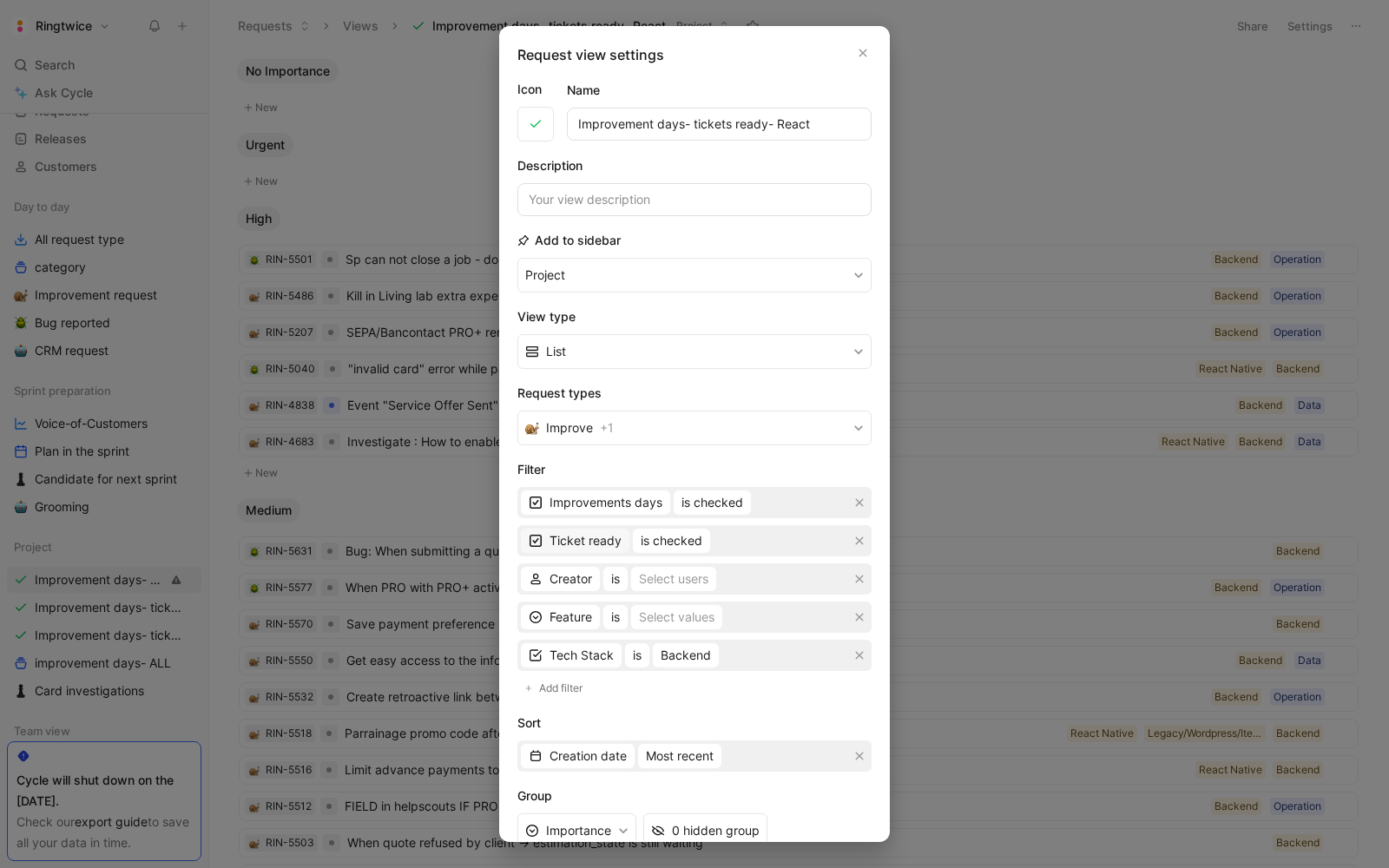
scroll to position [27, 0]
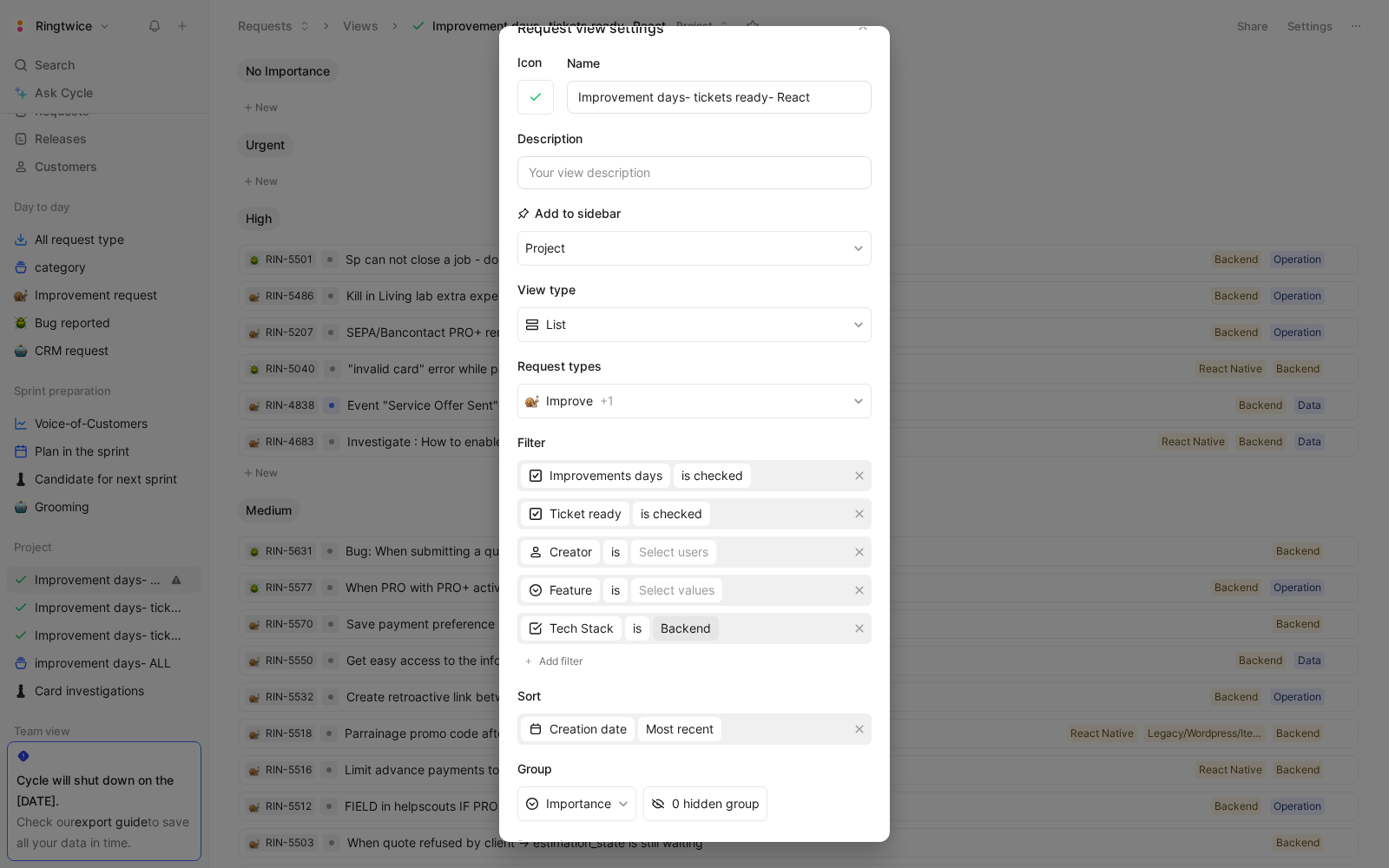
click at [671, 630] on span "Backend" at bounding box center [686, 628] width 50 height 21
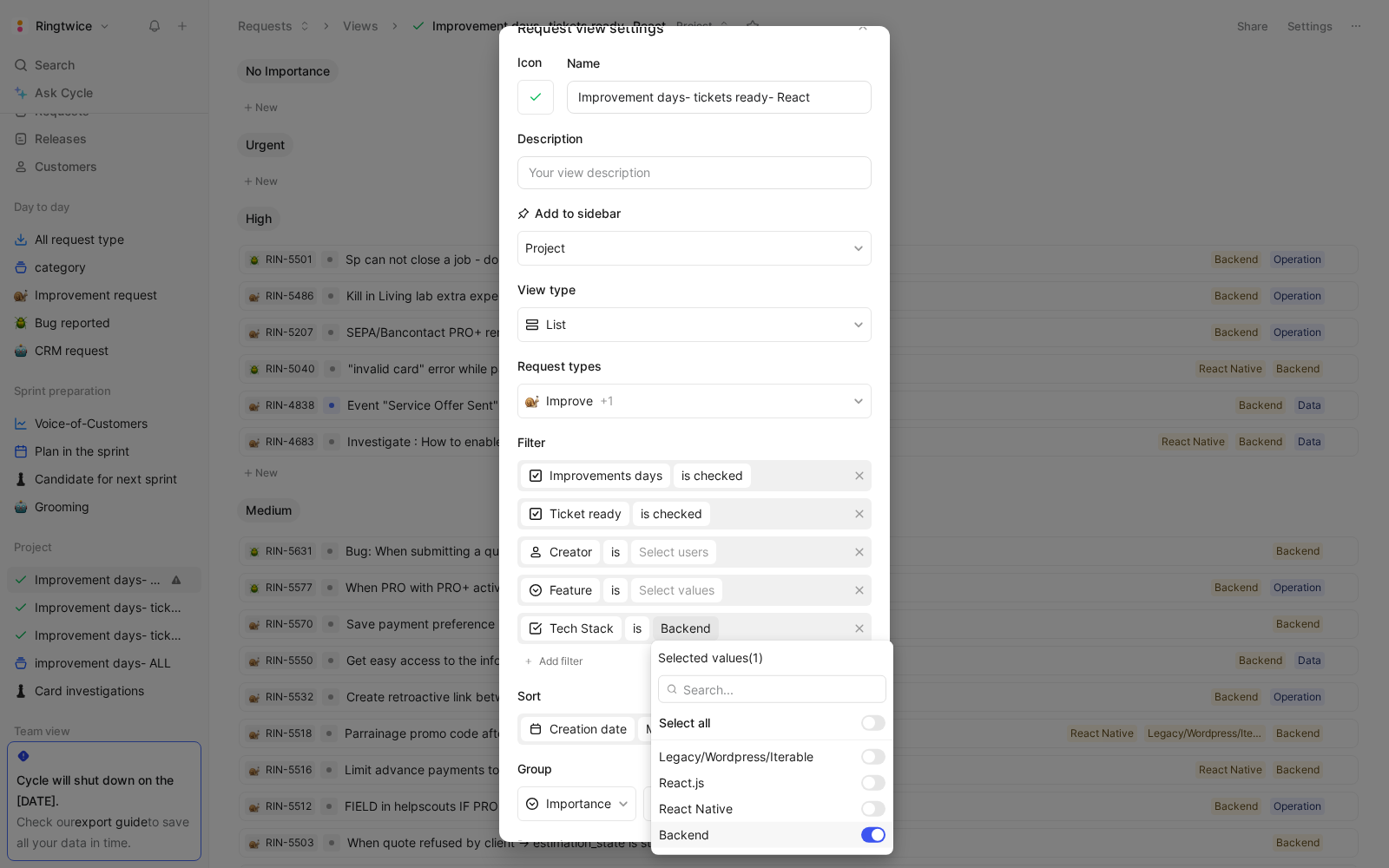
click at [861, 841] on div at bounding box center [872, 835] width 24 height 16
click at [863, 807] on div at bounding box center [869, 809] width 12 height 12
click at [863, 779] on div at bounding box center [869, 783] width 12 height 12
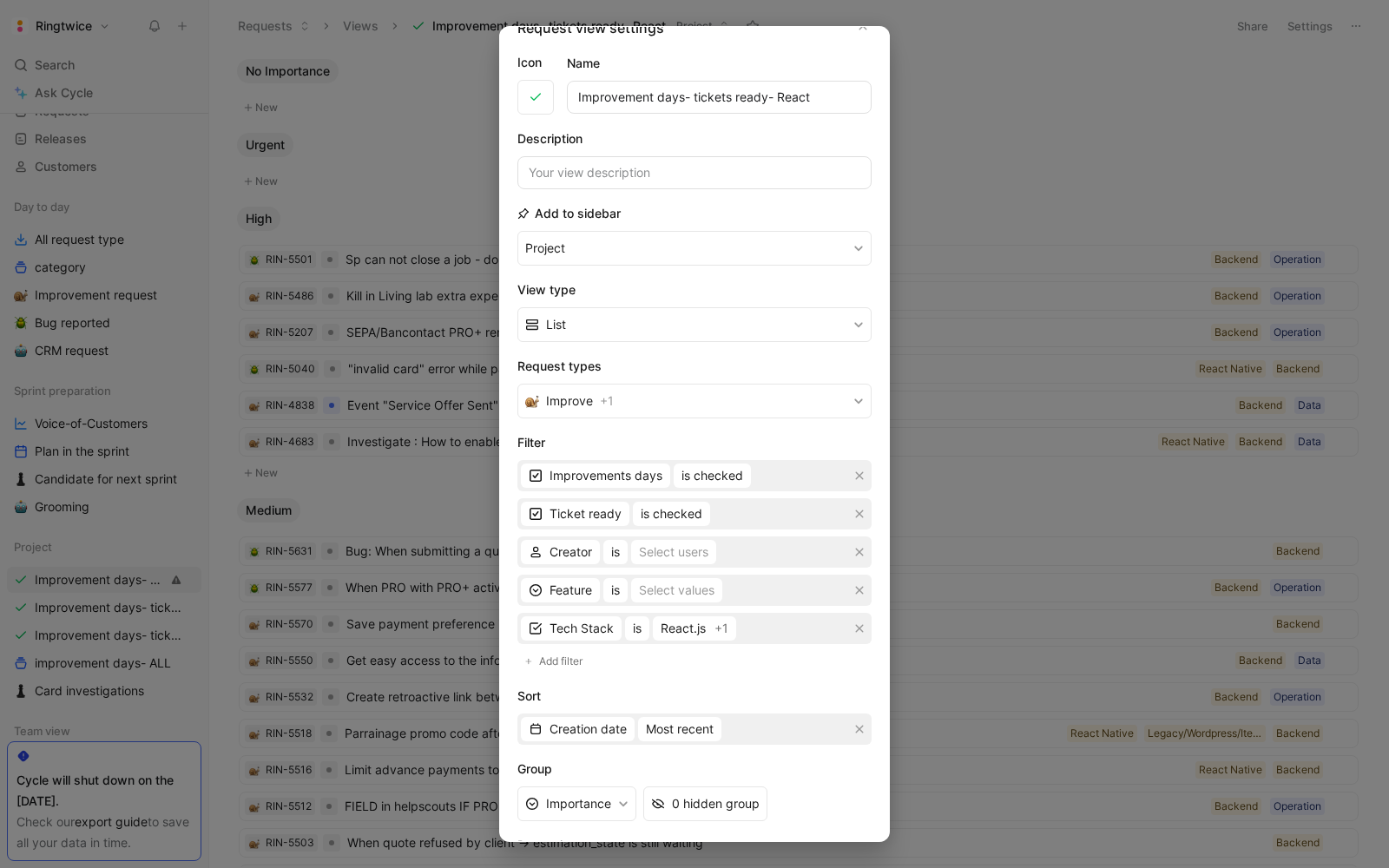
scroll to position [157, 0]
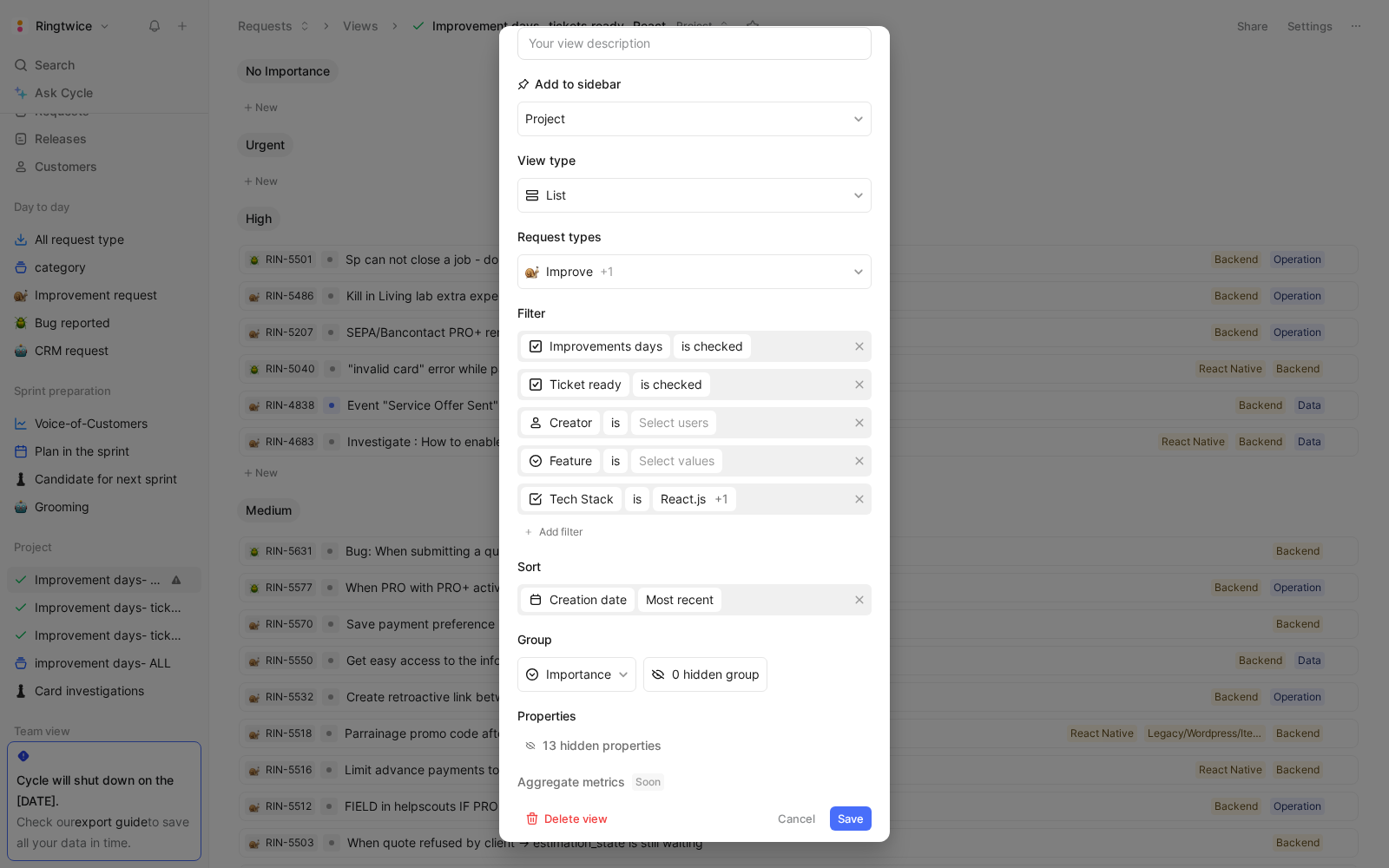
click at [856, 817] on button "Save" at bounding box center [850, 818] width 42 height 24
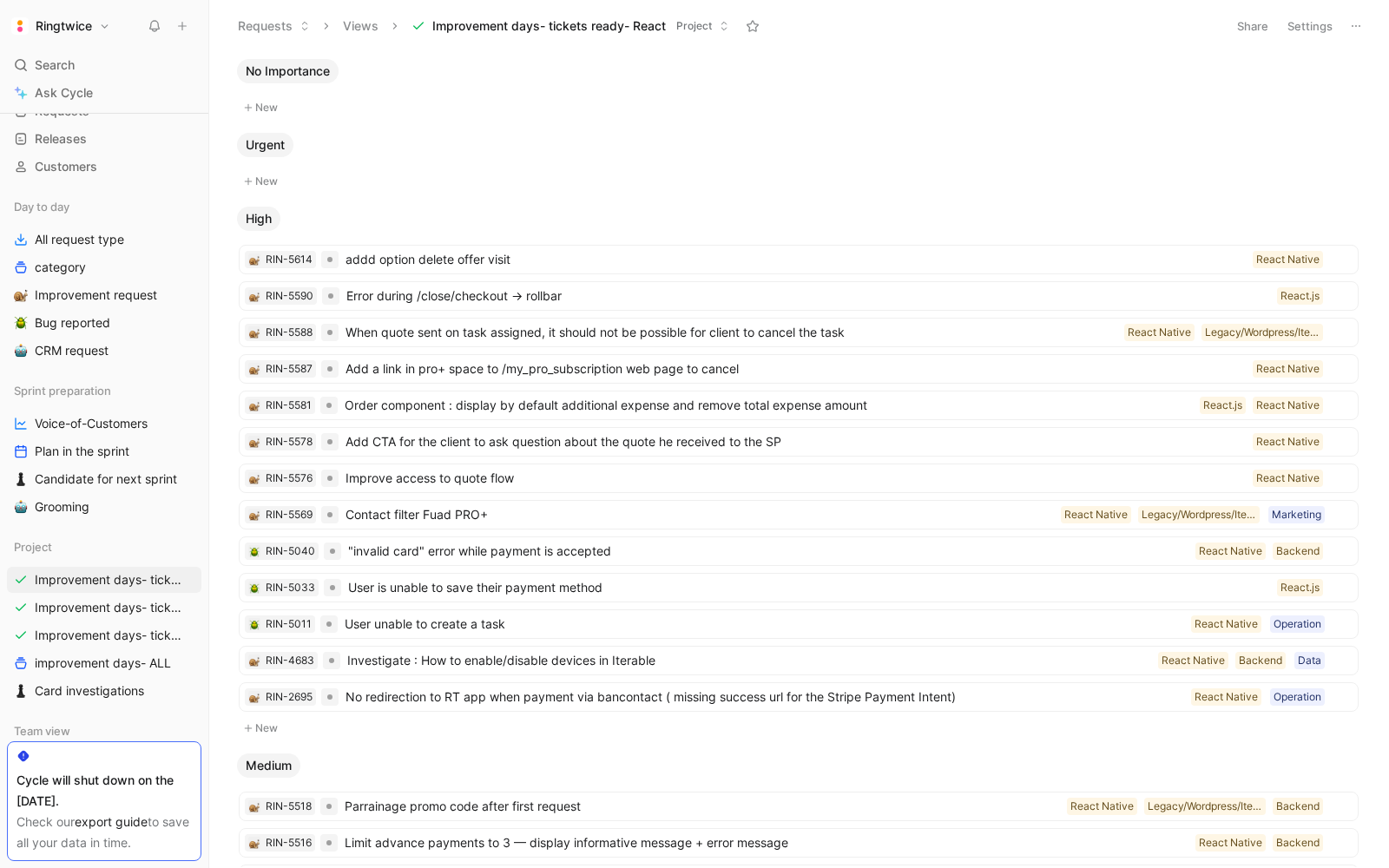
click at [474, 196] on div "No Importance New Urgent New High RIN-5614 addd option delete offer visit React…" at bounding box center [796, 463] width 1156 height 809
click at [440, 255] on span "addd option delete offer visit" at bounding box center [794, 260] width 900 height 21
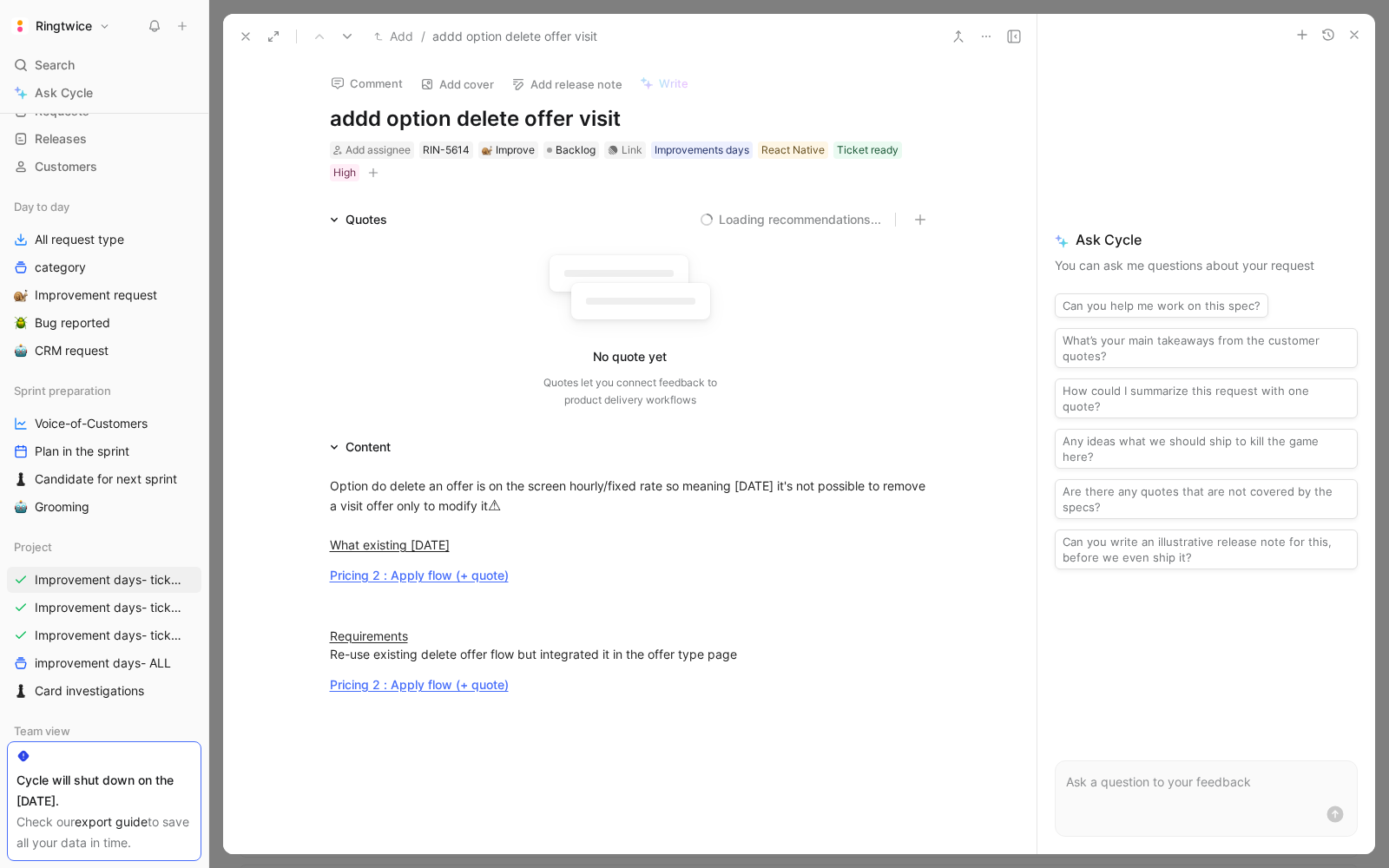
click at [377, 119] on h1 "addd option delete offer visit" at bounding box center [630, 119] width 601 height 27
click at [625, 623] on p "Requirements Re-use existing delete offer flow but integrated it in the offer t…" at bounding box center [629, 644] width 666 height 47
click at [421, 686] on link "Pricing 2 : Apply flow (+ quote)" at bounding box center [419, 684] width 179 height 15
click at [472, 340] on div "No quote yet Quotes let you connect feedback to product delivery workflows" at bounding box center [630, 326] width 601 height 165
click at [247, 35] on icon at bounding box center [246, 36] width 14 height 14
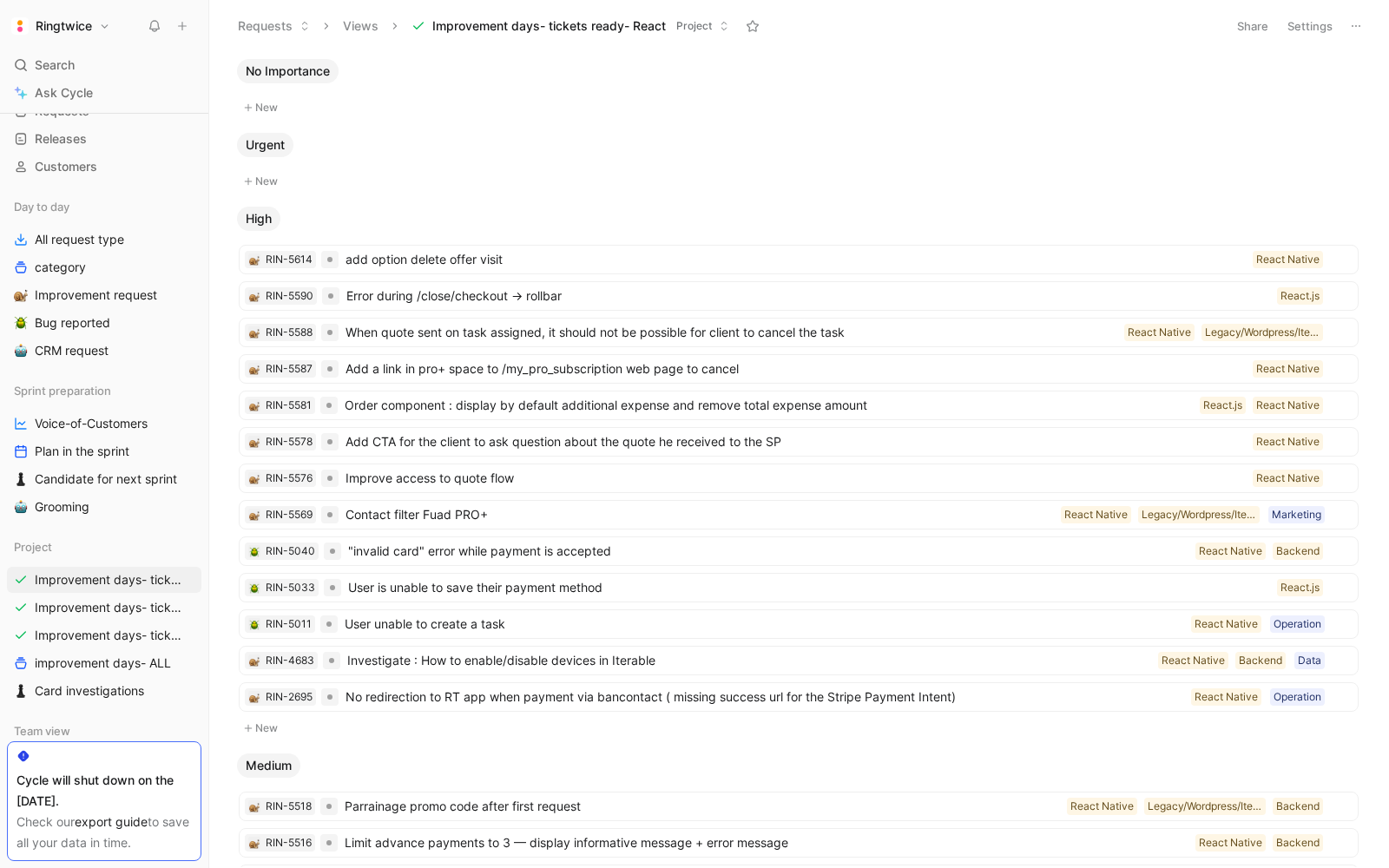
click at [488, 227] on div "High" at bounding box center [798, 218] width 1137 height 24
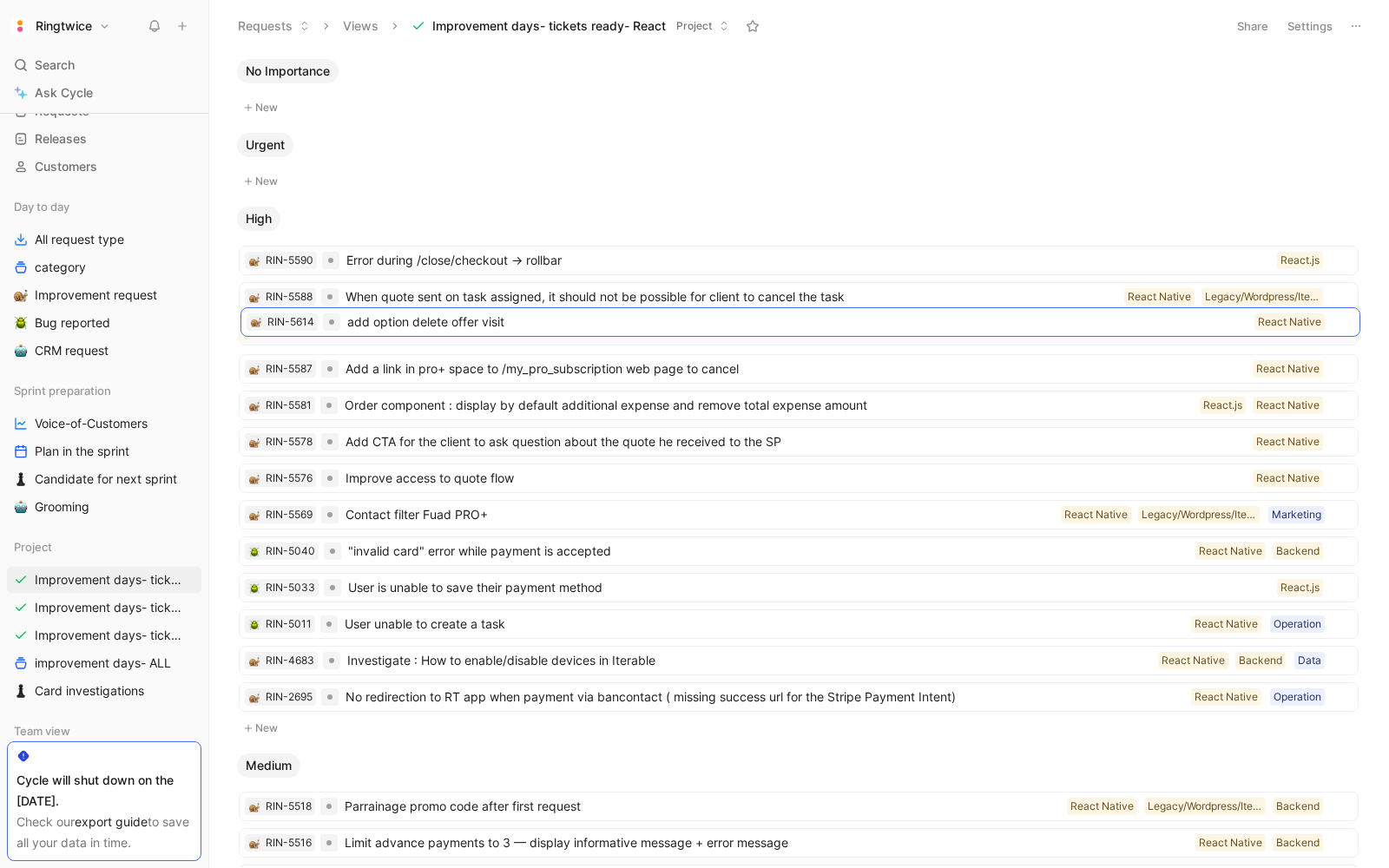
drag, startPoint x: 441, startPoint y: 256, endPoint x: 442, endPoint y: 319, distance: 63.0
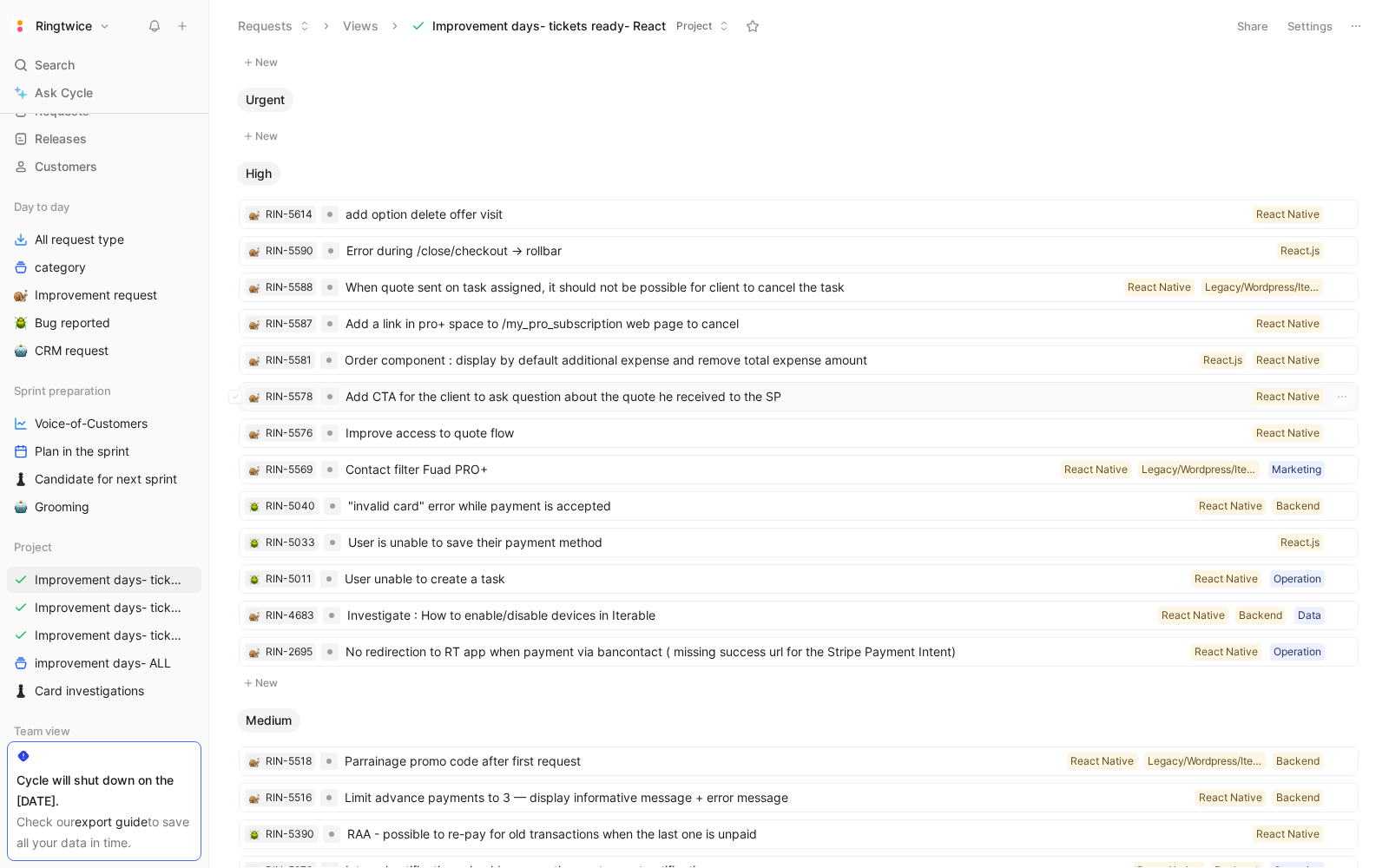
scroll to position [59, 0]
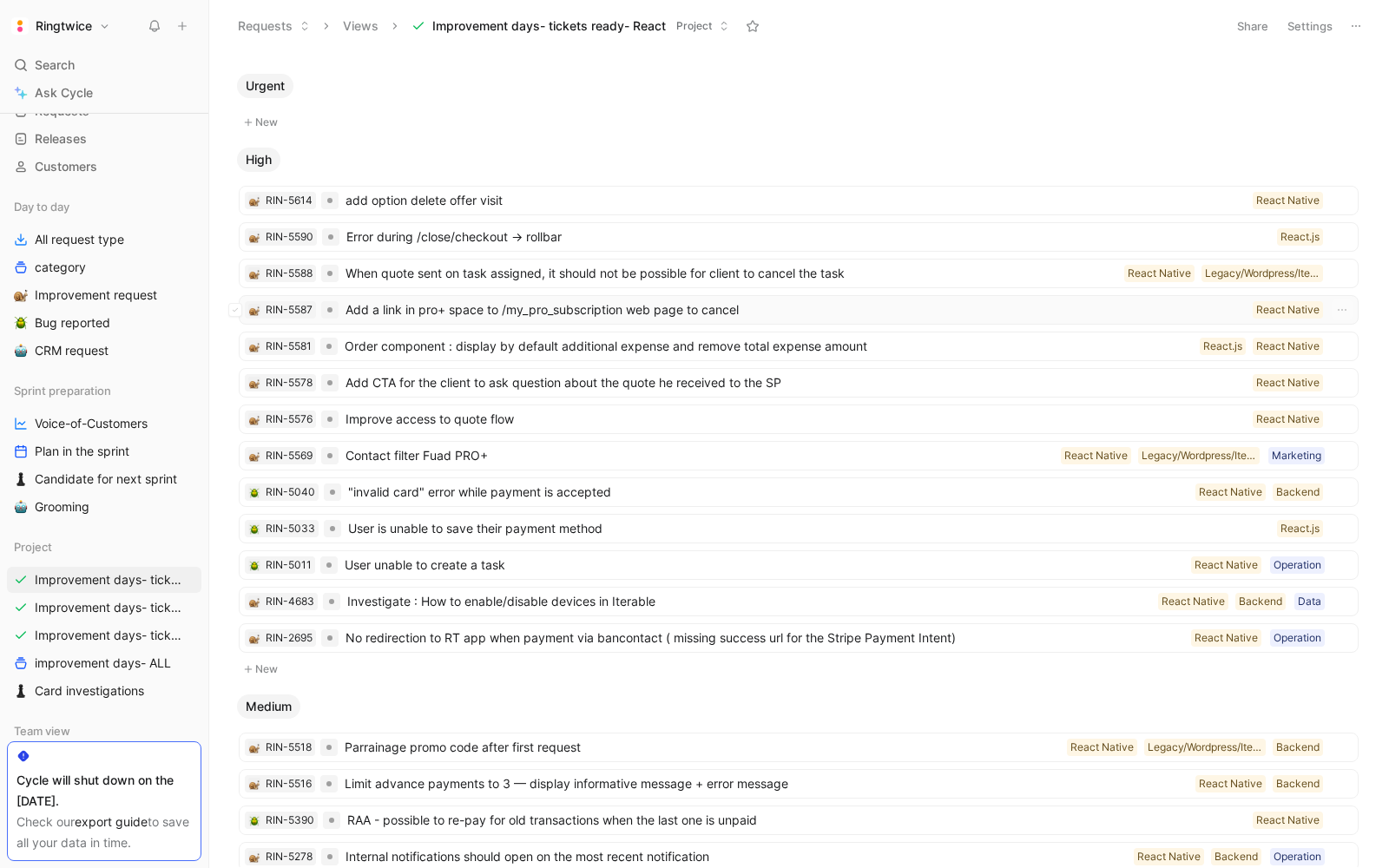
click at [602, 311] on span "Add a link in pro+ space to /my_pro_subscription web page to cancel" at bounding box center [794, 310] width 900 height 21
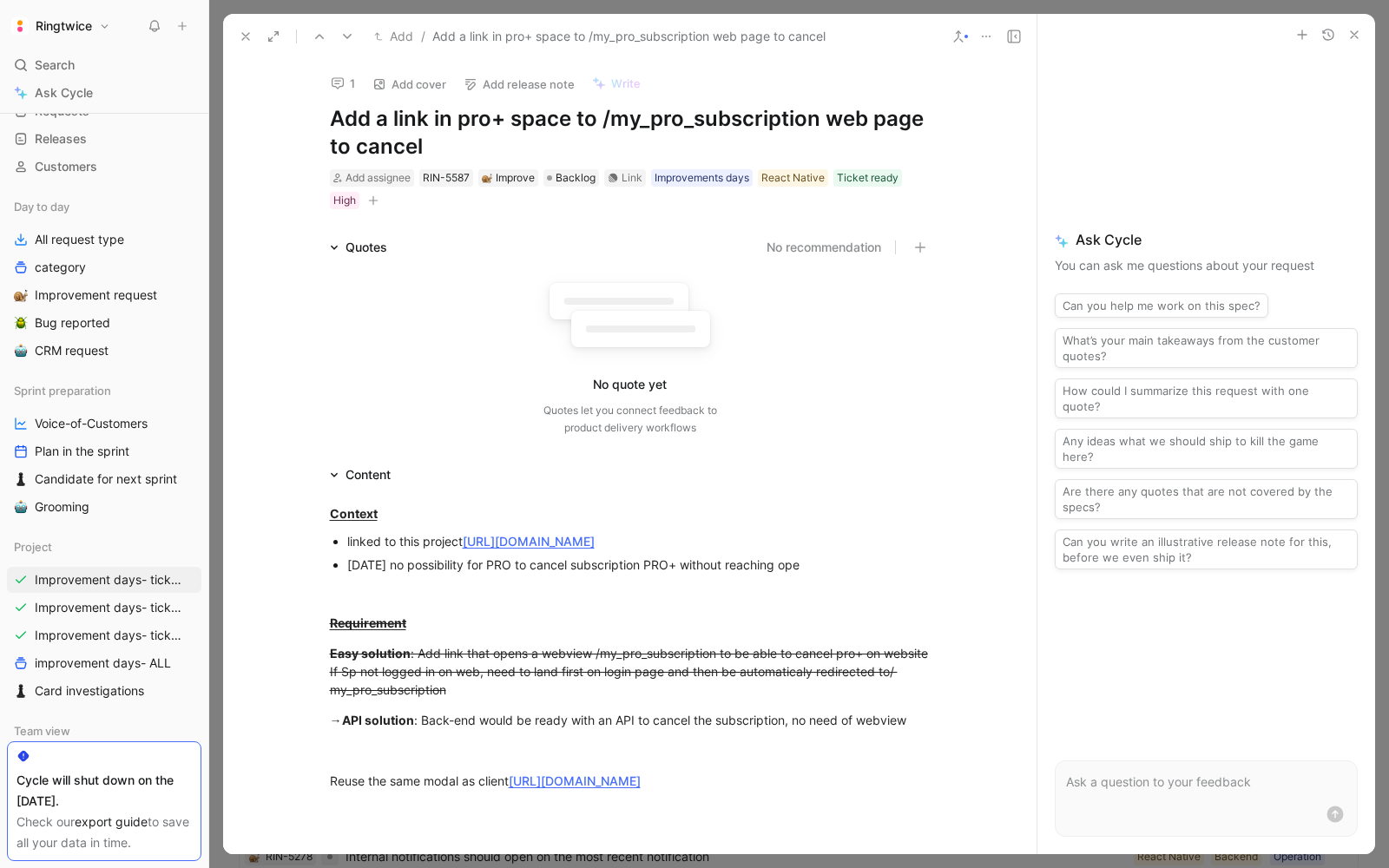
drag, startPoint x: 440, startPoint y: 147, endPoint x: 336, endPoint y: 119, distance: 107.7
click at [336, 119] on h1 "Add a link in pro+ space to /my_pro_subscription web page to cancel" at bounding box center [630, 133] width 601 height 56
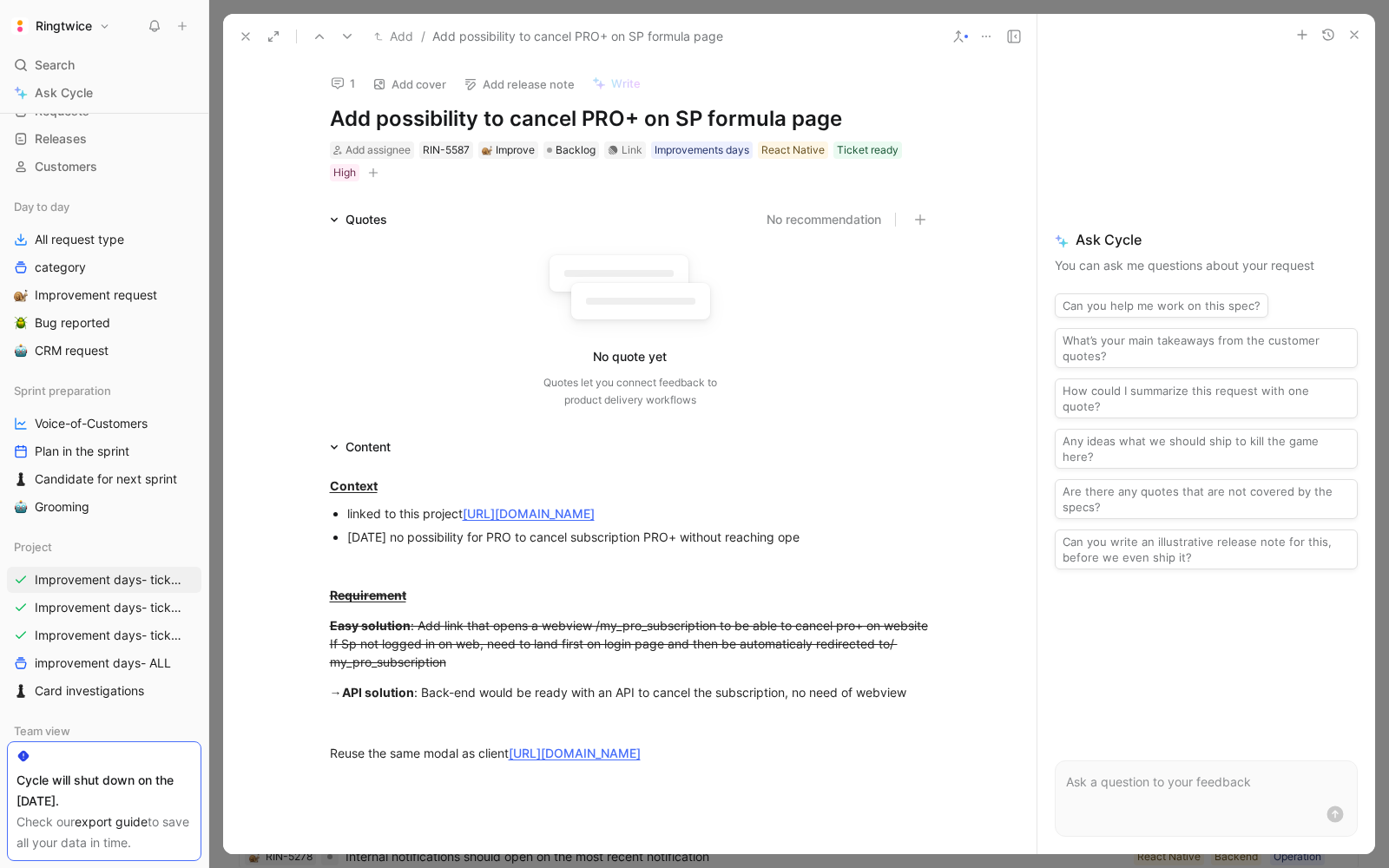
click at [237, 36] on button at bounding box center [245, 35] width 24 height 24
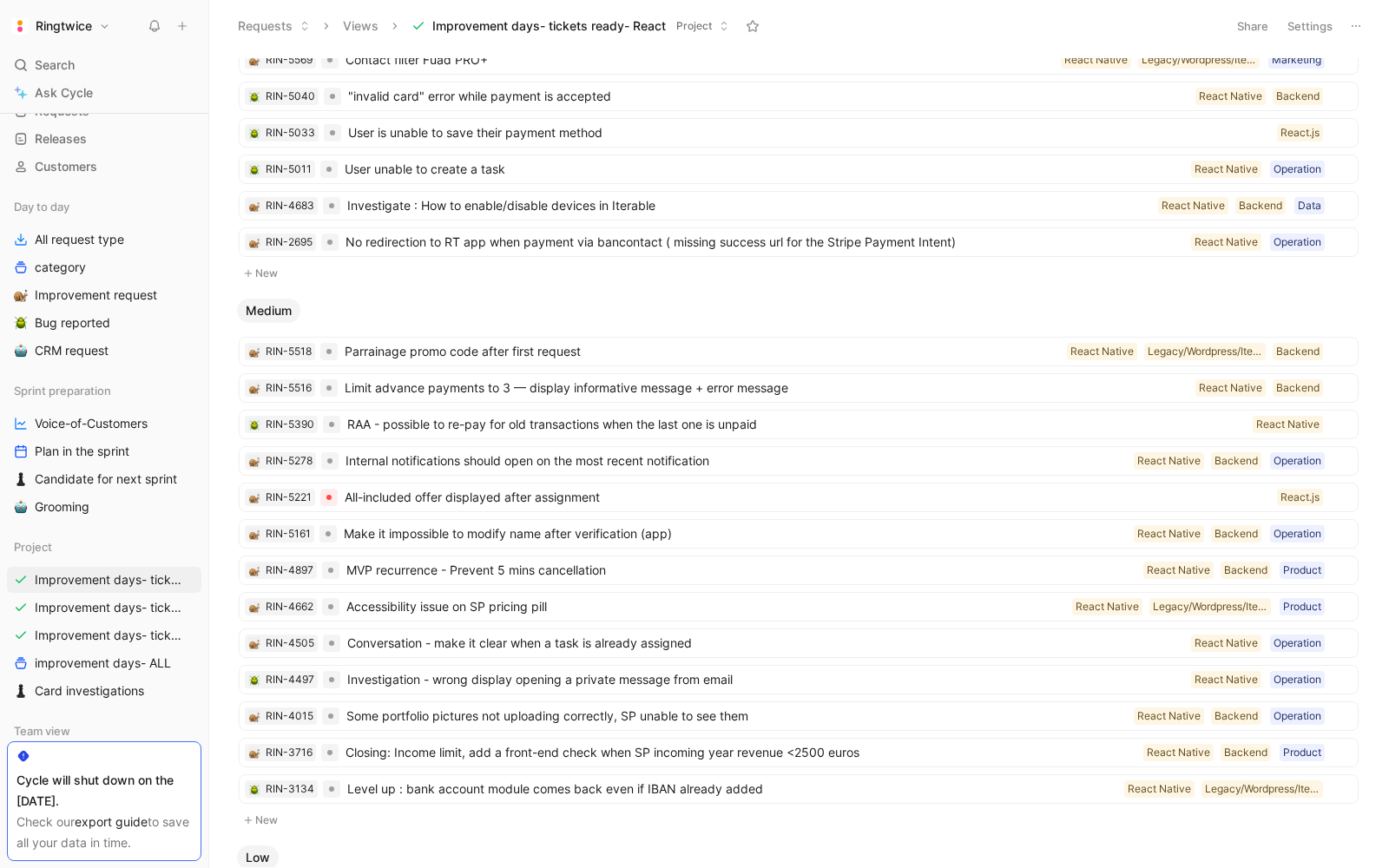
scroll to position [471, 0]
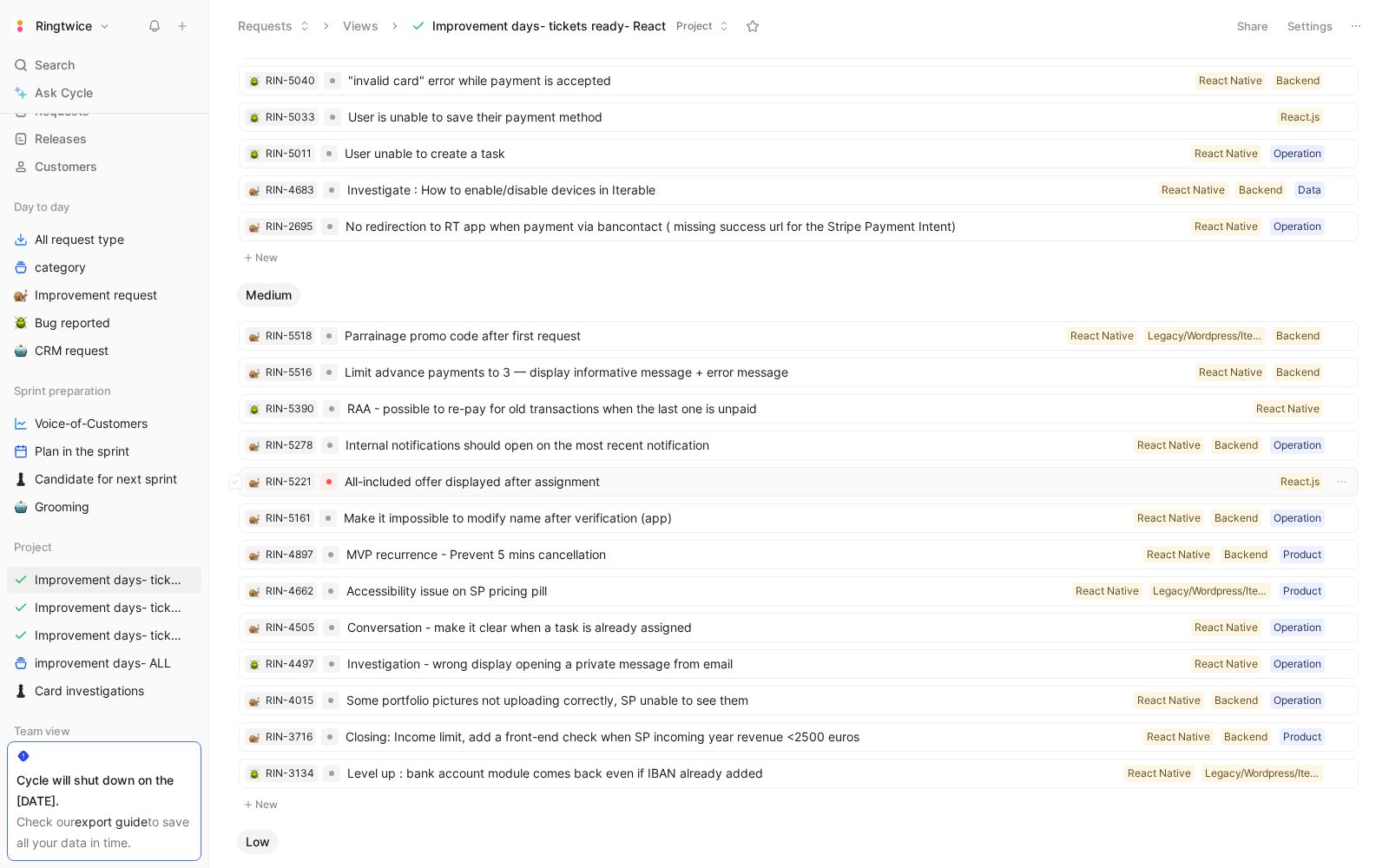
click at [671, 472] on span "All-included offer displayed after assignment" at bounding box center [807, 482] width 925 height 21
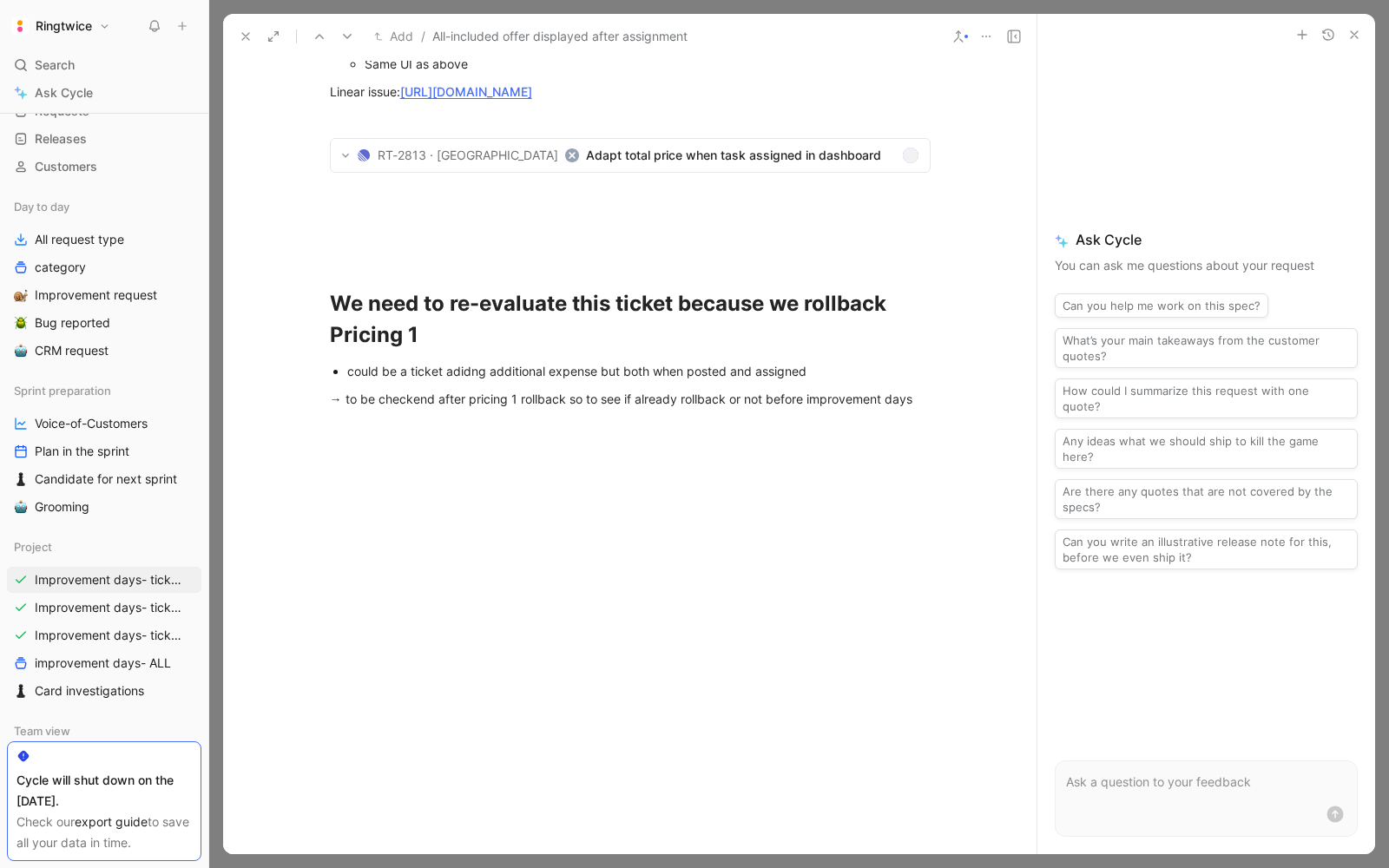
scroll to position [1397, 0]
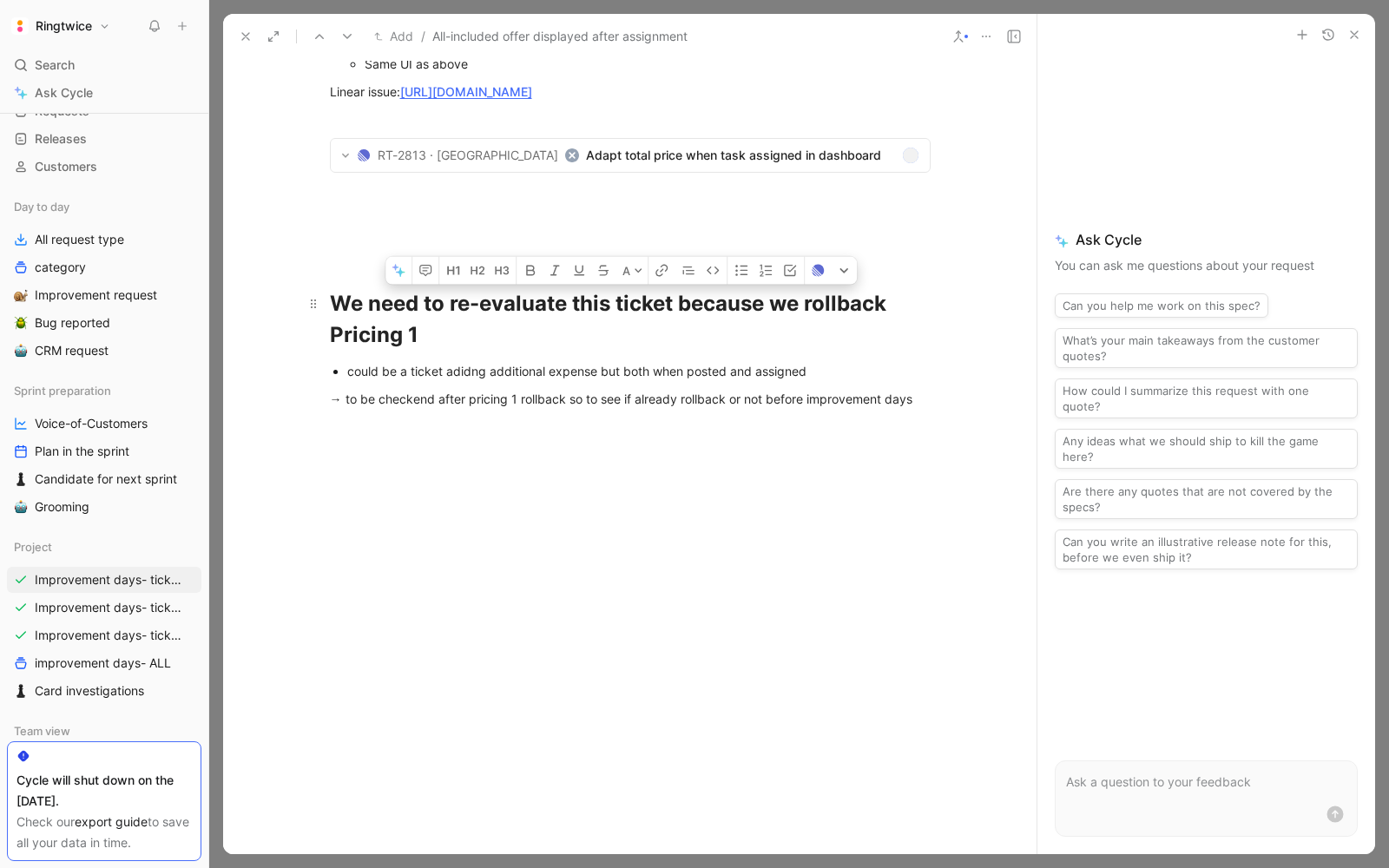
drag, startPoint x: 915, startPoint y: 701, endPoint x: 311, endPoint y: 559, distance: 620.5
click at [418, 278] on icon "button" at bounding box center [426, 271] width 14 height 14
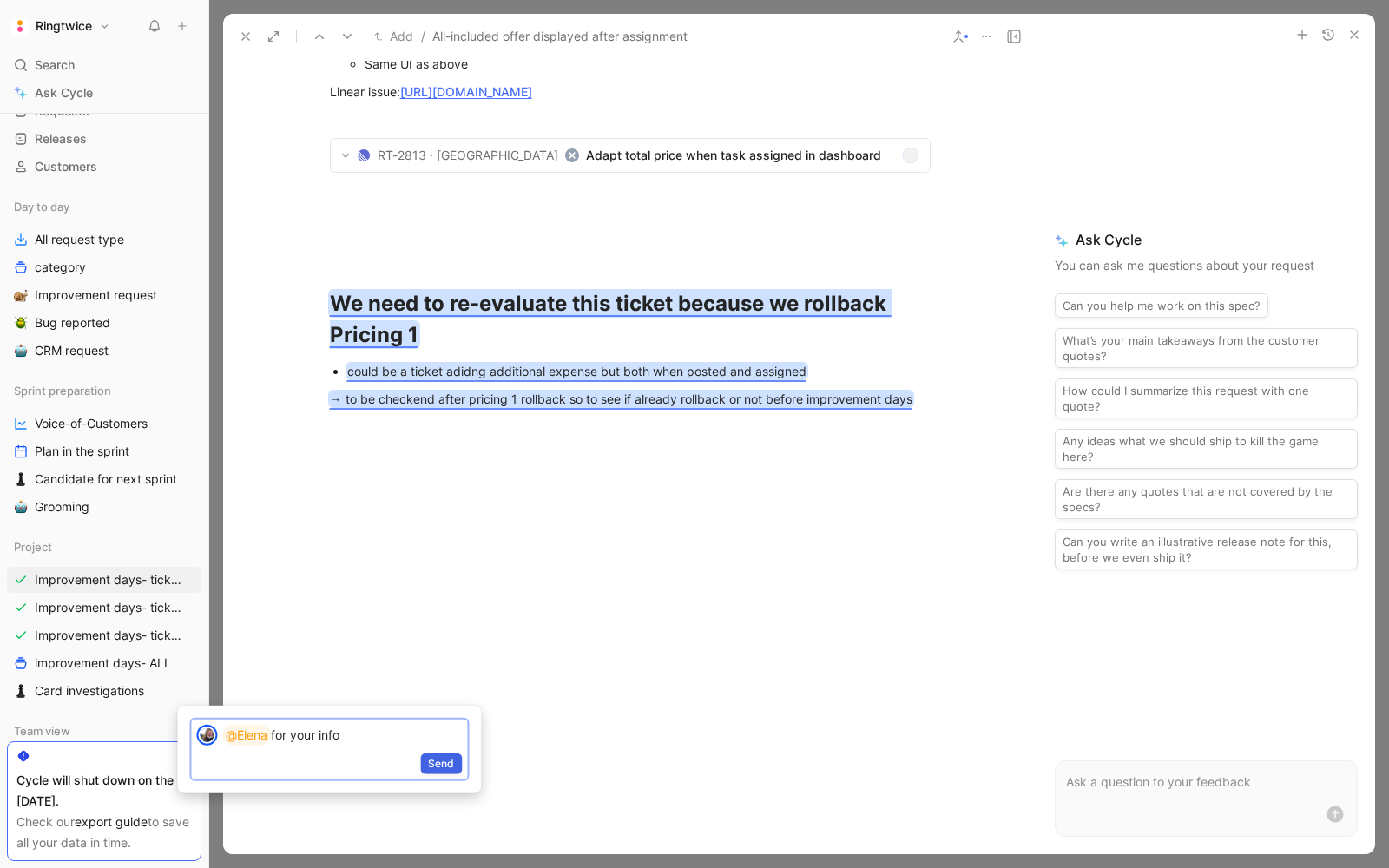
click at [446, 754] on button "Send" at bounding box center [441, 764] width 42 height 21
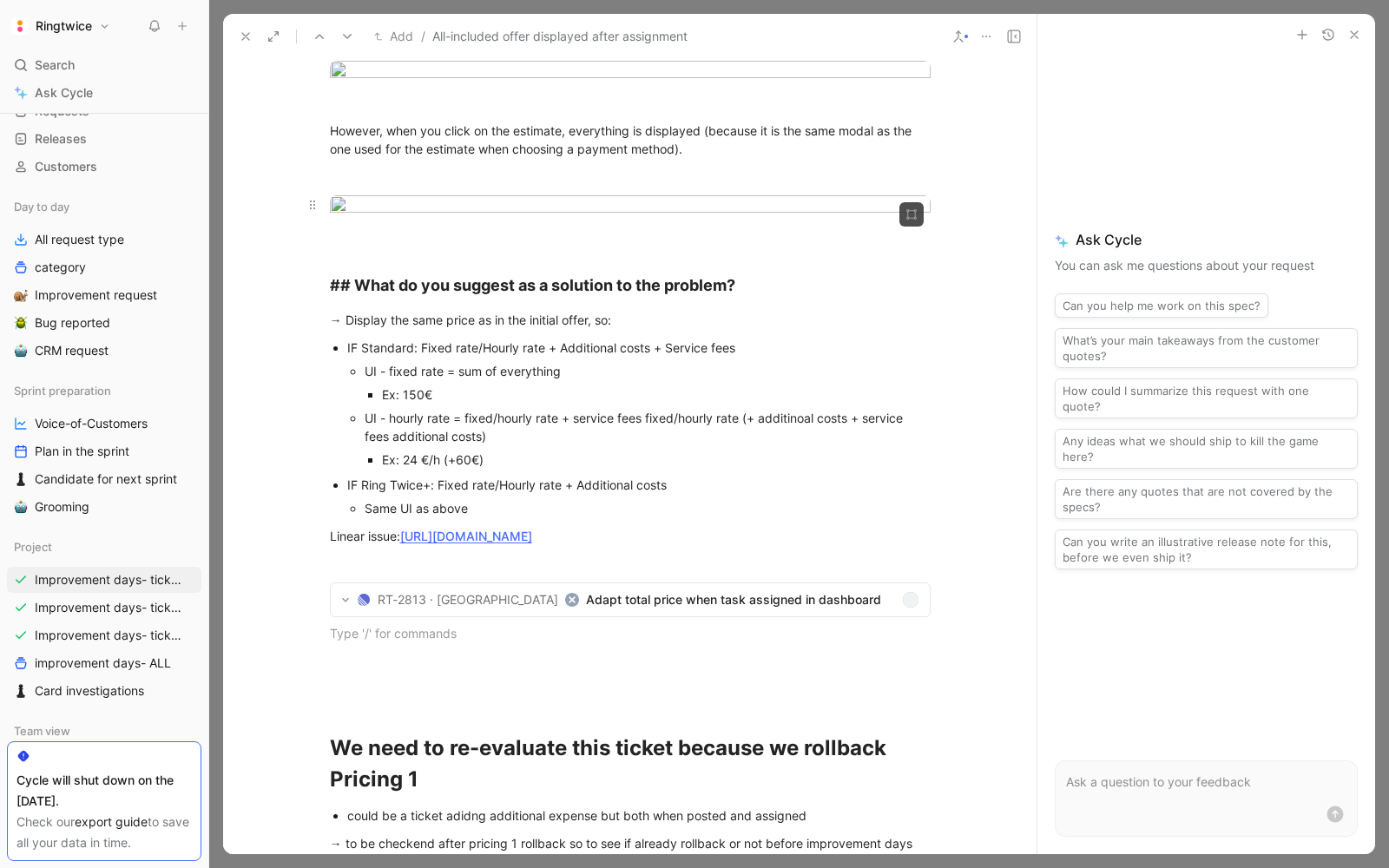
scroll to position [0, 0]
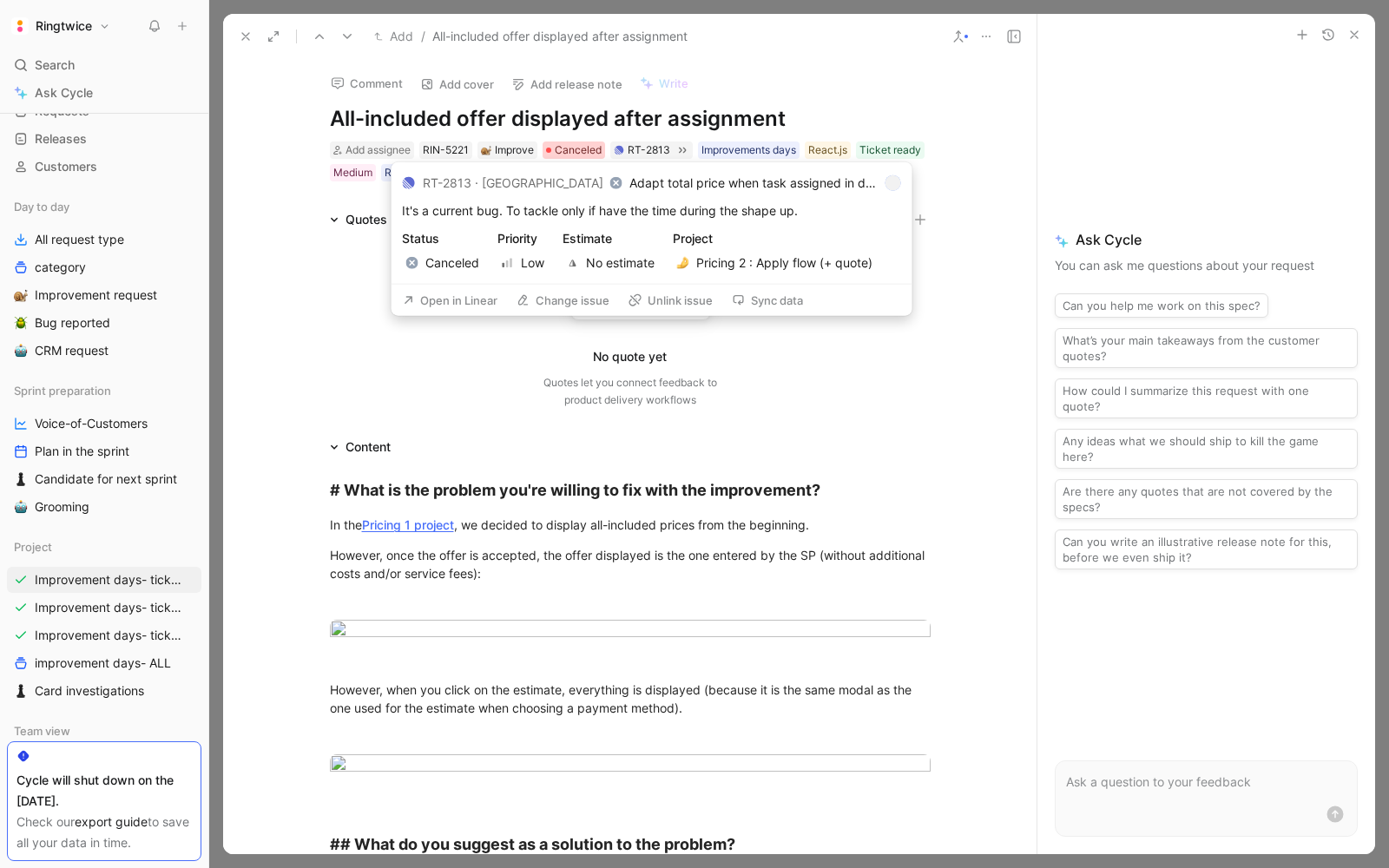
click at [582, 147] on span "Canceled" at bounding box center [578, 150] width 47 height 18
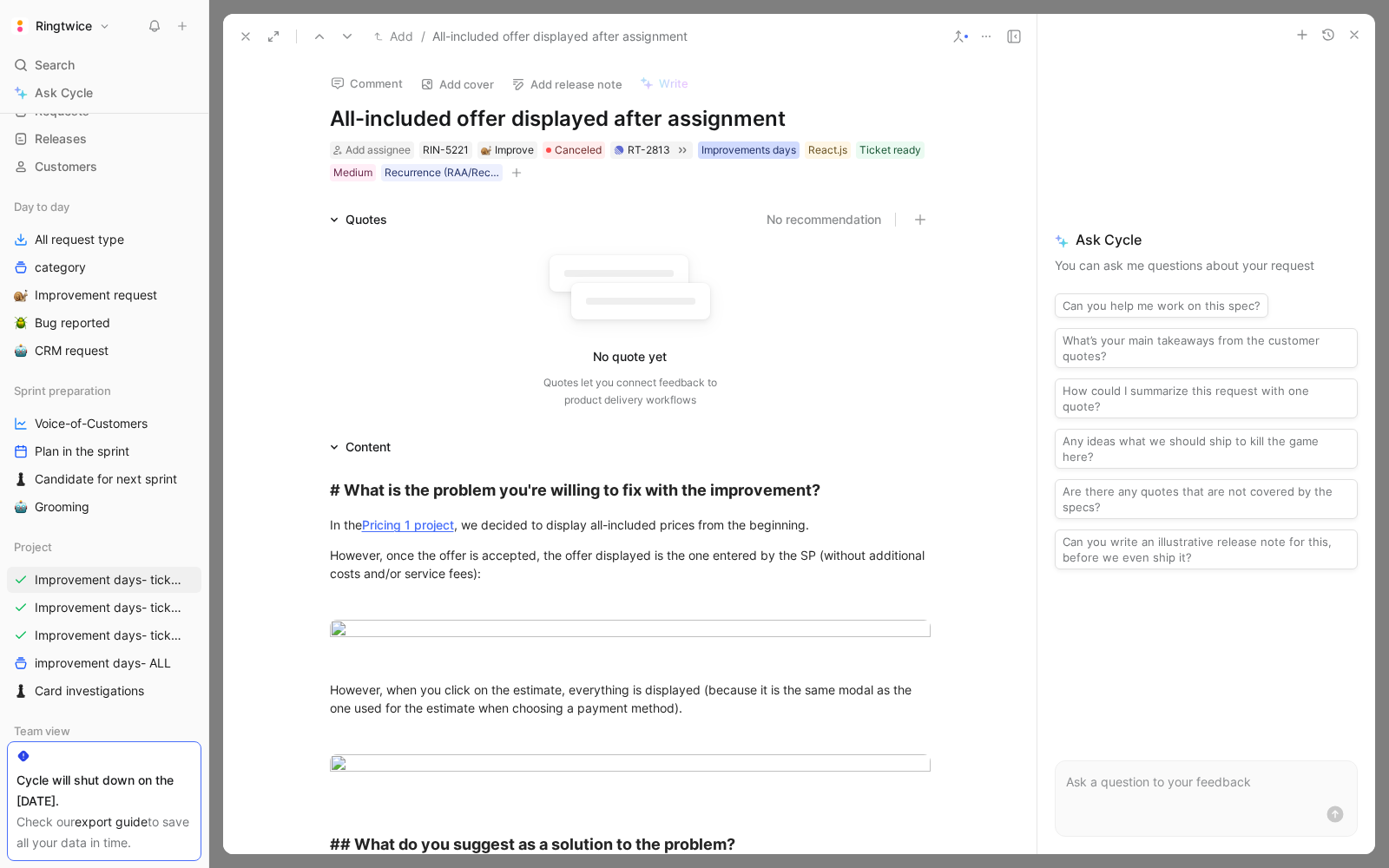
click at [754, 154] on div "Improvements days" at bounding box center [748, 150] width 95 height 18
click at [689, 176] on div at bounding box center [689, 183] width 14 height 14
click at [682, 173] on input "Improvements days" at bounding box center [682, 173] width 0 height 0
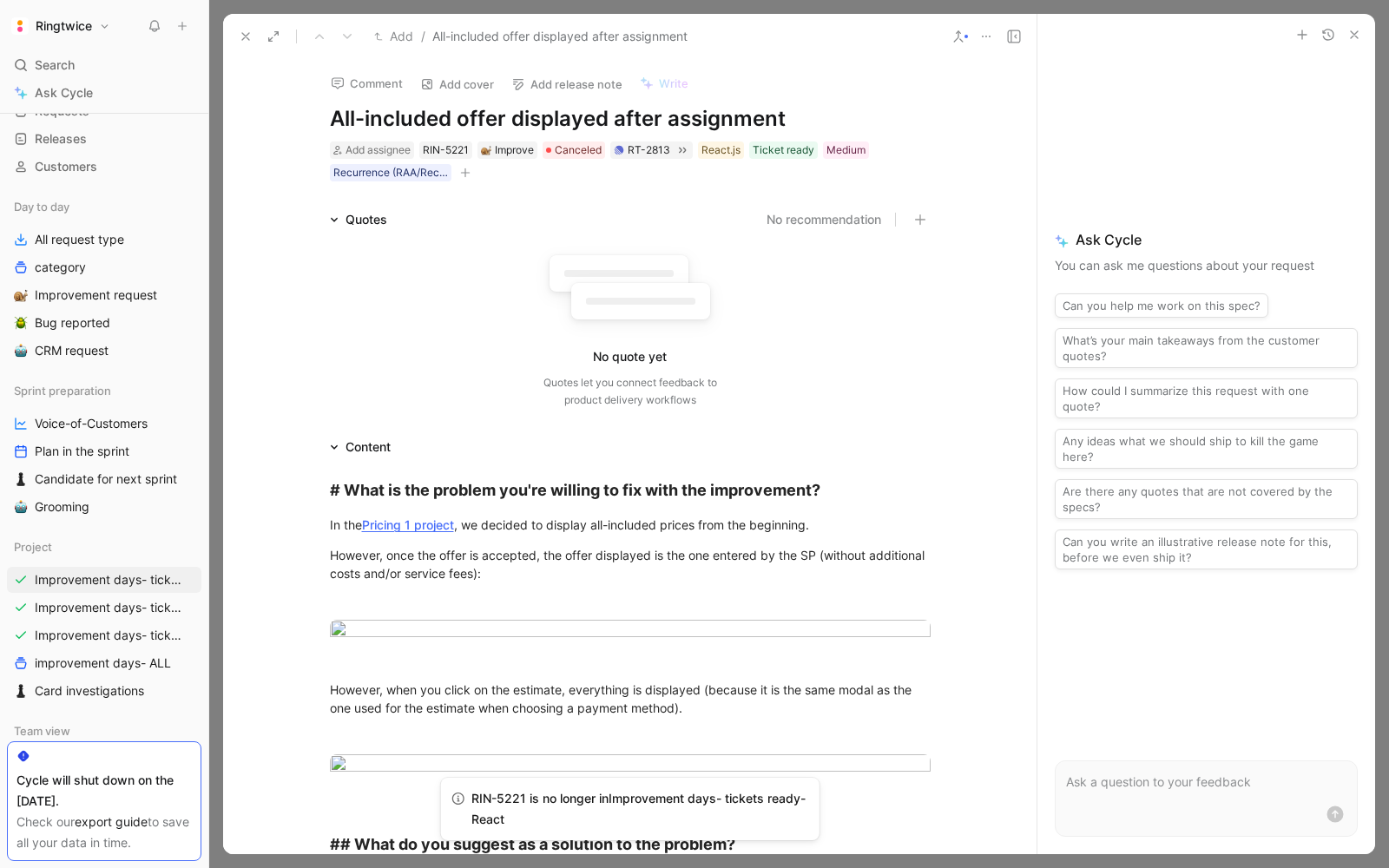
click at [247, 24] on button at bounding box center [245, 35] width 24 height 24
